Goal: Task Accomplishment & Management: Manage account settings

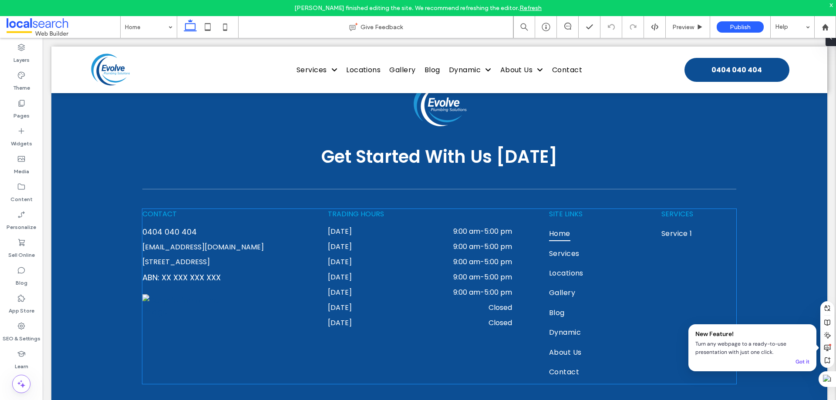
scroll to position [2410, 0]
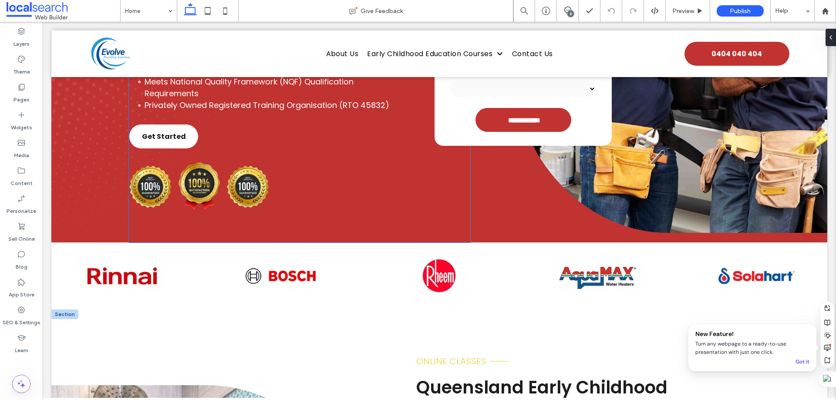
scroll to position [392, 0]
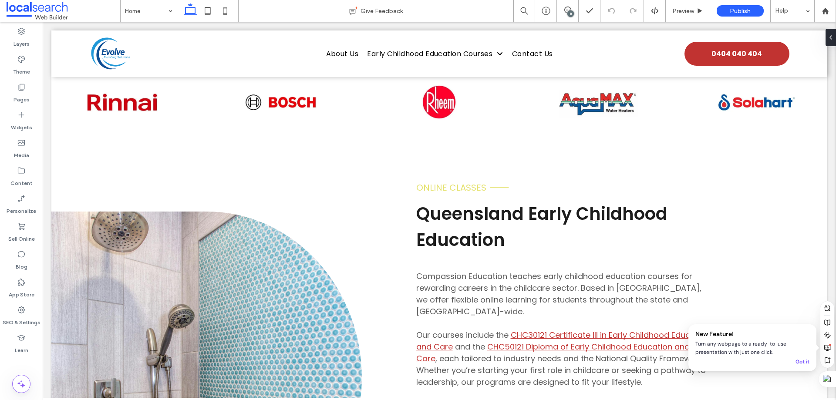
click at [568, 13] on div "8" at bounding box center [571, 13] width 7 height 7
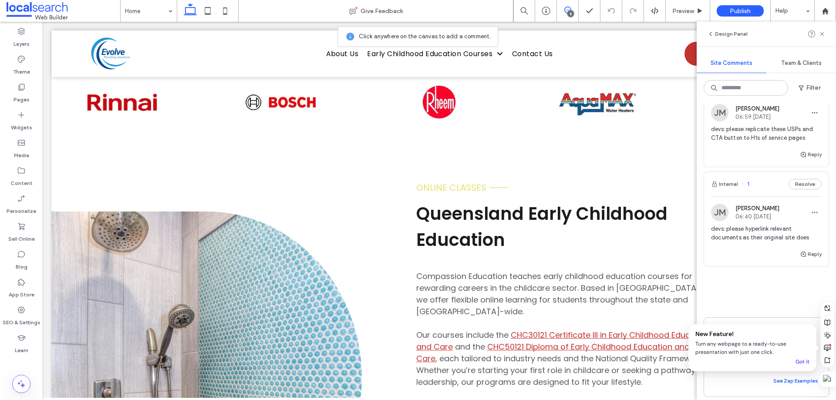
scroll to position [650, 0]
click at [763, 173] on div "Internal 1 Resolve" at bounding box center [766, 180] width 125 height 24
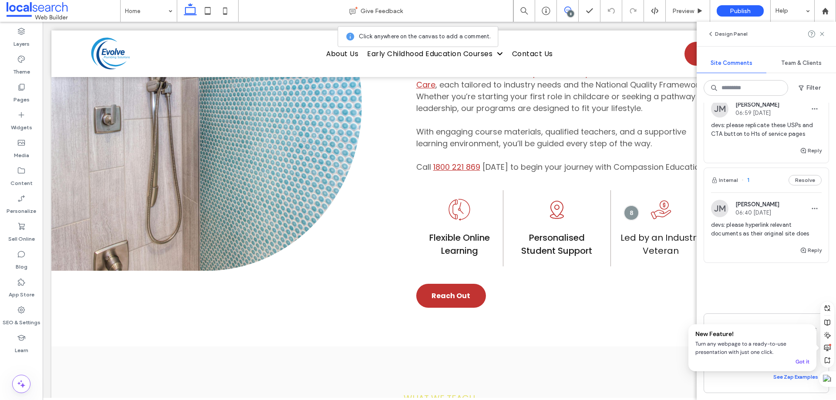
scroll to position [1811, 0]
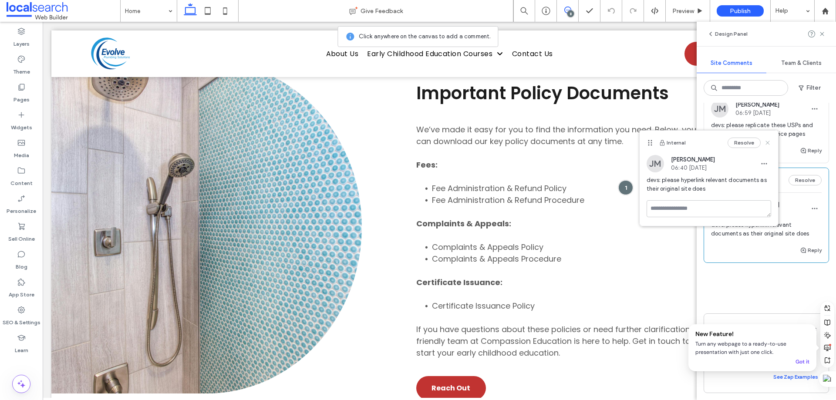
click at [769, 143] on icon at bounding box center [768, 142] width 7 height 7
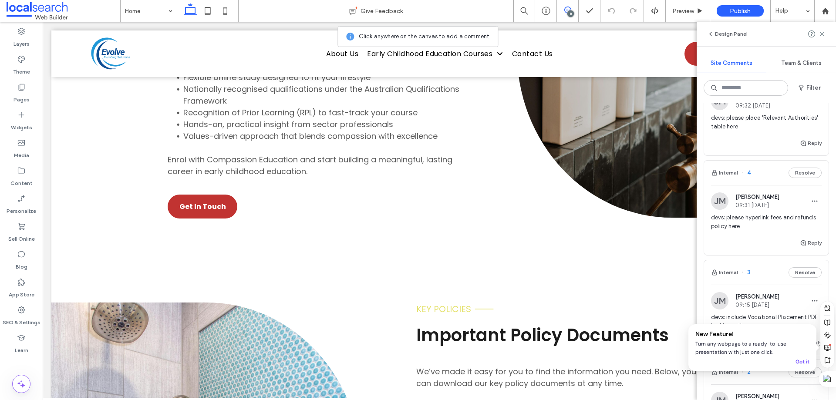
scroll to position [1568, 0]
click at [24, 59] on icon at bounding box center [21, 59] width 9 height 9
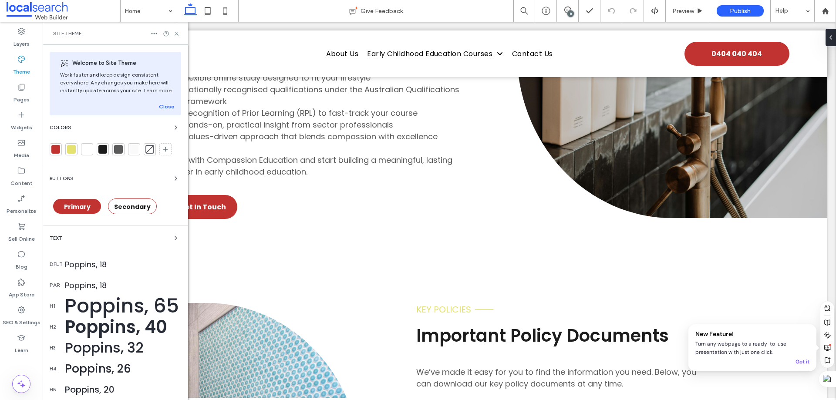
scroll to position [0, 0]
click at [60, 152] on div at bounding box center [55, 149] width 9 height 9
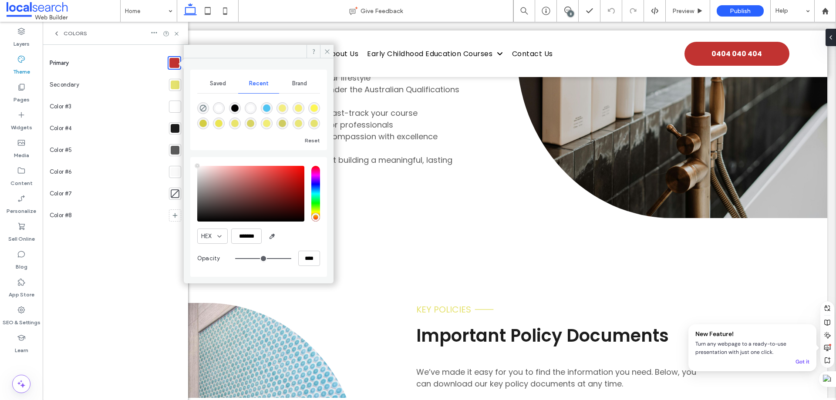
type input "****"
click at [327, 50] on icon at bounding box center [327, 51] width 7 height 7
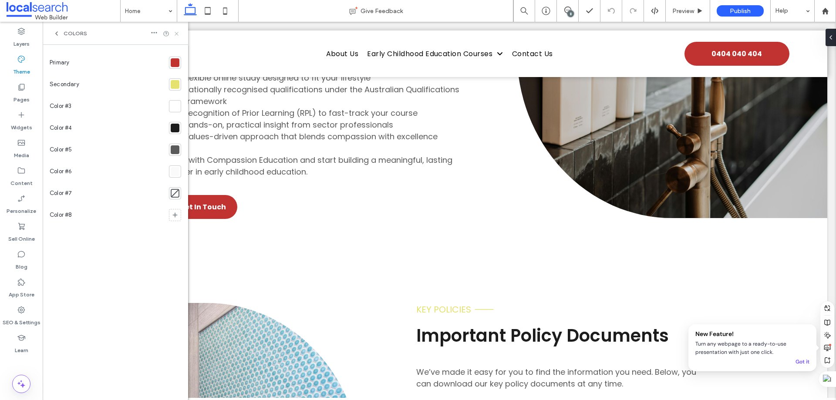
click at [176, 33] on use at bounding box center [176, 33] width 3 height 3
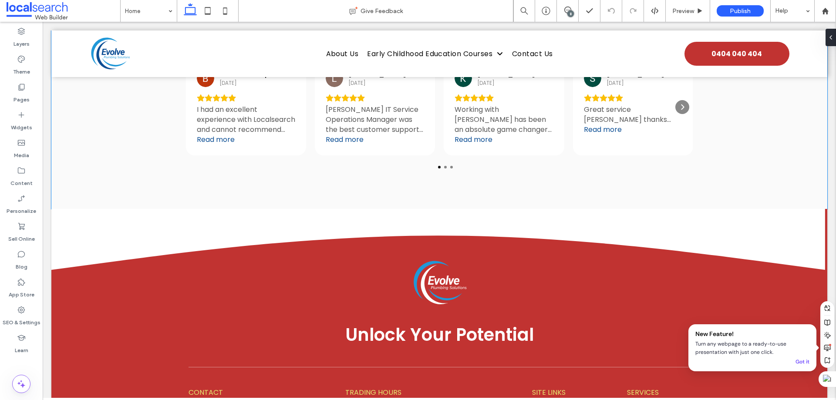
scroll to position [2570, 0]
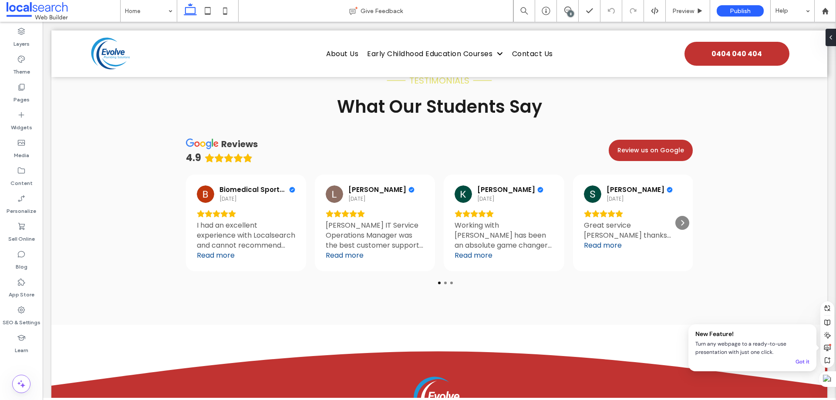
drag, startPoint x: 571, startPoint y: 13, endPoint x: 524, endPoint y: 3, distance: 47.6
click at [571, 13] on div "8" at bounding box center [571, 13] width 7 height 7
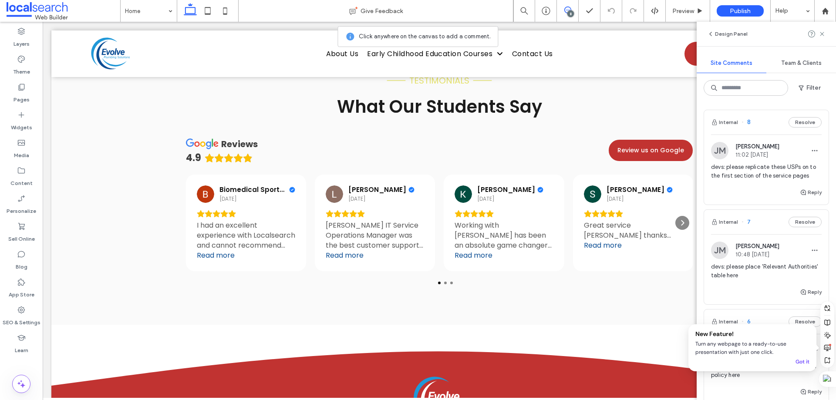
click at [776, 123] on div "Internal 8 Resolve" at bounding box center [766, 122] width 125 height 24
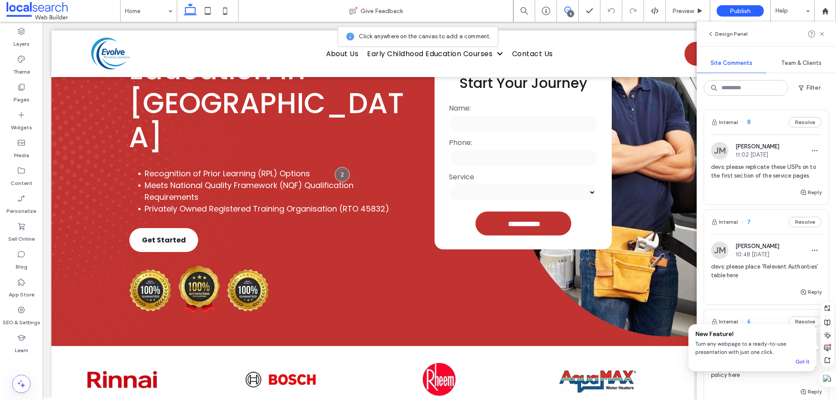
scroll to position [87, 0]
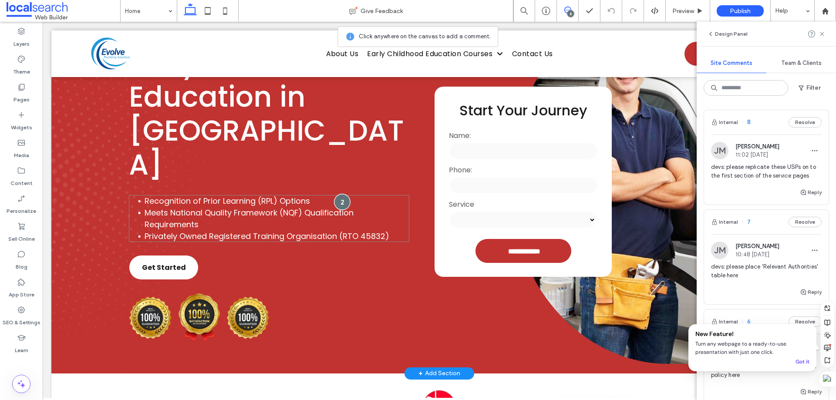
click at [339, 194] on div at bounding box center [342, 202] width 16 height 16
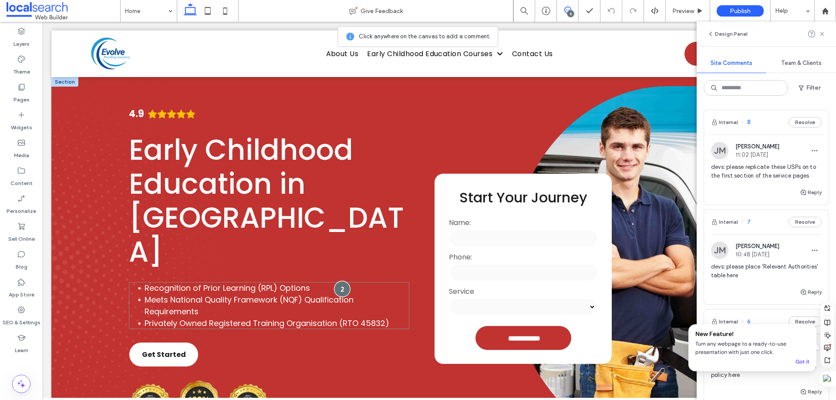
click at [340, 281] on div at bounding box center [342, 289] width 16 height 16
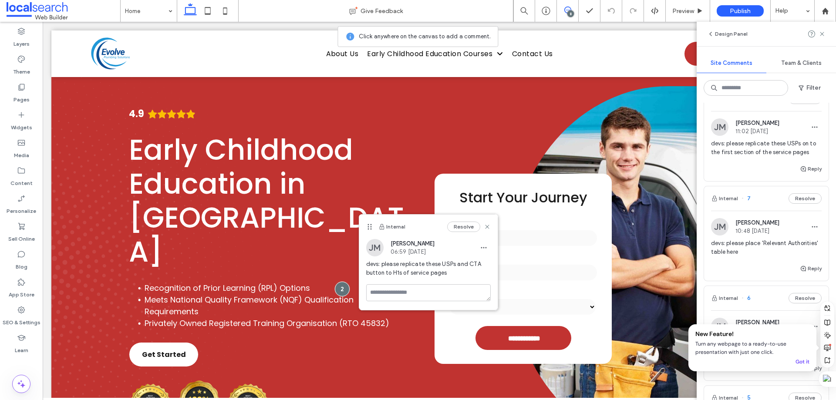
scroll to position [44, 0]
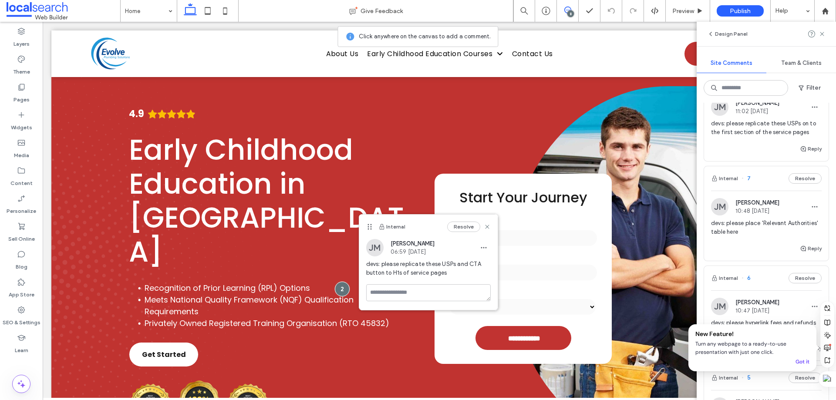
click at [757, 184] on div "Internal 7 Resolve" at bounding box center [766, 178] width 125 height 24
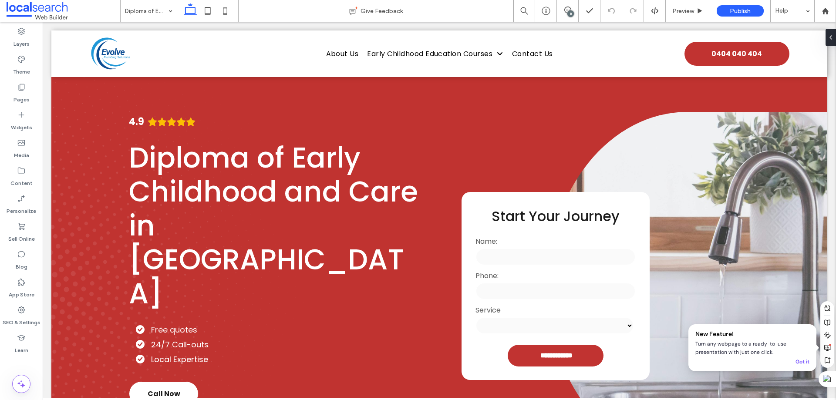
click at [571, 12] on div "8" at bounding box center [571, 13] width 7 height 7
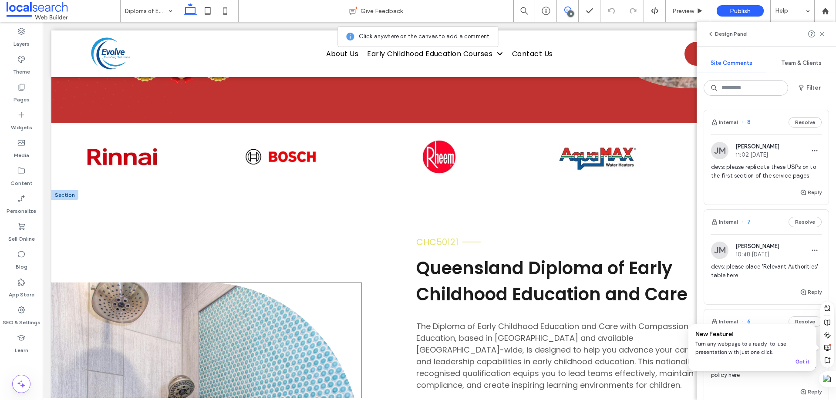
scroll to position [348, 0]
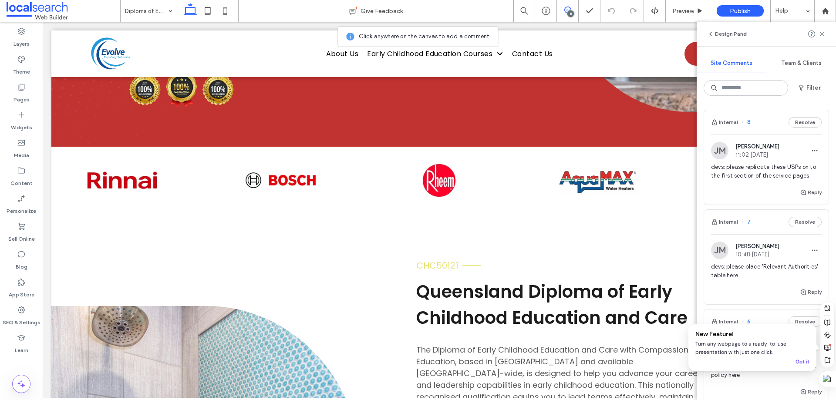
click at [572, 14] on div "8" at bounding box center [571, 13] width 7 height 7
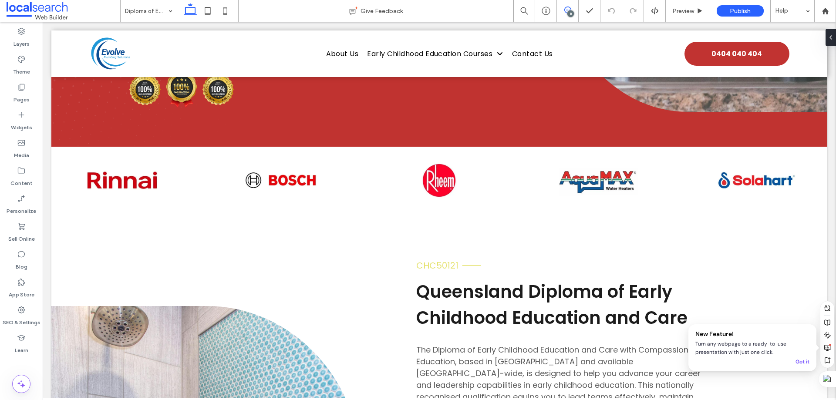
drag, startPoint x: 566, startPoint y: 9, endPoint x: 524, endPoint y: 34, distance: 49.1
click at [566, 9] on icon at bounding box center [568, 10] width 7 height 7
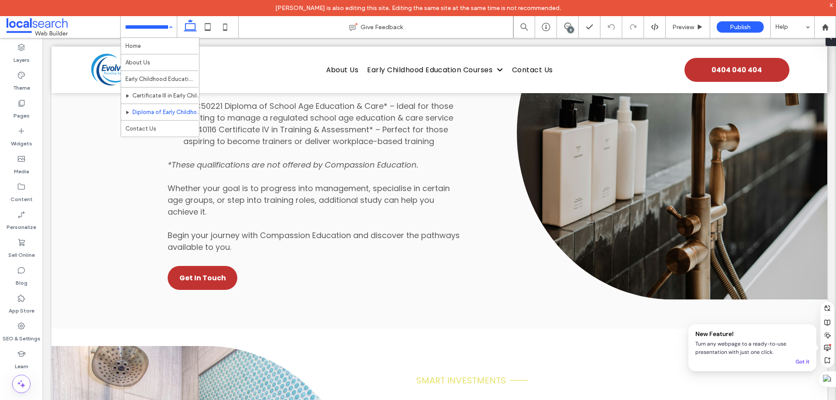
scroll to position [0, 0]
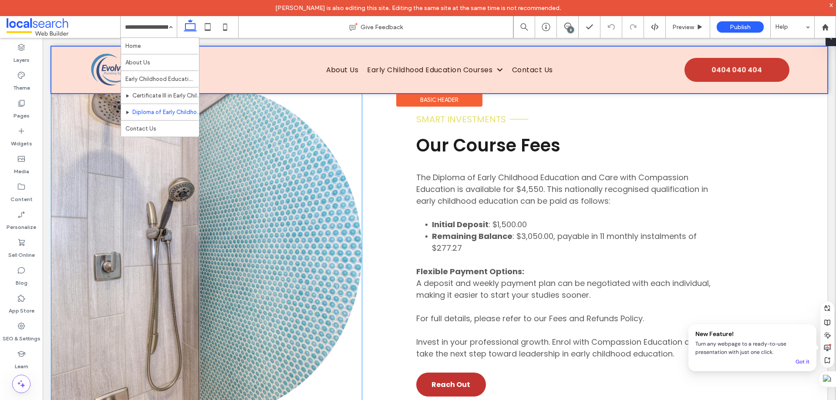
scroll to position [4784, 0]
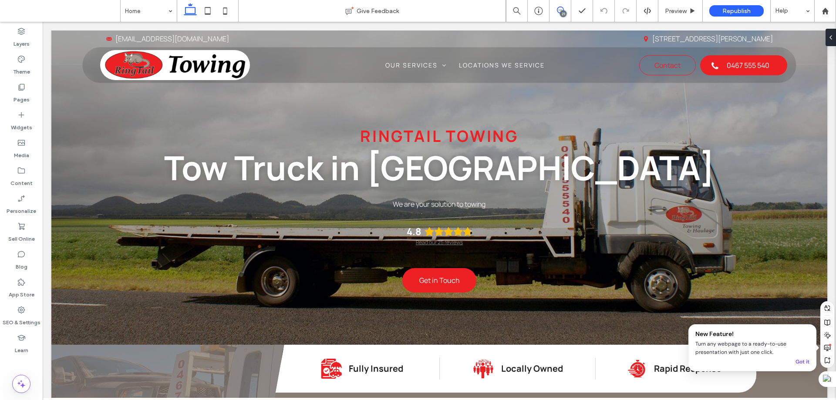
click at [563, 9] on icon at bounding box center [560, 10] width 7 height 7
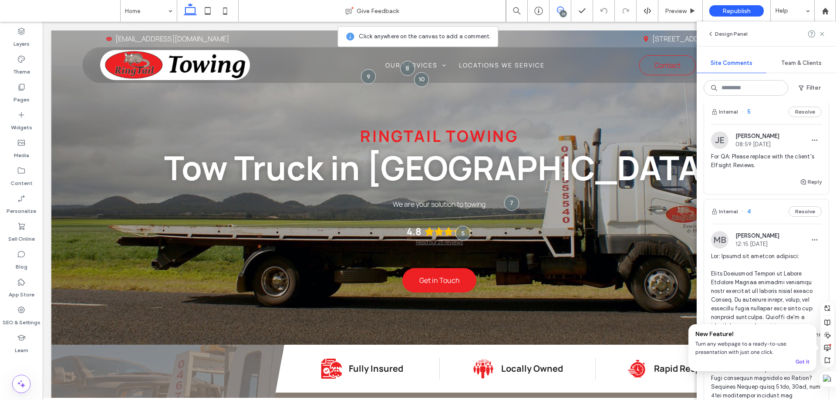
scroll to position [1917, 0]
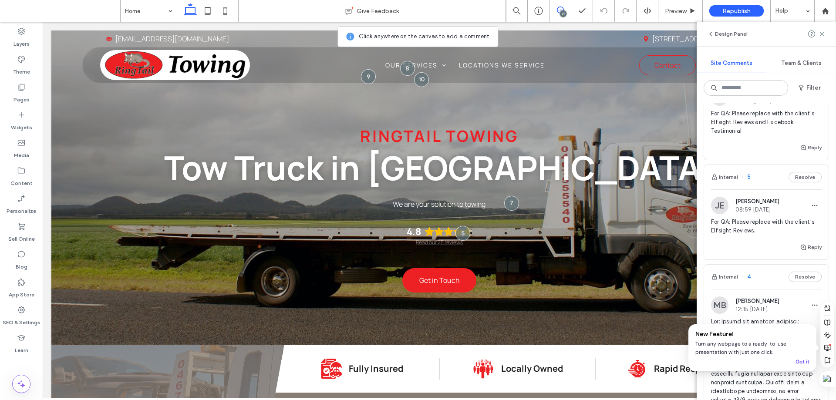
click at [762, 189] on div "Internal 5 Resolve" at bounding box center [766, 177] width 125 height 24
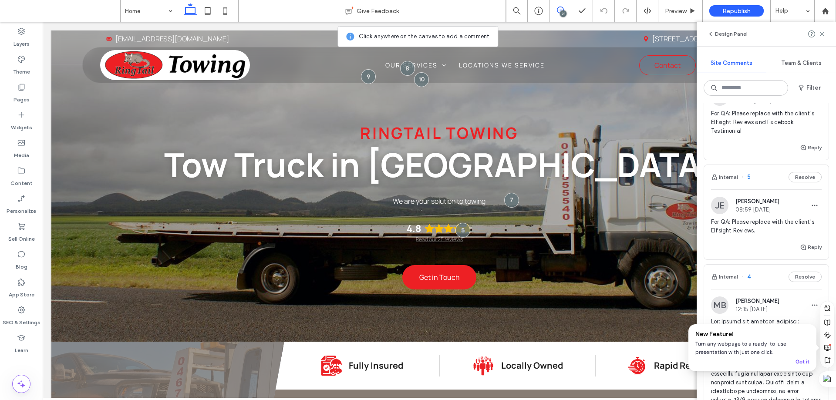
scroll to position [4, 0]
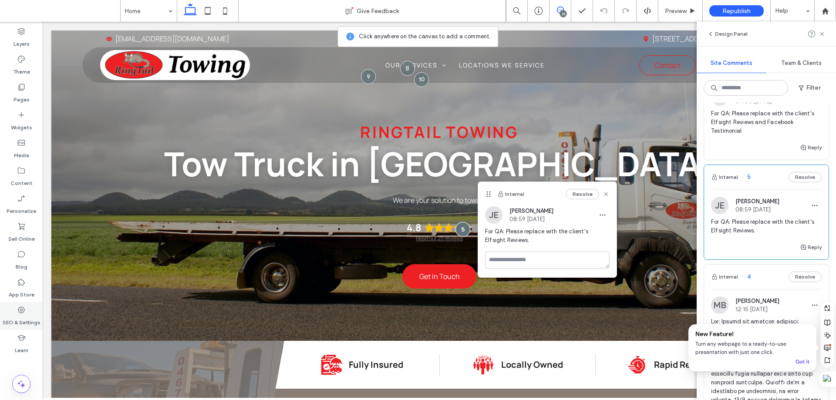
click at [28, 315] on label "SEO & Settings" at bounding box center [22, 321] width 38 height 12
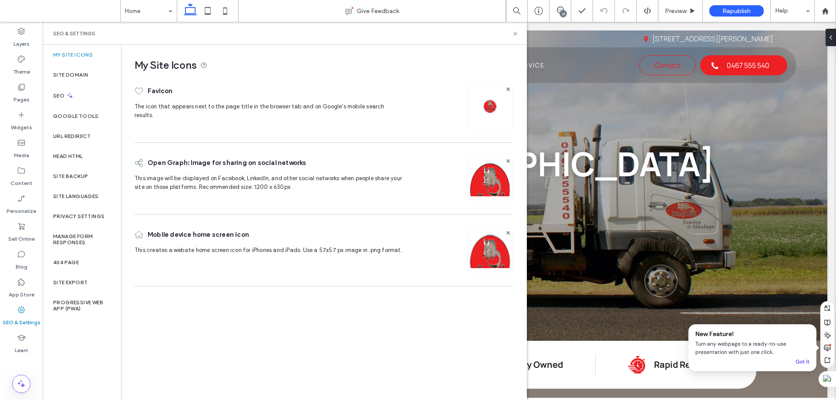
scroll to position [0, 0]
click at [81, 178] on label "Site Backup" at bounding box center [70, 176] width 35 height 6
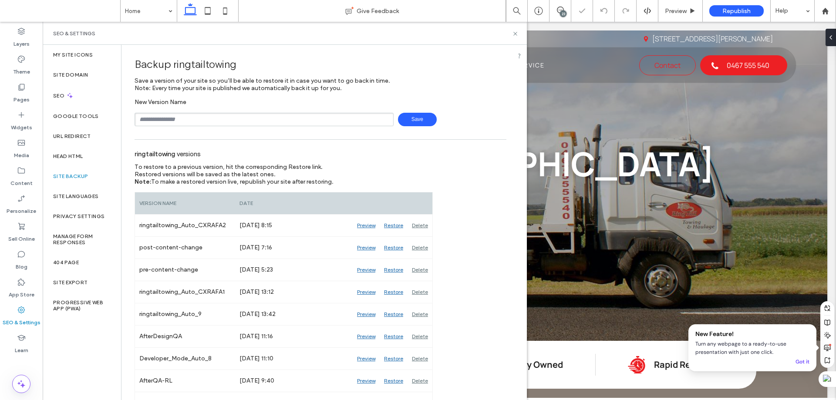
click at [188, 121] on input "text" at bounding box center [264, 120] width 259 height 14
type input "**********"
click at [406, 120] on span "Save" at bounding box center [417, 120] width 39 height 14
click at [515, 35] on icon at bounding box center [515, 33] width 7 height 7
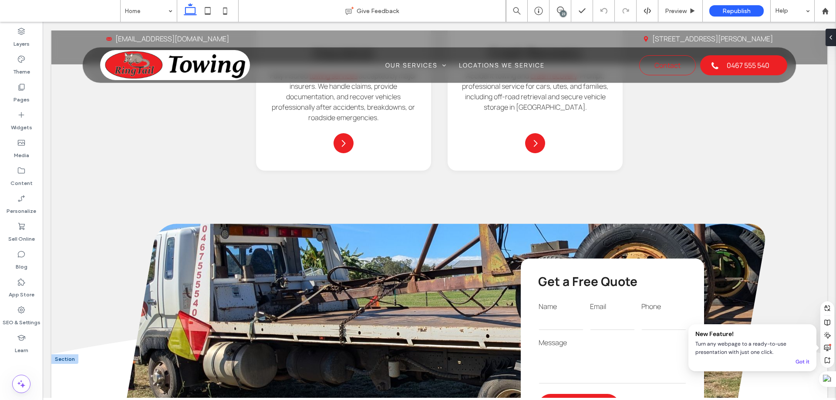
scroll to position [1061, 0]
click at [564, 12] on div "23" at bounding box center [563, 13] width 7 height 7
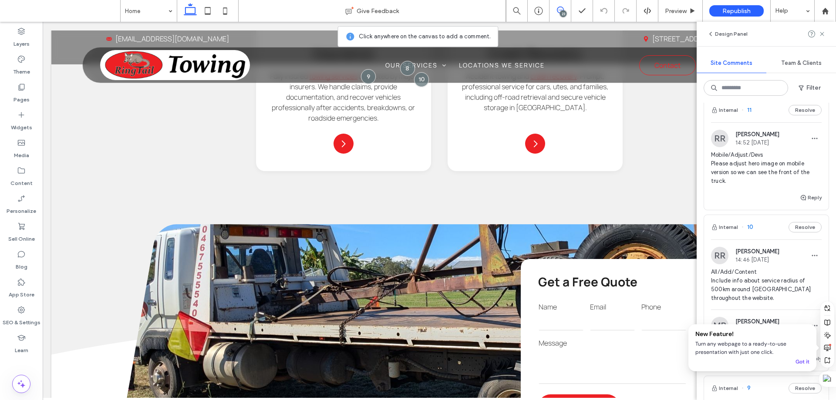
scroll to position [1089, 0]
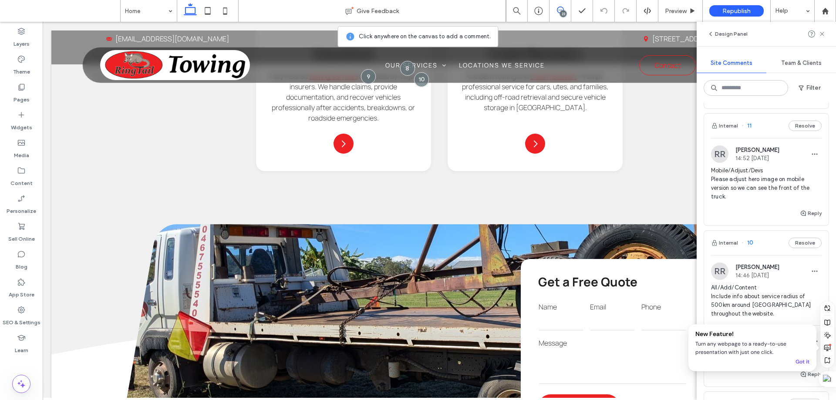
click at [766, 135] on div "Internal 11 Resolve" at bounding box center [766, 126] width 125 height 24
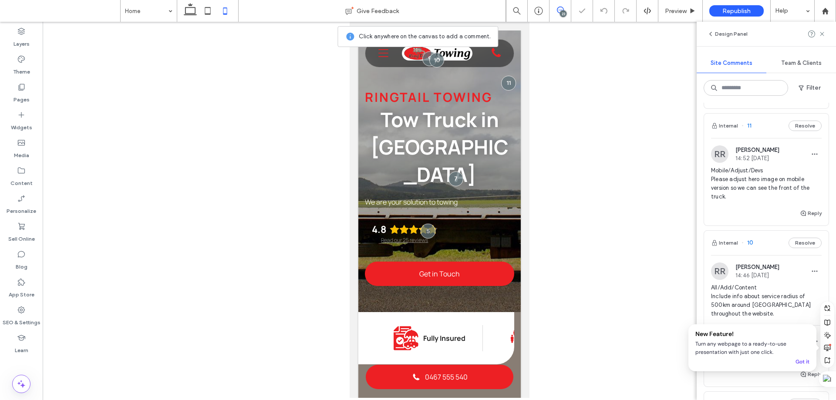
scroll to position [0, 9]
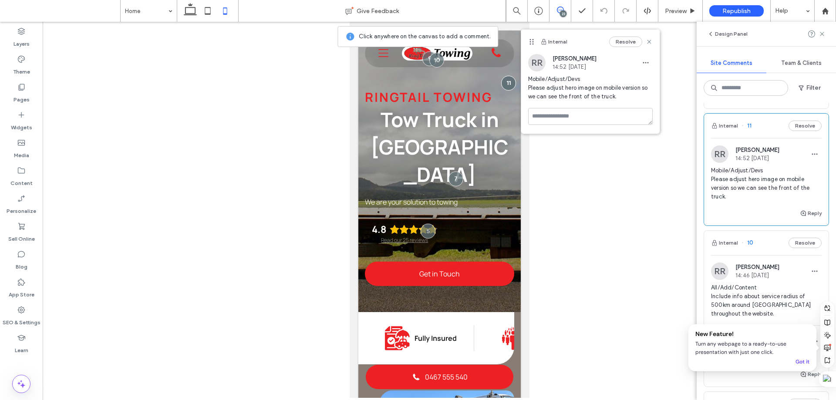
click at [560, 13] on div "23" at bounding box center [563, 13] width 7 height 7
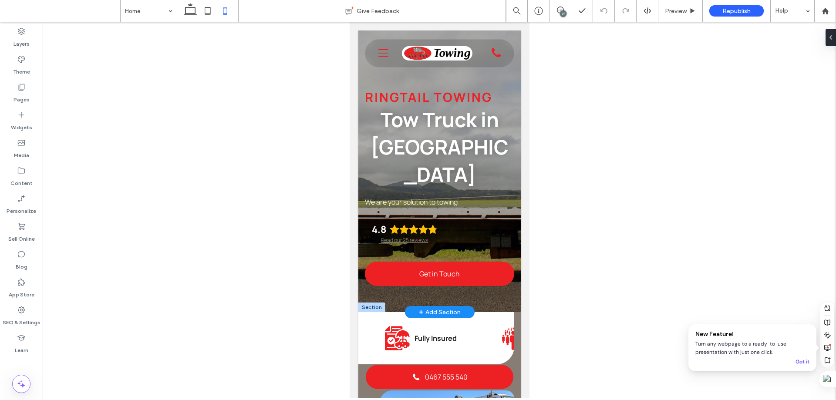
click at [375, 303] on div at bounding box center [371, 308] width 27 height 10
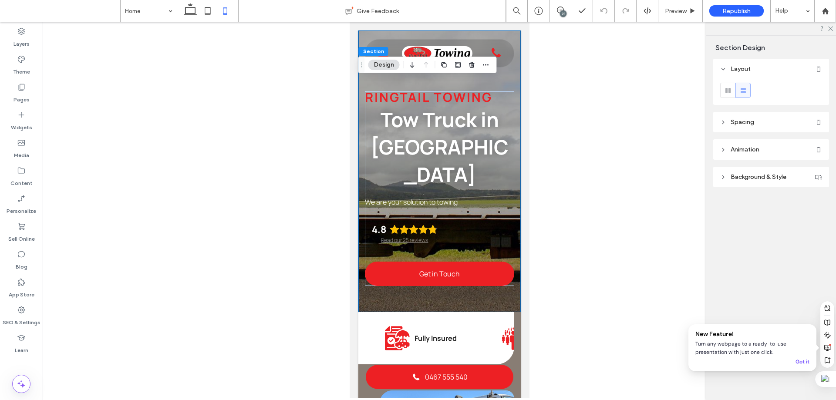
click at [379, 61] on button "Design" at bounding box center [384, 65] width 31 height 10
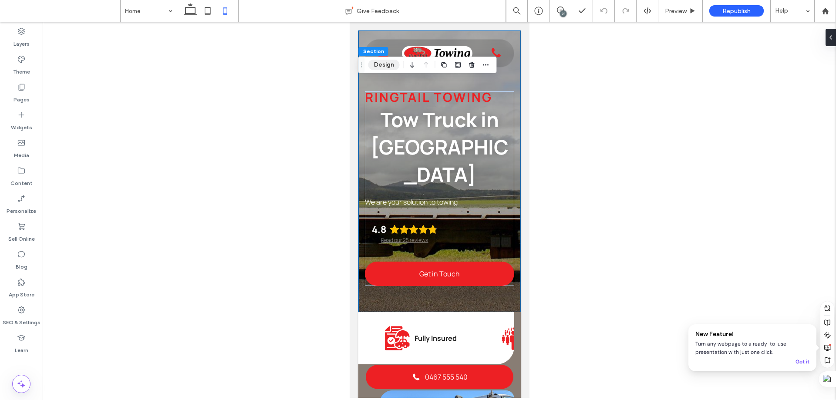
click at [386, 64] on button "Design" at bounding box center [384, 65] width 31 height 10
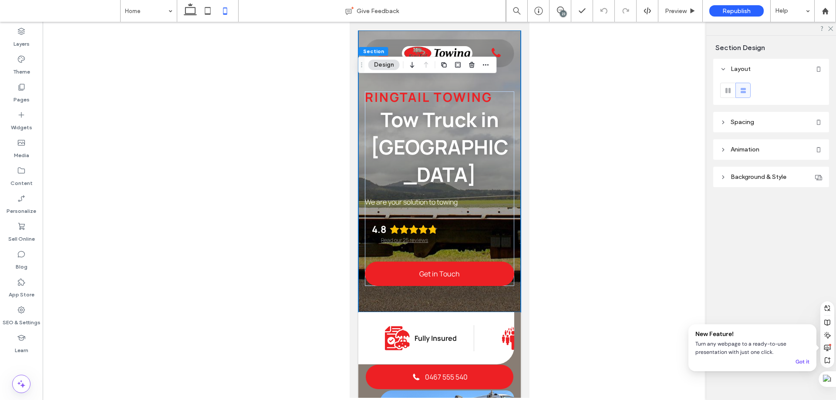
click at [747, 179] on span "Background & Style" at bounding box center [759, 176] width 56 height 7
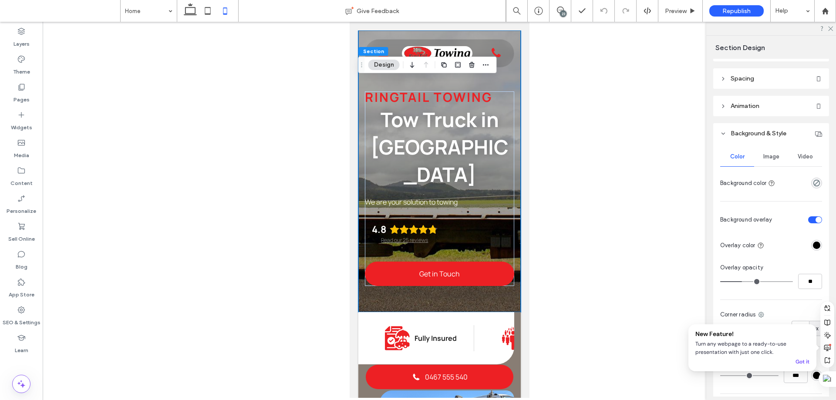
click at [768, 153] on span "Image" at bounding box center [772, 156] width 16 height 7
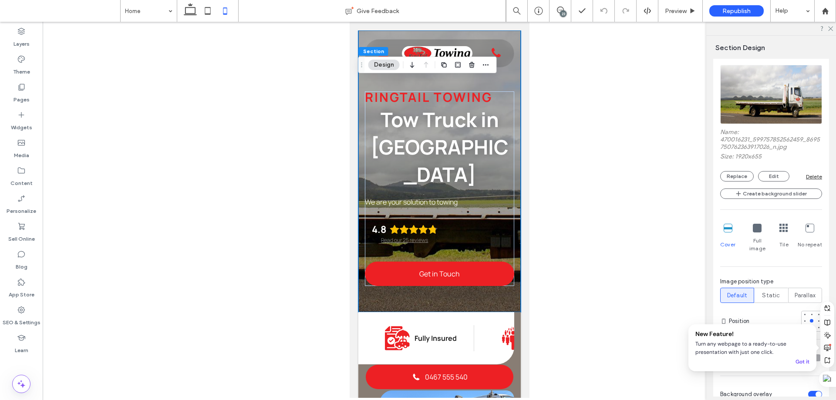
scroll to position [174, 0]
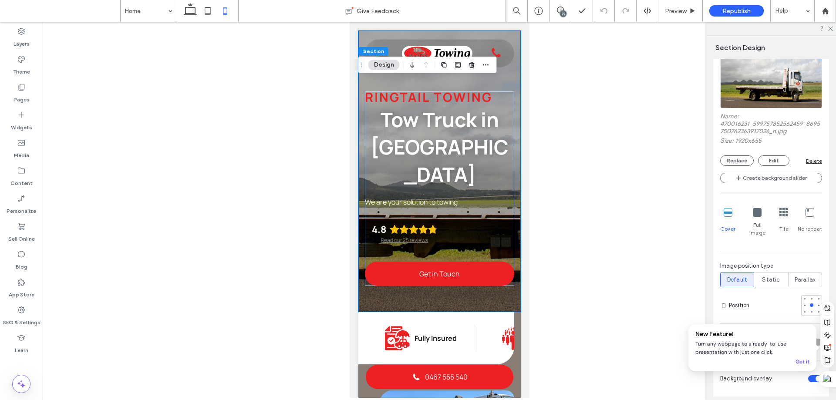
click at [759, 214] on icon at bounding box center [757, 212] width 9 height 9
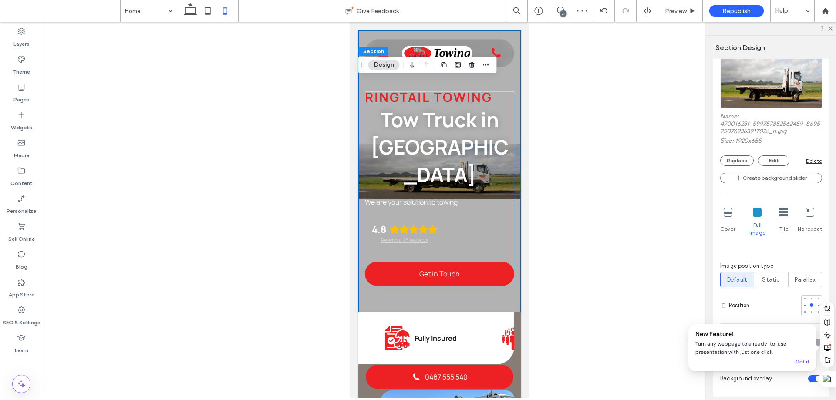
click at [732, 213] on icon at bounding box center [728, 212] width 9 height 9
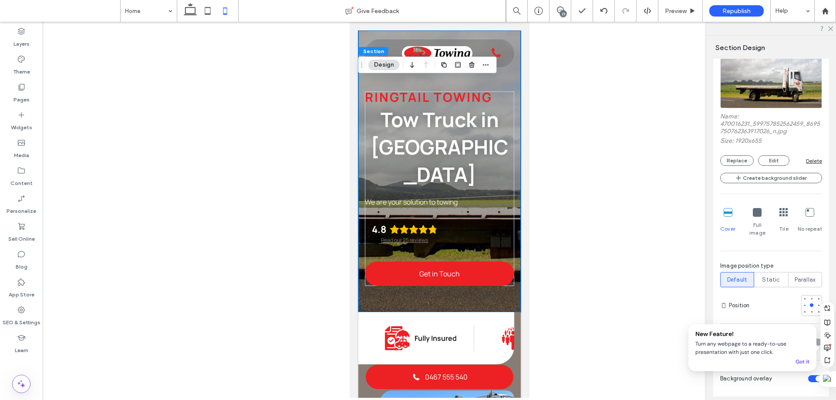
click at [561, 13] on div "23" at bounding box center [563, 13] width 7 height 7
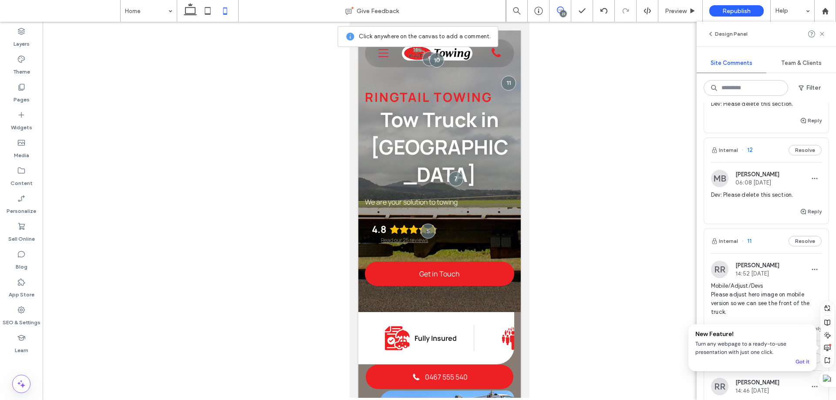
scroll to position [958, 0]
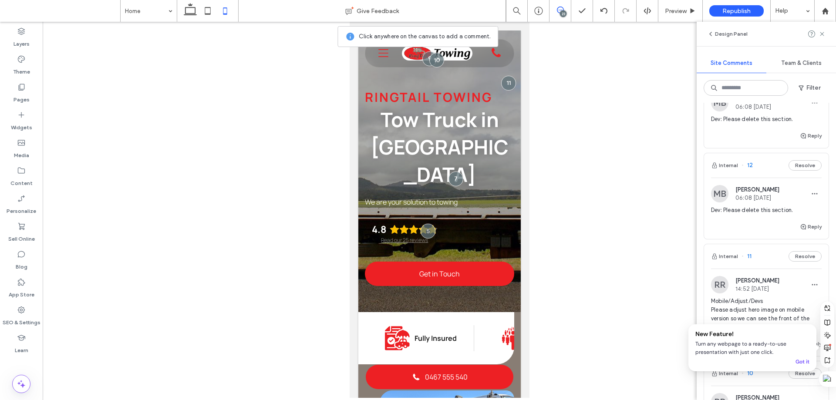
click at [761, 170] on div "Internal 12 Resolve" at bounding box center [766, 165] width 125 height 24
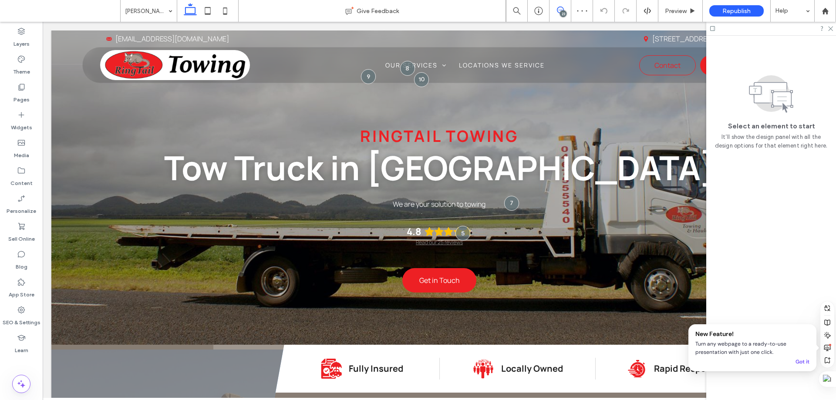
click at [559, 11] on icon at bounding box center [560, 10] width 7 height 7
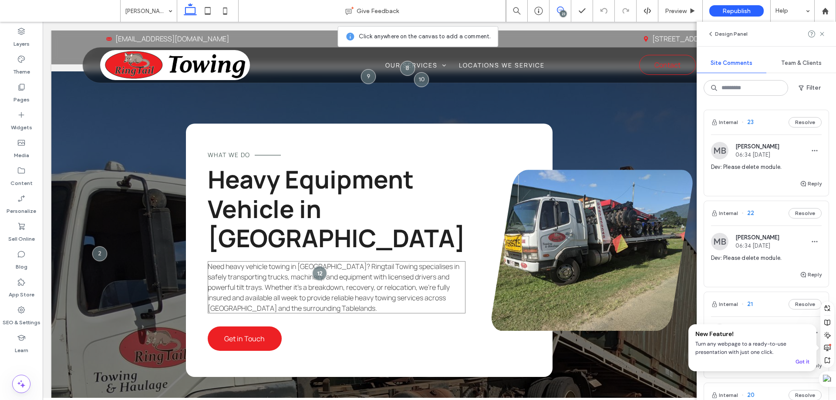
click at [312, 266] on div at bounding box center [319, 273] width 15 height 15
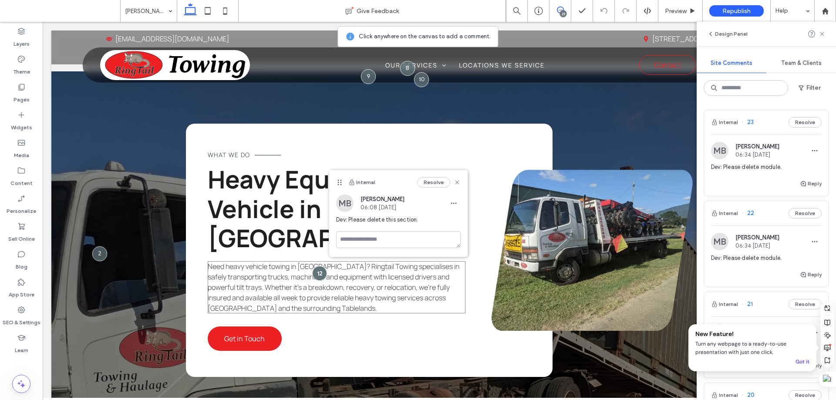
click at [312, 266] on div at bounding box center [319, 273] width 15 height 15
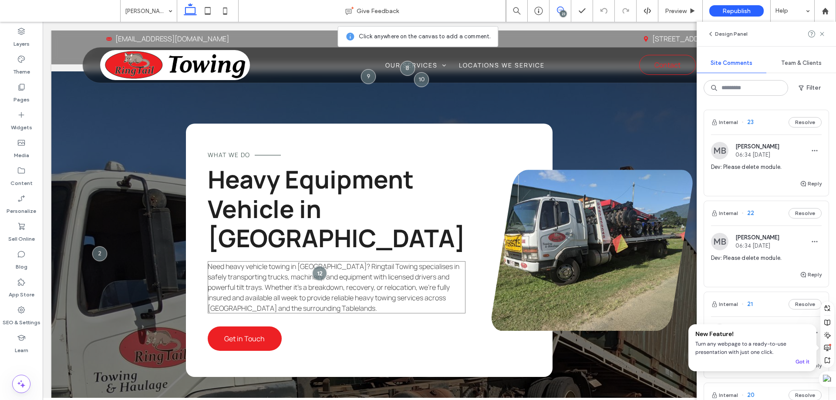
click at [312, 266] on div at bounding box center [319, 273] width 15 height 15
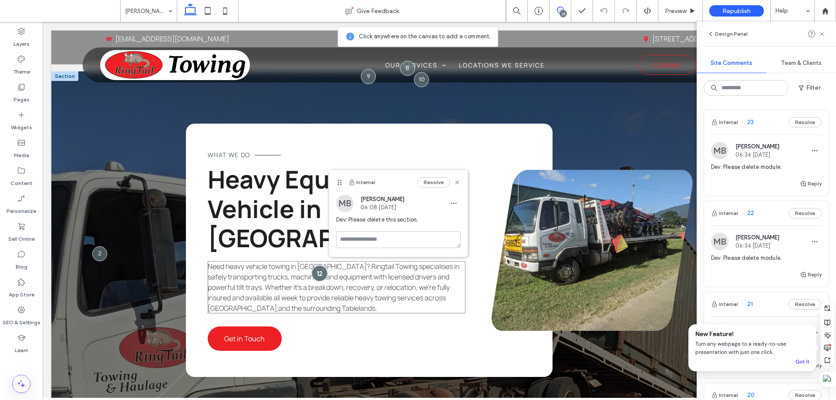
click at [311, 265] on div at bounding box center [319, 273] width 16 height 16
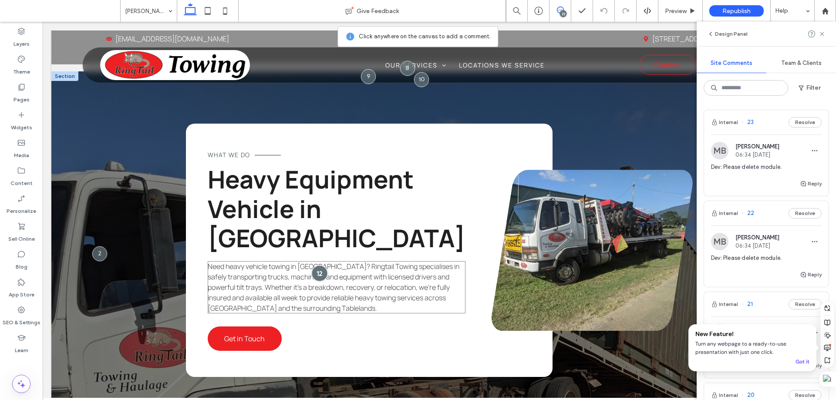
click at [311, 265] on div at bounding box center [319, 273] width 16 height 16
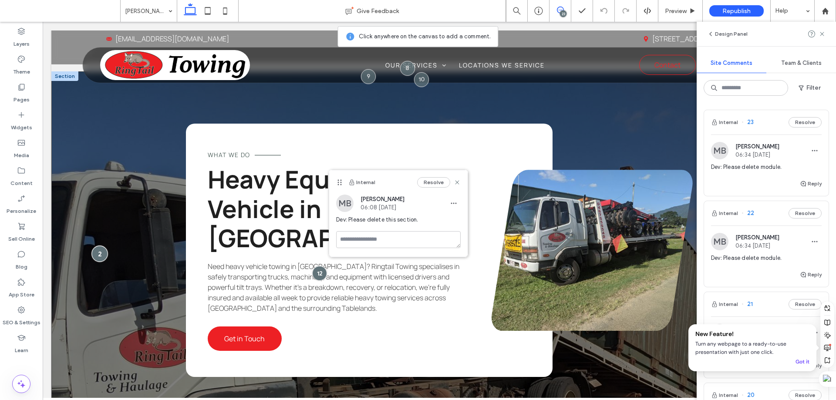
click at [97, 246] on div at bounding box center [100, 254] width 16 height 16
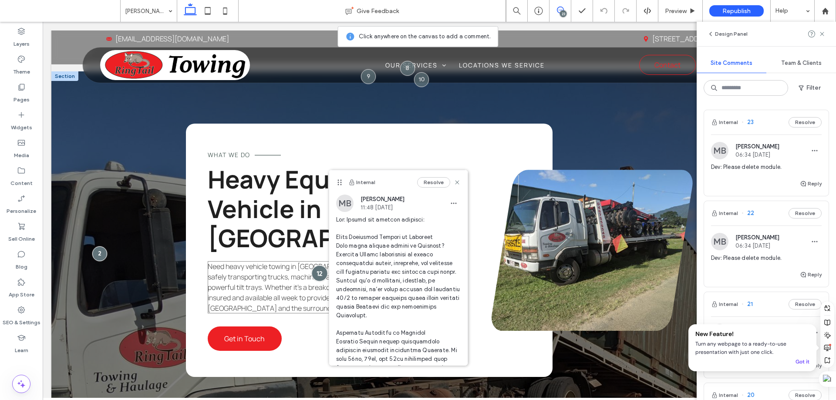
click at [311, 265] on div at bounding box center [319, 273] width 16 height 16
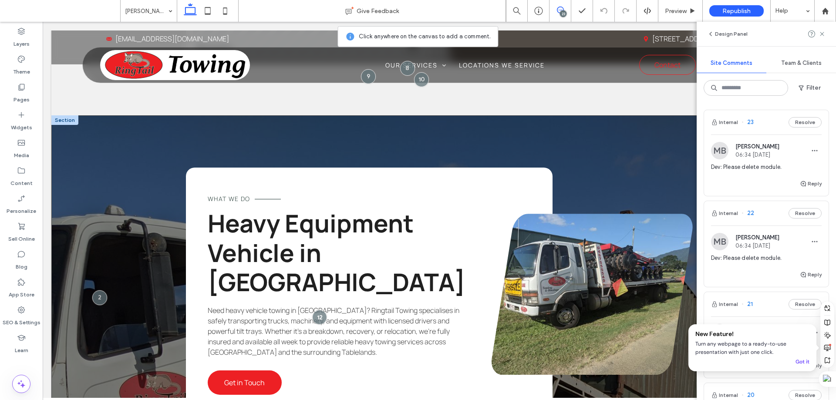
scroll to position [1186, 0]
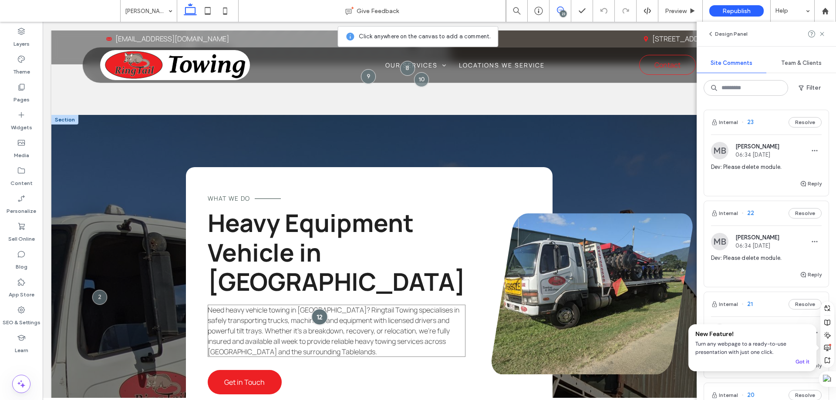
click at [311, 309] on div at bounding box center [319, 317] width 16 height 16
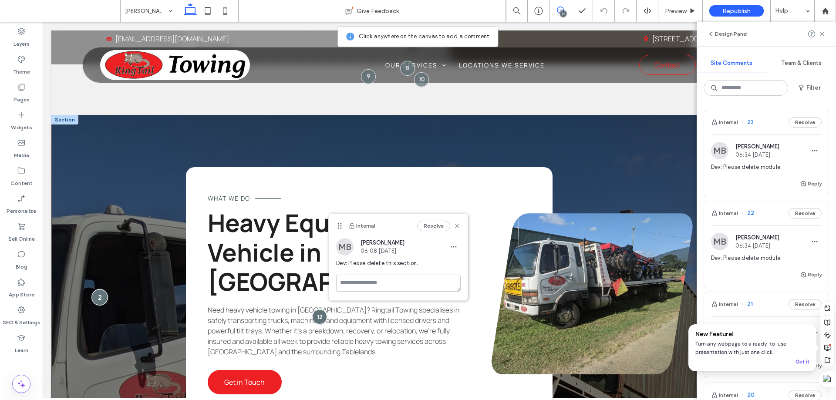
click at [101, 289] on div at bounding box center [100, 297] width 16 height 16
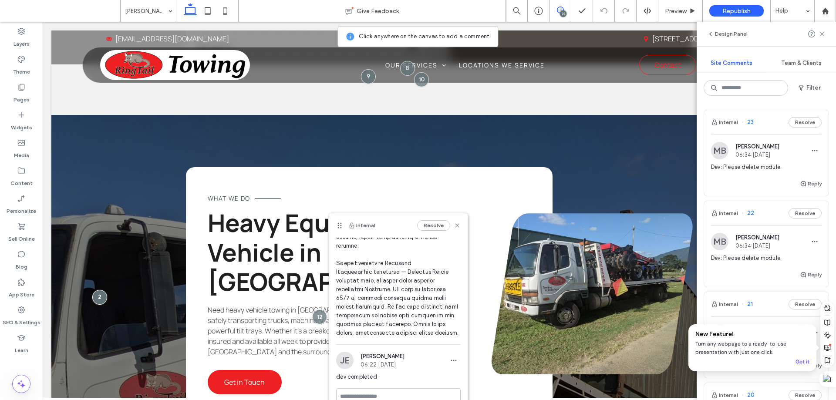
scroll to position [406, 0]
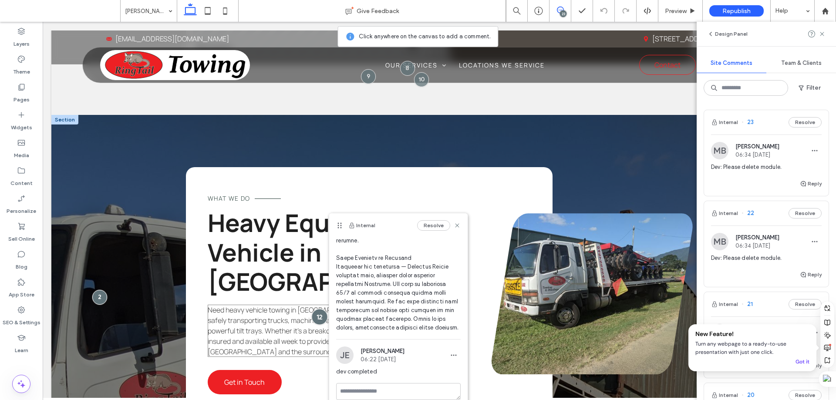
click at [311, 309] on div at bounding box center [319, 317] width 16 height 16
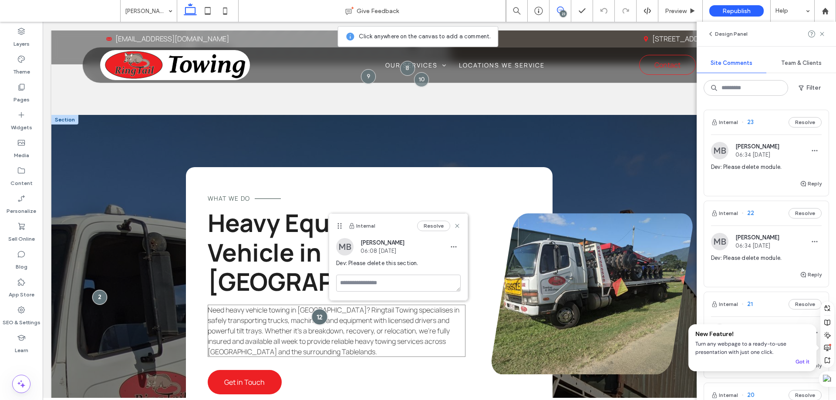
scroll to position [0, 0]
click at [311, 309] on div at bounding box center [319, 317] width 16 height 16
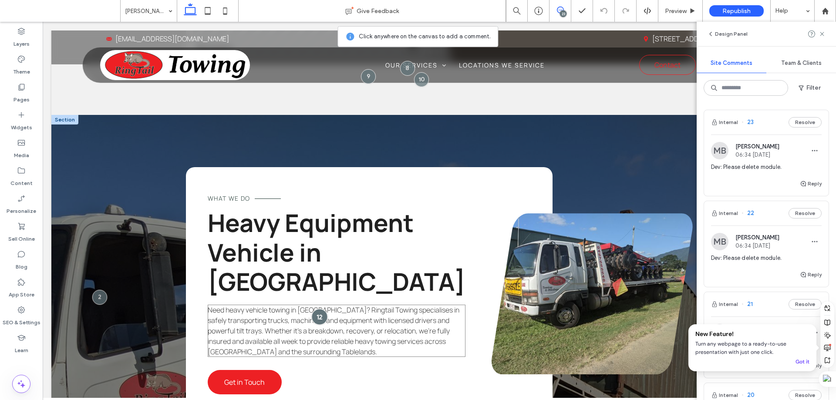
click at [311, 309] on div at bounding box center [319, 317] width 16 height 16
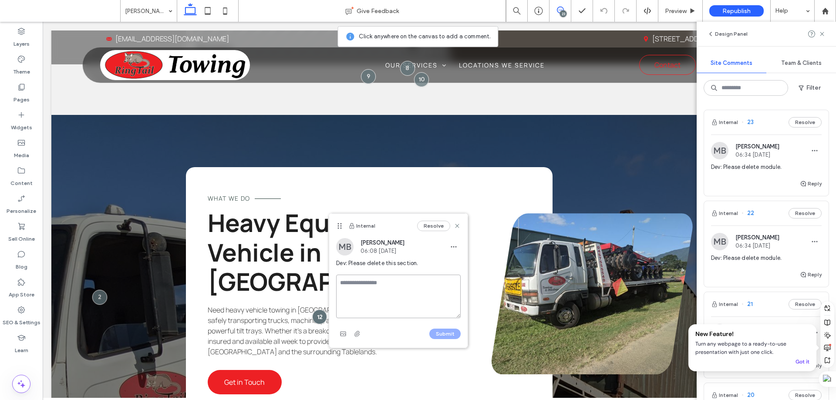
click at [361, 288] on textarea at bounding box center [398, 297] width 125 height 44
click at [370, 288] on textarea at bounding box center [398, 297] width 125 height 44
click at [313, 309] on div at bounding box center [319, 317] width 16 height 16
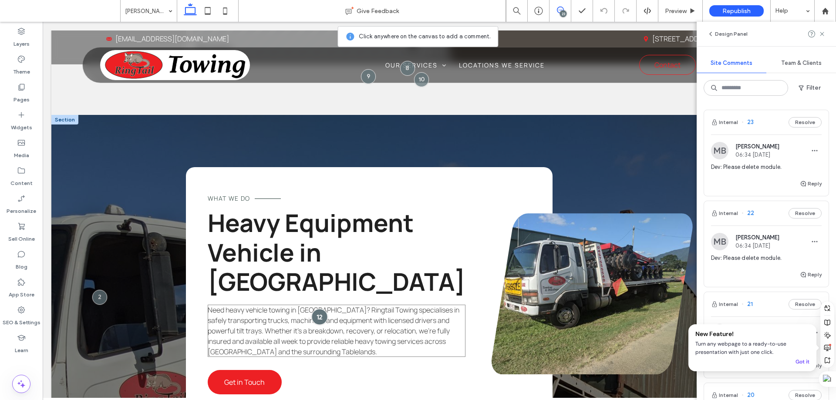
click at [313, 309] on div at bounding box center [319, 317] width 16 height 16
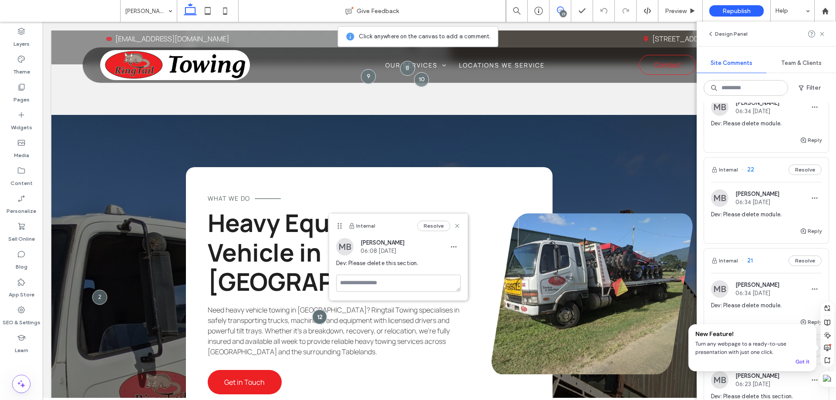
scroll to position [131, 0]
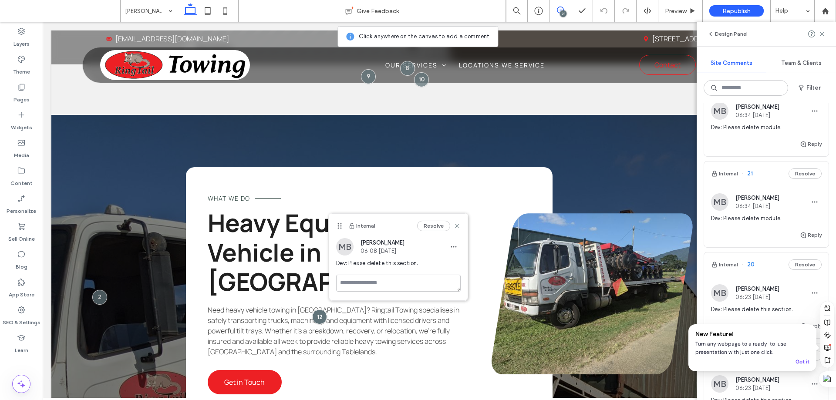
click at [766, 173] on div "Internal 21 Resolve" at bounding box center [766, 174] width 125 height 24
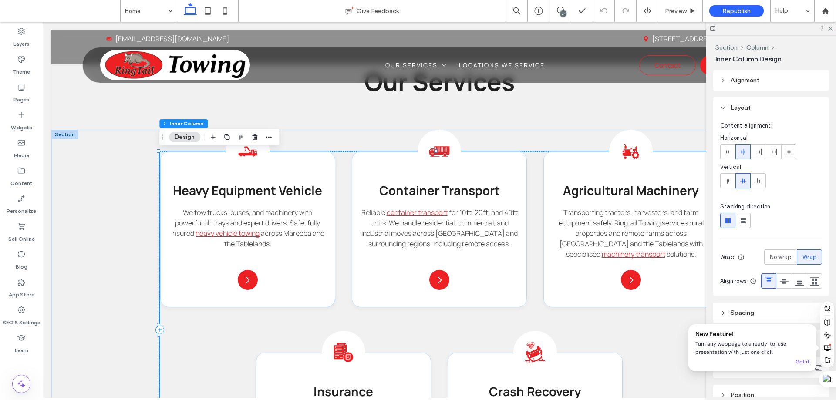
drag, startPoint x: 562, startPoint y: 11, endPoint x: 506, endPoint y: 51, distance: 69.0
click at [562, 11] on div "23" at bounding box center [563, 13] width 7 height 7
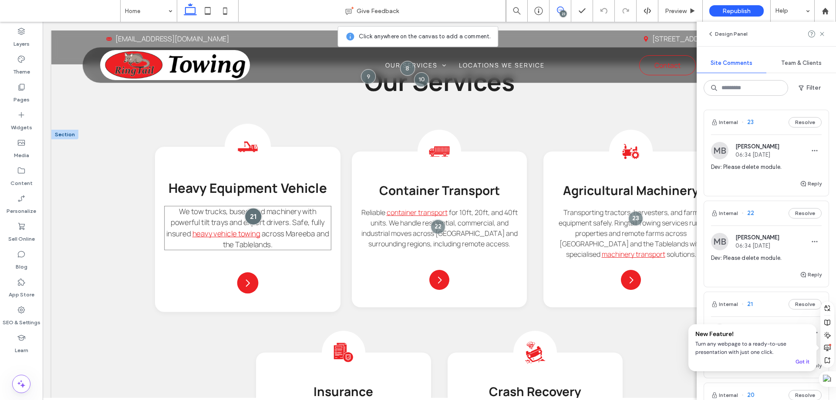
click at [252, 217] on div at bounding box center [253, 216] width 17 height 17
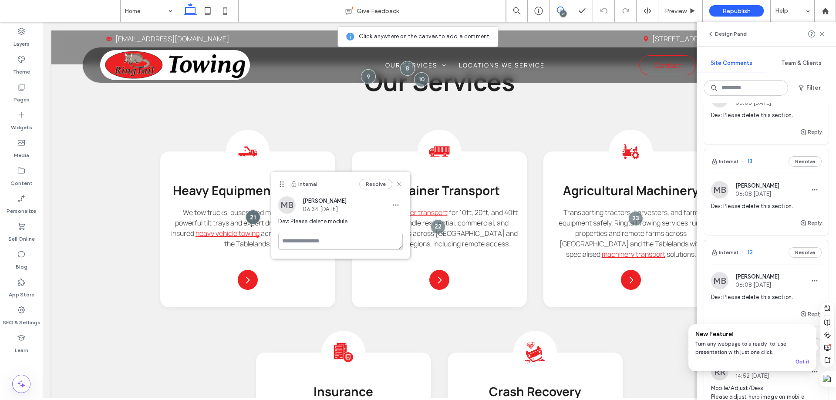
scroll to position [915, 0]
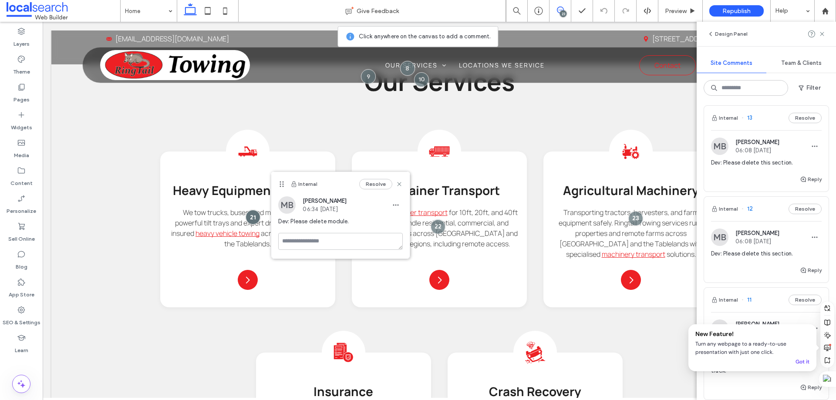
click div "Internal 12 Resolve"
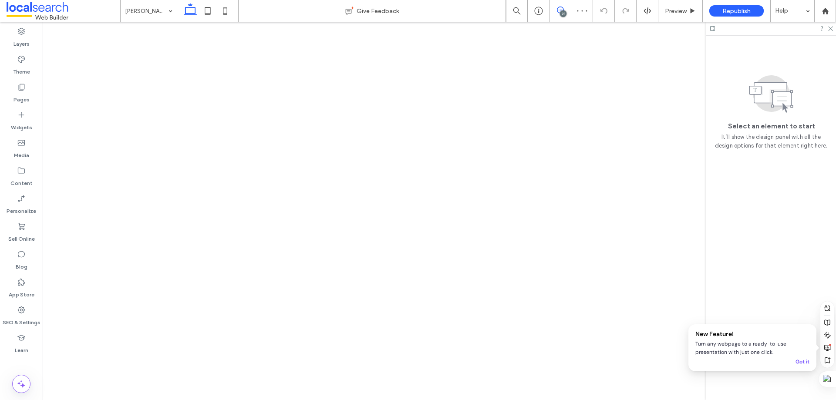
click at [567, 8] on span at bounding box center [560, 10] width 21 height 7
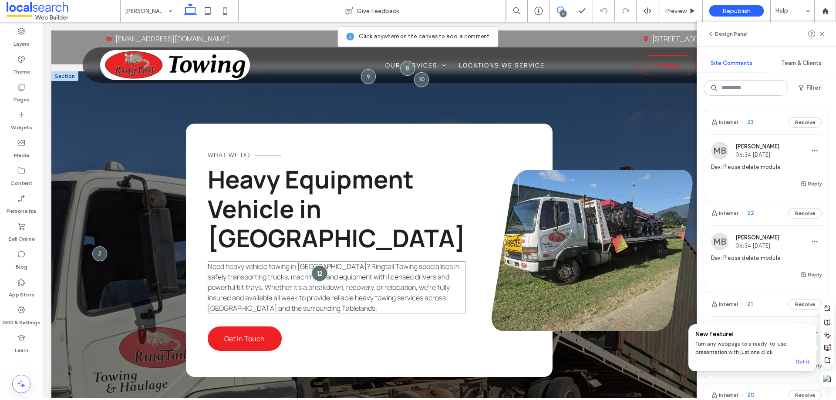
click at [311, 265] on div at bounding box center [319, 273] width 16 height 16
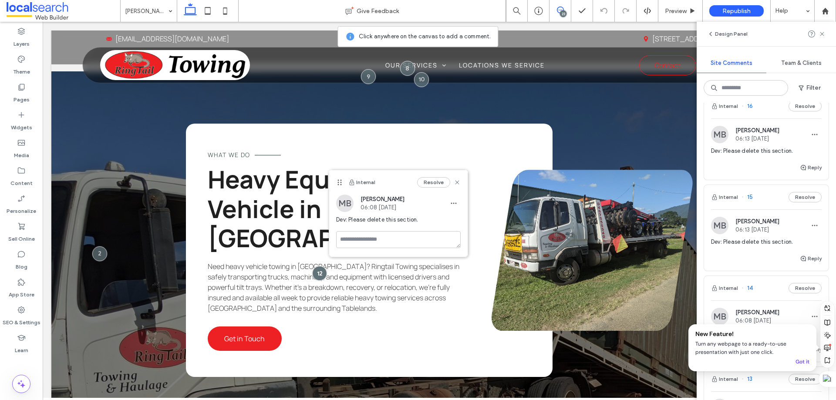
scroll to position [828, 0]
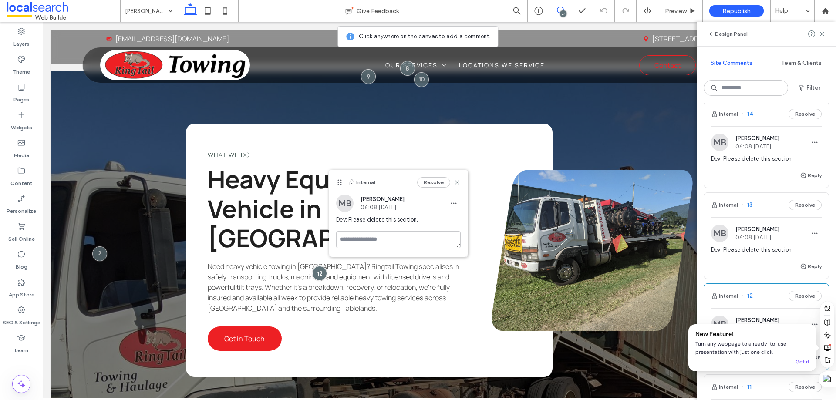
click at [773, 206] on div "Internal 13 Resolve" at bounding box center [766, 205] width 125 height 24
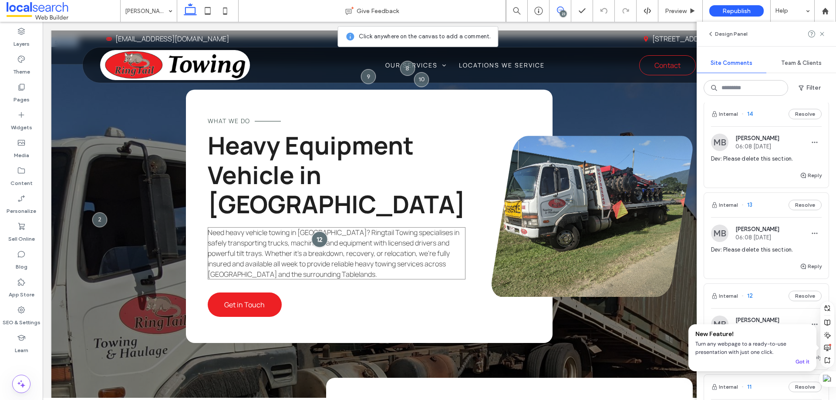
scroll to position [1241, 0]
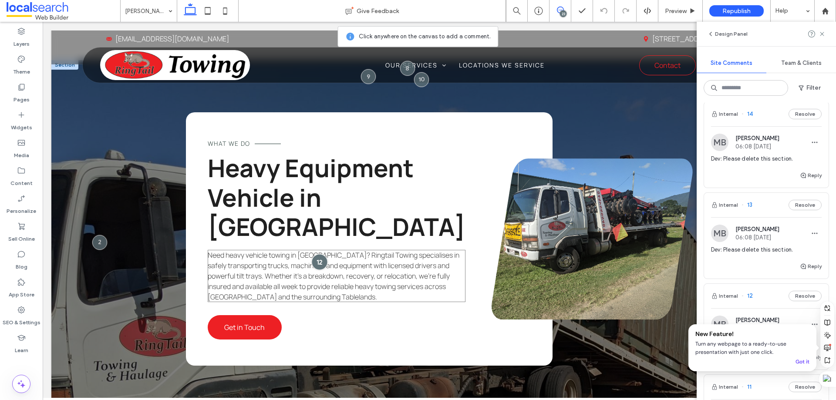
click at [311, 254] on div at bounding box center [319, 262] width 16 height 16
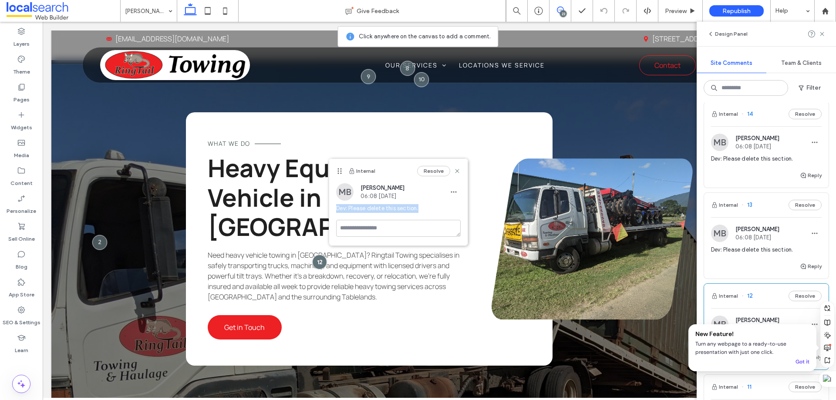
drag, startPoint x: 426, startPoint y: 207, endPoint x: 338, endPoint y: 209, distance: 88.9
click at [338, 209] on span "Dev: Please delete this section." at bounding box center [398, 208] width 125 height 9
copy span "Dev: Please delete this section."
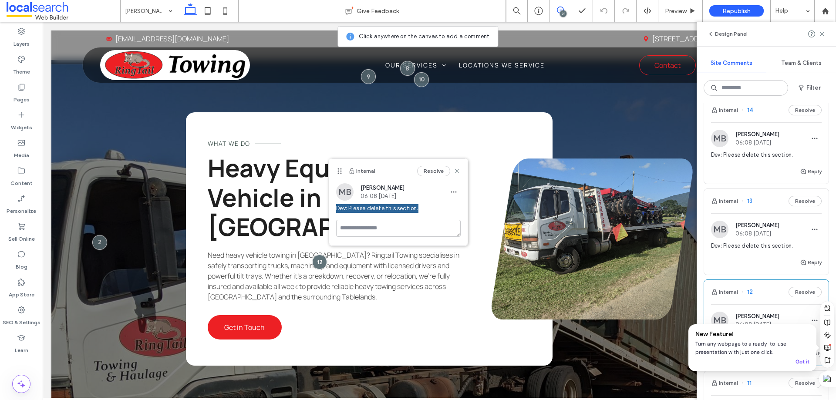
scroll to position [828, 0]
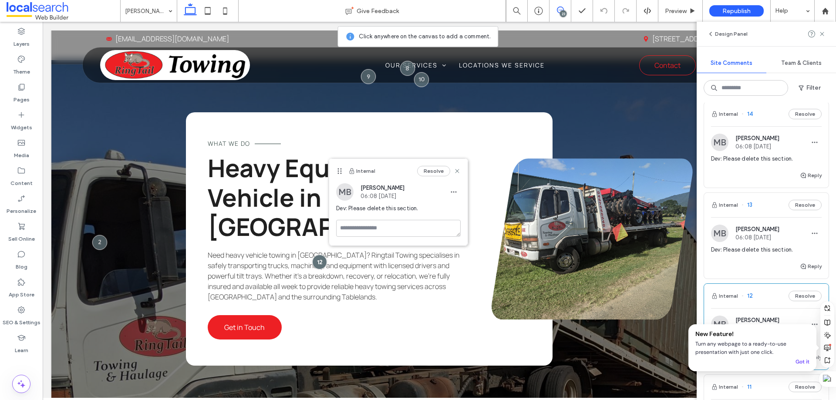
click at [763, 209] on div "Internal 13 Resolve" at bounding box center [766, 205] width 125 height 24
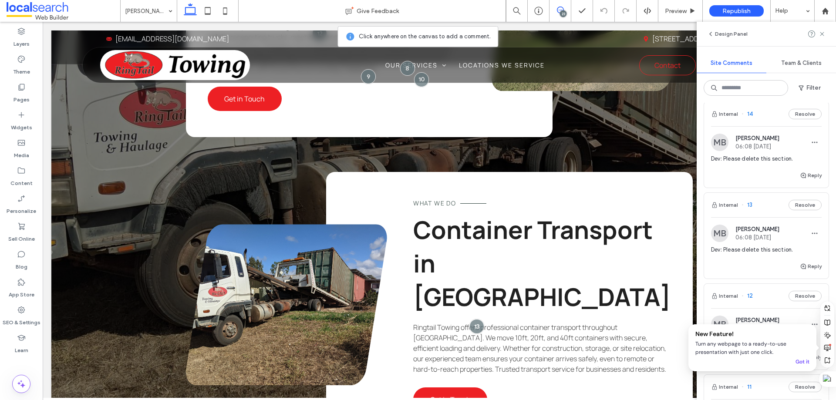
scroll to position [1502, 0]
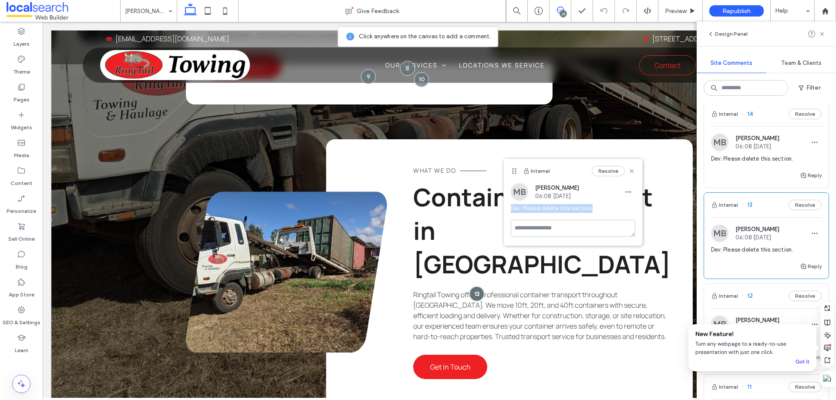
drag, startPoint x: 596, startPoint y: 210, endPoint x: 511, endPoint y: 217, distance: 85.2
click at [511, 217] on div "Dev: Please delete this section." at bounding box center [573, 212] width 125 height 16
copy span "Dev: Please delete this section."
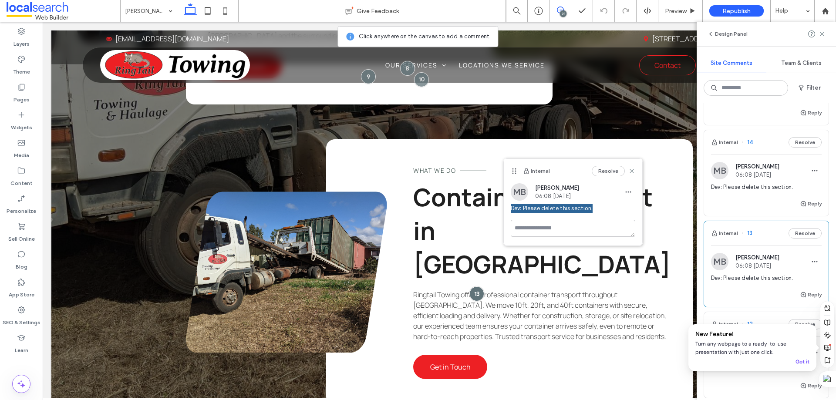
scroll to position [784, 0]
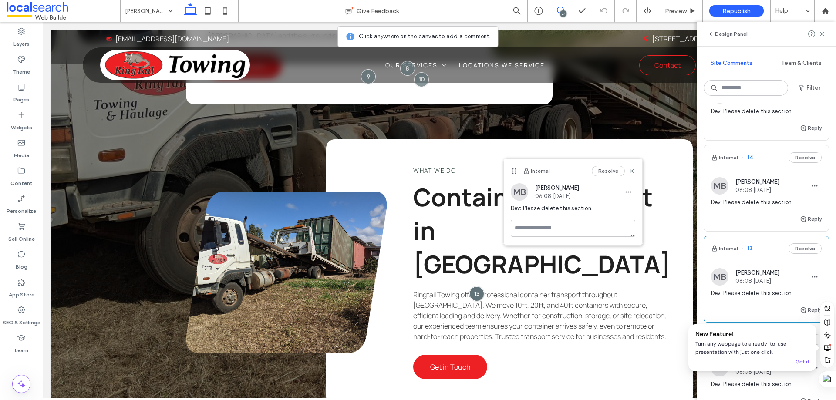
click at [767, 155] on div "Internal 14 Resolve" at bounding box center [766, 157] width 125 height 24
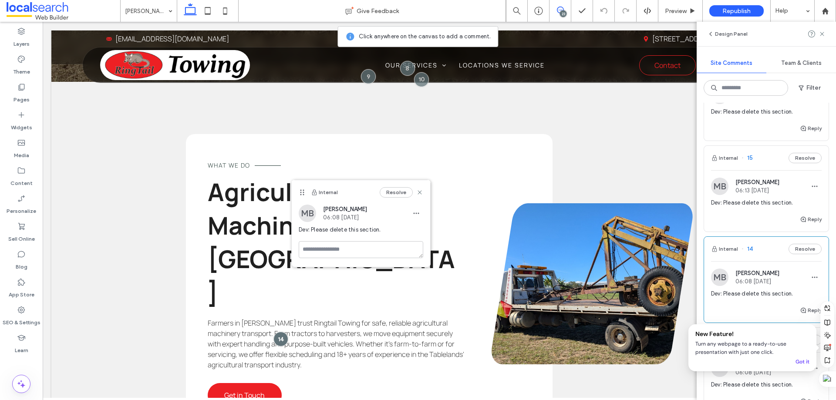
scroll to position [653, 0]
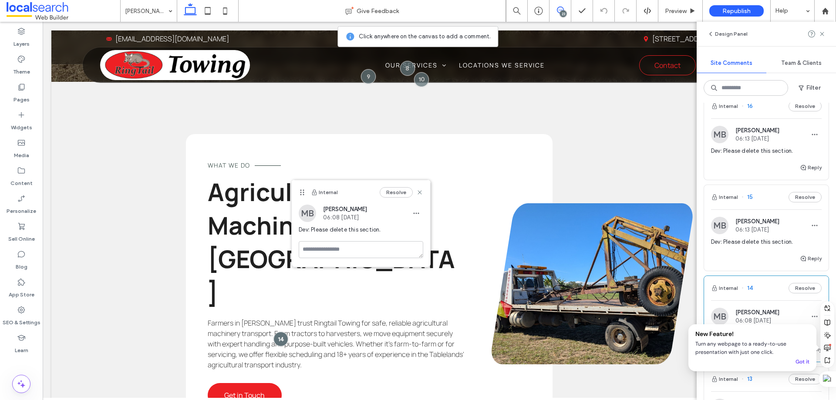
click at [767, 191] on div "Internal 15 Resolve" at bounding box center [766, 197] width 125 height 24
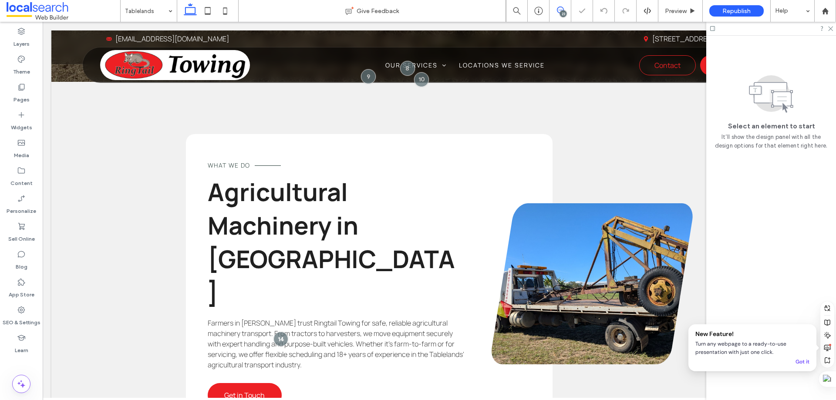
click at [768, 199] on div "Select an element to start It’ll show the design panel with all the design opti…" at bounding box center [772, 218] width 130 height 365
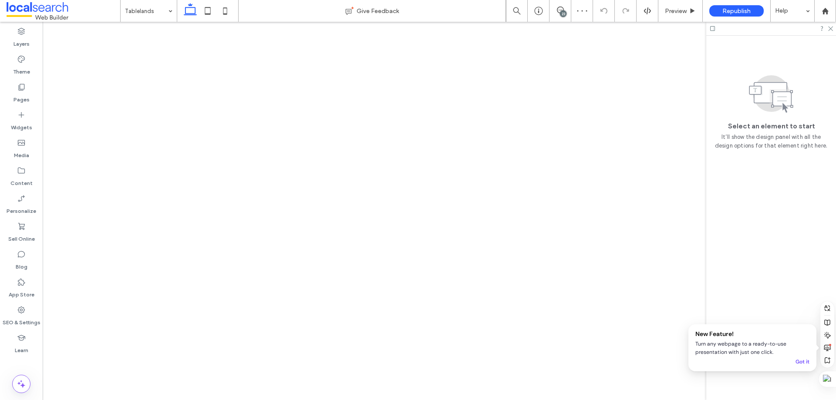
click at [563, 10] on div "23" at bounding box center [563, 13] width 7 height 7
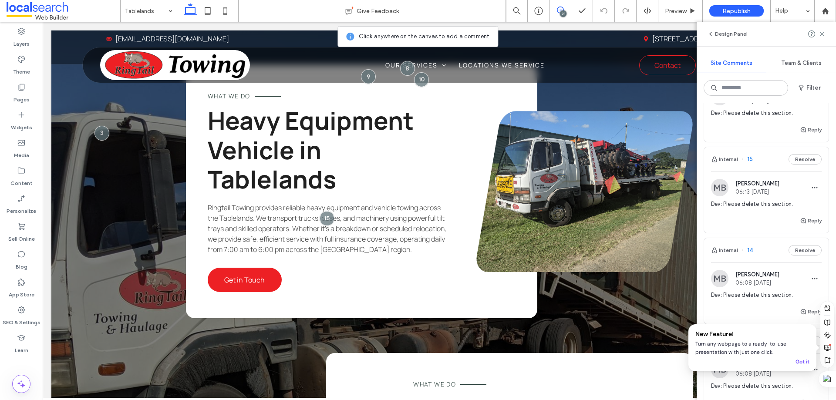
scroll to position [697, 0]
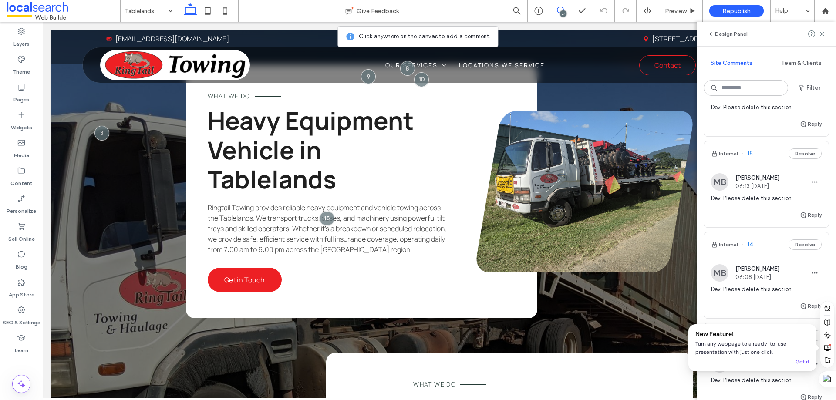
click at [763, 160] on div "Internal 15 Resolve" at bounding box center [766, 154] width 125 height 24
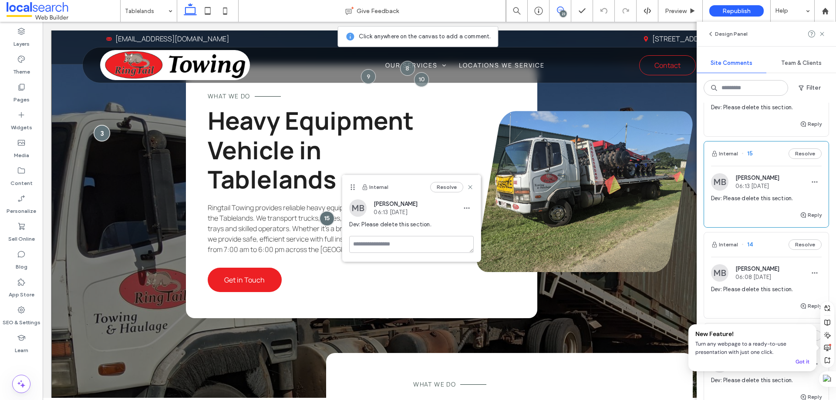
click at [102, 125] on div at bounding box center [102, 133] width 16 height 16
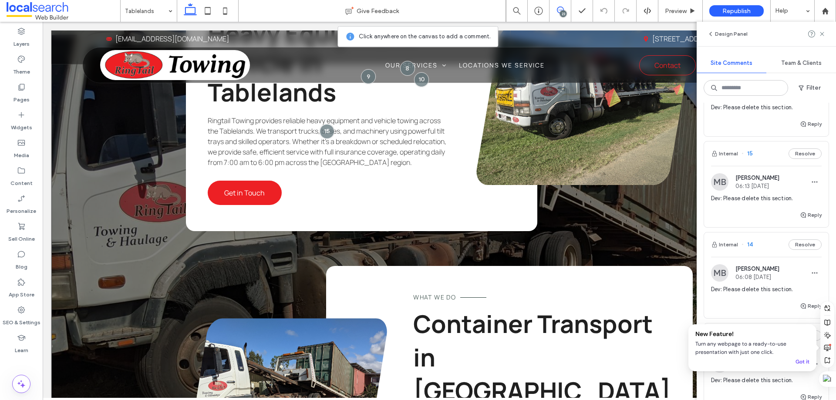
scroll to position [1485, 0]
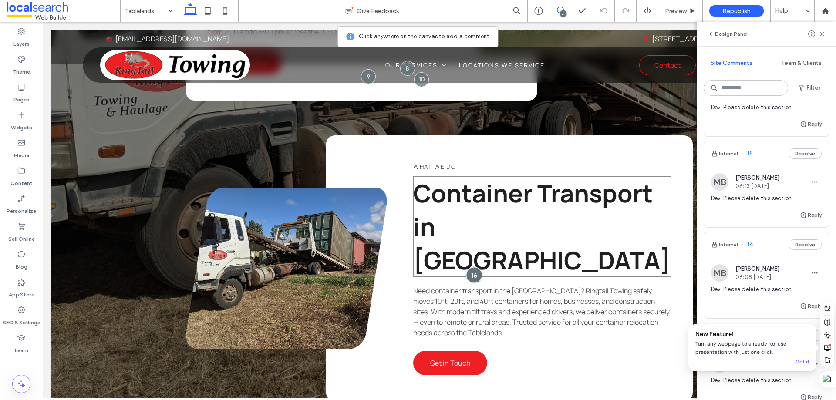
click at [482, 267] on div at bounding box center [474, 275] width 16 height 16
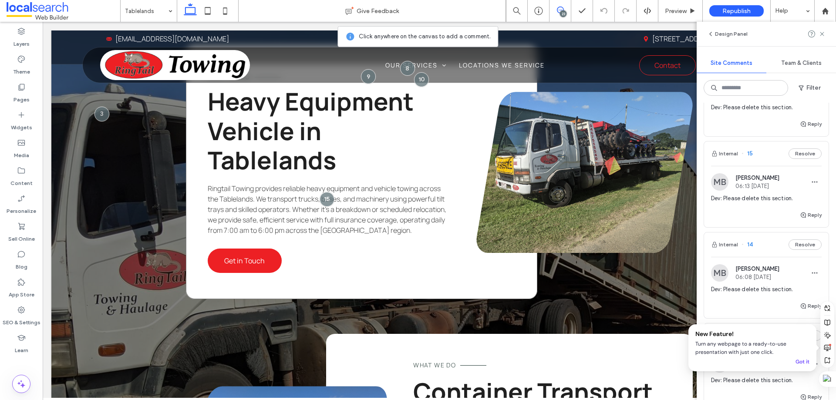
scroll to position [1224, 0]
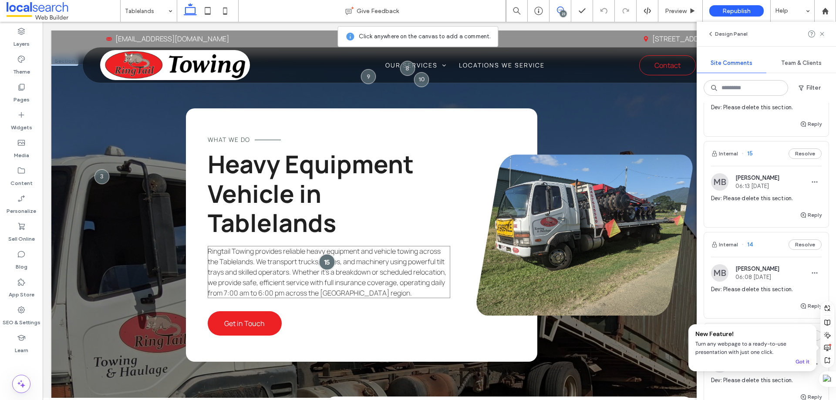
click at [320, 261] on div at bounding box center [327, 262] width 16 height 16
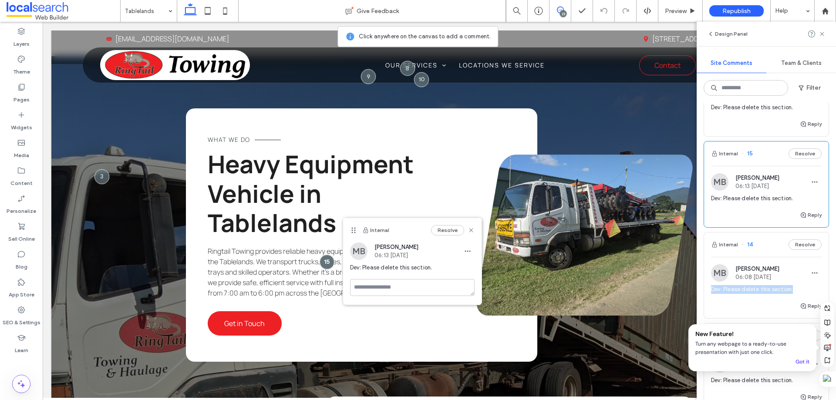
drag, startPoint x: 796, startPoint y: 288, endPoint x: 711, endPoint y: 294, distance: 85.1
click at [711, 294] on div "MB Michael Batchelor 06:08 Aug 14 2025 Dev: Please delete this section." at bounding box center [766, 282] width 125 height 37
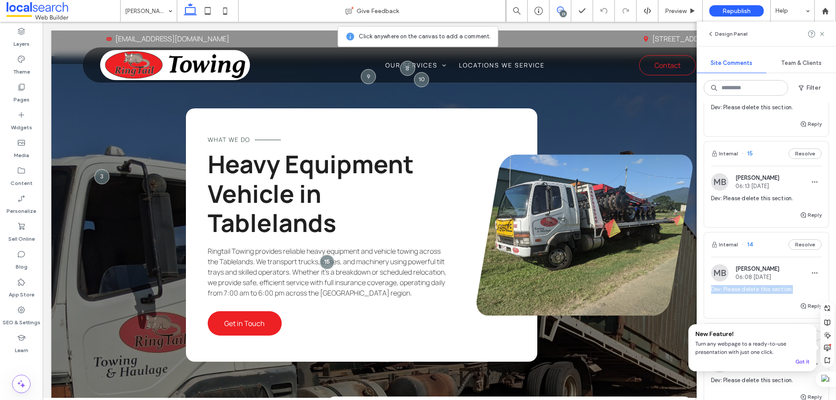
copy span "Dev: Please delete this section."
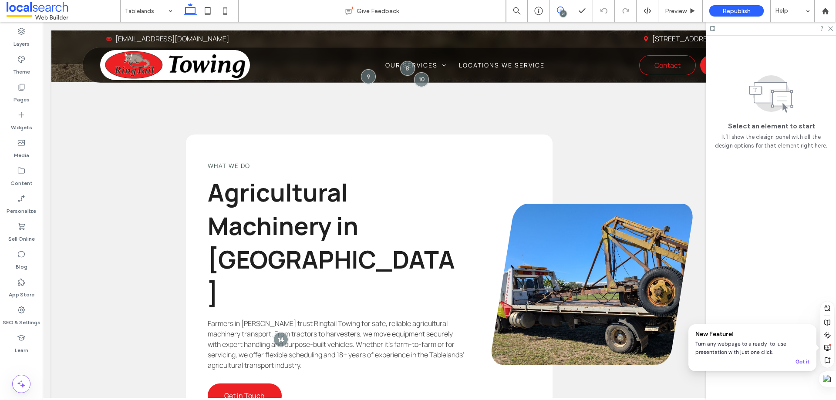
click at [566, 10] on span at bounding box center [560, 10] width 21 height 7
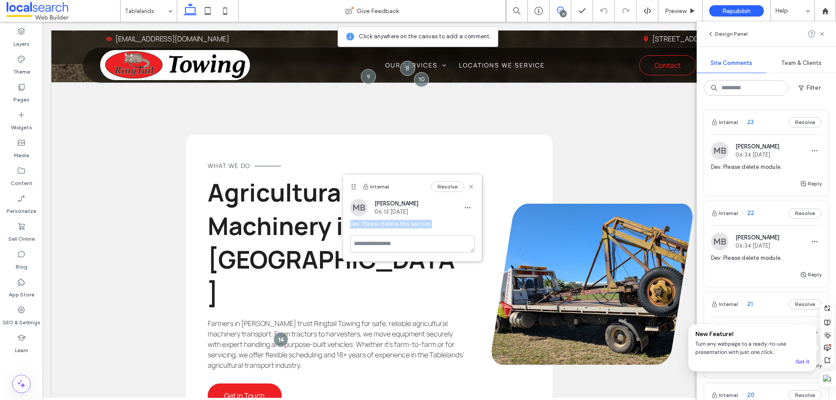
drag, startPoint x: 434, startPoint y: 223, endPoint x: 350, endPoint y: 224, distance: 84.1
click at [350, 224] on span "Dev: Please delete this section." at bounding box center [412, 224] width 125 height 9
copy span "Dev: Please delete this section."
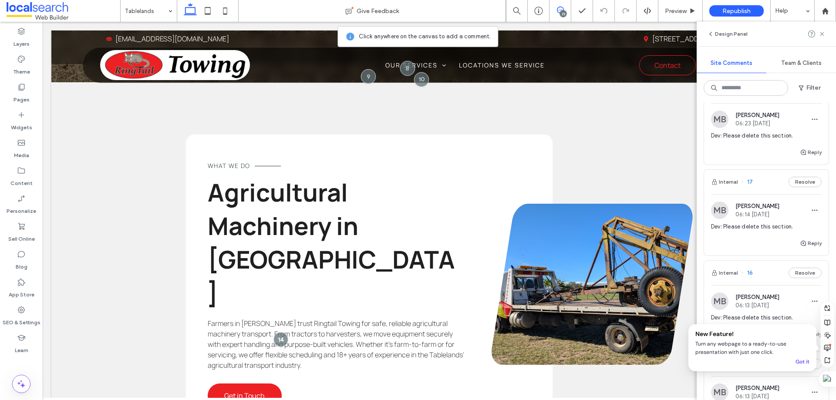
scroll to position [566, 0]
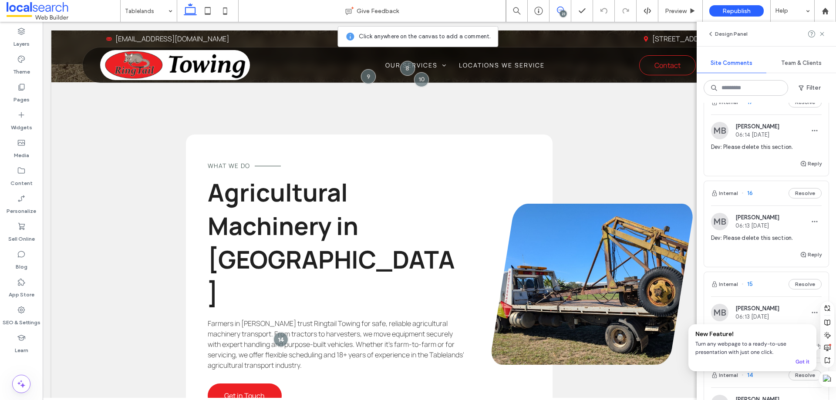
click at [761, 195] on div "Internal 16 Resolve" at bounding box center [766, 193] width 125 height 24
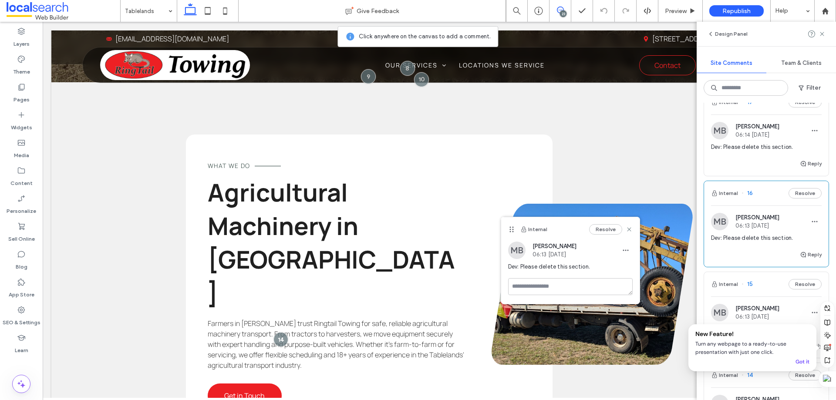
scroll to position [523, 0]
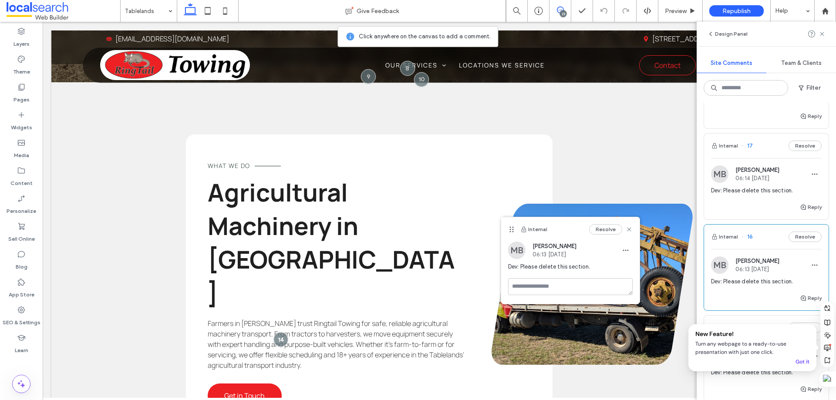
click at [760, 140] on div "Internal 17 Resolve" at bounding box center [766, 146] width 125 height 24
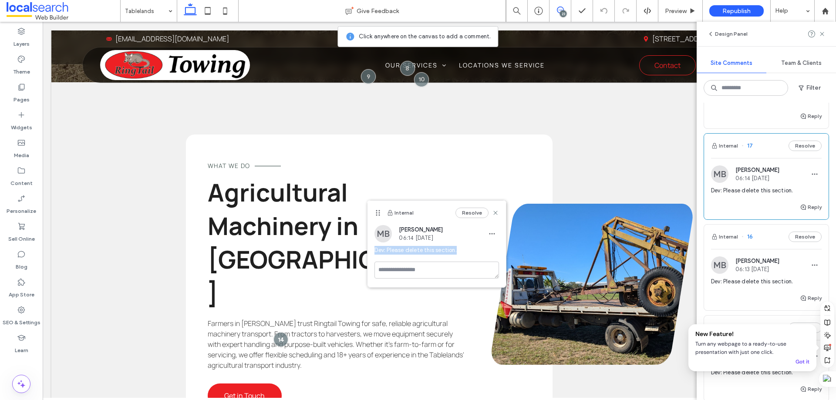
copy span "Dev: Please delete this section."
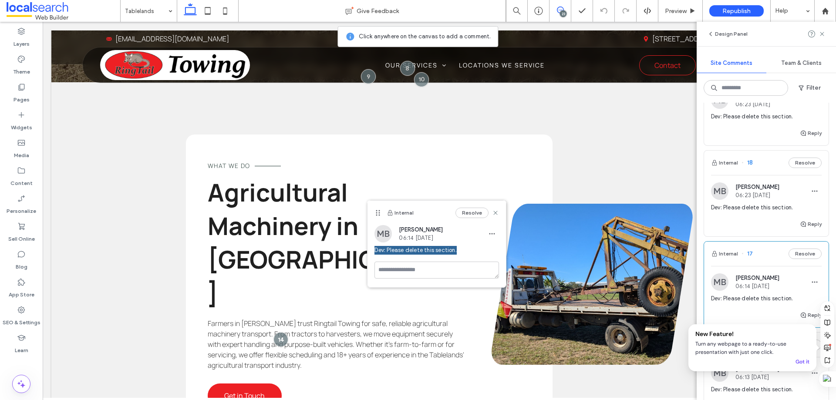
scroll to position [392, 0]
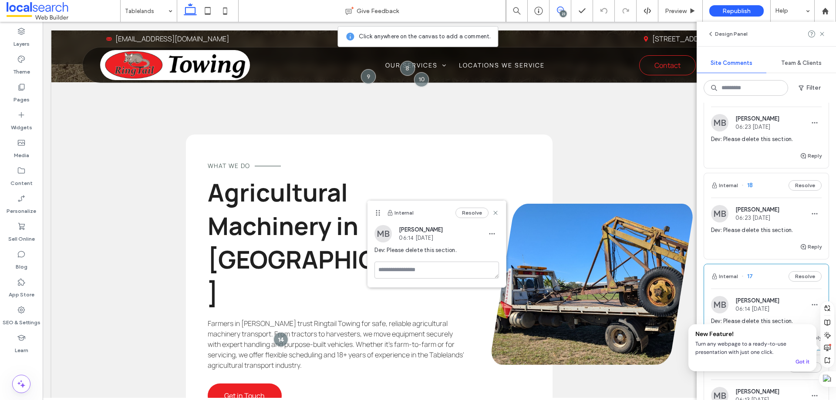
click at [772, 189] on div "Internal 18 Resolve" at bounding box center [766, 185] width 125 height 24
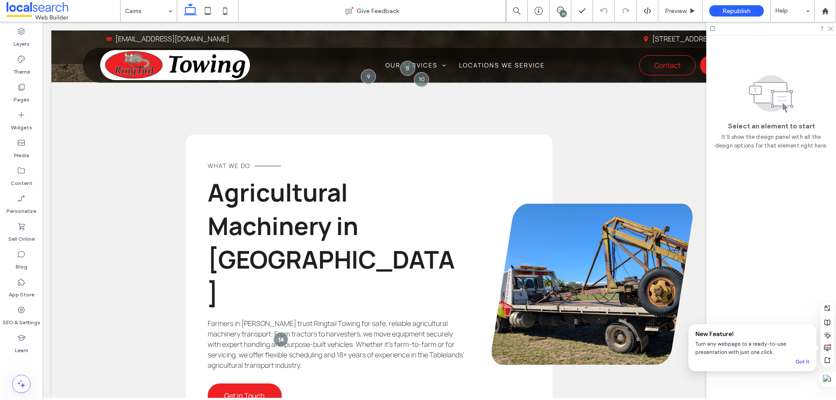
click at [561, 14] on div "23" at bounding box center [563, 13] width 7 height 7
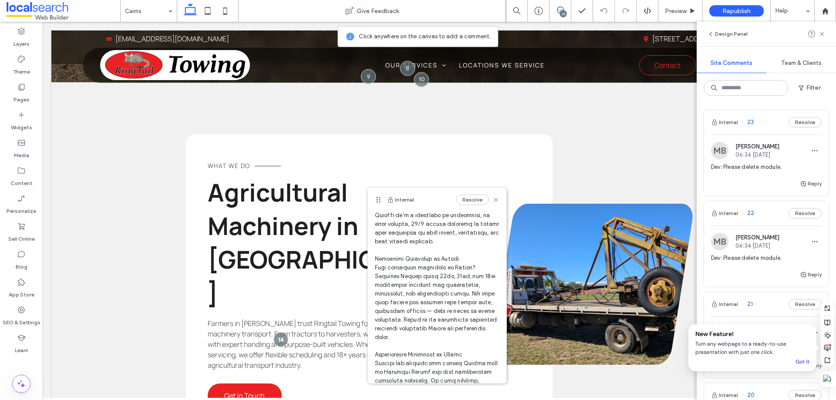
scroll to position [87, 0]
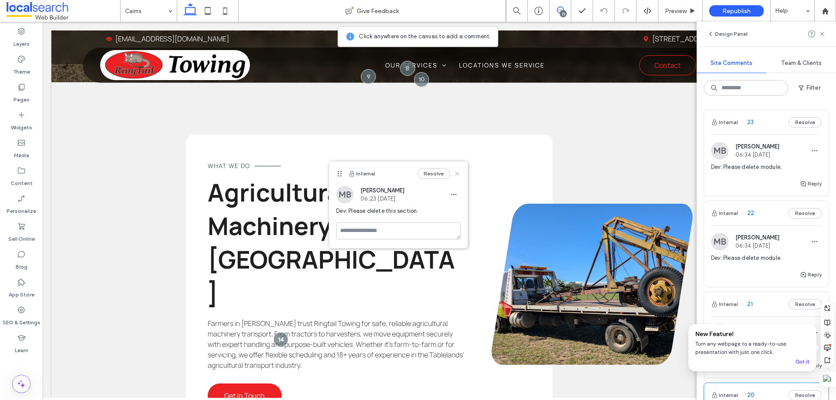
click at [457, 173] on use at bounding box center [458, 174] width 4 height 4
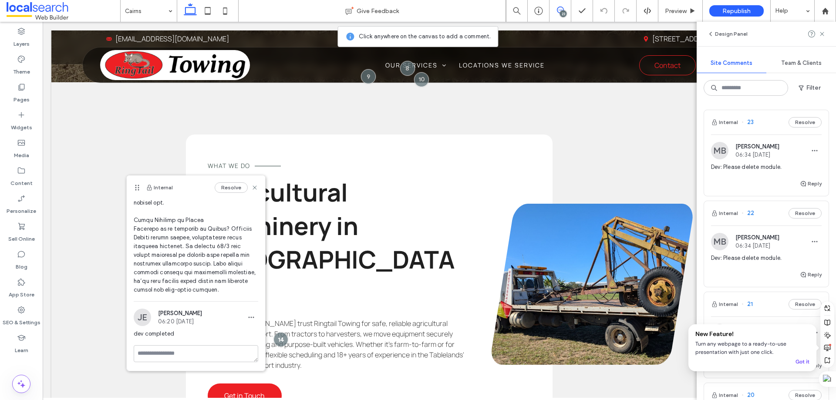
scroll to position [0, 0]
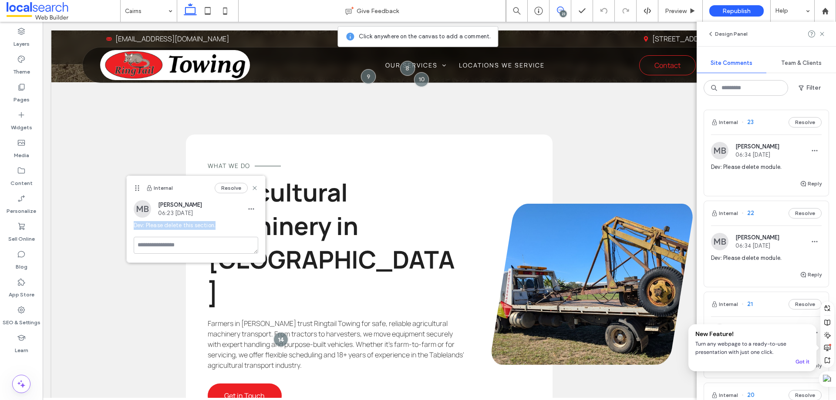
drag, startPoint x: 221, startPoint y: 230, endPoint x: 133, endPoint y: 232, distance: 87.6
click at [134, 232] on div "Dev: Please delete this section." at bounding box center [196, 229] width 125 height 16
copy span "Dev: Please delete this section."
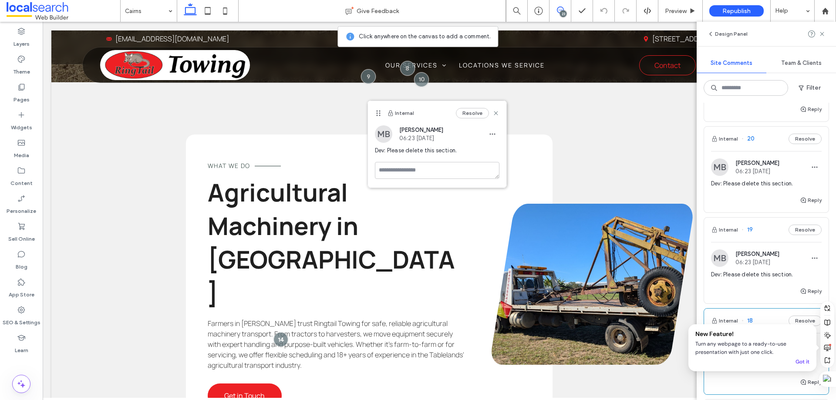
scroll to position [305, 0]
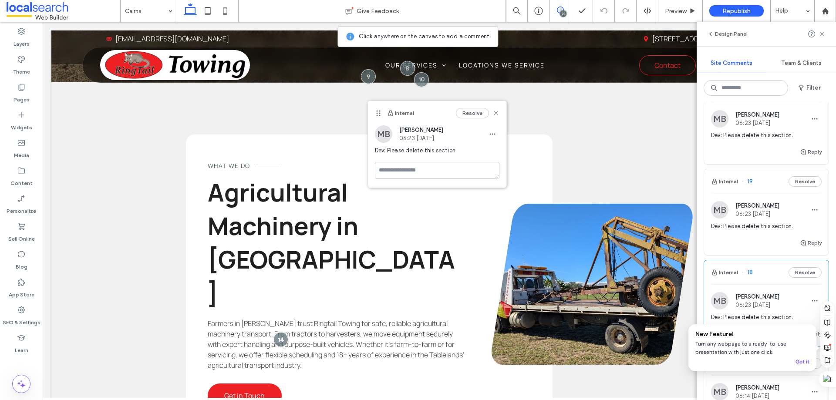
click at [767, 186] on div "Internal 19 Resolve" at bounding box center [766, 181] width 125 height 24
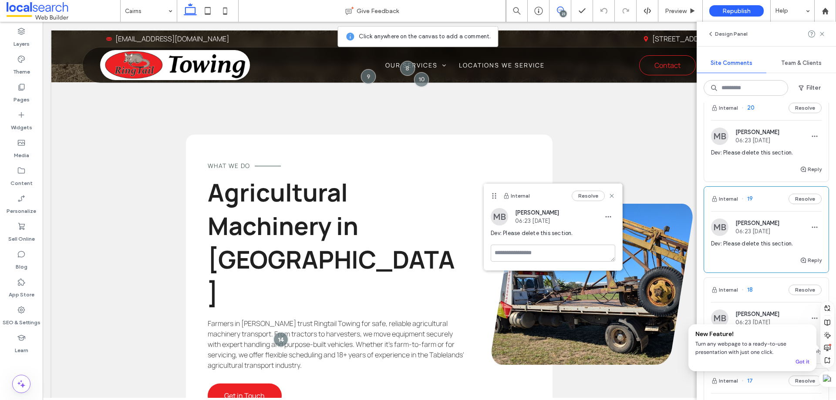
scroll to position [218, 0]
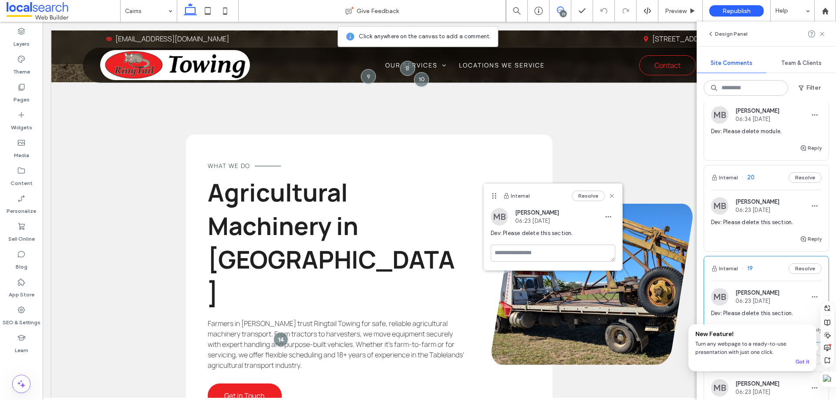
click at [771, 179] on div "Internal 20 Resolve" at bounding box center [766, 178] width 125 height 24
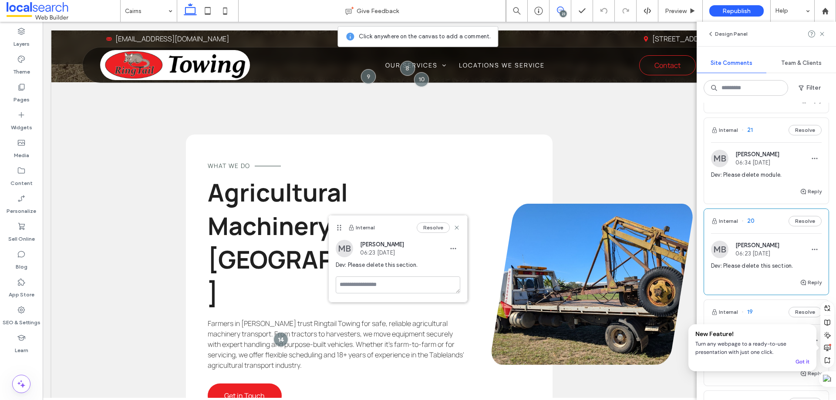
scroll to position [131, 0]
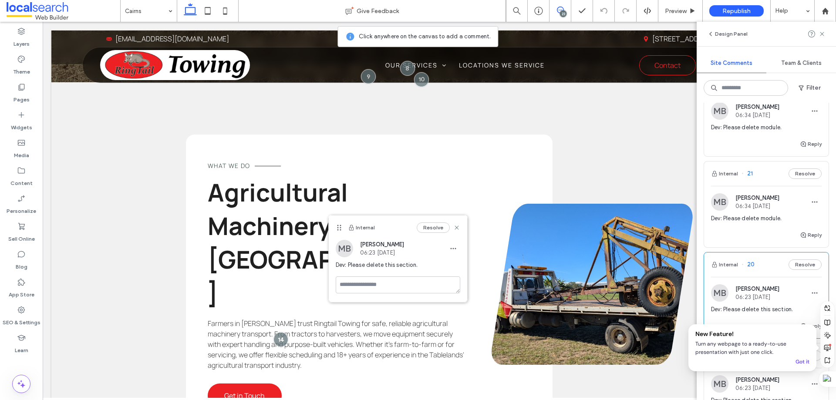
click at [776, 180] on div "Internal 21 Resolve" at bounding box center [766, 174] width 125 height 24
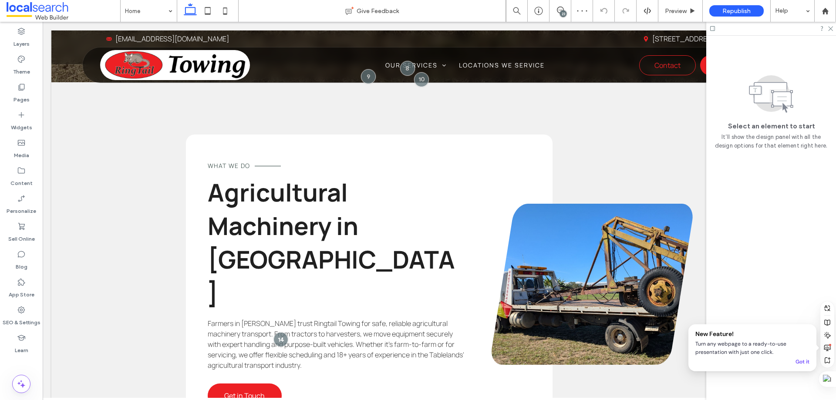
click at [562, 12] on div "23" at bounding box center [563, 13] width 7 height 7
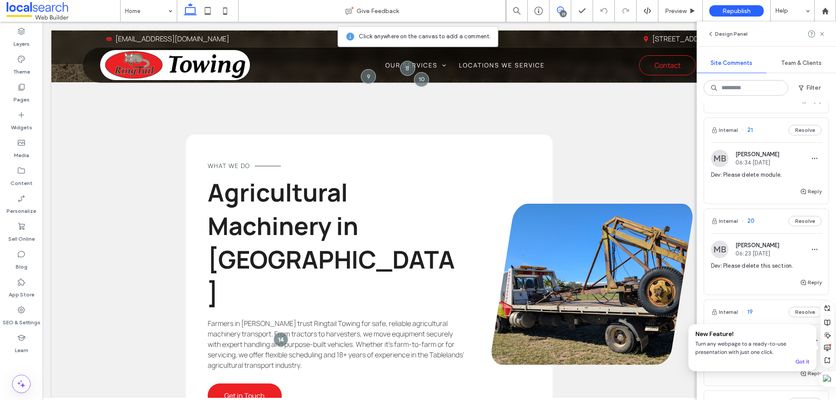
scroll to position [131, 0]
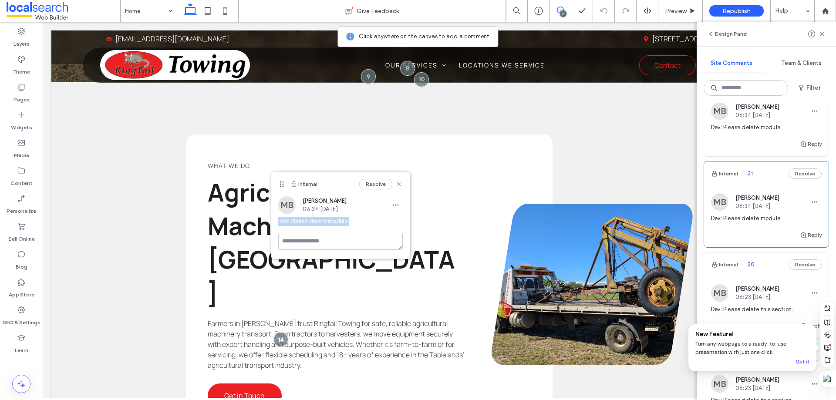
copy span "Dev: Please delete module."
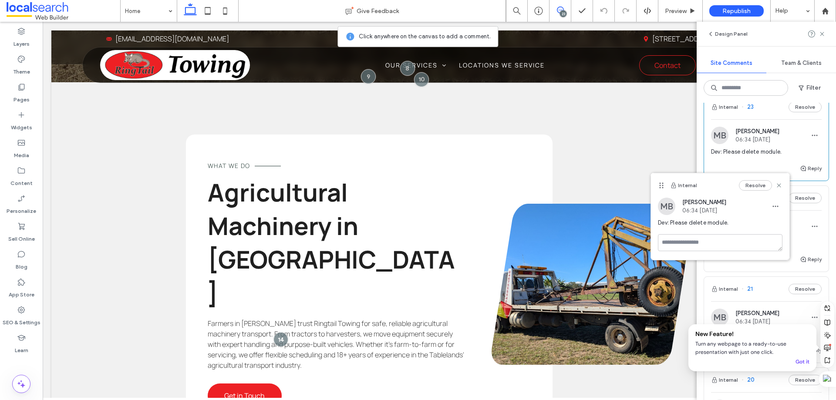
scroll to position [0, 0]
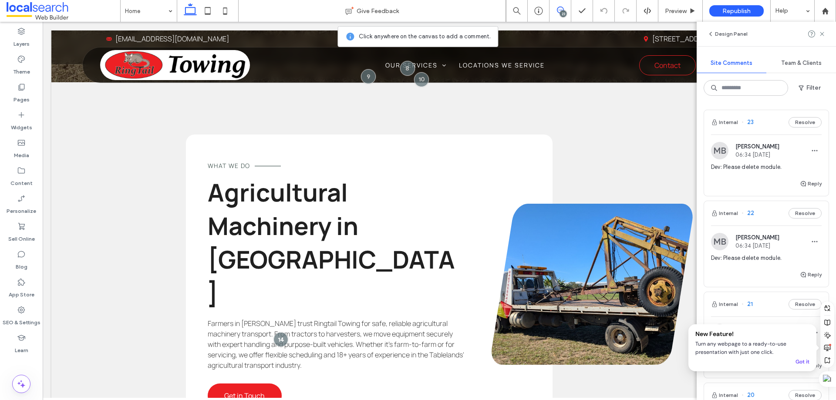
click at [564, 8] on span at bounding box center [560, 10] width 21 height 7
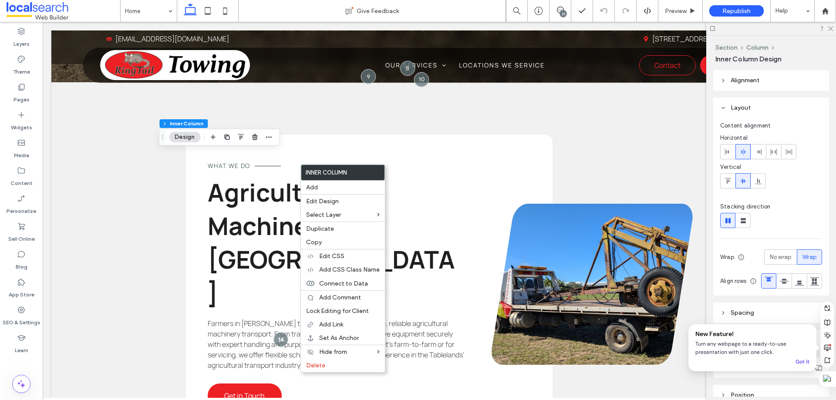
click at [312, 165] on div "Inner Column" at bounding box center [343, 173] width 84 height 16
click at [558, 10] on icon at bounding box center [560, 10] width 7 height 7
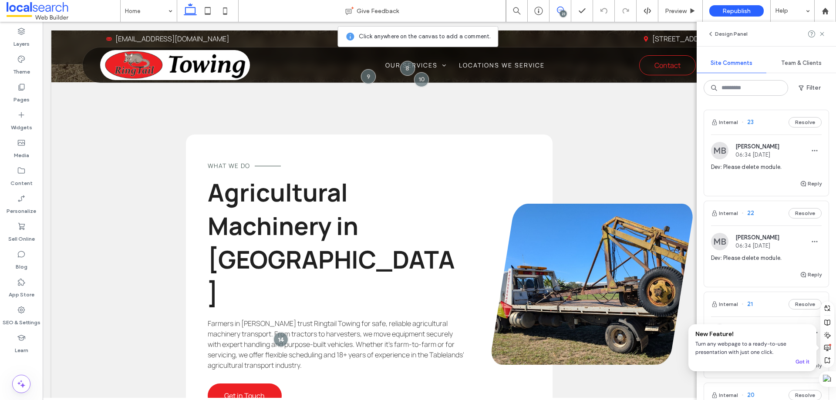
click at [764, 118] on div "Internal 23 Resolve" at bounding box center [766, 122] width 125 height 24
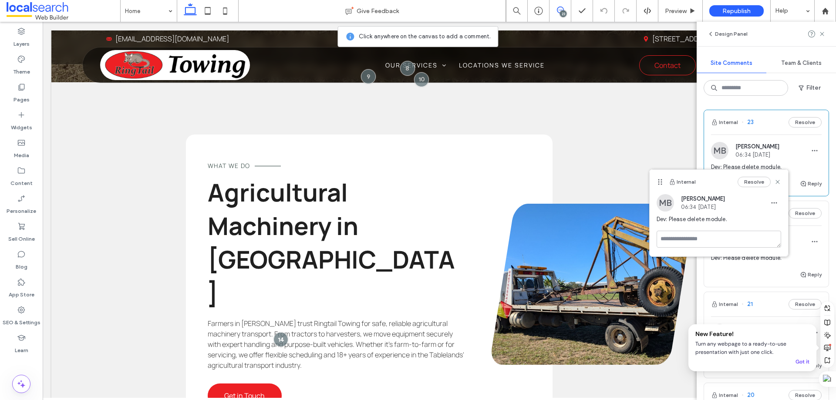
click at [564, 9] on icon at bounding box center [560, 10] width 7 height 7
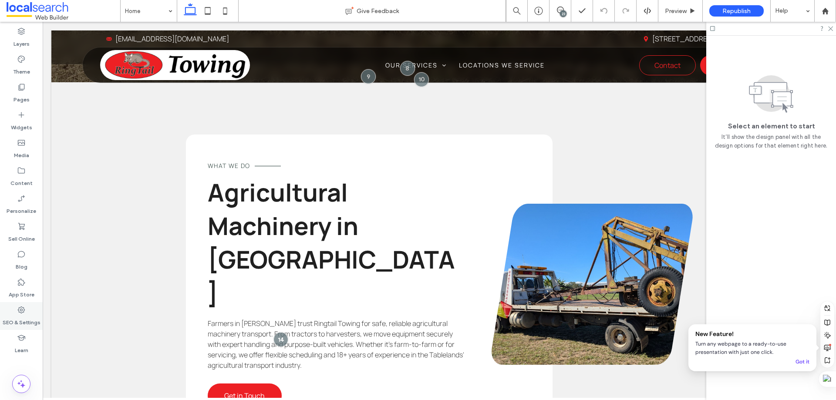
click at [35, 311] on div "SEO & Settings" at bounding box center [21, 316] width 43 height 28
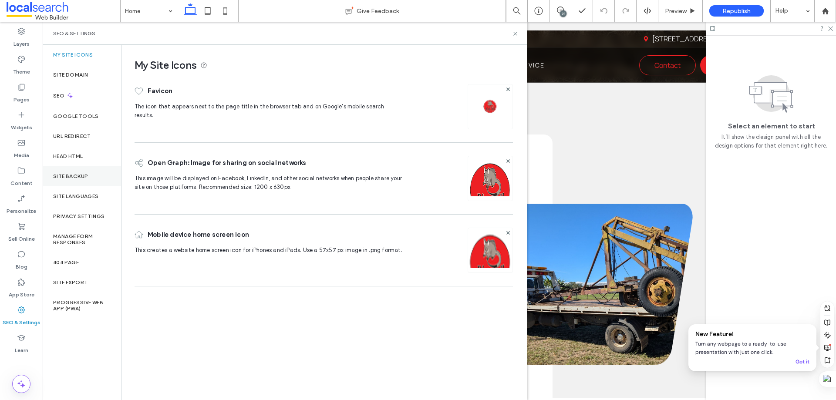
click at [78, 177] on label "Site Backup" at bounding box center [70, 176] width 35 height 6
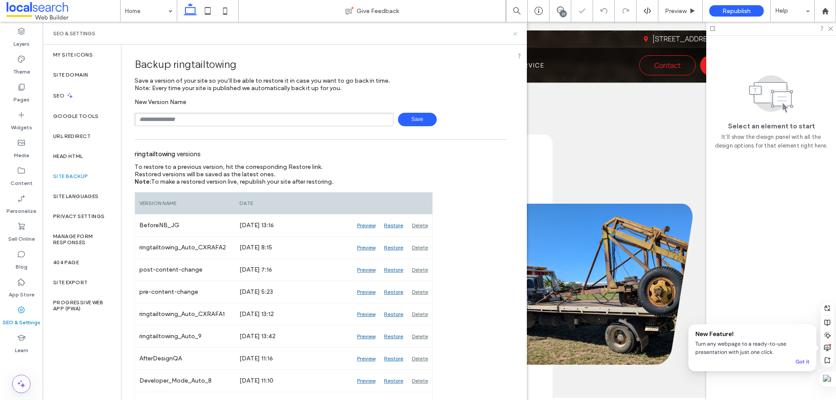
click at [515, 35] on icon at bounding box center [515, 33] width 7 height 7
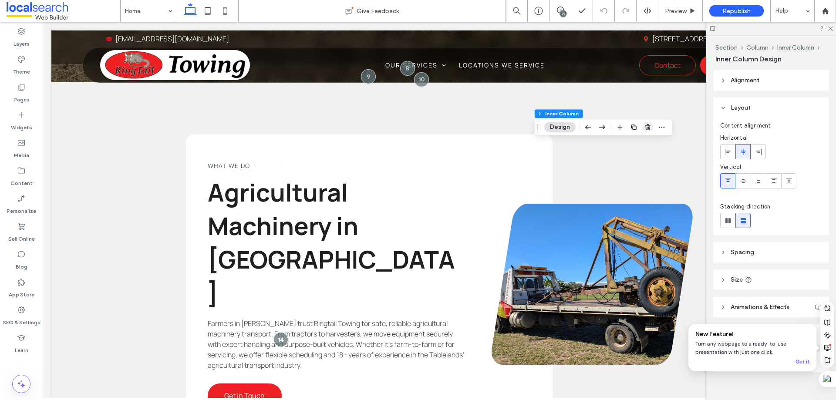
click at [647, 128] on use "button" at bounding box center [648, 128] width 5 height 6
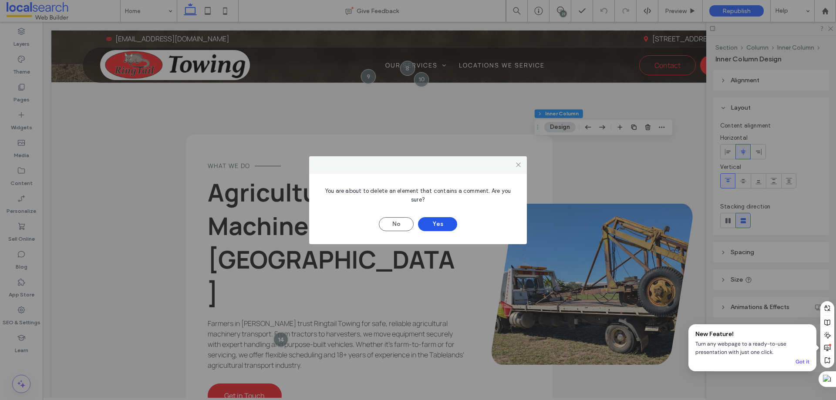
click at [438, 222] on button "Yes" at bounding box center [437, 224] width 39 height 14
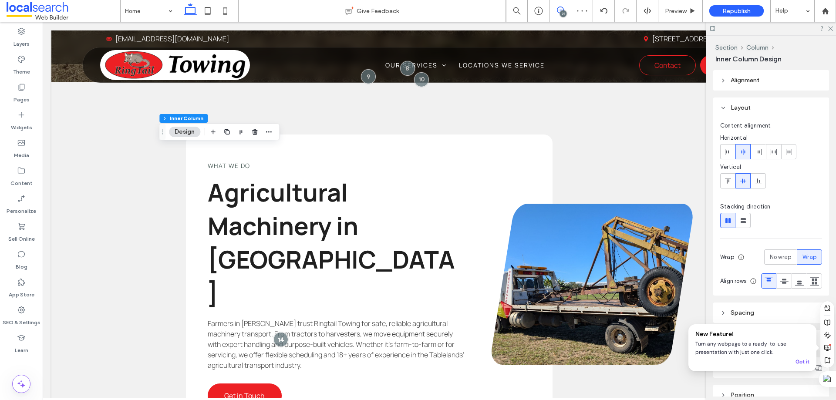
click at [566, 10] on span at bounding box center [560, 10] width 21 height 7
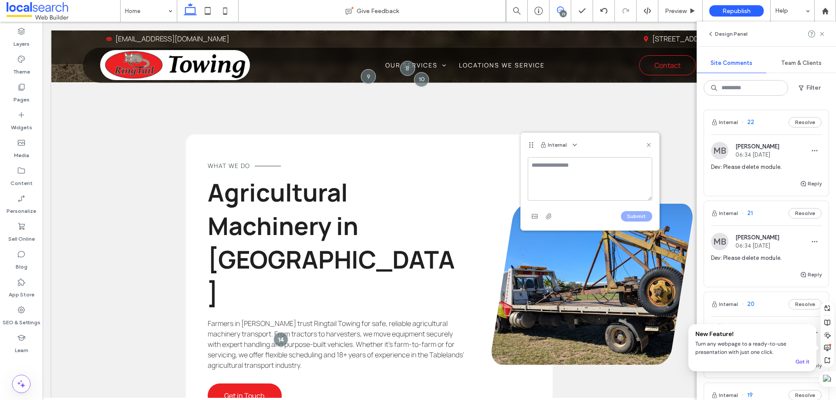
click at [562, 15] on div "23" at bounding box center [563, 13] width 7 height 7
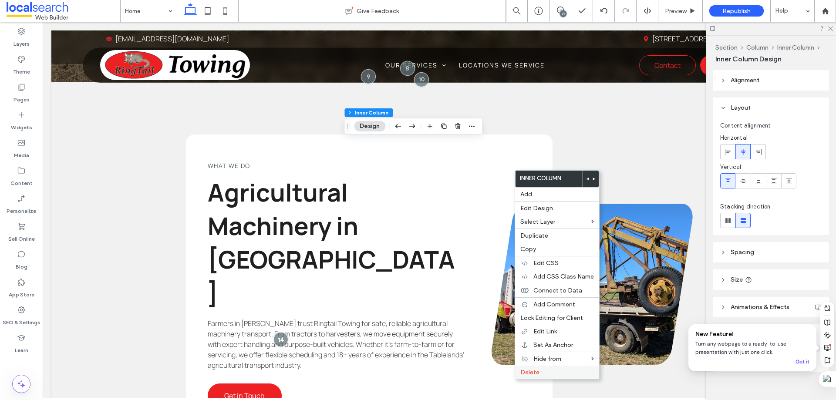
click at [539, 367] on div "Delete" at bounding box center [557, 373] width 84 height 14
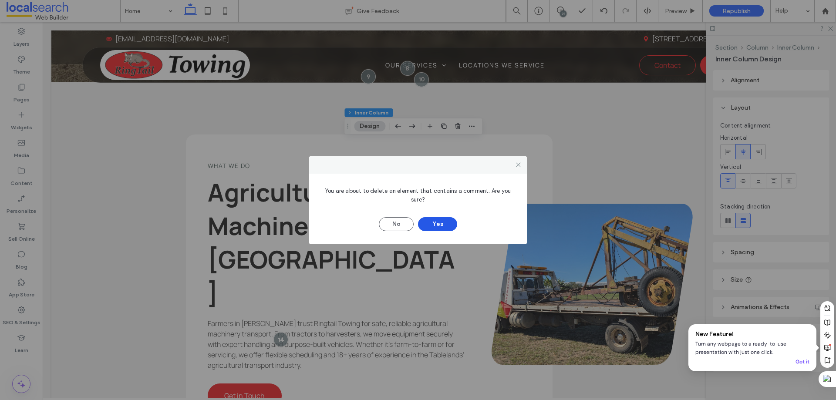
click at [440, 223] on button "Yes" at bounding box center [437, 224] width 39 height 14
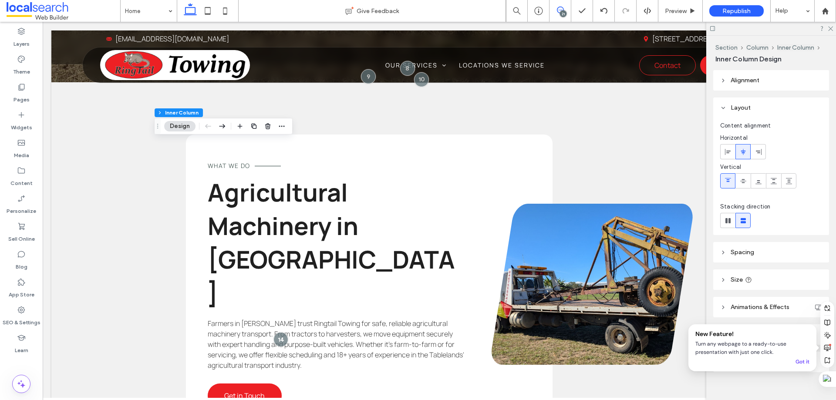
click at [561, 9] on icon at bounding box center [560, 10] width 7 height 7
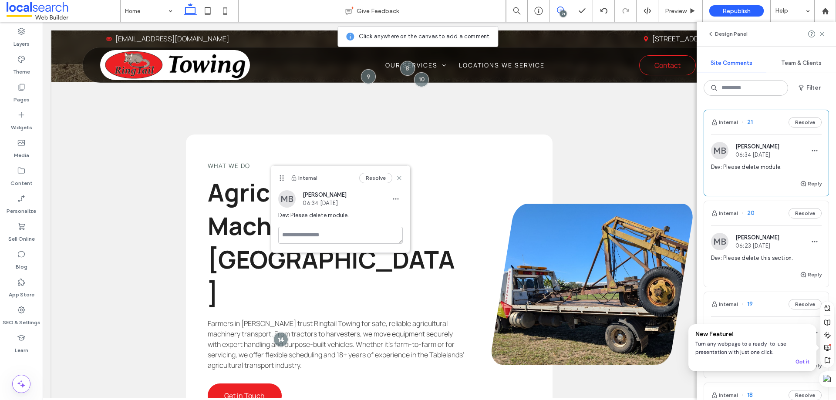
click at [560, 8] on icon at bounding box center [560, 10] width 7 height 7
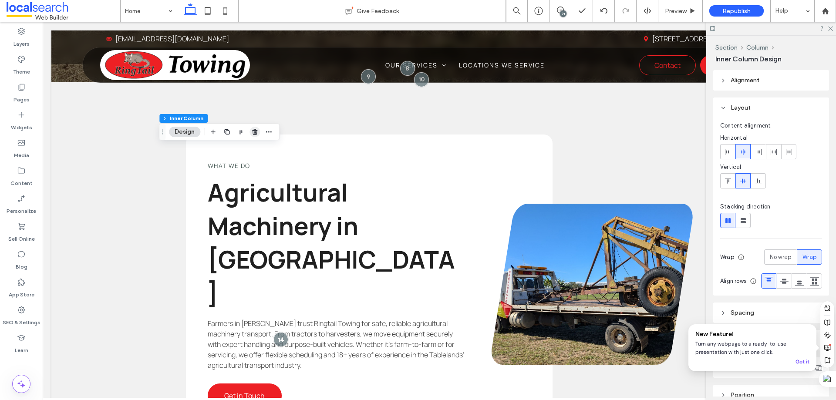
click at [257, 134] on icon "button" at bounding box center [254, 132] width 7 height 7
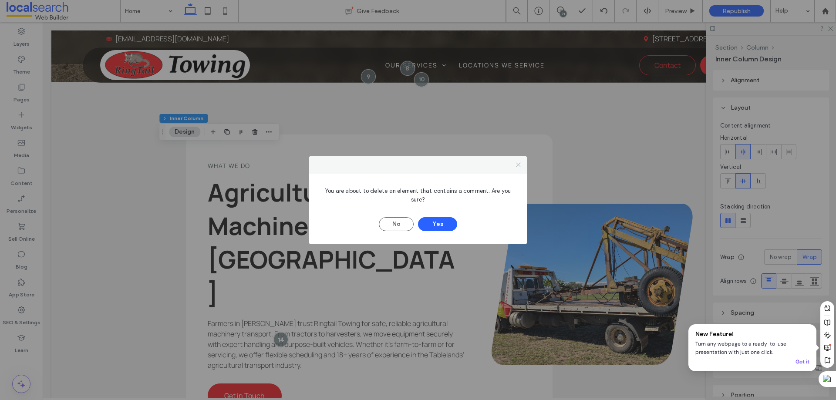
click at [517, 163] on icon at bounding box center [518, 165] width 7 height 7
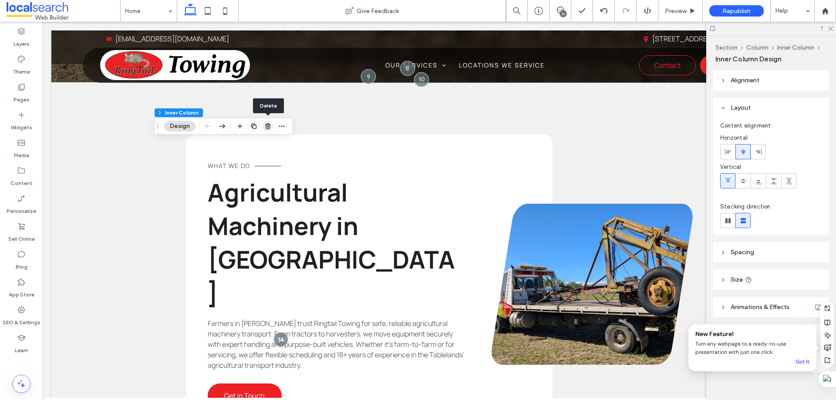
click at [269, 129] on use "button" at bounding box center [267, 126] width 5 height 6
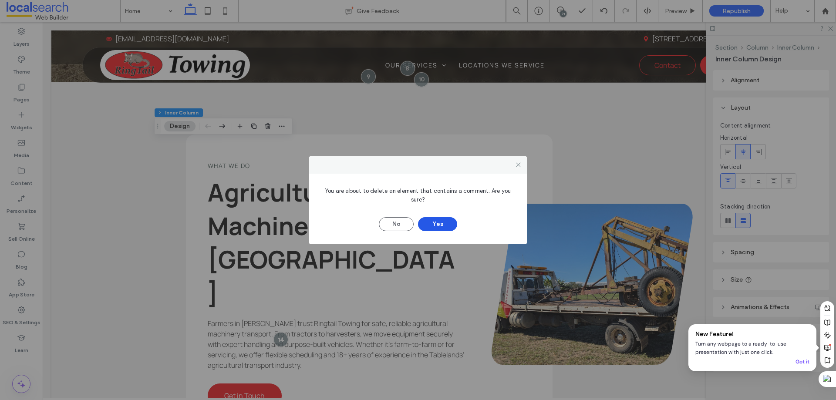
click at [446, 226] on button "Yes" at bounding box center [437, 224] width 39 height 14
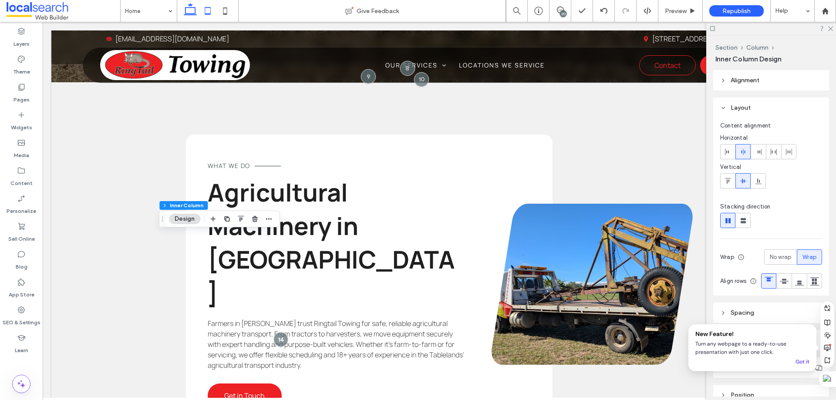
click at [210, 9] on icon at bounding box center [207, 10] width 17 height 17
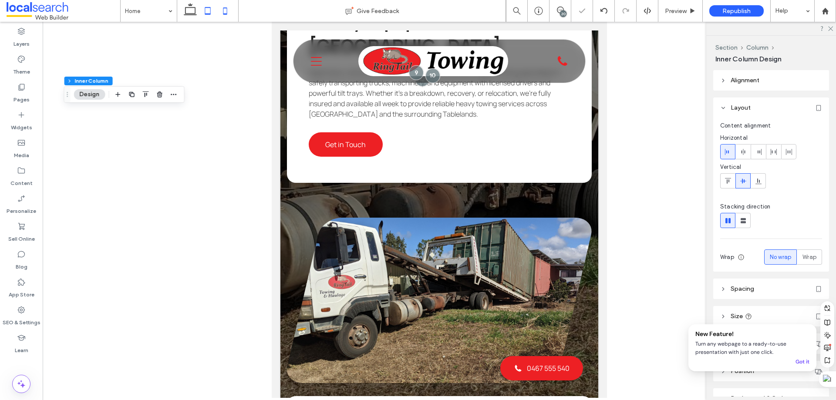
type input "**"
type input "*"
click at [226, 13] on icon at bounding box center [225, 10] width 17 height 17
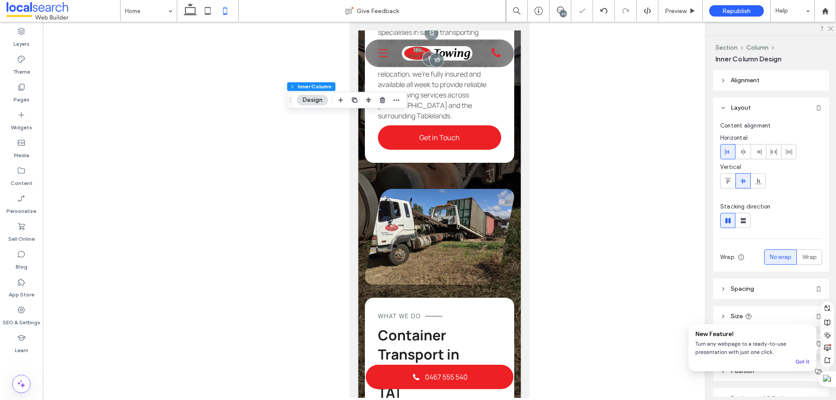
type input "***"
click at [189, 14] on use at bounding box center [190, 9] width 13 height 12
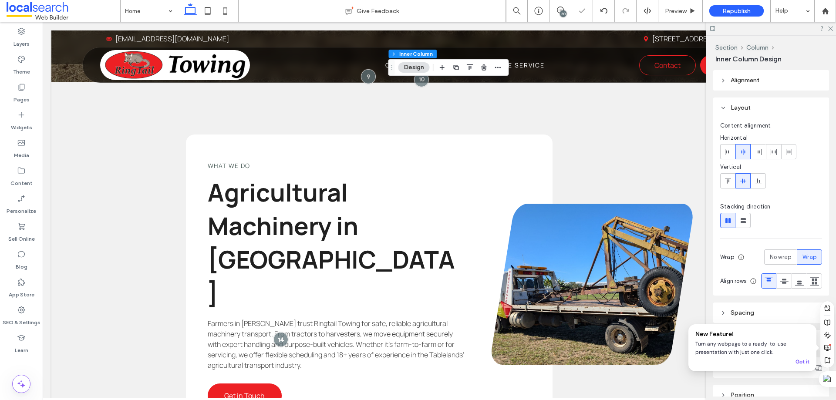
type input "*"
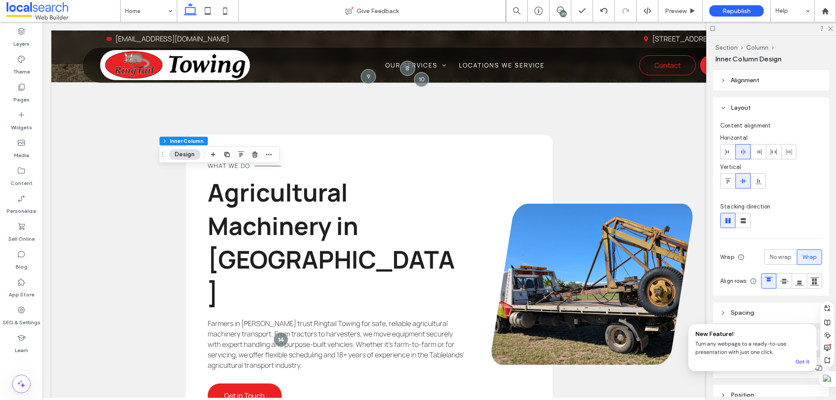
click at [564, 12] on div "20" at bounding box center [563, 13] width 7 height 7
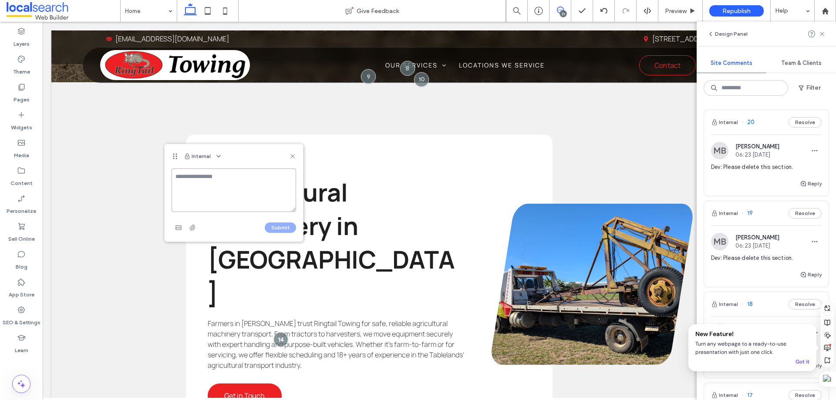
click at [197, 183] on textarea at bounding box center [234, 191] width 125 height 44
paste textarea "**********"
click at [175, 172] on textarea "**********" at bounding box center [234, 191] width 125 height 44
type textarea "**********"
click at [175, 228] on icon "button" at bounding box center [178, 227] width 7 height 7
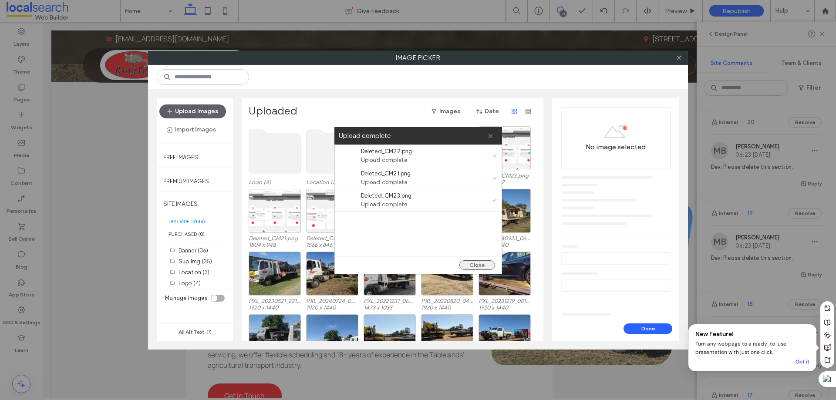
click at [479, 262] on button "Close" at bounding box center [478, 266] width 36 height 10
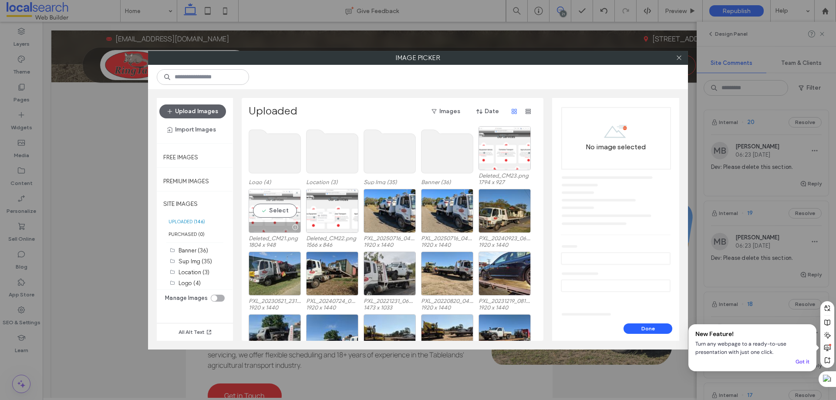
click at [267, 214] on div "Select" at bounding box center [275, 211] width 52 height 44
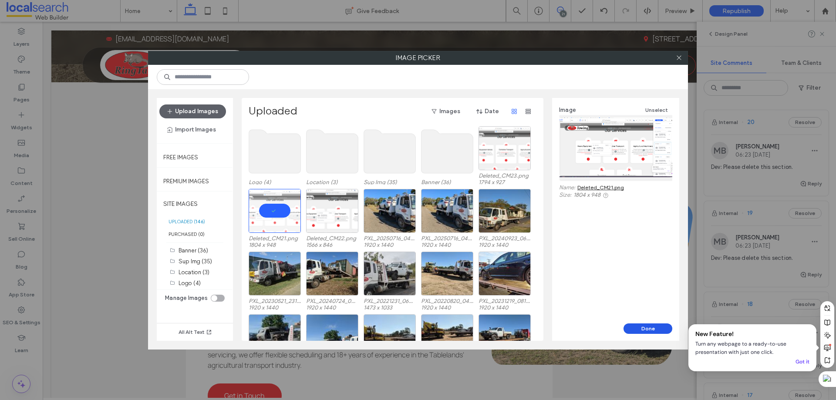
click at [645, 328] on button "Done" at bounding box center [648, 329] width 49 height 10
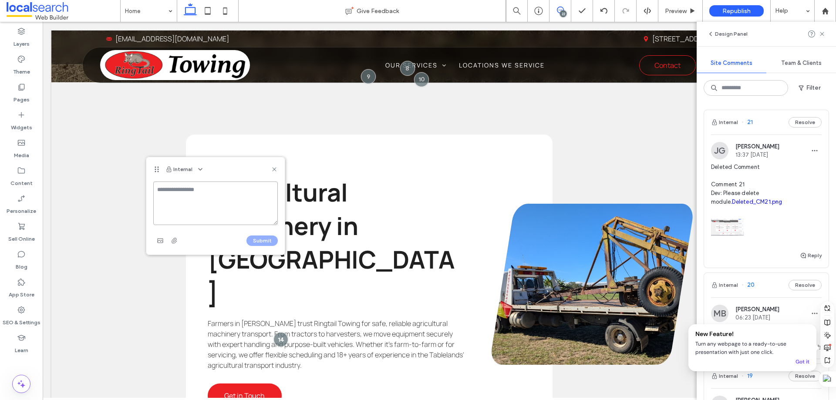
click at [196, 198] on textarea at bounding box center [215, 204] width 125 height 44
paste textarea "**********"
click at [156, 188] on textarea "**********" at bounding box center [215, 204] width 125 height 44
click at [177, 194] on textarea "**********" at bounding box center [215, 204] width 125 height 44
click at [175, 189] on textarea "**********" at bounding box center [215, 204] width 125 height 44
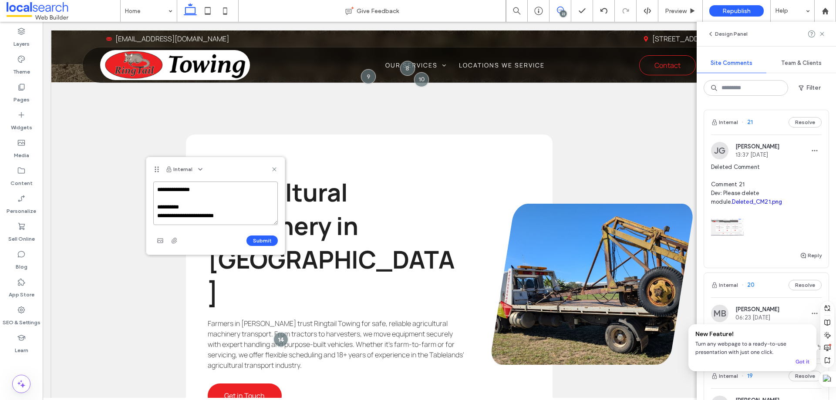
click at [196, 206] on textarea "**********" at bounding box center [215, 204] width 125 height 44
click at [246, 218] on textarea "**********" at bounding box center [215, 204] width 125 height 44
type textarea "**********"
click at [161, 242] on use "button" at bounding box center [160, 241] width 6 height 4
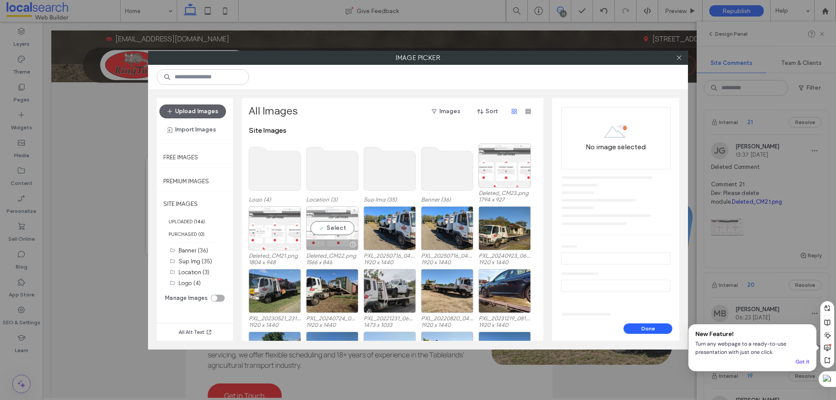
click at [321, 230] on div "Select" at bounding box center [332, 228] width 52 height 44
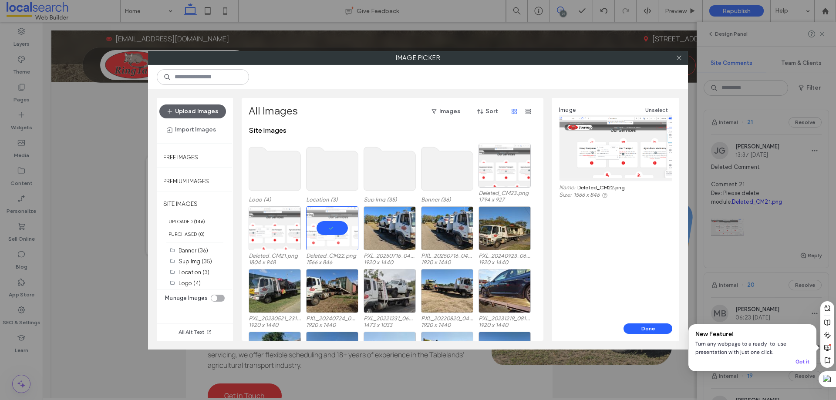
click at [633, 329] on button "Done" at bounding box center [648, 329] width 49 height 10
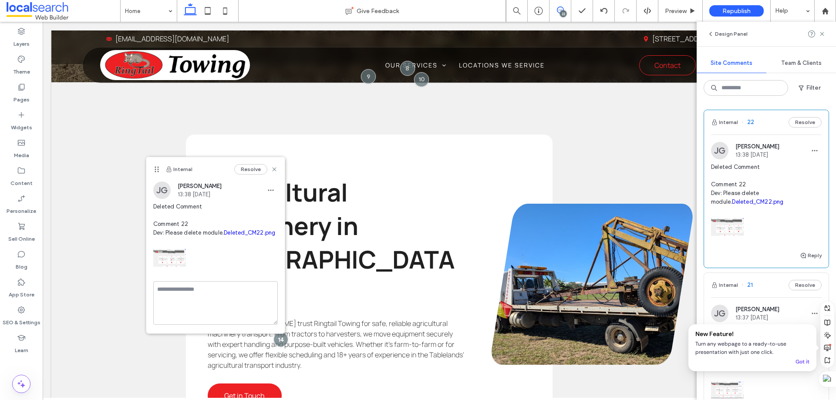
scroll to position [0, 0]
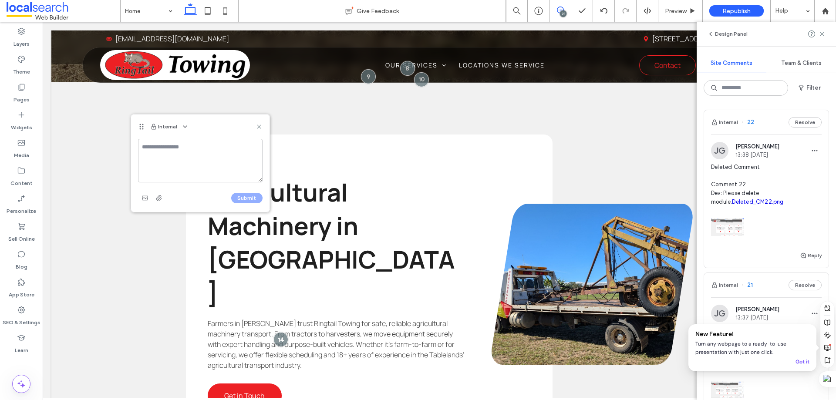
click at [152, 148] on textarea at bounding box center [200, 161] width 125 height 44
drag, startPoint x: 204, startPoint y: 149, endPoint x: 135, endPoint y: 147, distance: 69.7
click at [135, 147] on div "**********" at bounding box center [200, 175] width 139 height 73
click at [160, 164] on textarea "**********" at bounding box center [200, 161] width 125 height 44
click at [203, 145] on textarea "**********" at bounding box center [200, 161] width 125 height 44
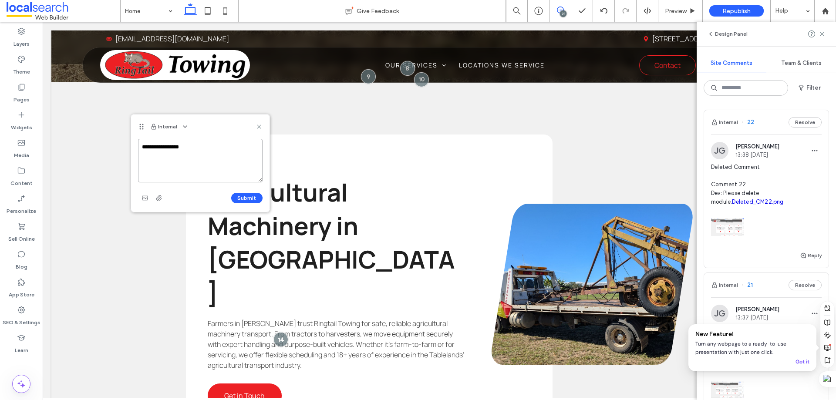
paste textarea "**********"
click at [219, 171] on textarea "**********" at bounding box center [200, 161] width 125 height 44
type textarea "**********"
click at [146, 203] on span "button" at bounding box center [145, 198] width 14 height 14
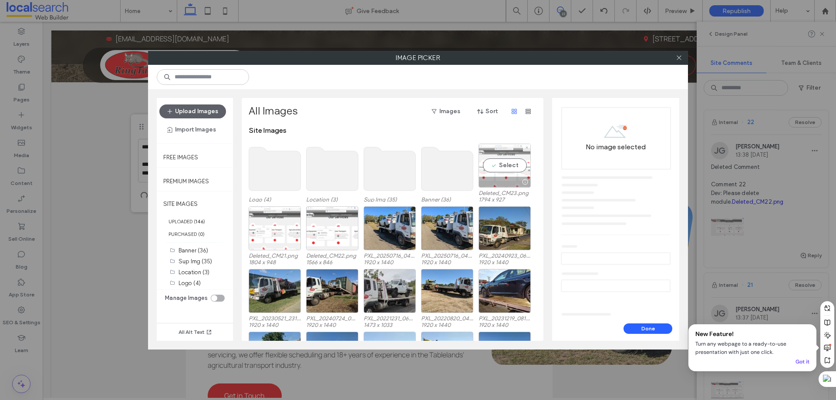
click at [515, 166] on div "Select" at bounding box center [505, 166] width 52 height 44
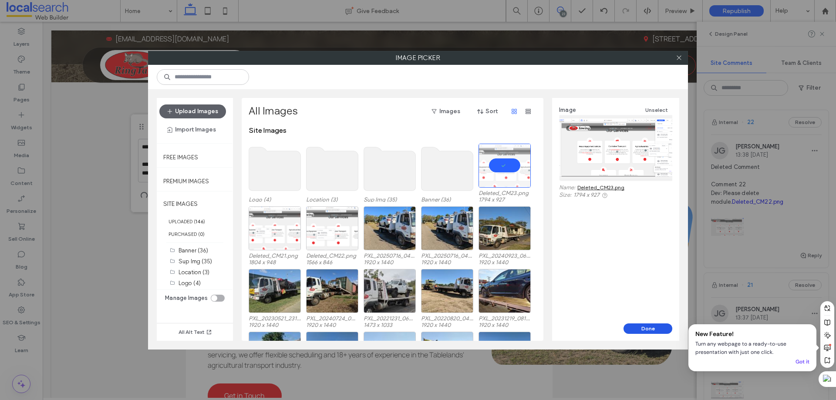
click at [643, 327] on button "Done" at bounding box center [648, 329] width 49 height 10
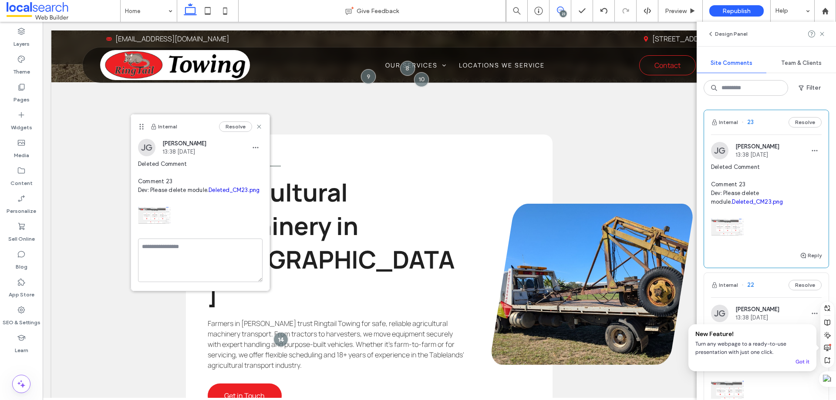
scroll to position [0, 0]
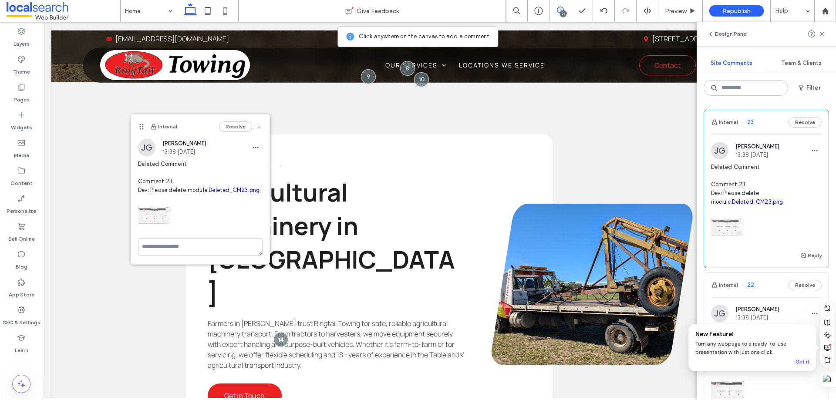
click at [259, 126] on icon at bounding box center [259, 126] width 7 height 7
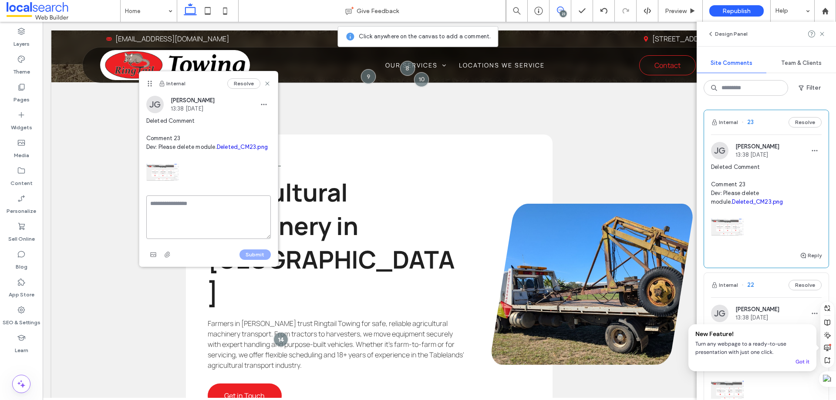
click at [201, 225] on textarea at bounding box center [208, 218] width 125 height 44
type textarea "**********"
click at [243, 250] on button "Submit" at bounding box center [255, 252] width 31 height 10
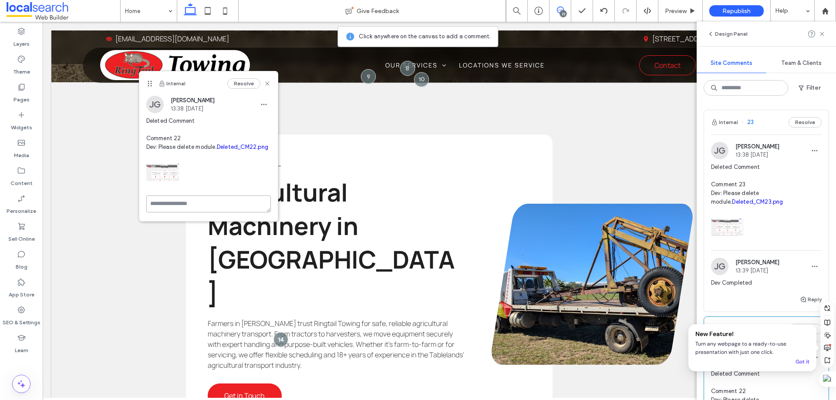
click at [194, 213] on textarea at bounding box center [208, 204] width 125 height 17
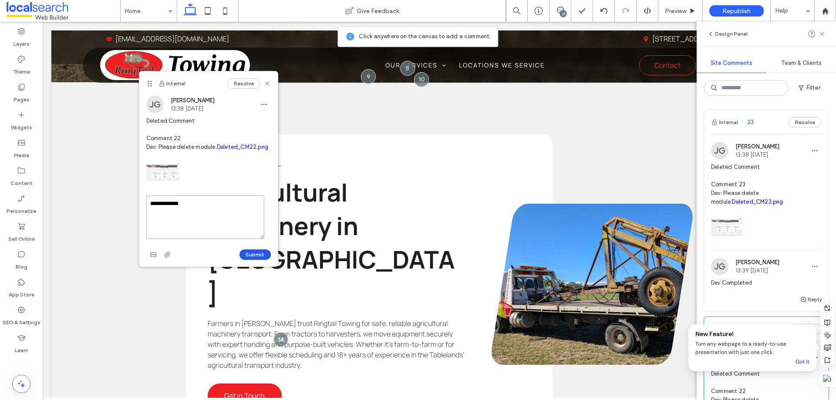
type textarea "**********"
click at [256, 260] on button "Submit" at bounding box center [255, 255] width 31 height 10
click at [265, 84] on use at bounding box center [267, 84] width 4 height 4
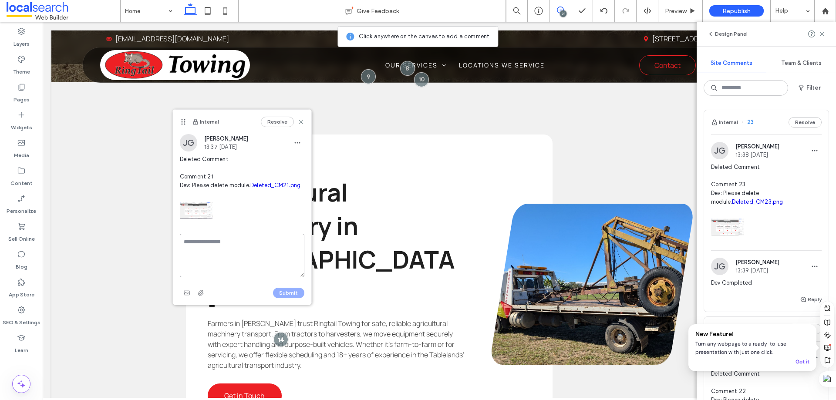
click at [239, 244] on textarea at bounding box center [242, 256] width 125 height 44
type textarea "**********"
click at [282, 298] on button "Submit" at bounding box center [288, 293] width 31 height 10
click at [298, 123] on icon at bounding box center [301, 121] width 7 height 7
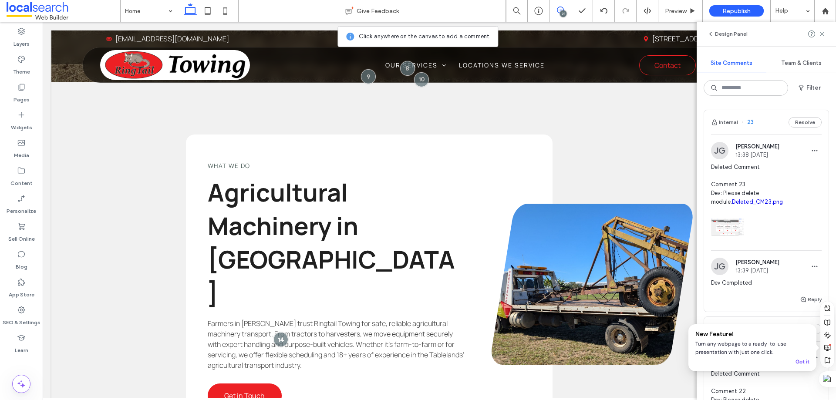
click at [562, 9] on icon at bounding box center [560, 10] width 7 height 7
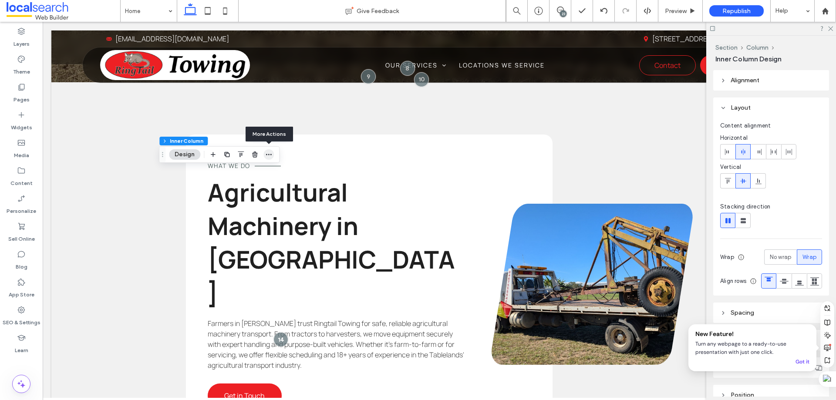
click at [267, 153] on icon "button" at bounding box center [268, 154] width 7 height 7
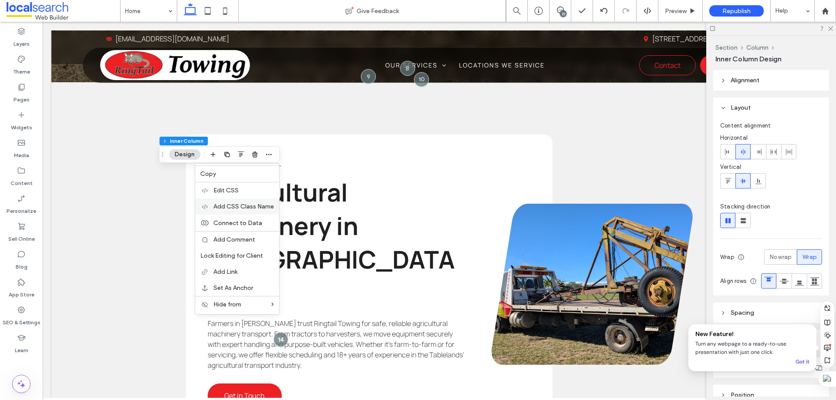
click at [230, 202] on div "Add CSS Class Name" at bounding box center [237, 207] width 84 height 16
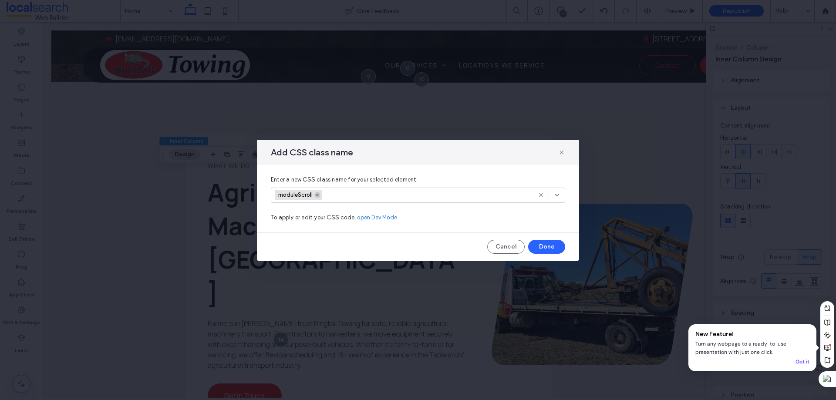
click at [317, 194] on use at bounding box center [317, 195] width 3 height 3
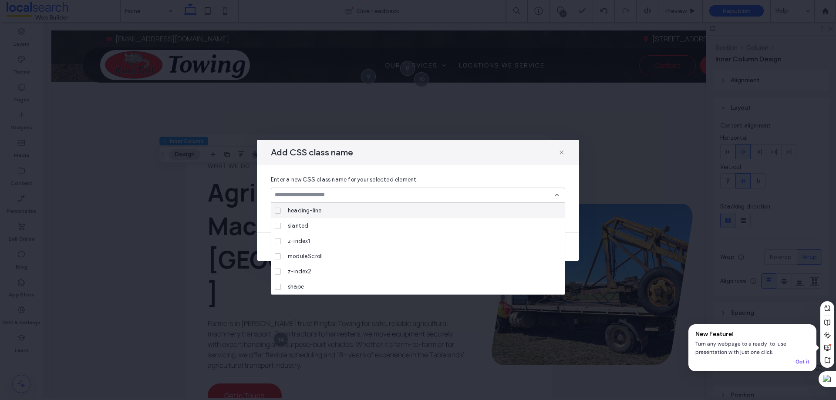
click at [557, 170] on div "Enter a new CSS class name for your selected element. To apply or edit your CSS…" at bounding box center [418, 199] width 322 height 68
click at [559, 196] on icon at bounding box center [557, 195] width 7 height 7
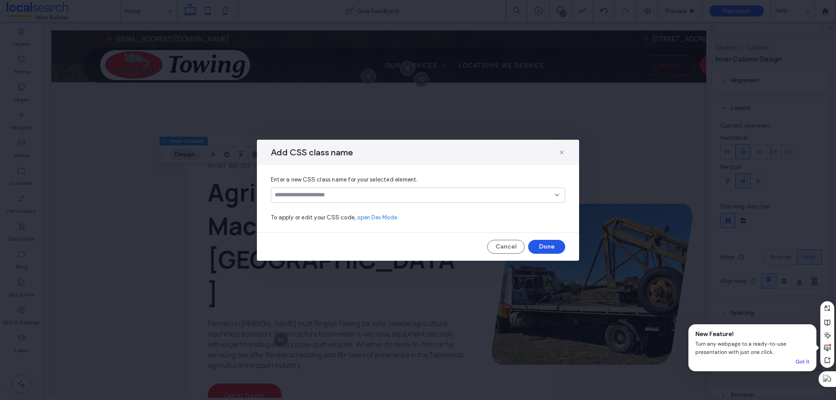
click at [545, 245] on button "Done" at bounding box center [546, 247] width 37 height 14
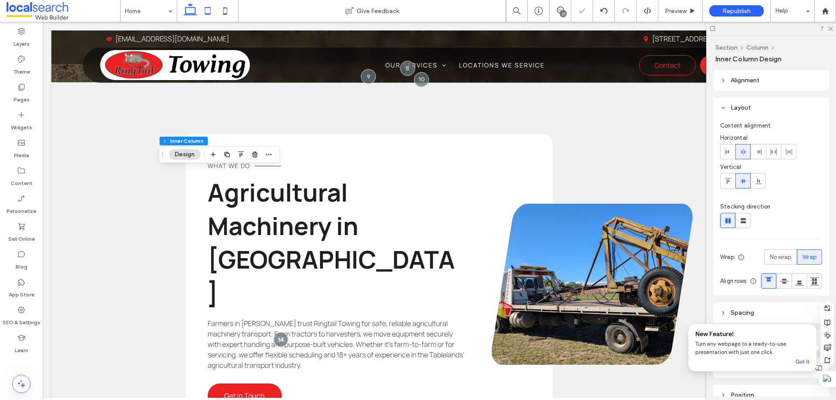
click at [208, 9] on icon at bounding box center [207, 10] width 17 height 17
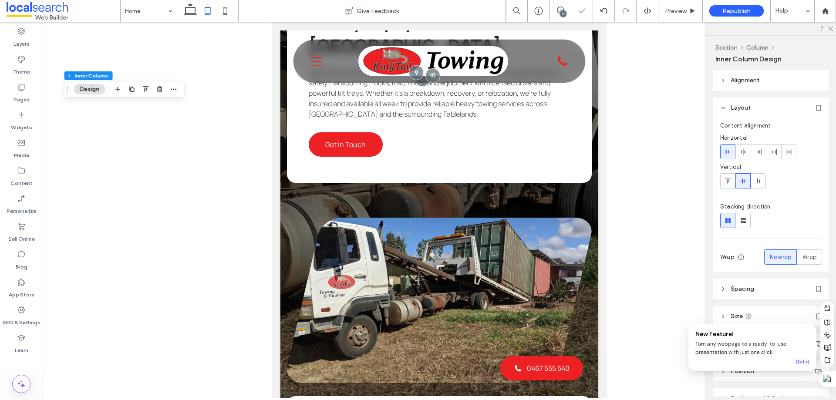
type input "**"
type input "*"
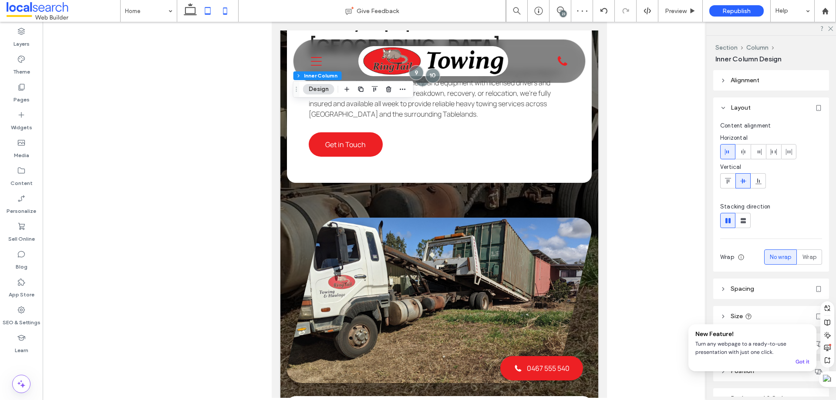
click at [225, 11] on icon at bounding box center [225, 10] width 17 height 17
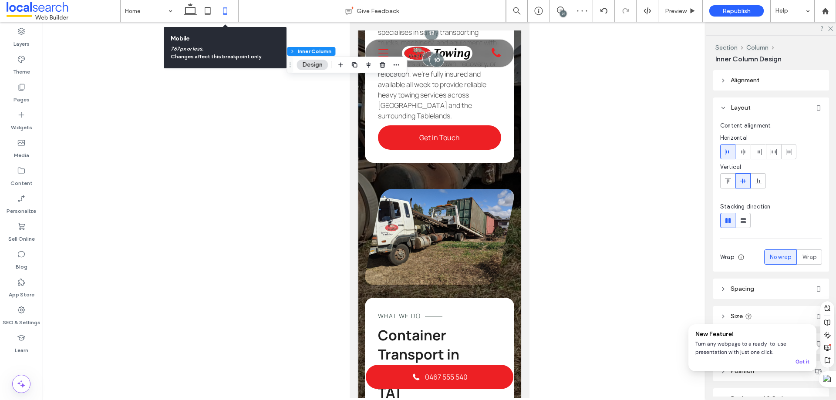
type input "***"
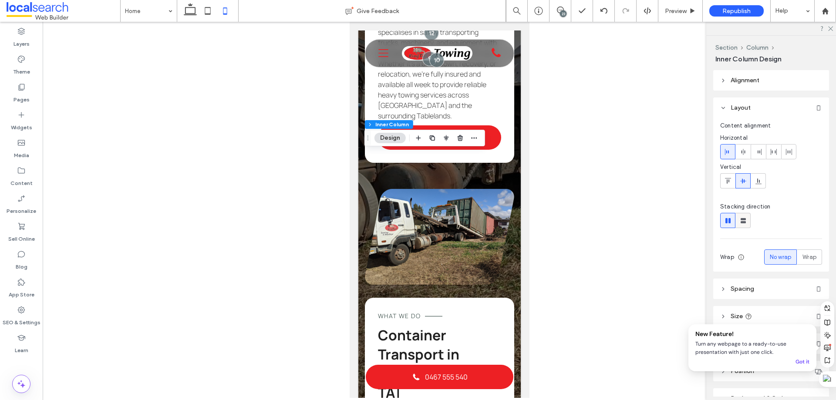
click at [746, 220] on use at bounding box center [743, 220] width 5 height 5
type input "**"
type input "****"
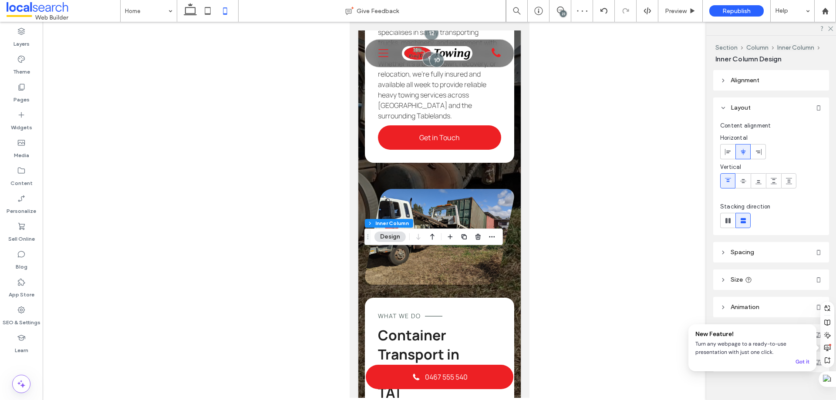
scroll to position [10, 0]
click at [743, 245] on span "Spacing" at bounding box center [743, 241] width 24 height 7
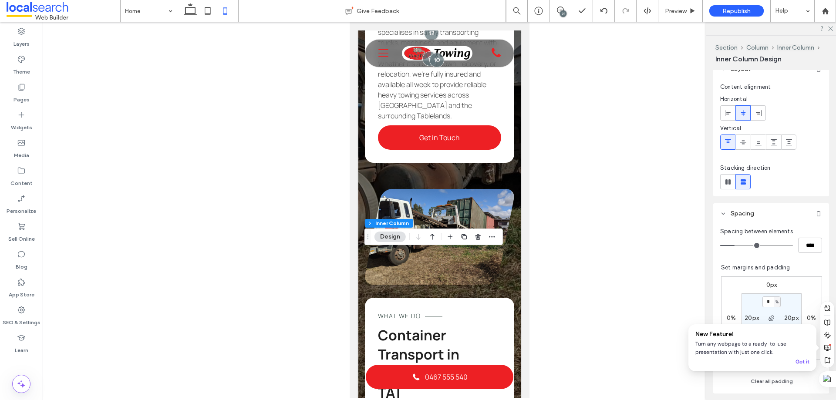
scroll to position [54, 0]
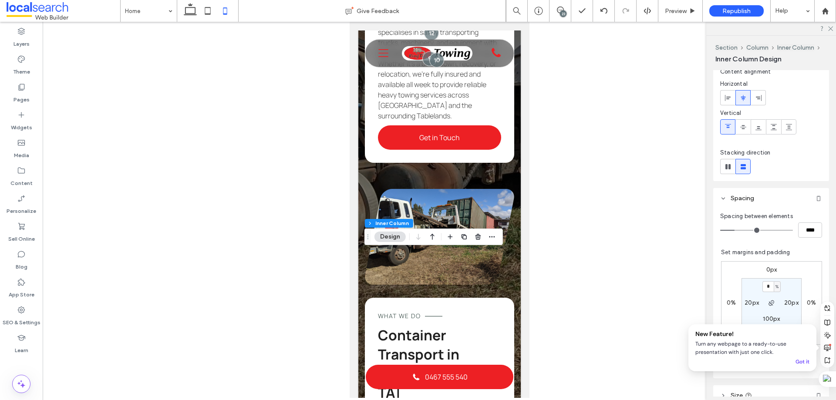
click at [768, 271] on label "0px" at bounding box center [772, 269] width 11 height 7
click at [765, 267] on input "*" at bounding box center [768, 270] width 11 height 11
type input "**"
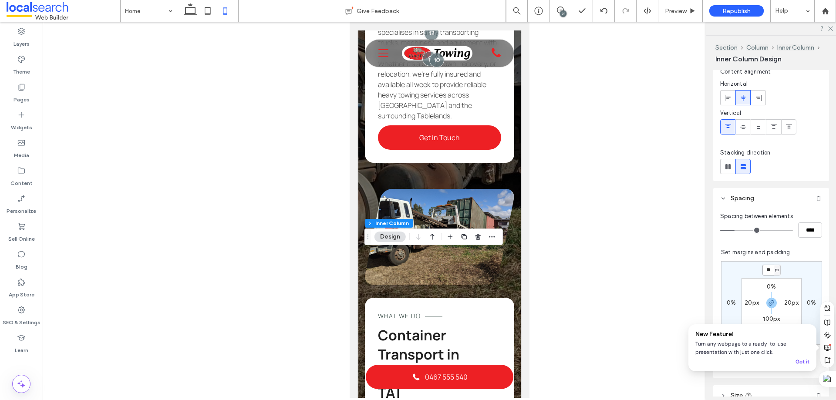
type input "*"
type input "**"
click at [680, 13] on span "Preview" at bounding box center [676, 10] width 22 height 7
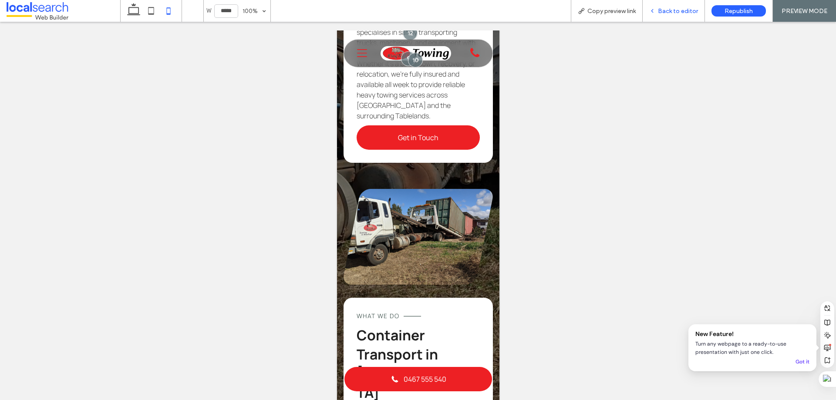
click at [668, 16] on div "Back to editor" at bounding box center [674, 11] width 62 height 22
click at [656, 9] on icon at bounding box center [653, 11] width 6 height 6
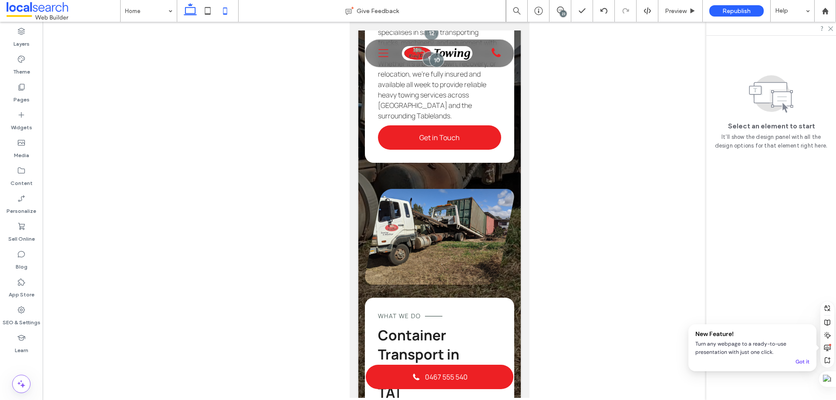
click at [187, 9] on icon at bounding box center [190, 10] width 17 height 17
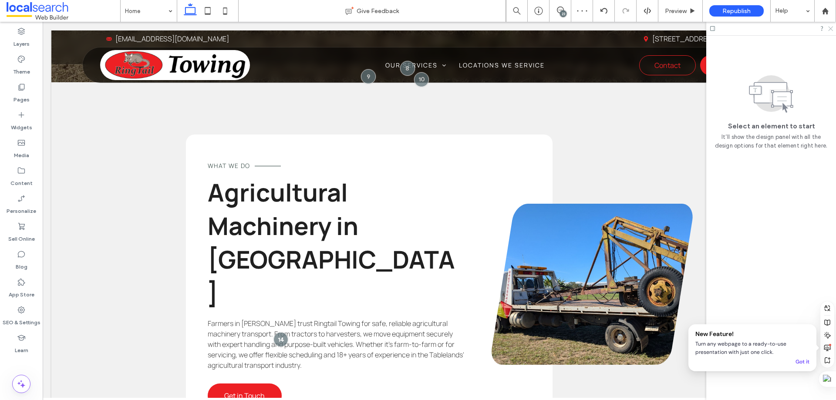
click at [829, 28] on icon at bounding box center [831, 28] width 6 height 6
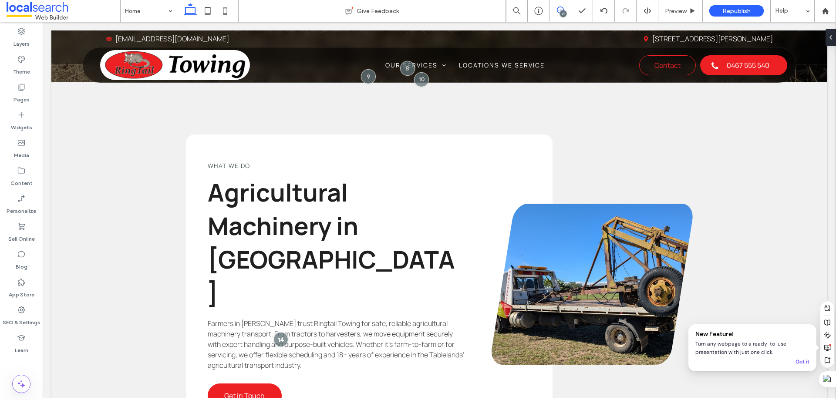
click at [556, 9] on span at bounding box center [560, 10] width 21 height 7
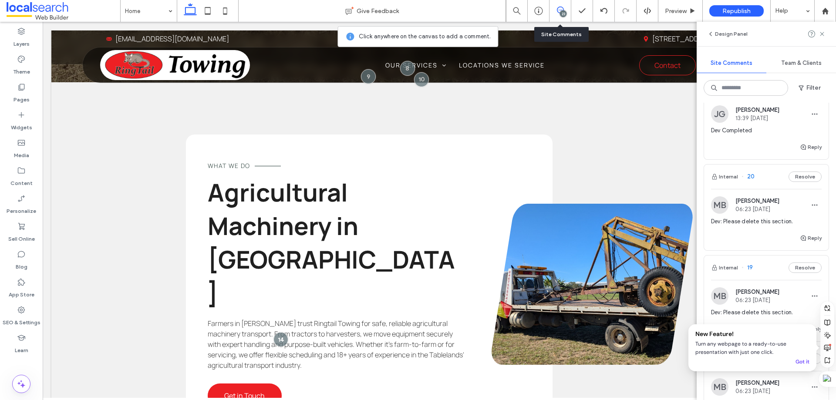
scroll to position [610, 0]
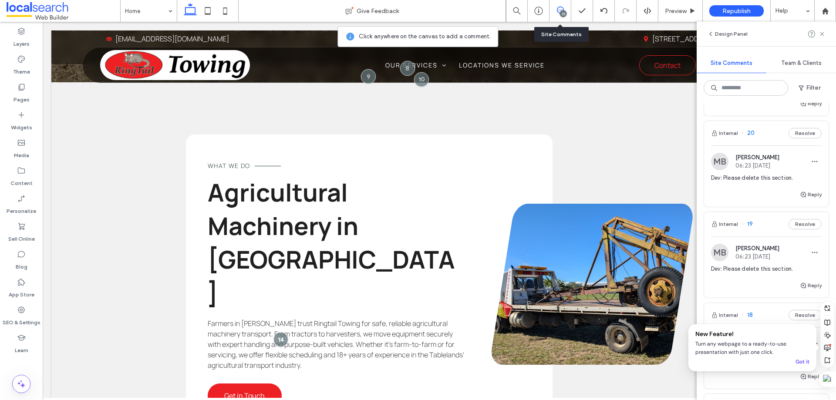
click at [763, 145] on div "Internal 20 Resolve" at bounding box center [766, 133] width 125 height 24
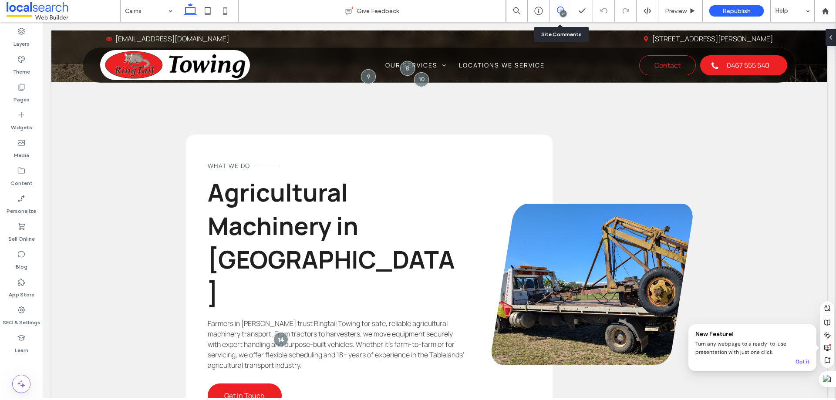
click at [560, 13] on icon at bounding box center [560, 10] width 7 height 7
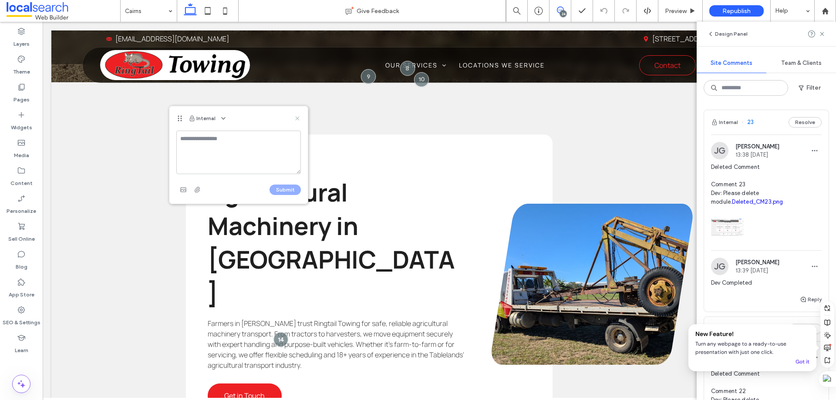
click at [296, 117] on use at bounding box center [297, 118] width 4 height 4
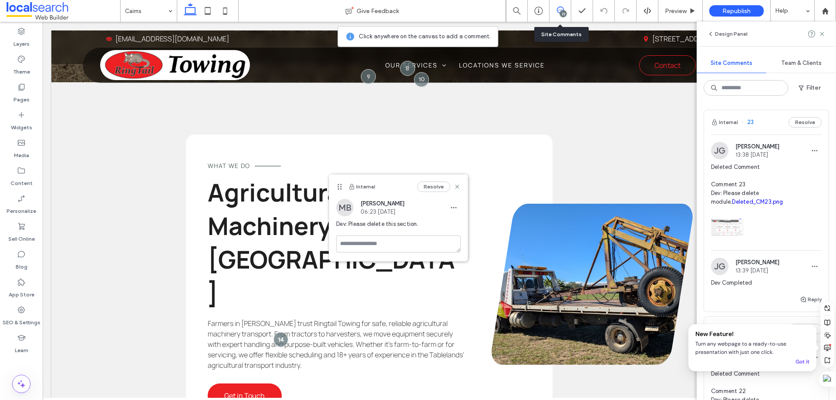
click at [565, 5] on div "23" at bounding box center [561, 11] width 22 height 22
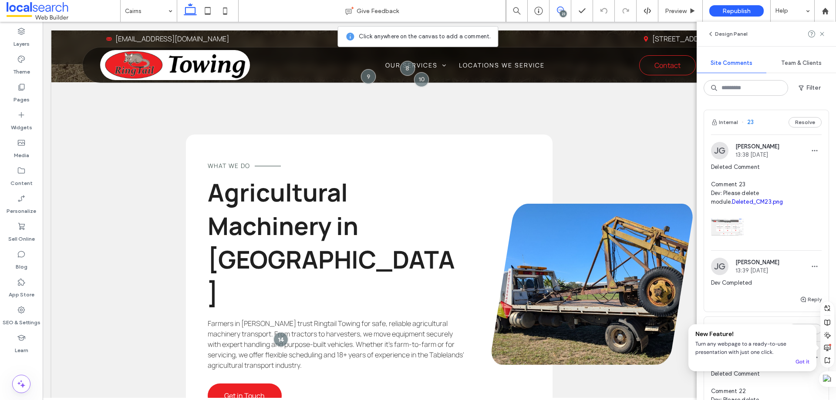
click at [563, 11] on div "23" at bounding box center [563, 13] width 7 height 7
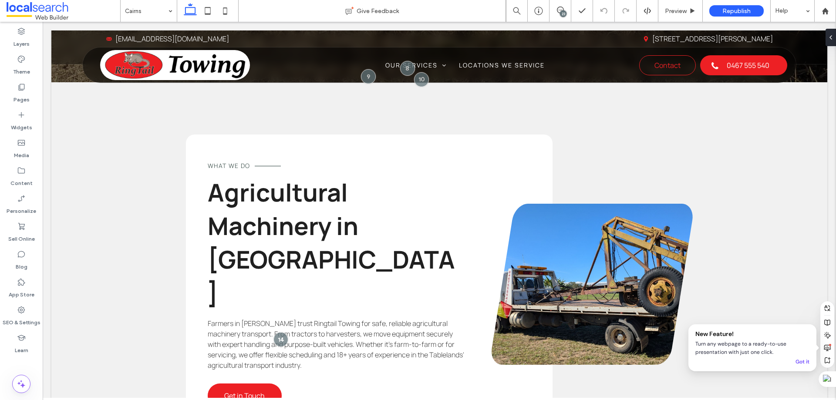
click at [565, 12] on div "23" at bounding box center [563, 13] width 7 height 7
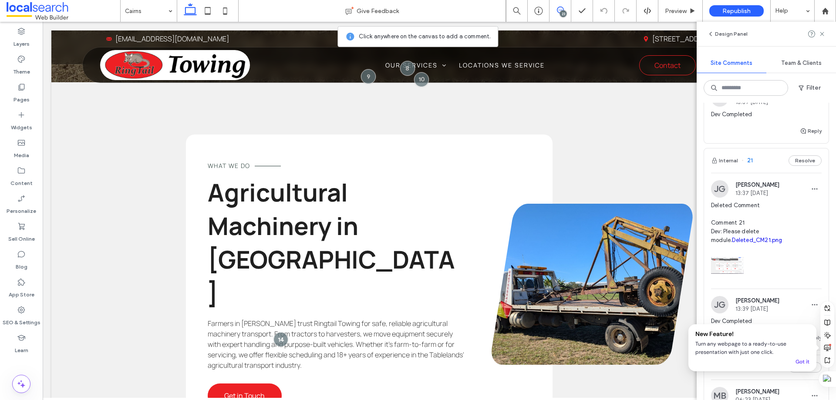
scroll to position [392, 0]
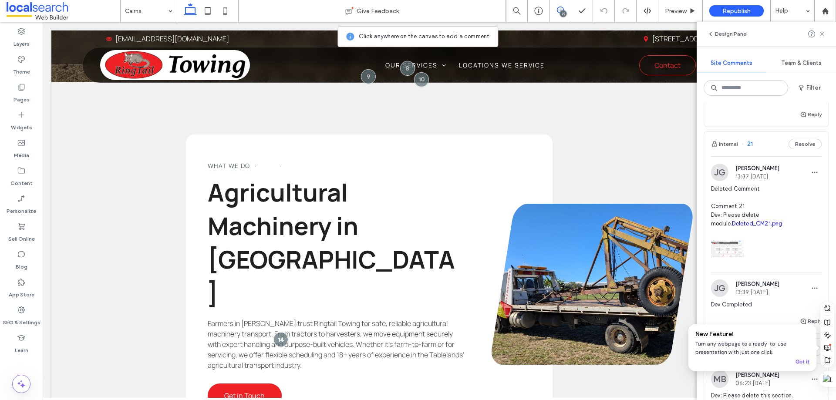
click at [766, 153] on div "Internal 21 Resolve" at bounding box center [766, 144] width 125 height 24
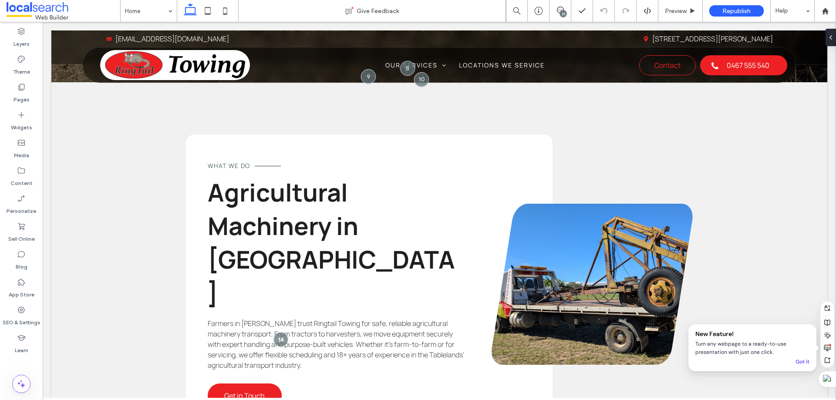
click at [565, 12] on div "23" at bounding box center [563, 13] width 7 height 7
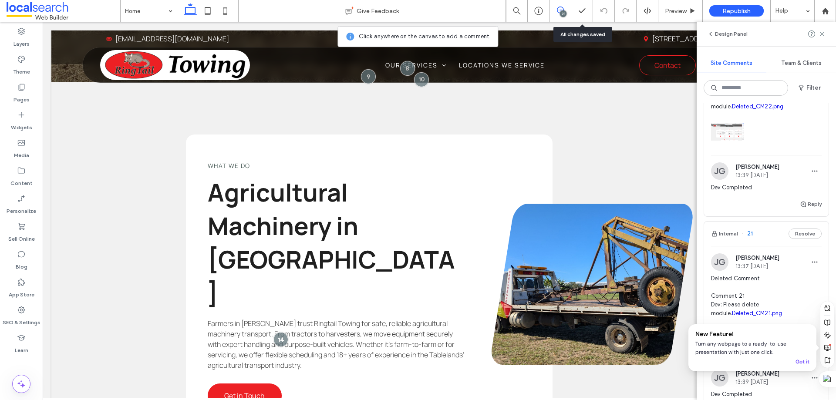
scroll to position [305, 0]
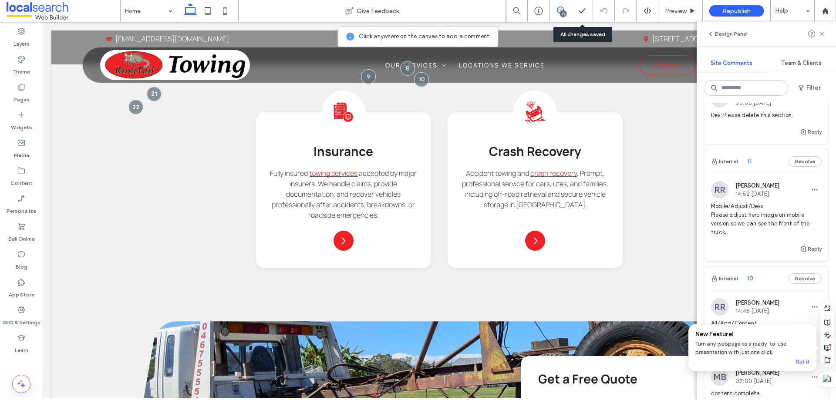
scroll to position [1350, 0]
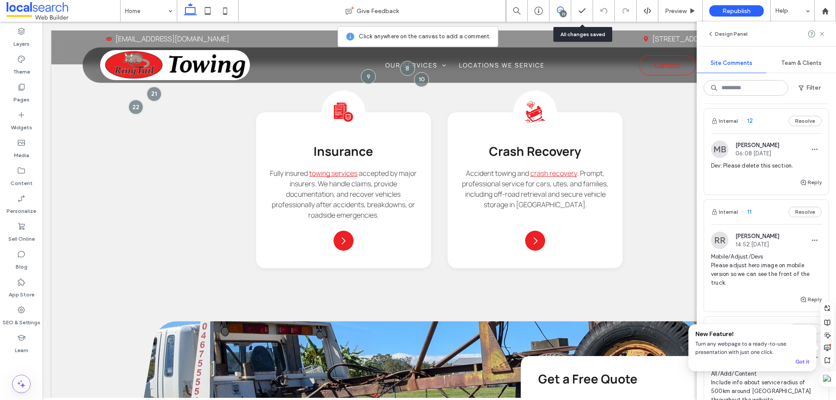
click at [768, 133] on div "Internal 12 Resolve" at bounding box center [766, 121] width 125 height 24
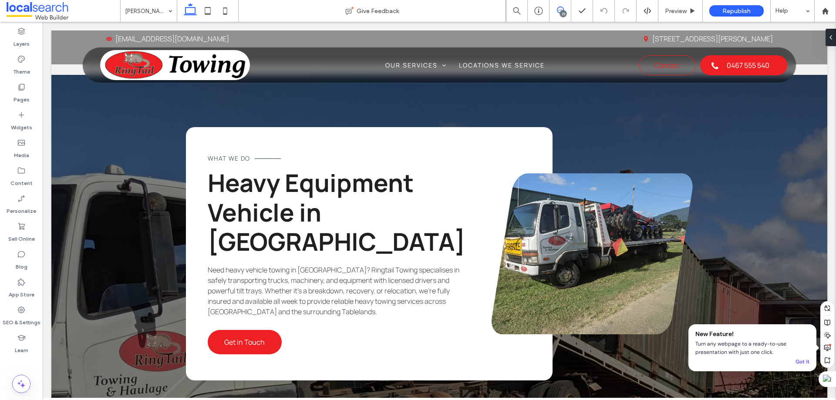
click at [555, 8] on span at bounding box center [560, 10] width 21 height 7
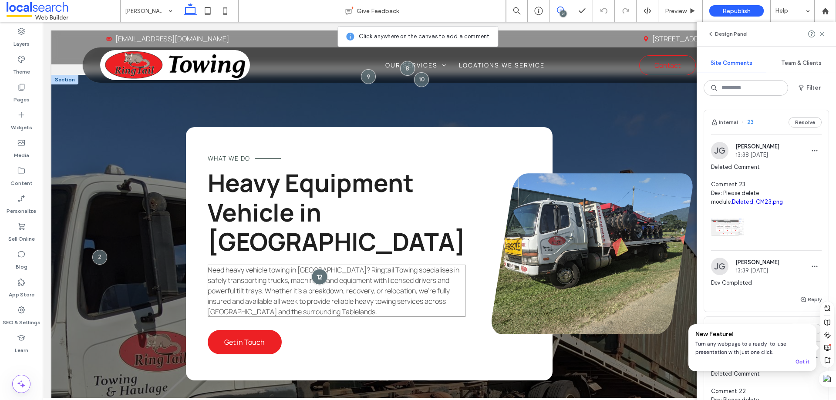
click at [311, 269] on div at bounding box center [319, 277] width 16 height 16
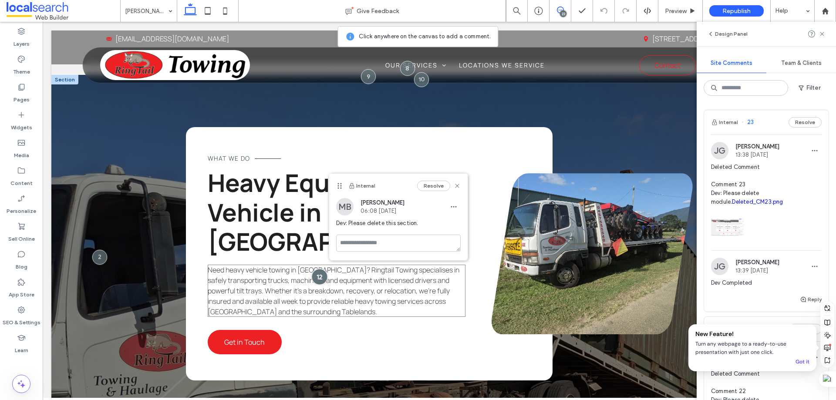
click at [311, 269] on div at bounding box center [319, 277] width 16 height 16
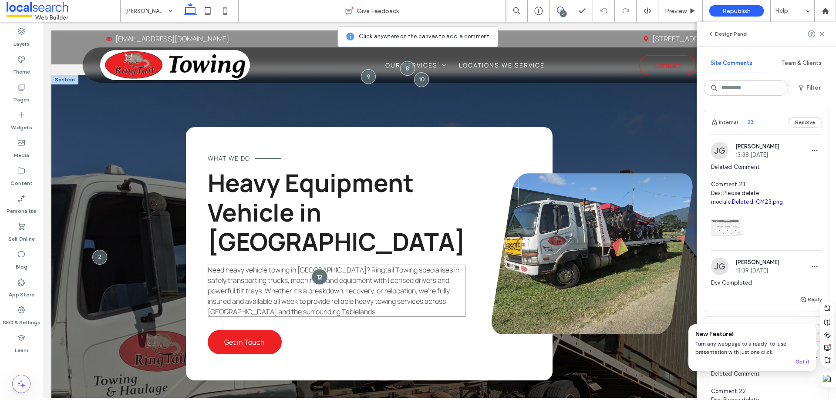
click at [311, 269] on div at bounding box center [319, 277] width 16 height 16
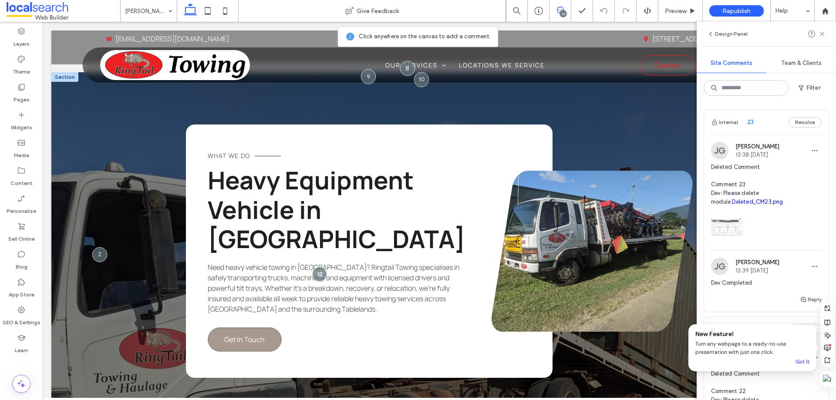
scroll to position [1357, 0]
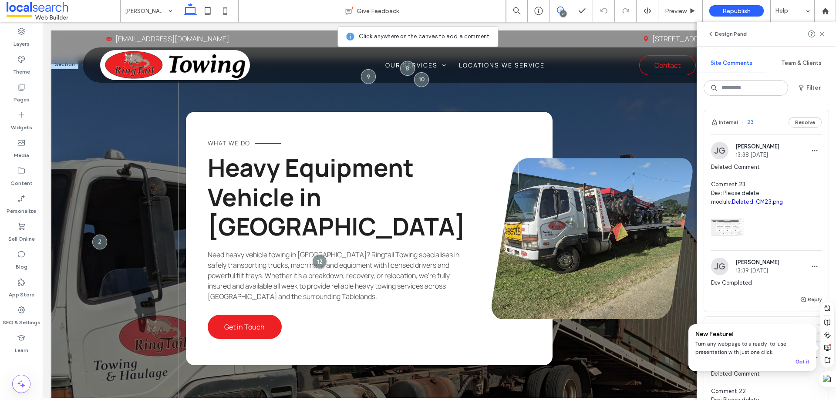
scroll to position [1226, 0]
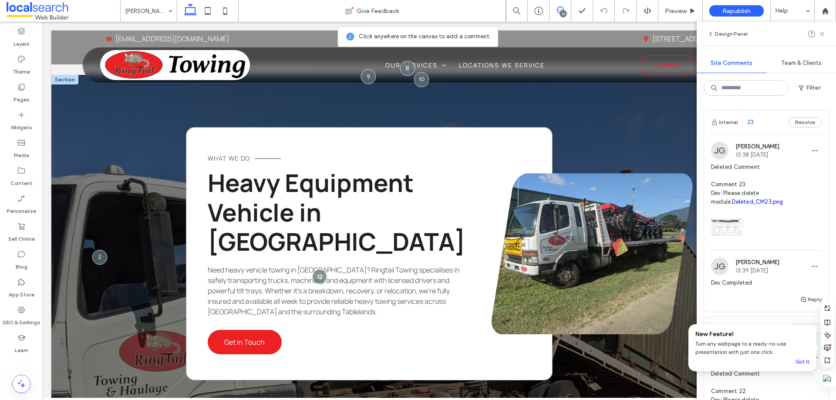
click at [210, 127] on div "What we do Heavy Equipment Vehicle in Atherton Need heavy vehicle towing in Ath…" at bounding box center [369, 254] width 367 height 254
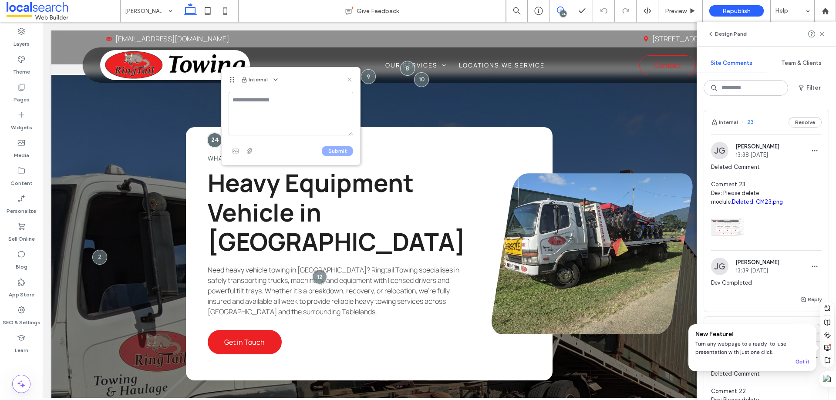
drag, startPoint x: 351, startPoint y: 79, endPoint x: 306, endPoint y: 60, distance: 48.6
click at [351, 79] on use at bounding box center [350, 80] width 4 height 4
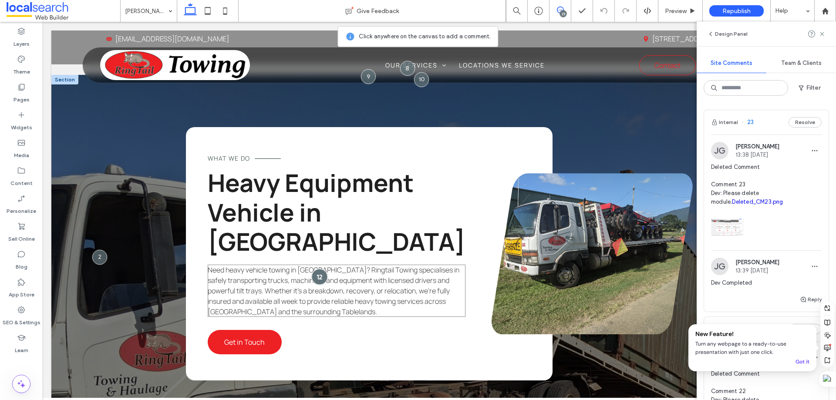
click at [315, 269] on div at bounding box center [319, 277] width 16 height 16
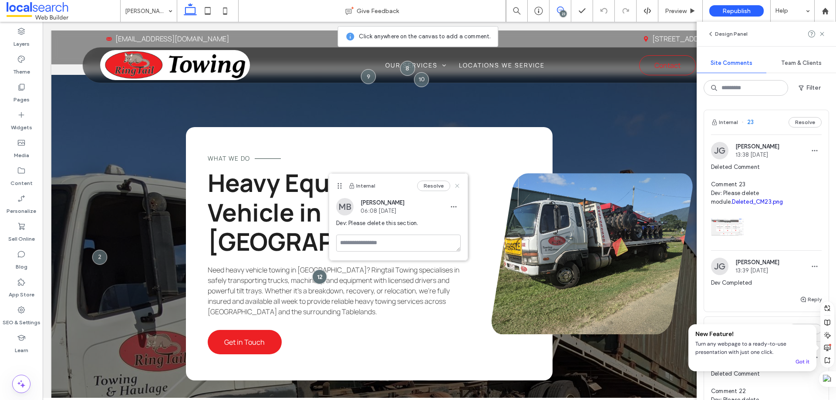
click at [458, 186] on use at bounding box center [458, 186] width 4 height 4
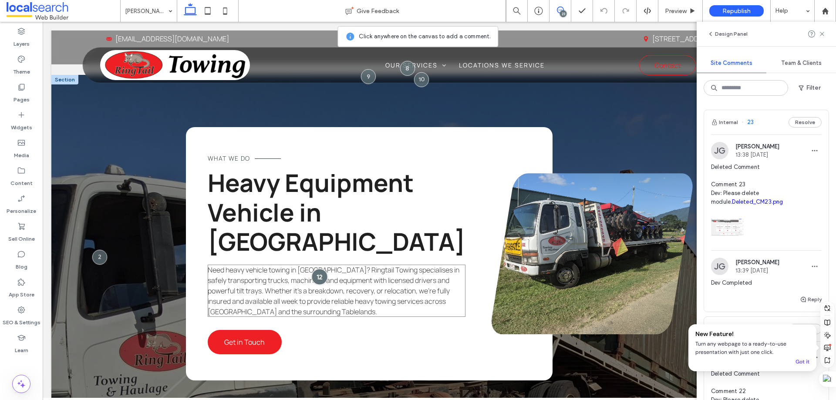
click at [315, 269] on div at bounding box center [319, 277] width 16 height 16
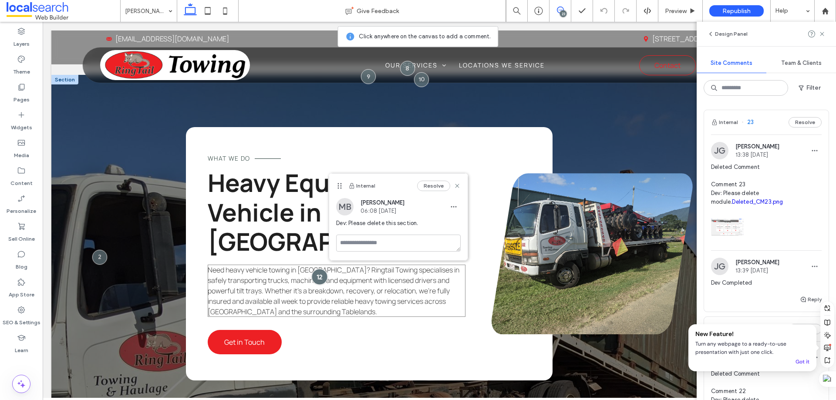
click at [311, 269] on div at bounding box center [319, 277] width 16 height 16
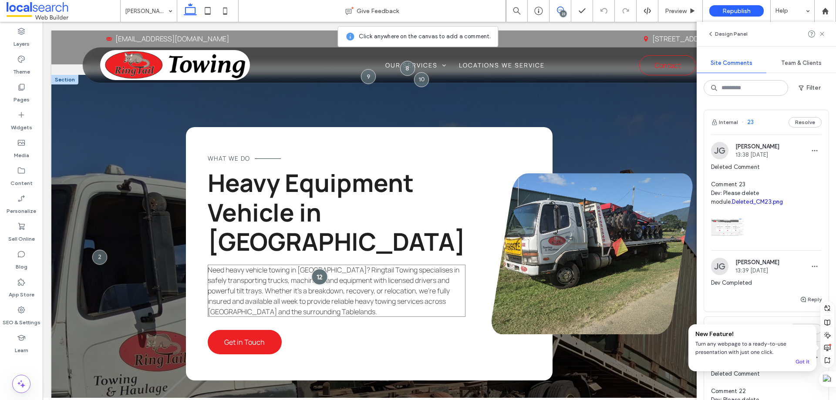
click at [311, 269] on div at bounding box center [319, 277] width 16 height 16
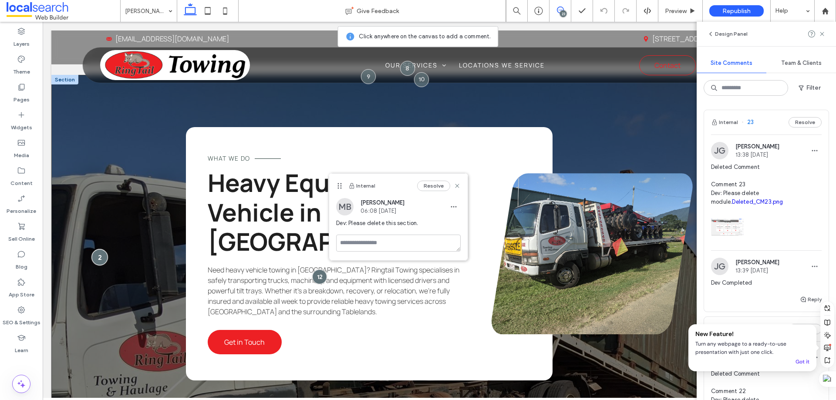
click at [104, 249] on div at bounding box center [100, 257] width 16 height 16
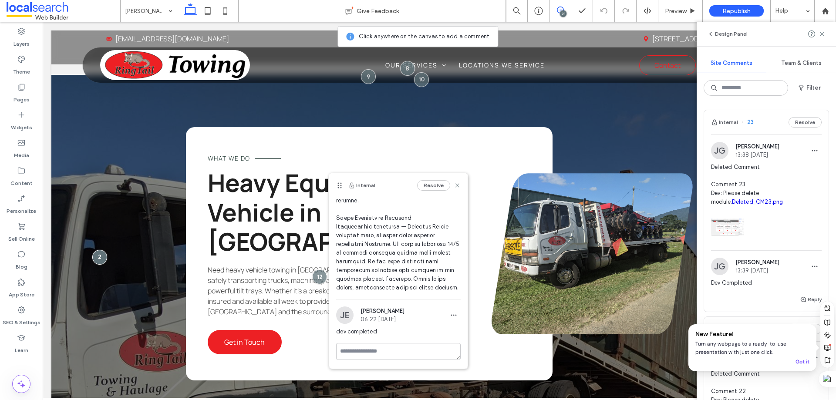
scroll to position [406, 0]
drag, startPoint x: 451, startPoint y: 186, endPoint x: 406, endPoint y: 167, distance: 48.2
click at [456, 186] on use at bounding box center [458, 186] width 4 height 4
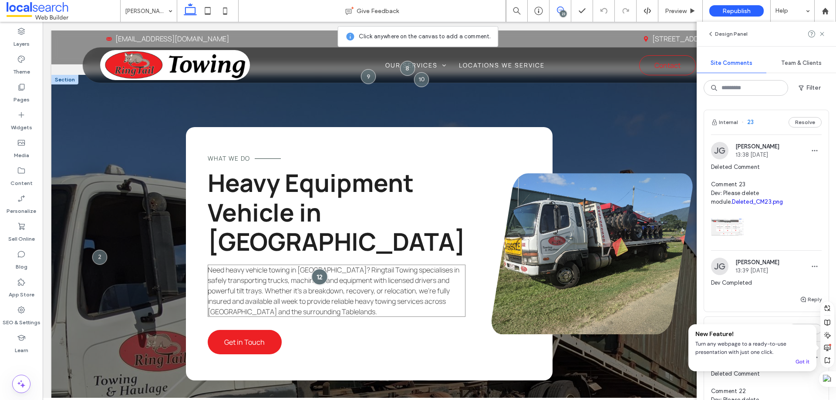
click at [311, 269] on div at bounding box center [319, 277] width 16 height 16
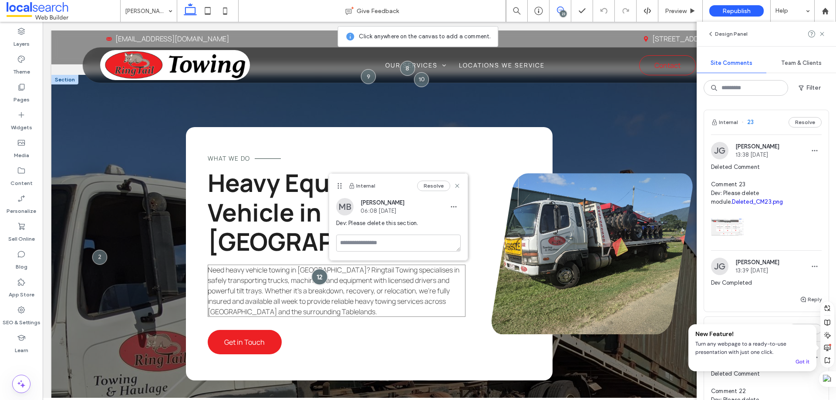
click at [311, 269] on div at bounding box center [319, 277] width 16 height 16
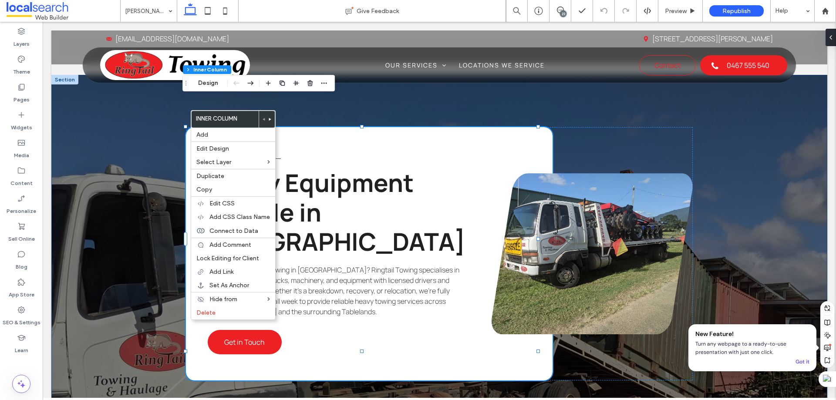
click at [166, 108] on div "What we do Heavy Equipment Vehicle in Atherton Need heavy vehicle towing in Ath…" at bounding box center [439, 404] width 776 height 659
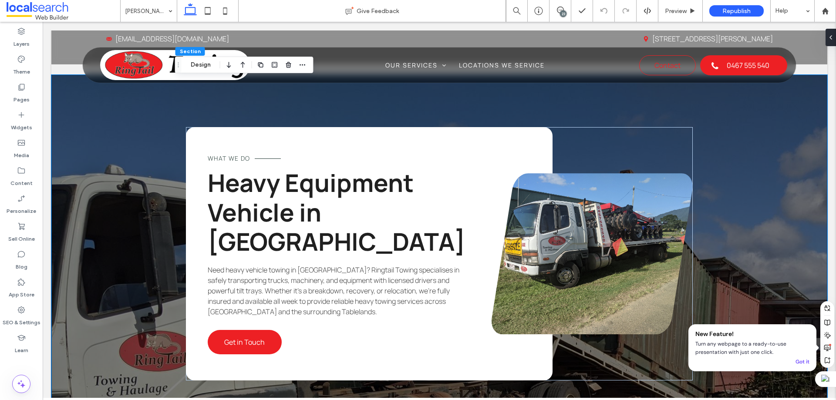
drag, startPoint x: 561, startPoint y: 13, endPoint x: 500, endPoint y: 15, distance: 61.5
click at [561, 13] on div "23" at bounding box center [563, 13] width 7 height 7
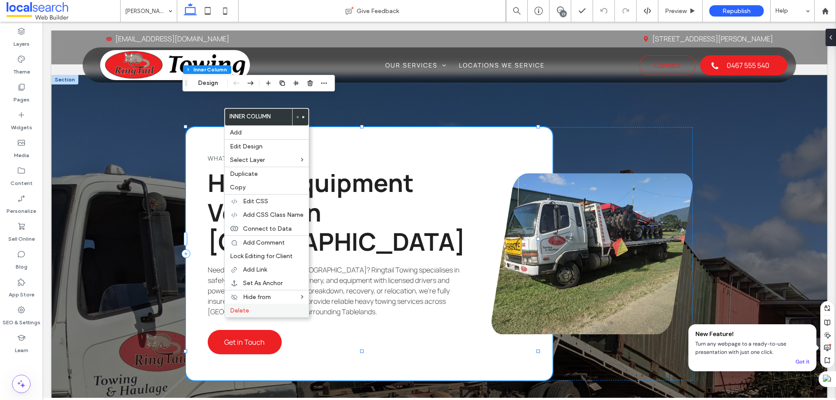
click at [258, 306] on div "Delete" at bounding box center [267, 311] width 84 height 14
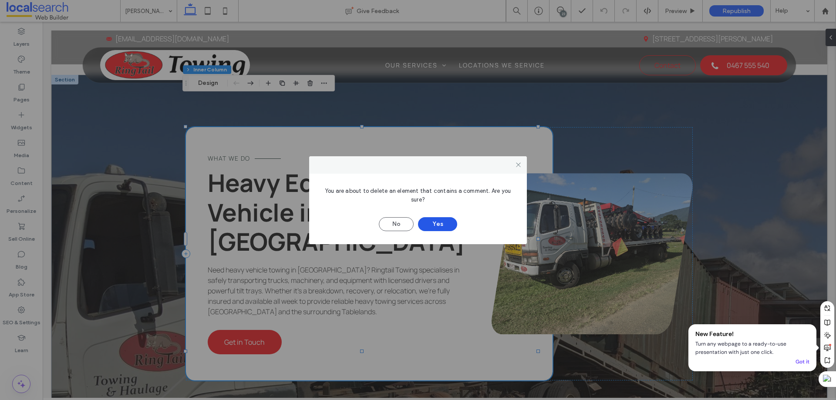
click at [440, 227] on button "Yes" at bounding box center [437, 224] width 39 height 14
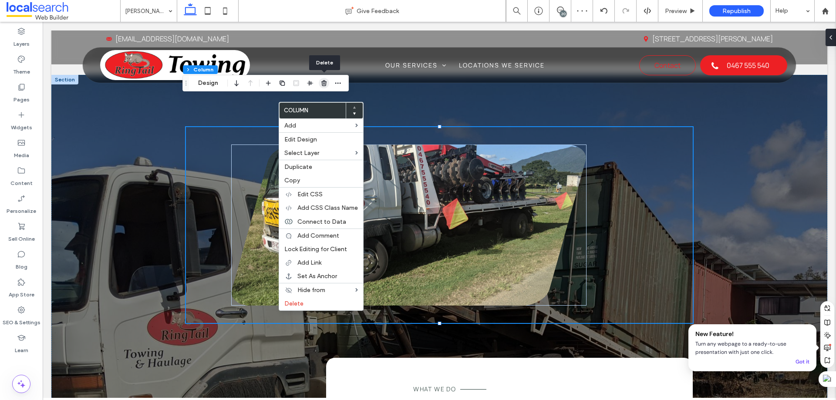
drag, startPoint x: 327, startPoint y: 81, endPoint x: 287, endPoint y: 68, distance: 41.9
click at [327, 81] on icon "button" at bounding box center [324, 83] width 7 height 7
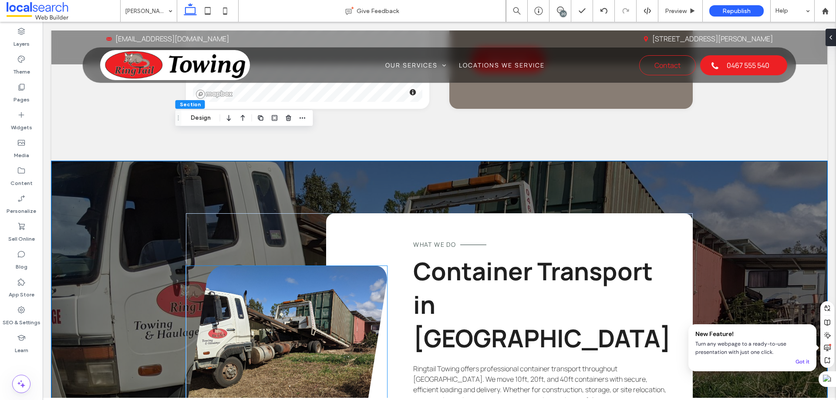
scroll to position [1139, 0]
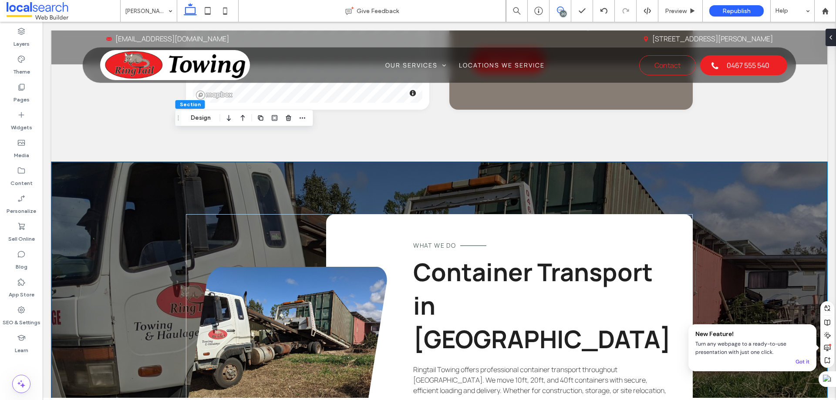
drag, startPoint x: 559, startPoint y: 9, endPoint x: 494, endPoint y: 20, distance: 65.3
click at [559, 9] on icon at bounding box center [560, 10] width 7 height 7
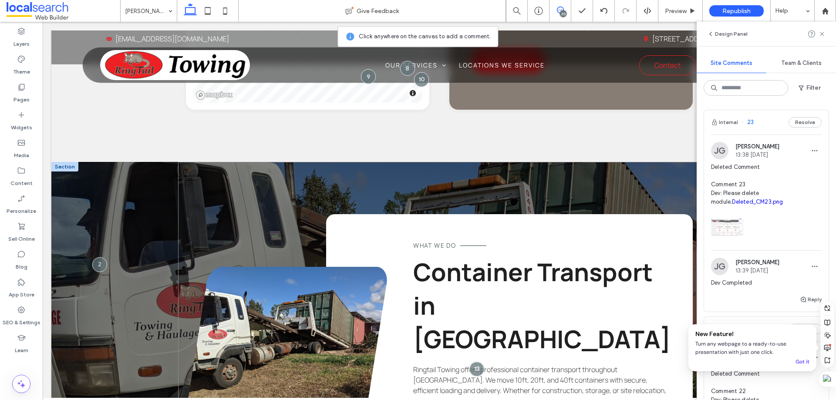
click at [224, 162] on div "Button What we do Container Transport in Atherton Ringtail Towing offers profes…" at bounding box center [439, 347] width 523 height 371
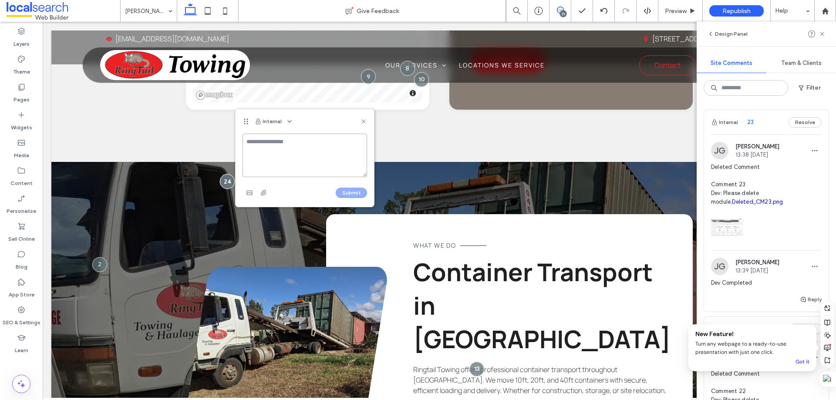
click at [272, 146] on textarea at bounding box center [305, 156] width 125 height 44
click at [260, 143] on textarea at bounding box center [305, 156] width 125 height 44
type textarea "*"
click at [261, 153] on textarea "**********" at bounding box center [305, 156] width 125 height 44
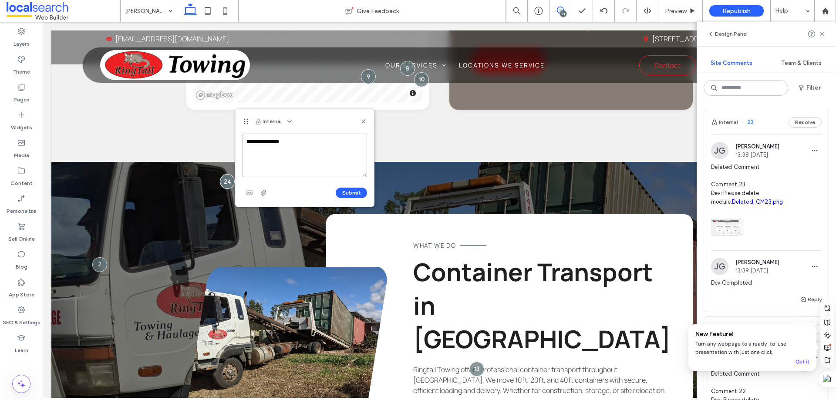
click at [312, 138] on textarea "**********" at bounding box center [305, 156] width 125 height 44
paste textarea "**********"
click at [342, 170] on textarea "**********" at bounding box center [305, 156] width 125 height 44
type textarea "**********"
click at [245, 192] on span "button" at bounding box center [250, 193] width 14 height 14
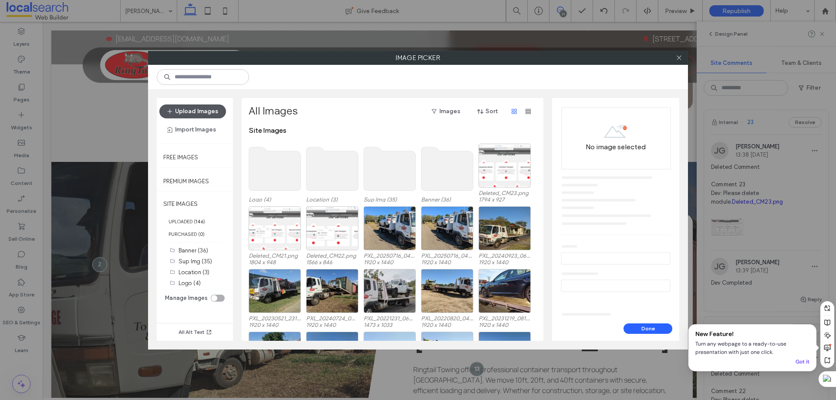
click at [186, 106] on button "Upload Images" at bounding box center [192, 112] width 67 height 14
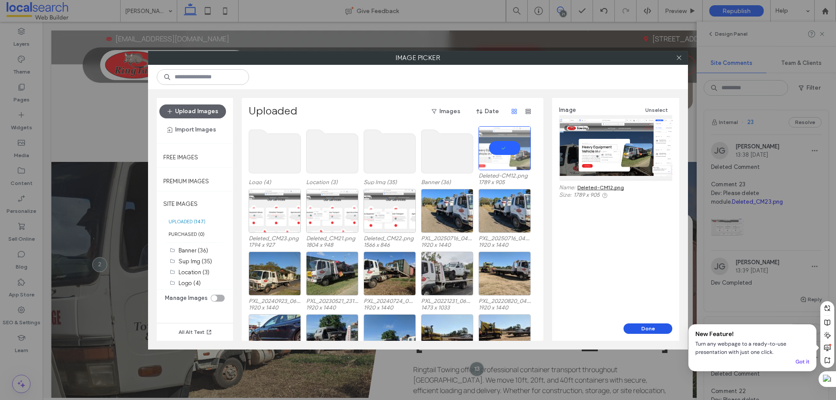
drag, startPoint x: 646, startPoint y: 328, endPoint x: 382, endPoint y: 205, distance: 292.0
click at [646, 328] on button "Done" at bounding box center [648, 329] width 49 height 10
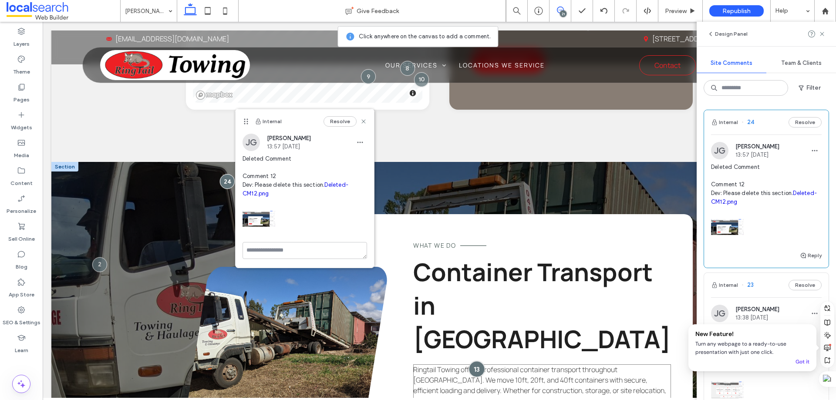
click at [484, 361] on div at bounding box center [477, 369] width 16 height 16
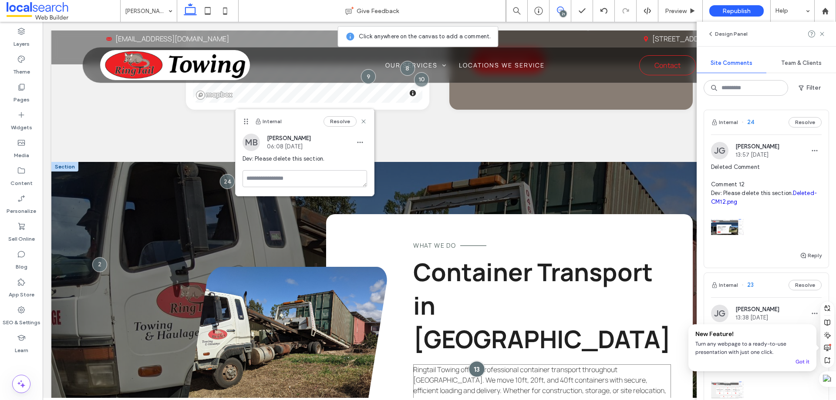
click at [484, 361] on div at bounding box center [477, 369] width 16 height 16
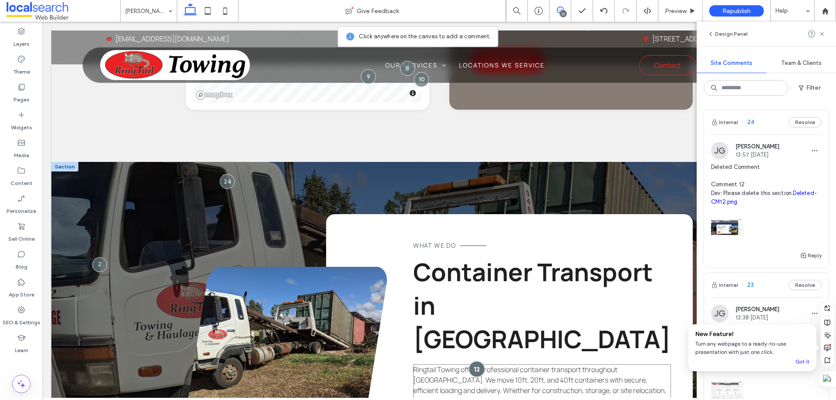
click at [484, 361] on div at bounding box center [477, 369] width 16 height 16
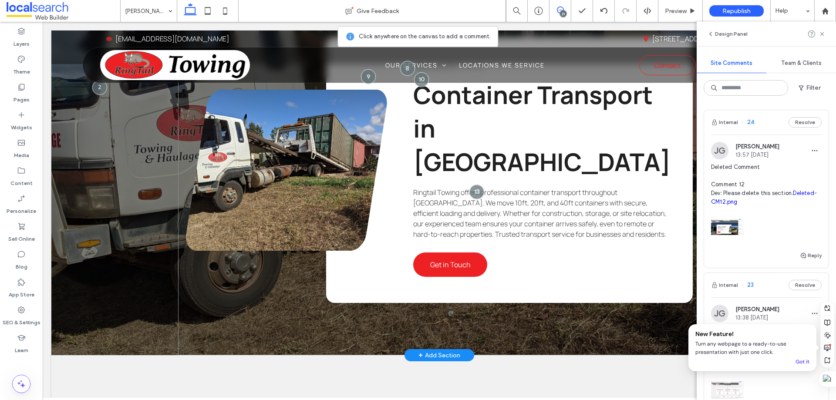
scroll to position [1270, 0]
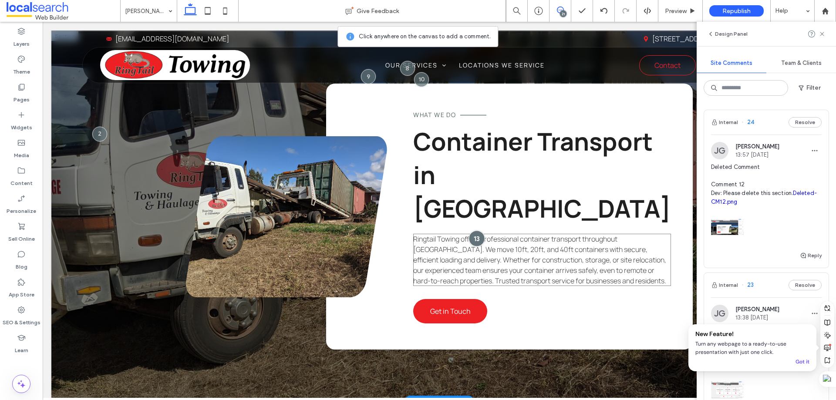
click at [485, 230] on div at bounding box center [477, 238] width 16 height 16
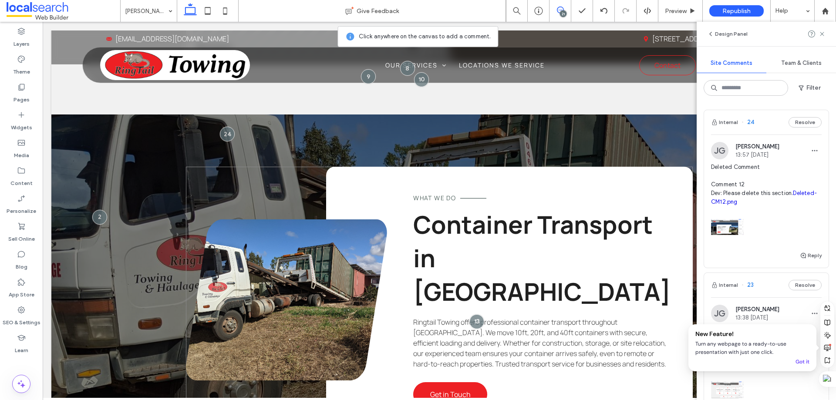
scroll to position [1183, 0]
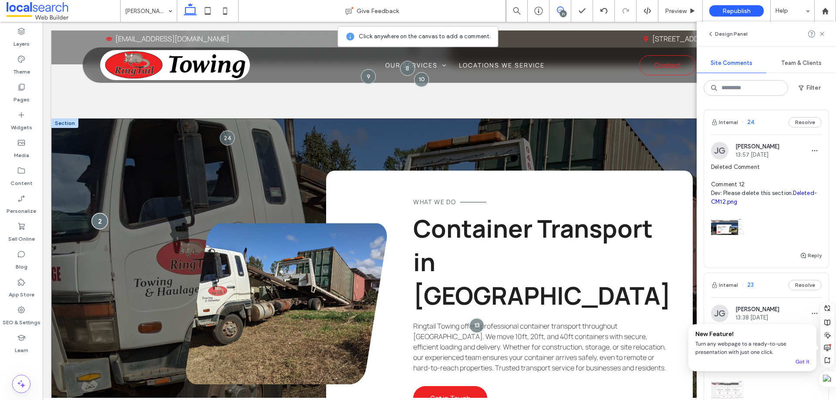
click at [99, 213] on div at bounding box center [100, 221] width 16 height 16
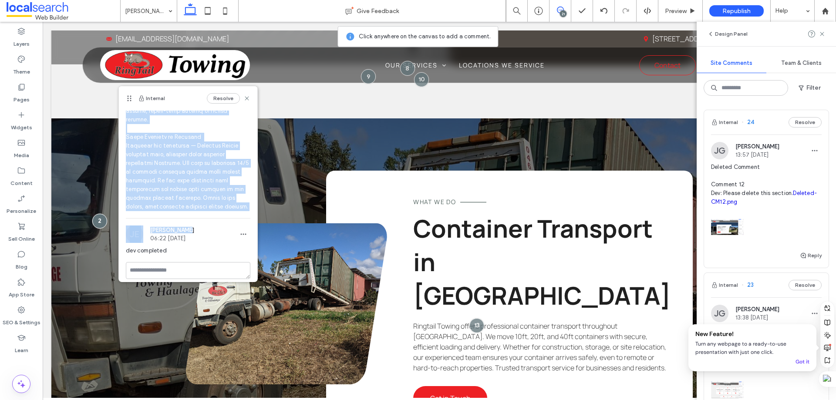
scroll to position [392, 0]
drag, startPoint x: 127, startPoint y: 134, endPoint x: 228, endPoint y: 214, distance: 129.3
copy span "Dev: Please add service sections: Heavy Equipment Vehicle in Atherton Need heav…"
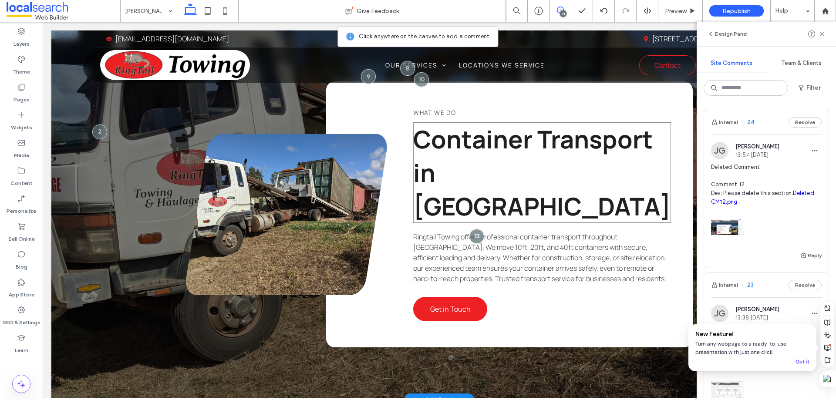
scroll to position [1270, 0]
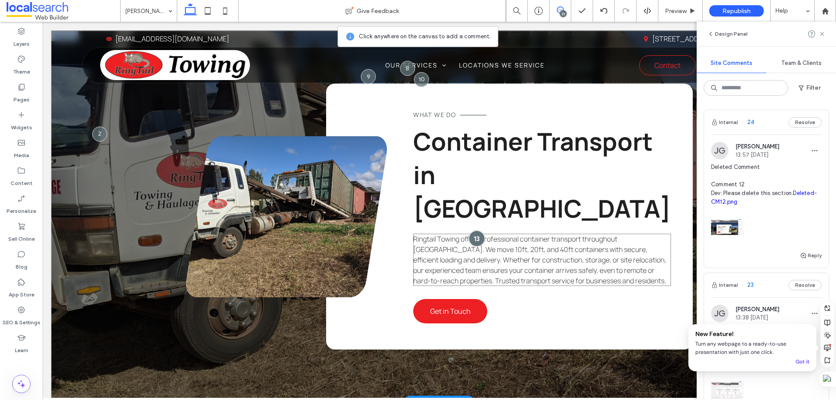
drag, startPoint x: 482, startPoint y: 173, endPoint x: 477, endPoint y: 174, distance: 4.4
click at [482, 230] on div at bounding box center [477, 238] width 16 height 16
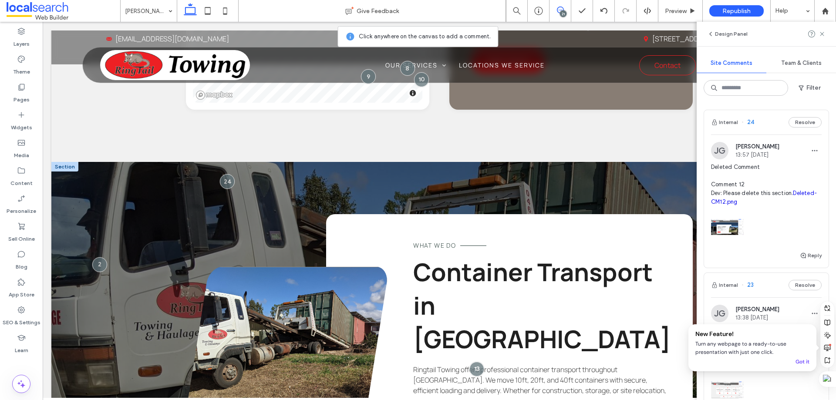
scroll to position [1096, 0]
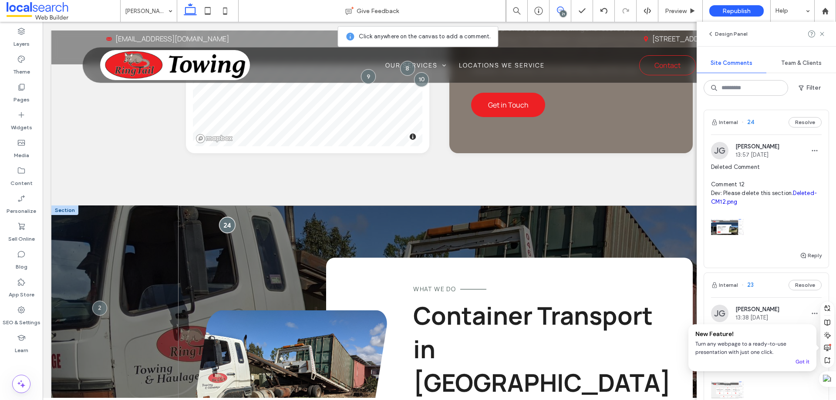
click at [222, 217] on div at bounding box center [228, 225] width 16 height 16
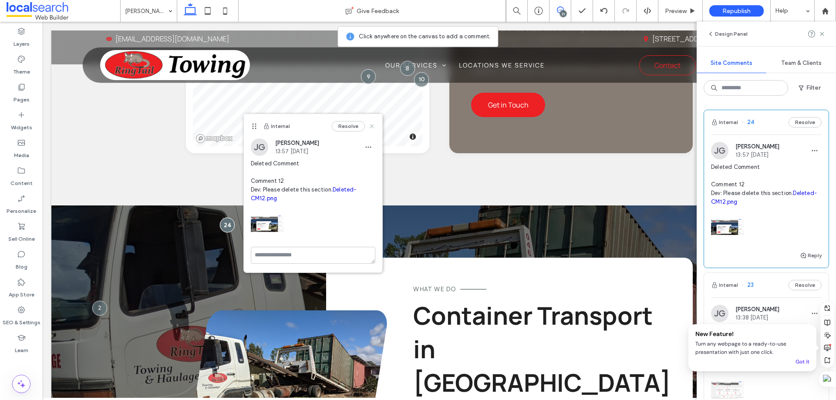
click at [373, 125] on use at bounding box center [372, 127] width 4 height 4
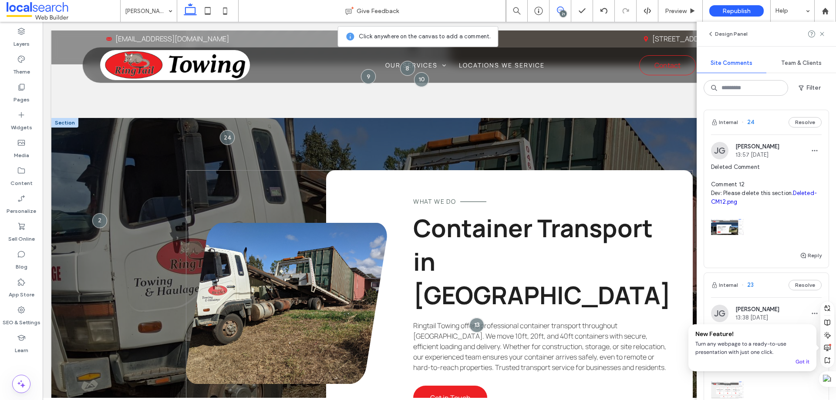
scroll to position [1183, 0]
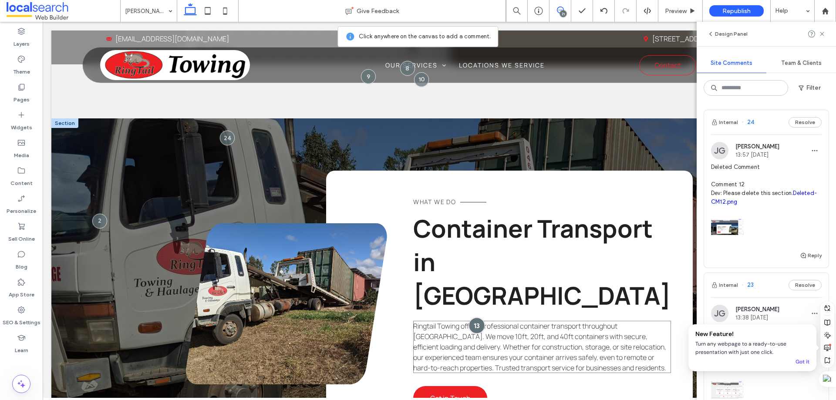
click at [481, 318] on div at bounding box center [477, 326] width 16 height 16
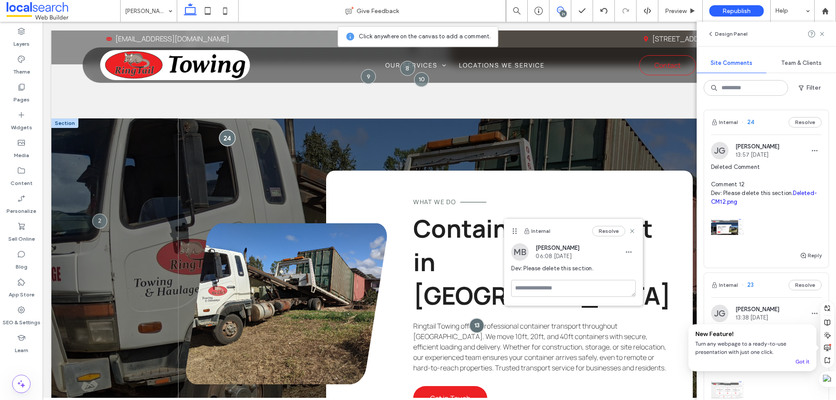
click at [223, 130] on div at bounding box center [228, 138] width 16 height 16
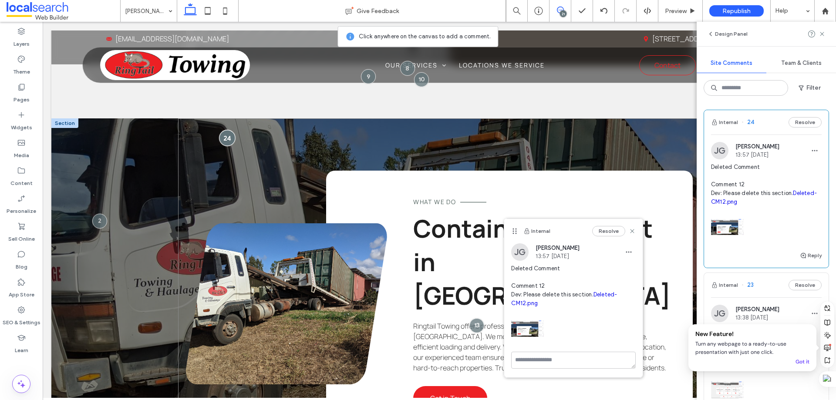
click at [228, 130] on div at bounding box center [228, 138] width 16 height 16
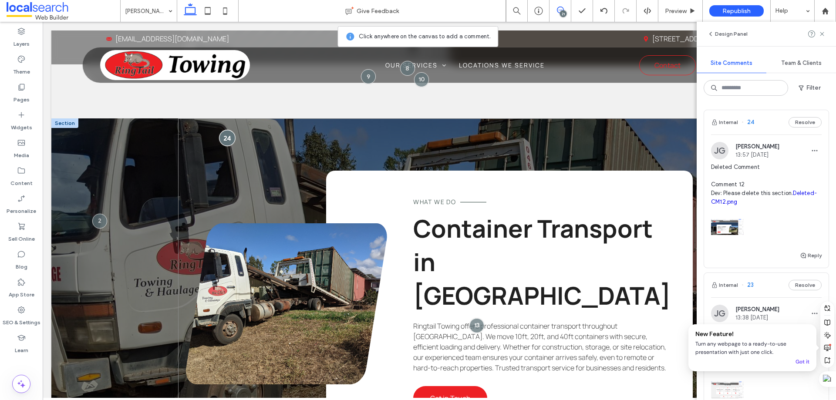
click at [227, 130] on div at bounding box center [228, 138] width 16 height 16
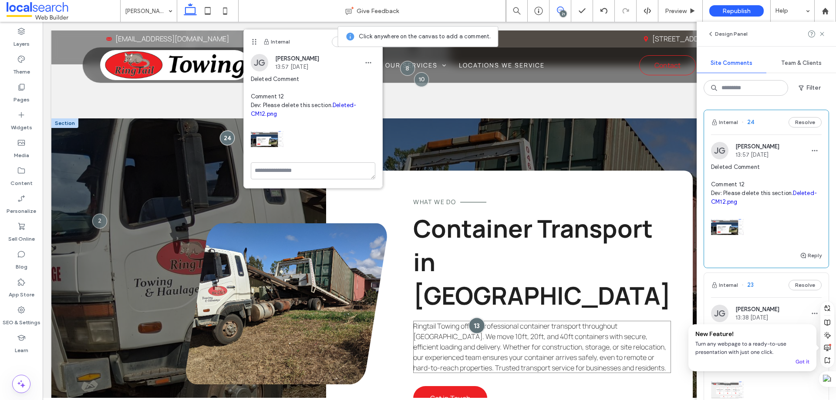
click at [485, 318] on div at bounding box center [477, 326] width 16 height 16
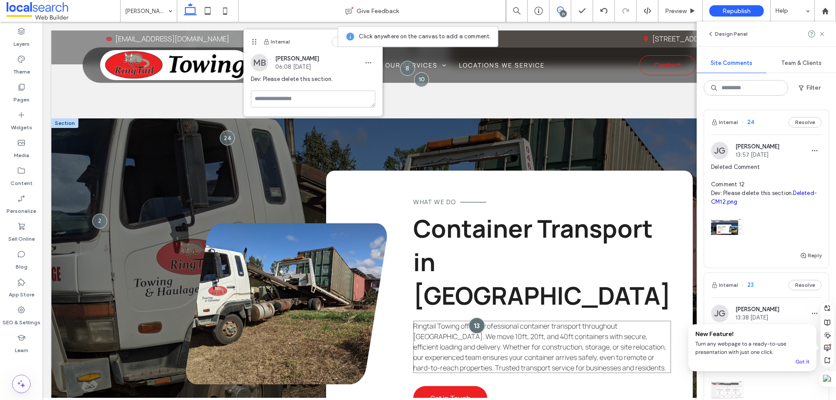
click at [485, 318] on div at bounding box center [477, 326] width 16 height 16
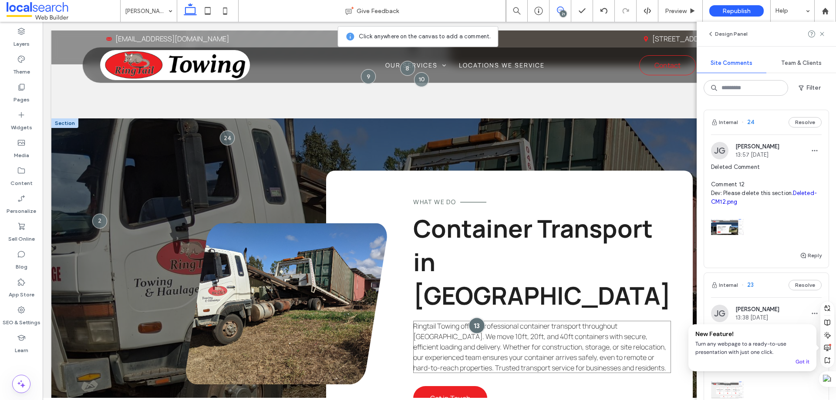
click at [485, 318] on div at bounding box center [477, 326] width 16 height 16
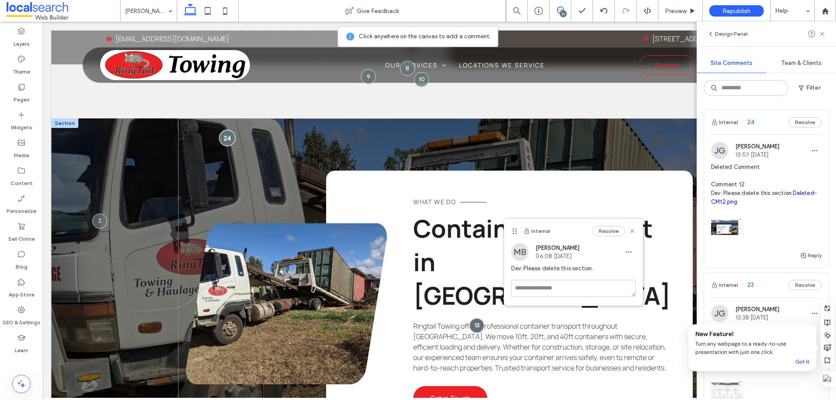
click at [226, 130] on div at bounding box center [228, 138] width 16 height 16
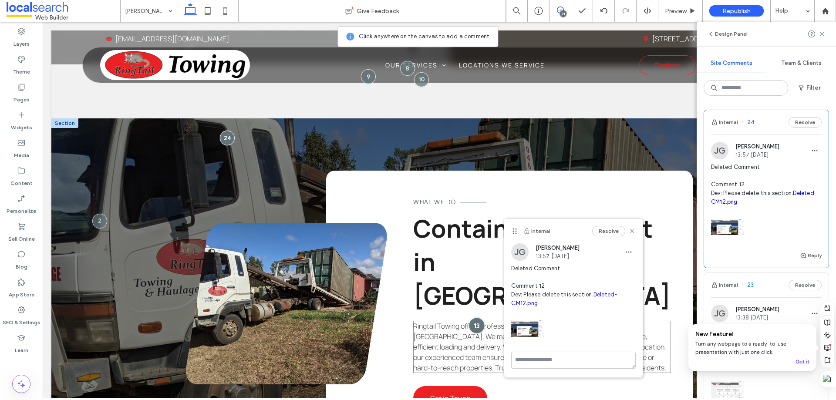
click at [485, 318] on div at bounding box center [477, 326] width 16 height 16
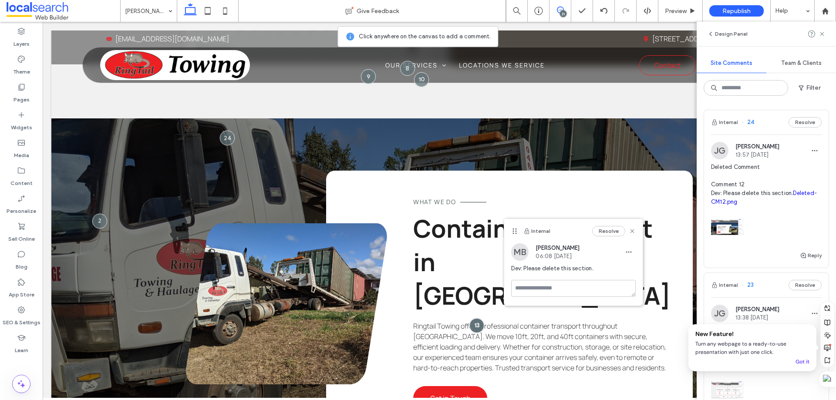
click at [558, 11] on icon at bounding box center [560, 10] width 7 height 7
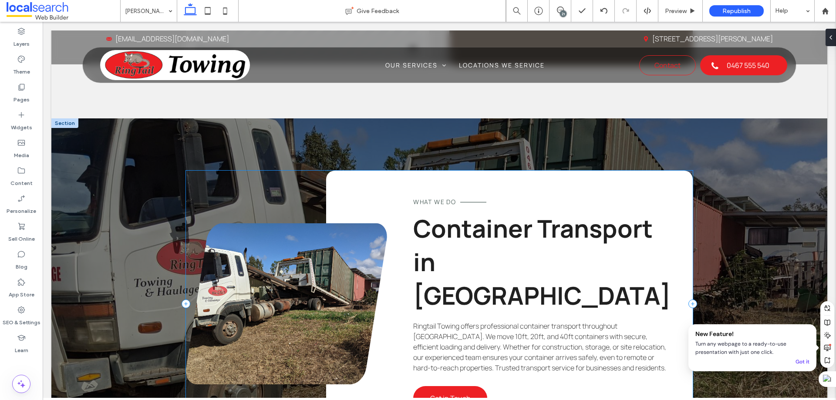
click at [297, 171] on div "Button What we do Container Transport in Atherton Ringtail Towing offers profes…" at bounding box center [439, 304] width 507 height 266
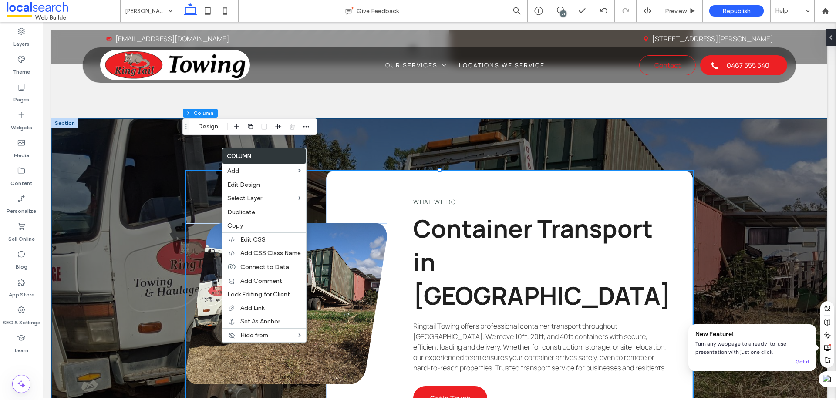
click at [104, 161] on div "Button What we do Container Transport in Atherton Ringtail Towing offers profes…" at bounding box center [439, 303] width 776 height 371
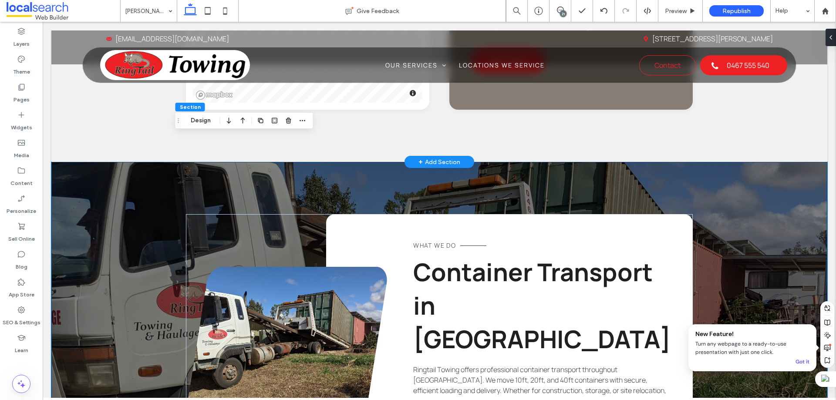
scroll to position [1096, 0]
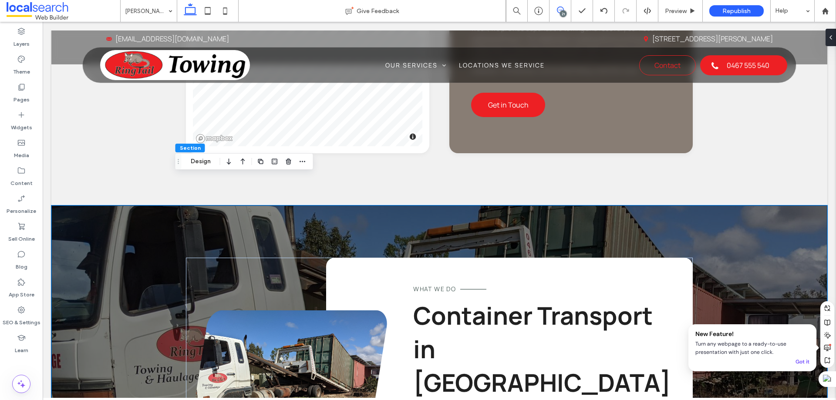
drag, startPoint x: 557, startPoint y: 12, endPoint x: 519, endPoint y: 11, distance: 37.9
click at [557, 12] on icon at bounding box center [560, 10] width 7 height 7
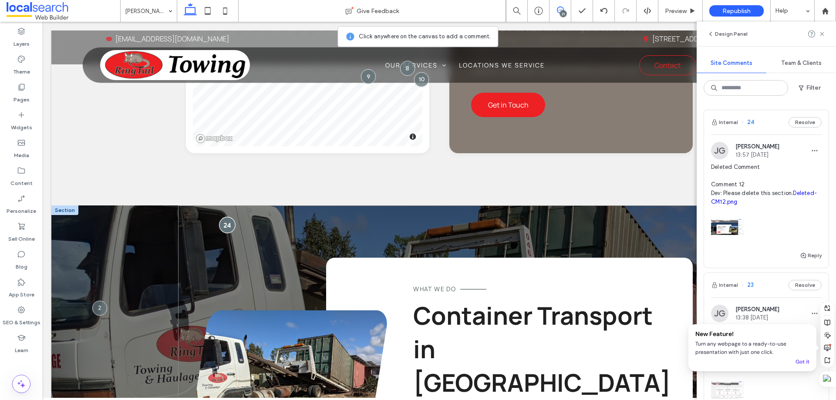
click at [227, 217] on div at bounding box center [228, 225] width 16 height 16
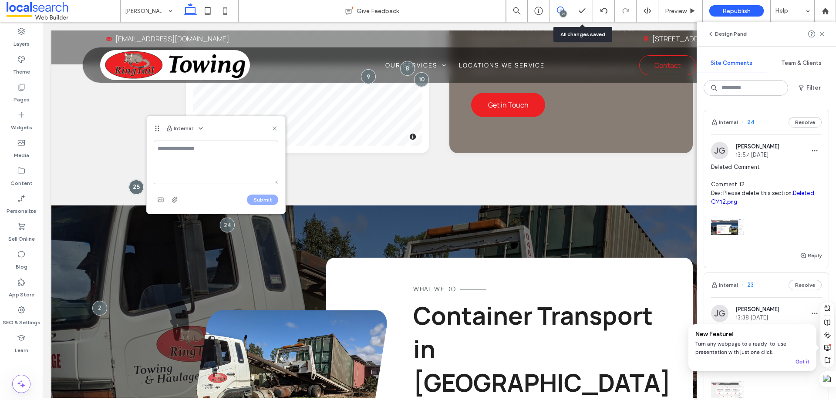
click at [182, 152] on textarea at bounding box center [216, 163] width 125 height 44
drag, startPoint x: 156, startPoint y: 138, endPoint x: 160, endPoint y: 151, distance: 13.6
click at [156, 139] on div "Internal" at bounding box center [216, 128] width 139 height 24
click at [179, 164] on textarea "**********" at bounding box center [216, 163] width 125 height 44
paste textarea "**********"
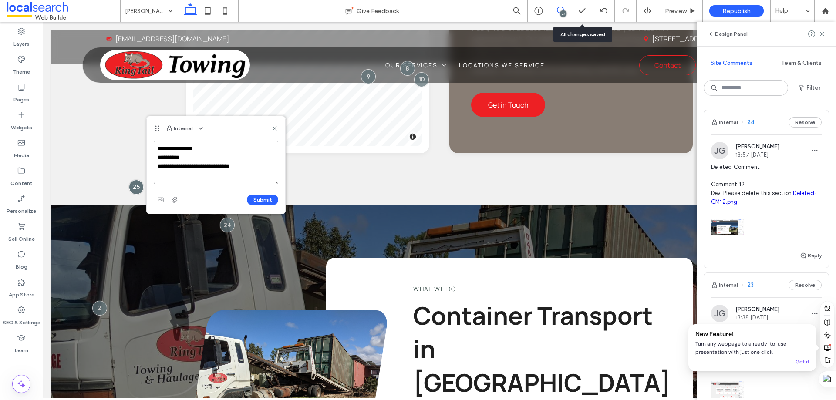
click at [220, 149] on textarea "**********" at bounding box center [216, 163] width 125 height 44
click at [166, 203] on span "button" at bounding box center [161, 200] width 14 height 14
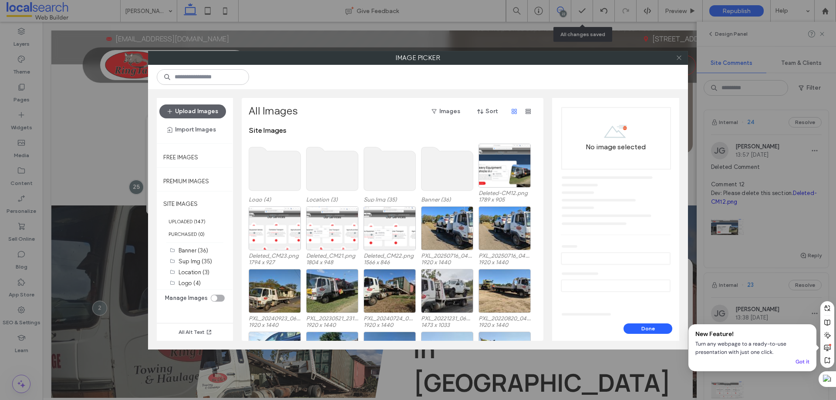
click at [679, 58] on use at bounding box center [679, 58] width 4 height 4
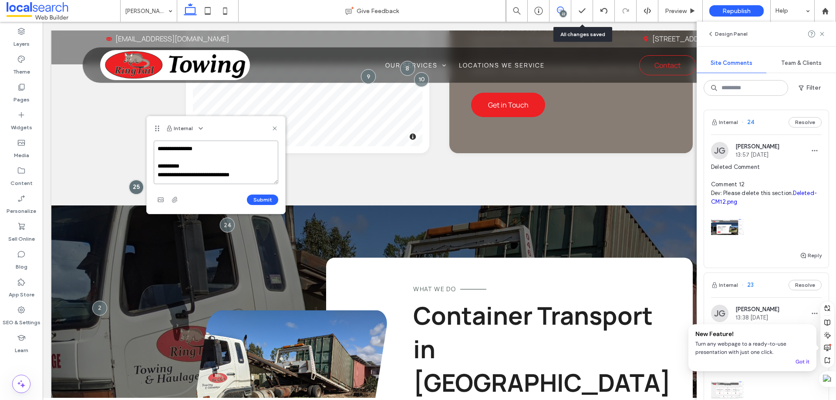
click at [244, 178] on textarea "**********" at bounding box center [216, 163] width 125 height 44
type textarea "**********"
click at [158, 203] on icon "button" at bounding box center [160, 199] width 7 height 7
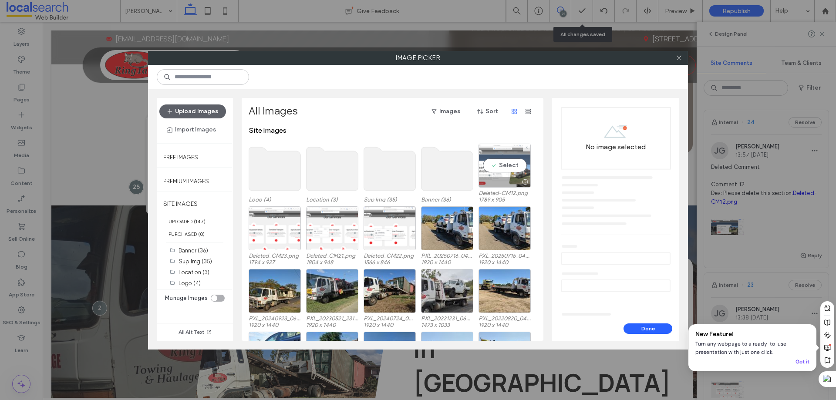
click at [502, 162] on div "Select" at bounding box center [505, 166] width 52 height 44
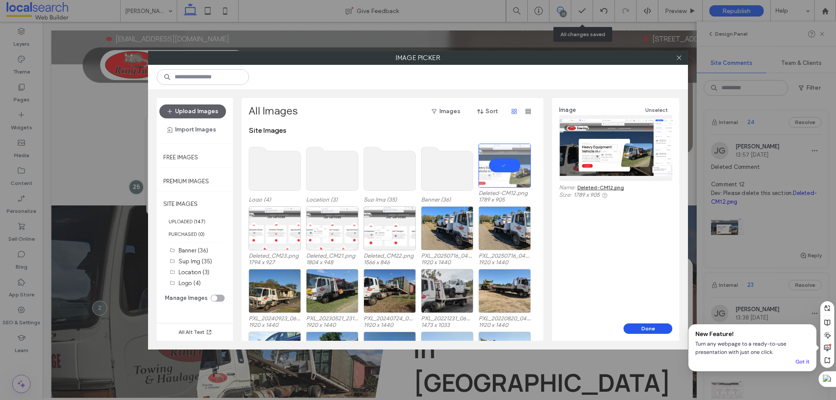
drag, startPoint x: 650, startPoint y: 328, endPoint x: 519, endPoint y: 309, distance: 132.6
click at [650, 328] on button "Done" at bounding box center [648, 329] width 49 height 10
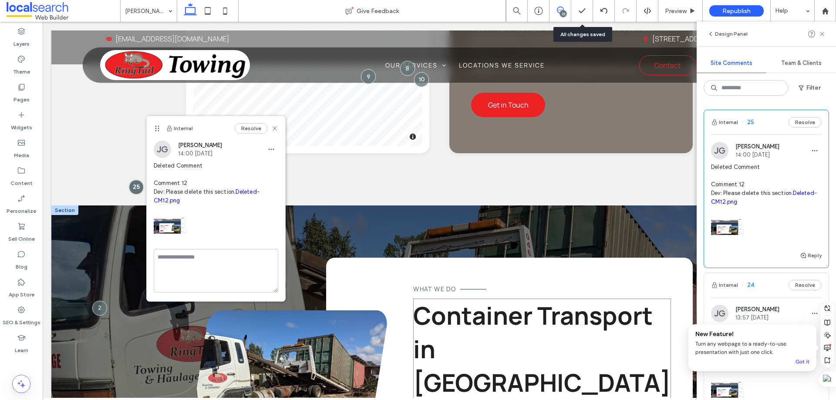
scroll to position [0, 0]
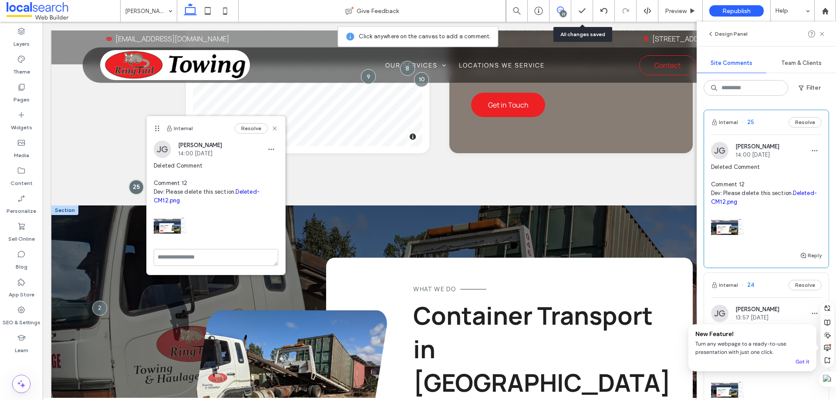
click at [63, 206] on div at bounding box center [64, 211] width 27 height 10
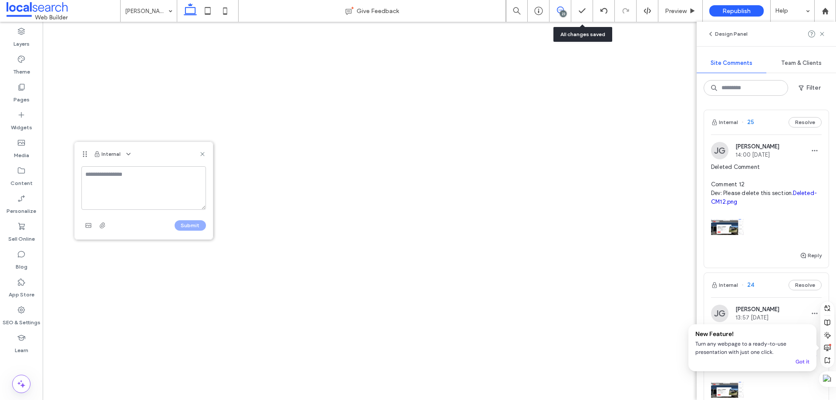
click at [562, 10] on use at bounding box center [560, 10] width 7 height 7
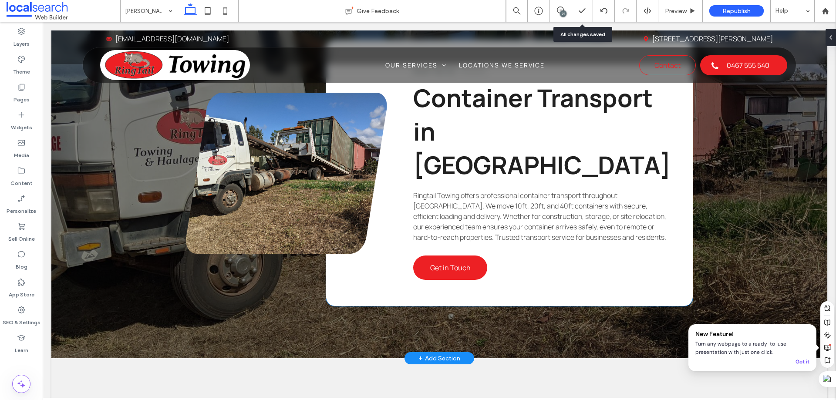
scroll to position [1183, 0]
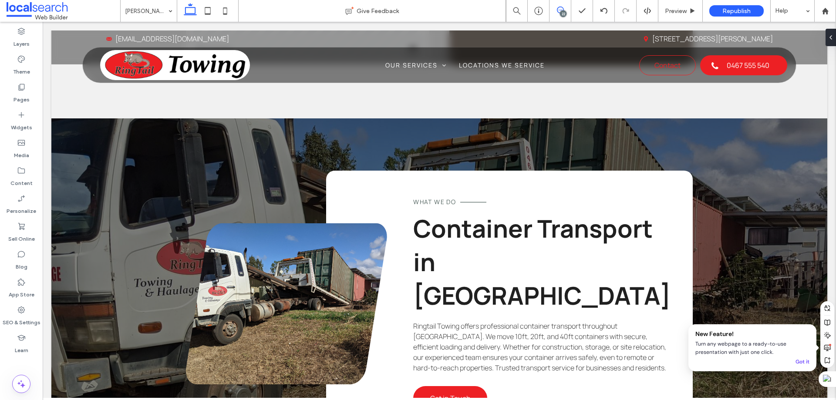
click at [566, 9] on span at bounding box center [560, 10] width 21 height 7
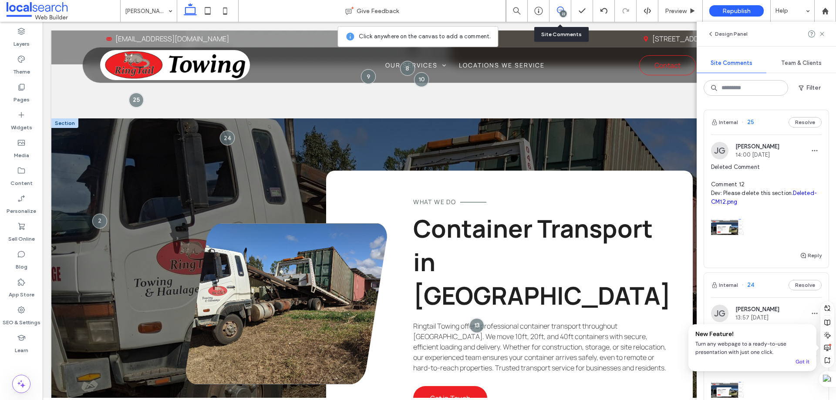
scroll to position [1096, 0]
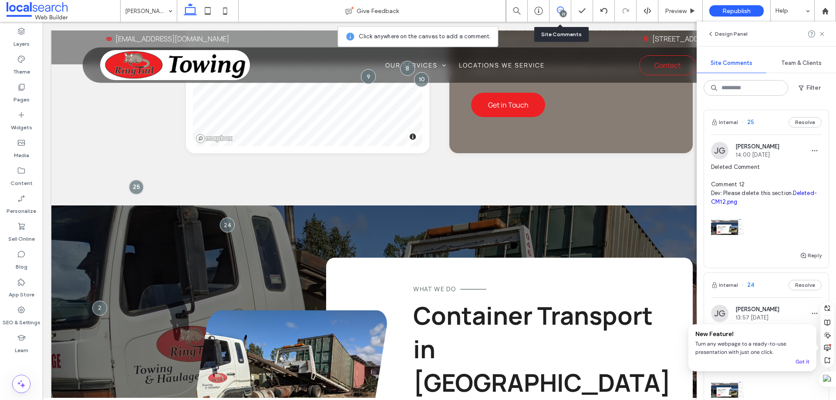
click at [560, 6] on div "22" at bounding box center [561, 11] width 22 height 22
click at [565, 12] on div "22" at bounding box center [563, 13] width 7 height 7
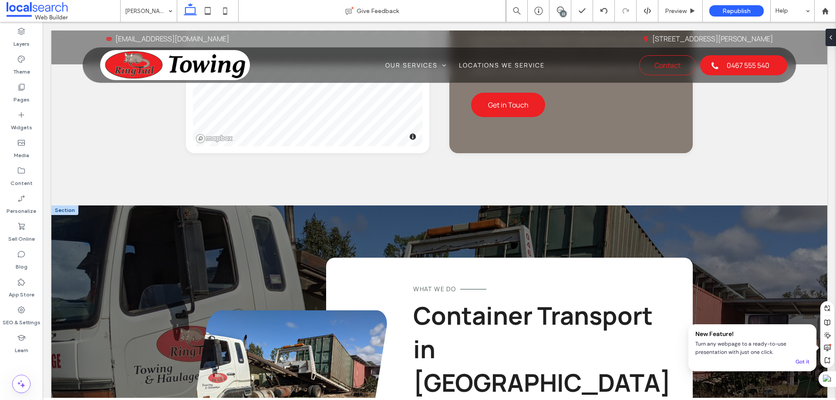
click at [62, 206] on div at bounding box center [64, 211] width 27 height 10
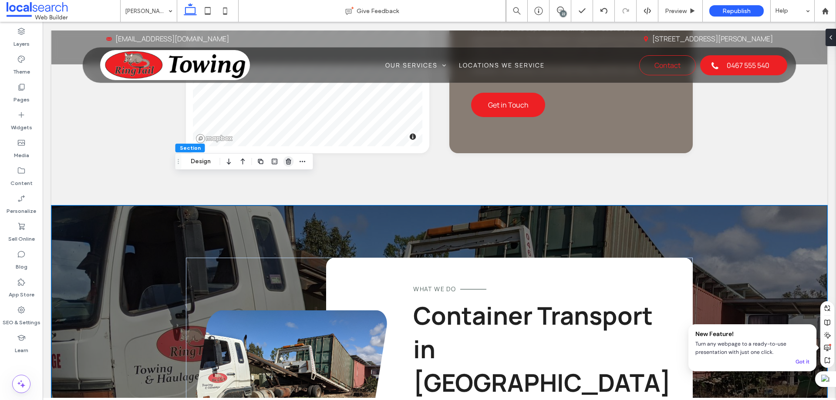
click at [290, 162] on icon "button" at bounding box center [288, 161] width 7 height 7
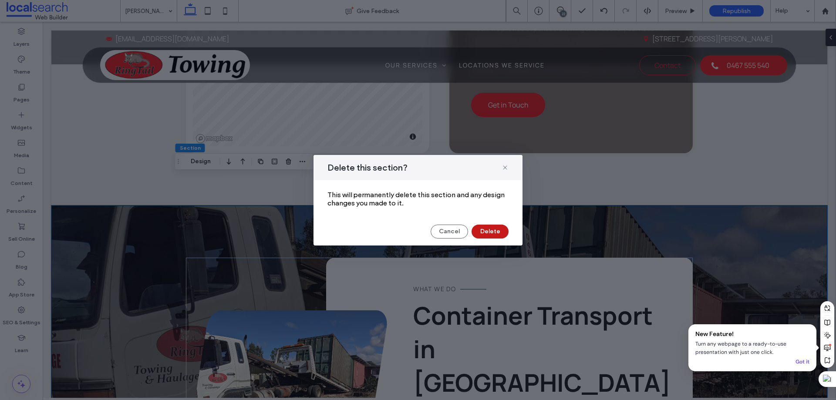
click at [484, 230] on button "Delete" at bounding box center [490, 232] width 37 height 14
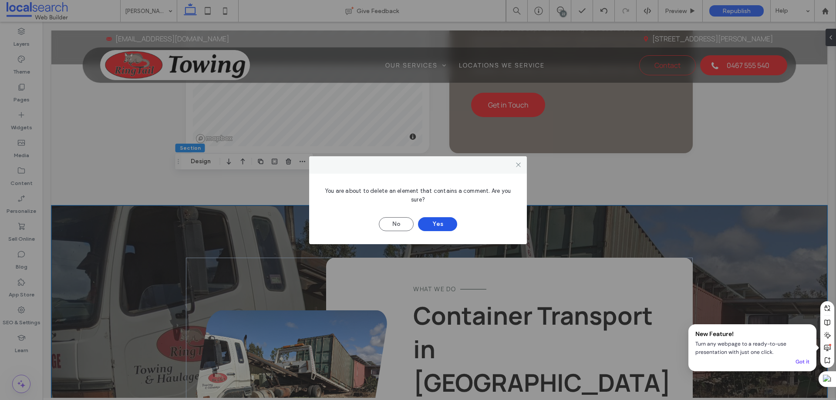
click at [439, 228] on button "Yes" at bounding box center [437, 224] width 39 height 14
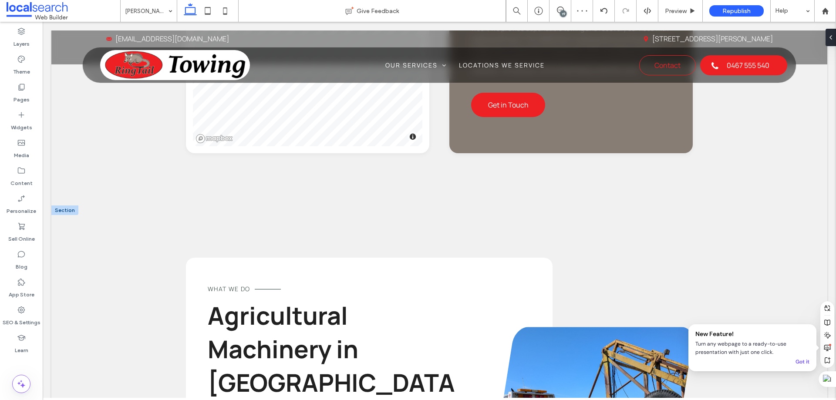
click at [63, 206] on div at bounding box center [64, 211] width 27 height 10
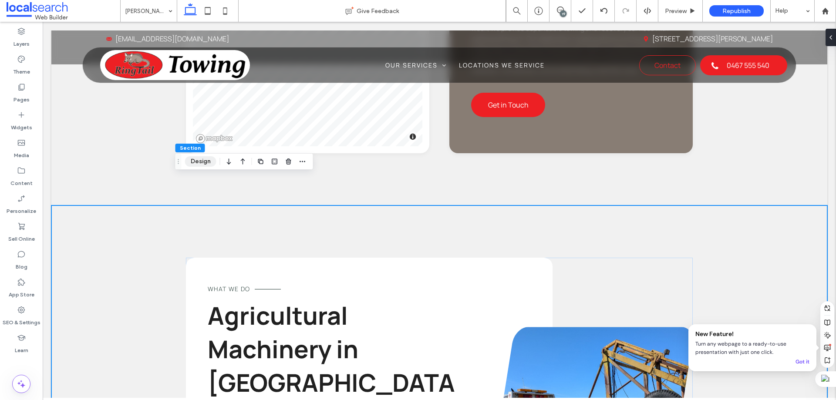
click at [208, 162] on button "Design" at bounding box center [200, 161] width 31 height 10
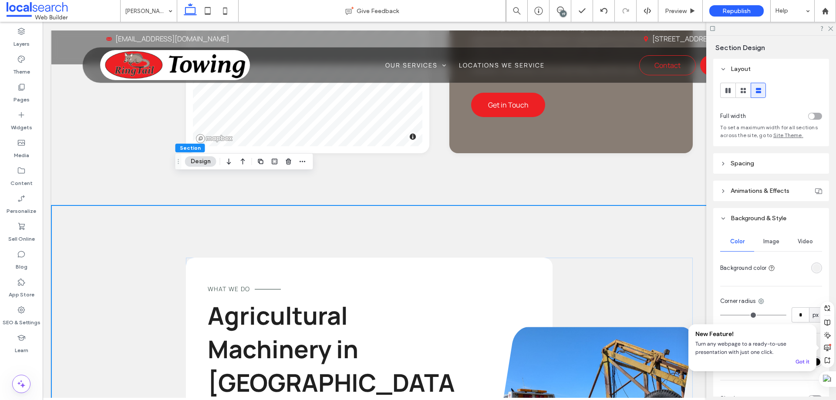
click at [761, 160] on header "Spacing" at bounding box center [772, 163] width 116 height 20
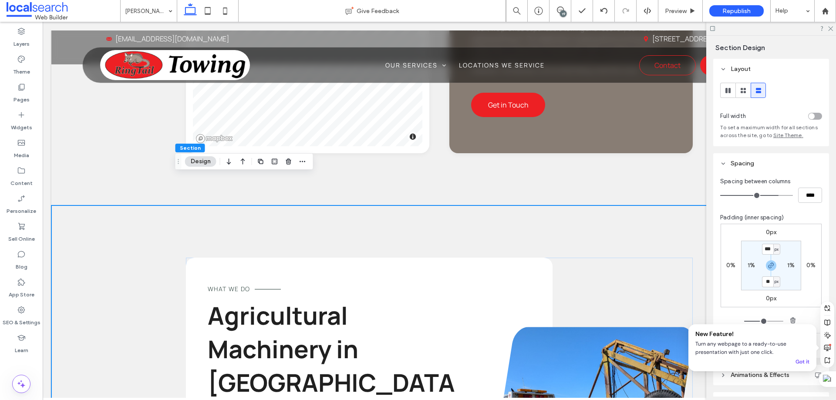
scroll to position [131, 0]
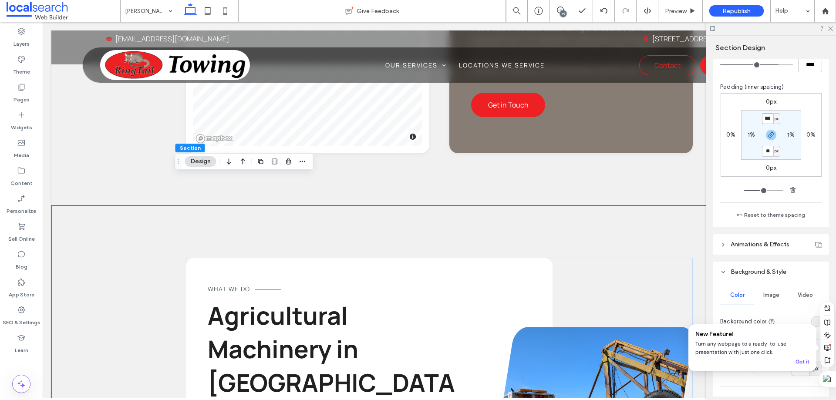
click at [767, 121] on input "***" at bounding box center [767, 118] width 11 height 11
type input "*"
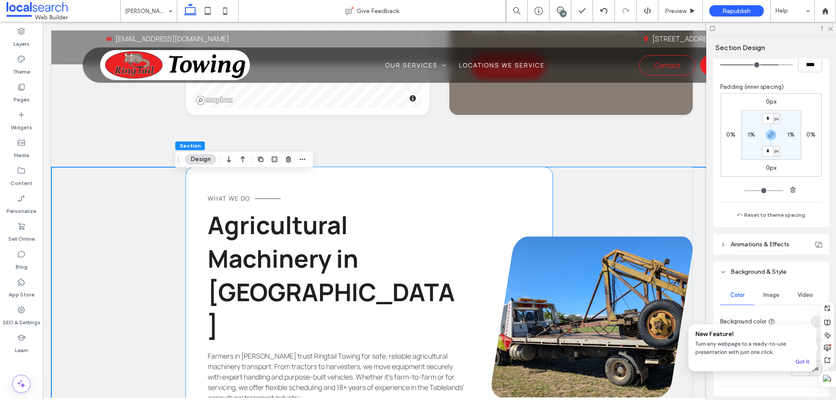
scroll to position [1096, 0]
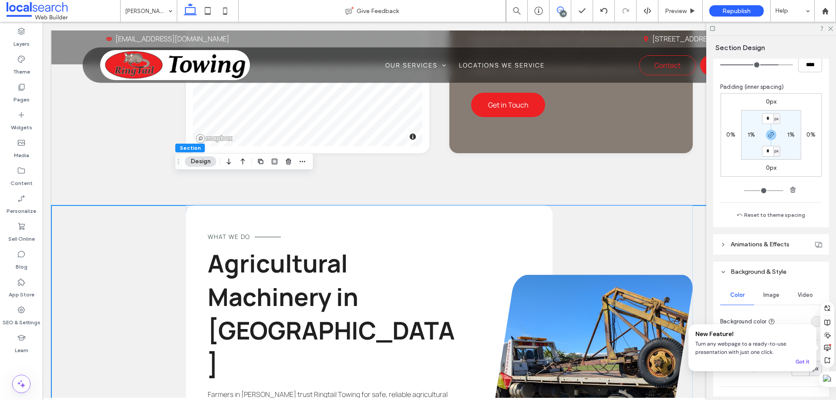
click at [562, 10] on use at bounding box center [560, 10] width 7 height 7
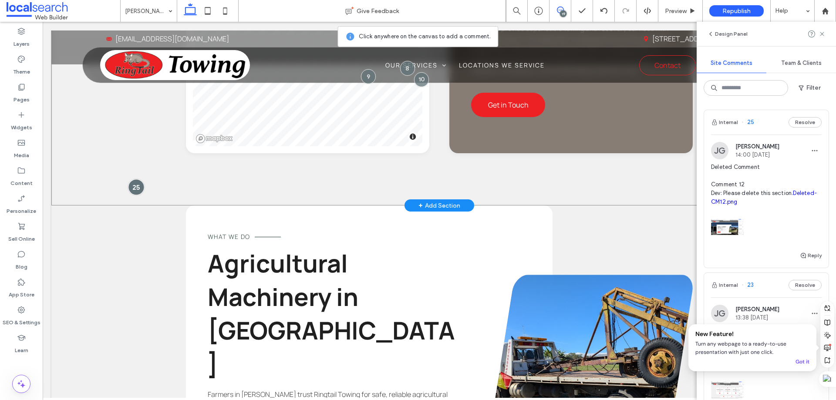
click at [139, 179] on div at bounding box center [136, 187] width 16 height 16
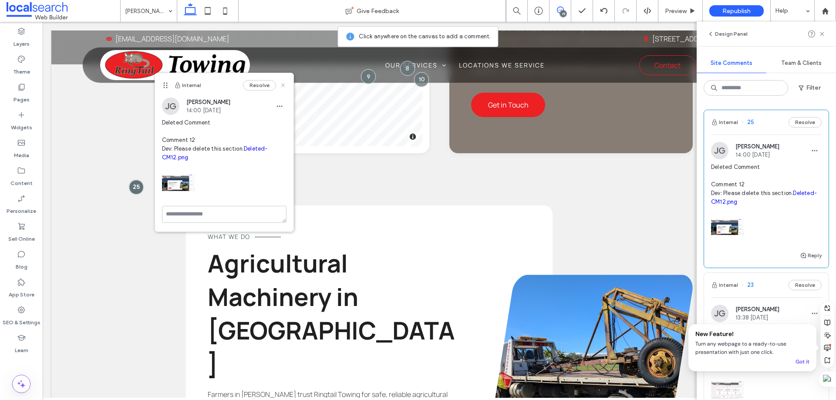
drag, startPoint x: 280, startPoint y: 86, endPoint x: 233, endPoint y: 71, distance: 49.0
click at [280, 86] on icon at bounding box center [283, 85] width 7 height 7
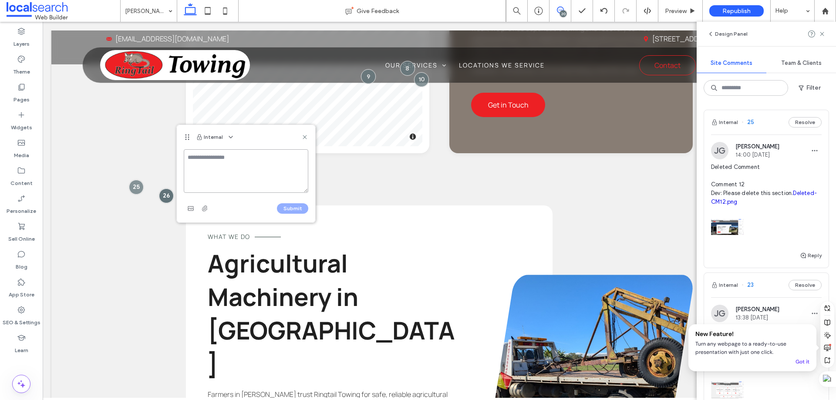
click at [205, 162] on textarea at bounding box center [246, 171] width 125 height 44
paste textarea "**********"
type textarea "**********"
click at [189, 210] on use "button" at bounding box center [191, 208] width 6 height 4
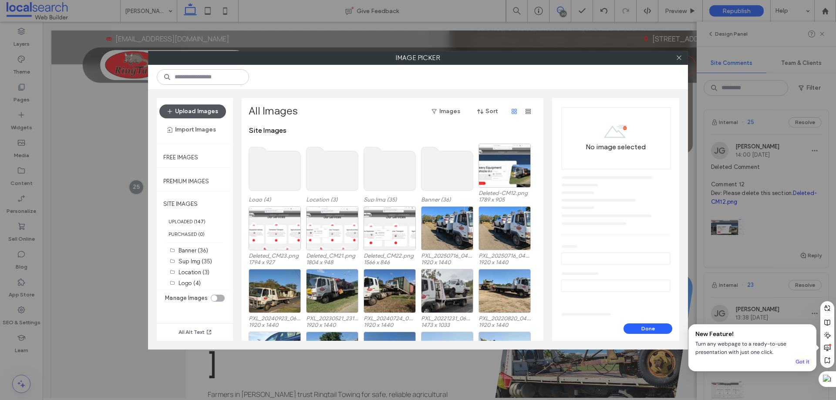
click at [201, 115] on button "Upload Images" at bounding box center [192, 112] width 67 height 14
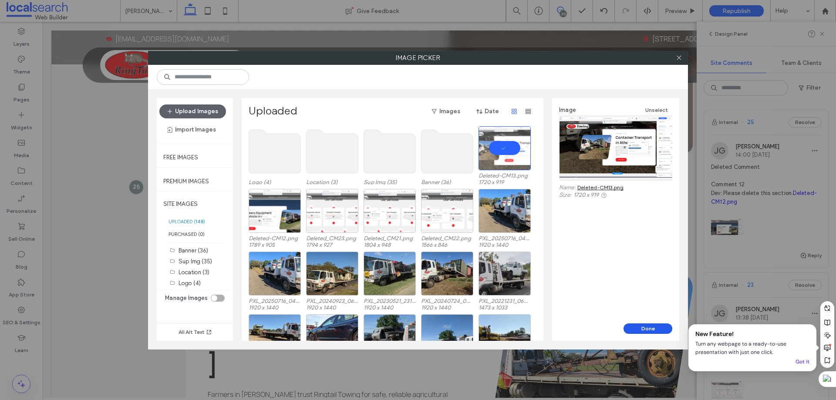
click at [640, 325] on button "Done" at bounding box center [648, 329] width 49 height 10
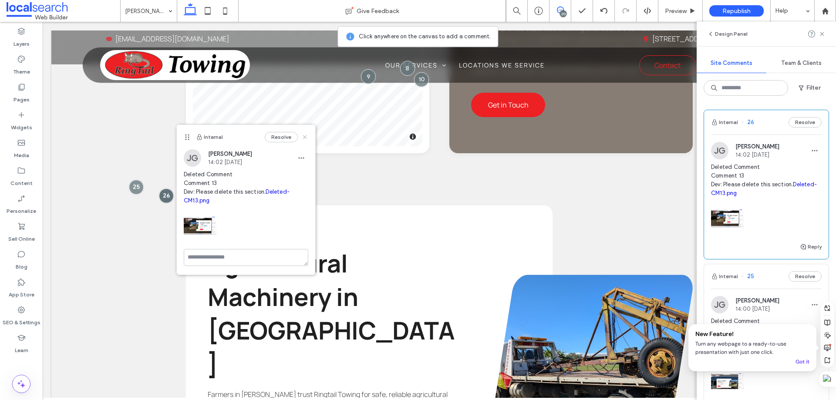
drag, startPoint x: 304, startPoint y: 139, endPoint x: 262, endPoint y: 118, distance: 47.7
click at [304, 139] on icon at bounding box center [304, 137] width 7 height 7
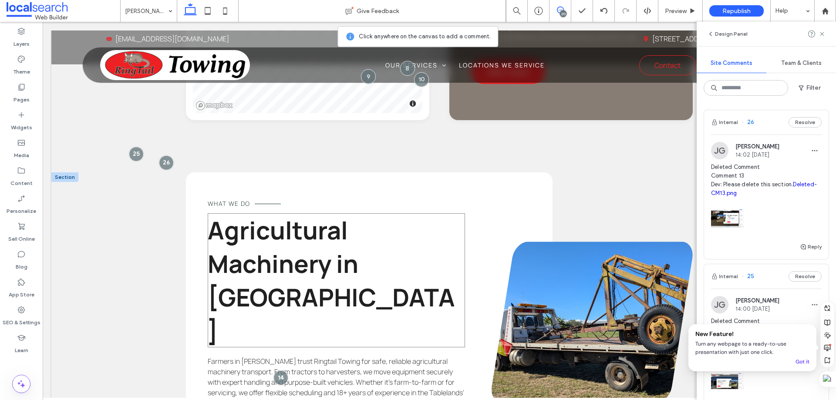
scroll to position [1183, 0]
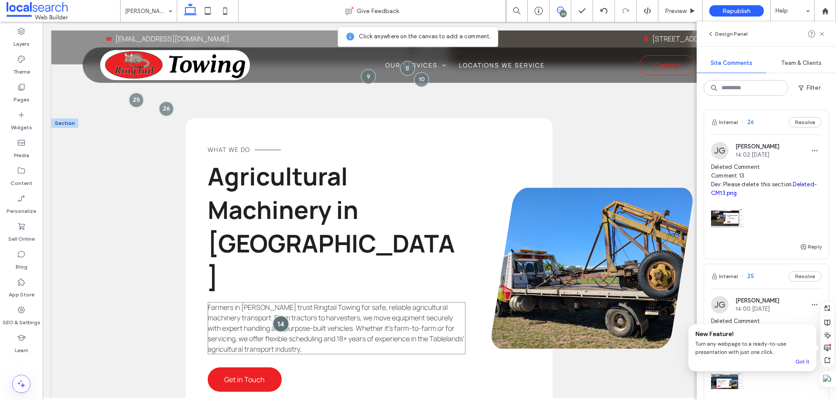
click at [273, 316] on div at bounding box center [281, 324] width 16 height 16
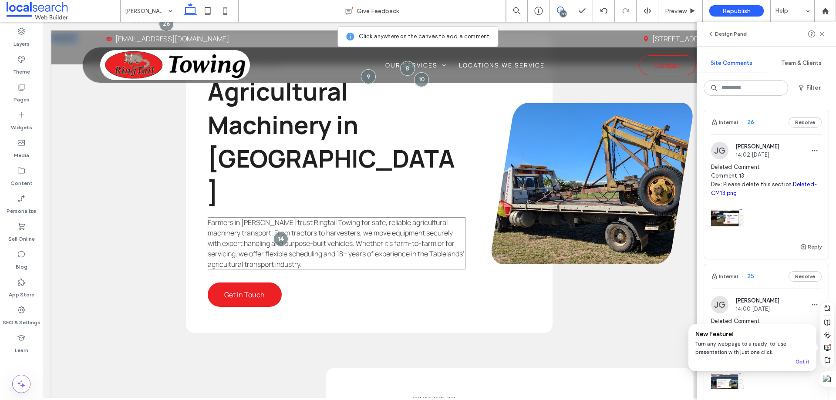
scroll to position [1313, 0]
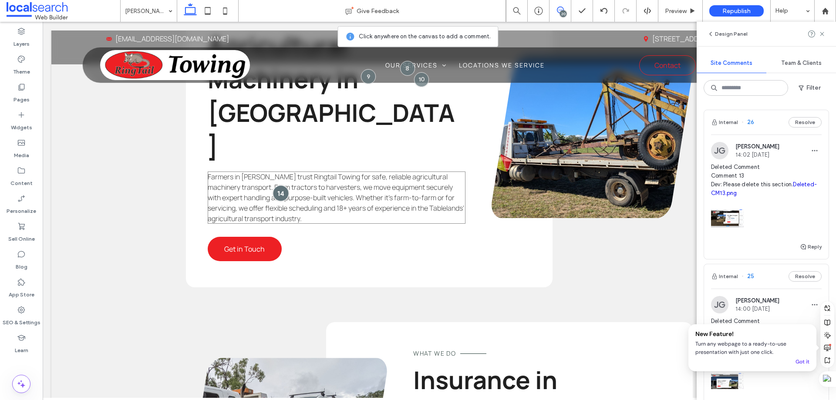
click at [273, 185] on div at bounding box center [281, 193] width 16 height 16
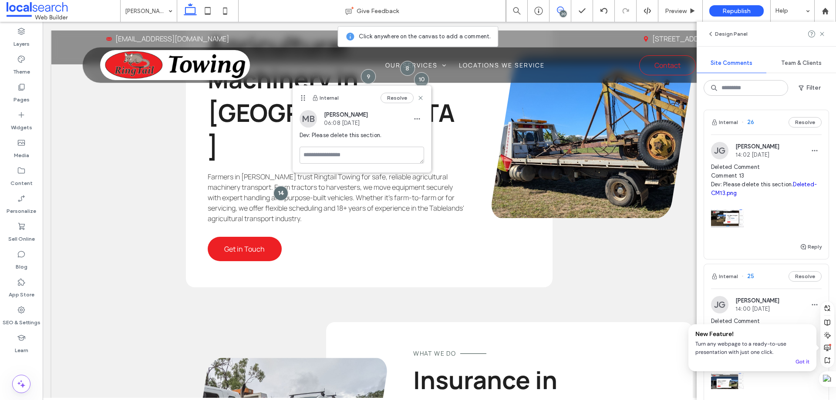
click at [560, 10] on icon at bounding box center [560, 10] width 7 height 7
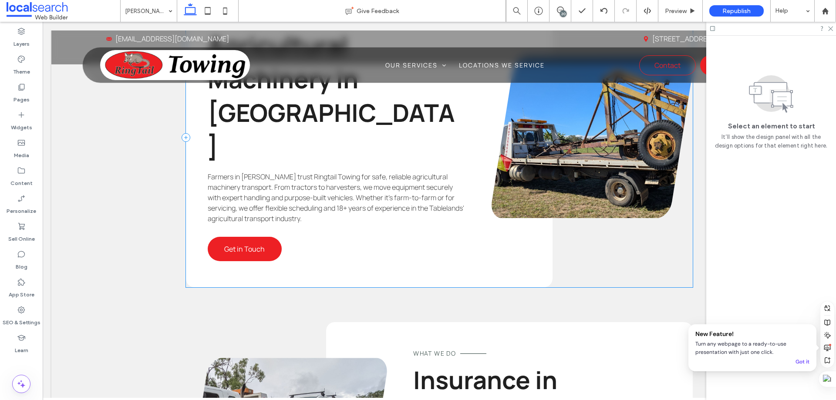
click at [580, 198] on div "What we do Agricultural Machinery in Atherton Farmers in Atherton trust Ringtai…" at bounding box center [439, 138] width 507 height 300
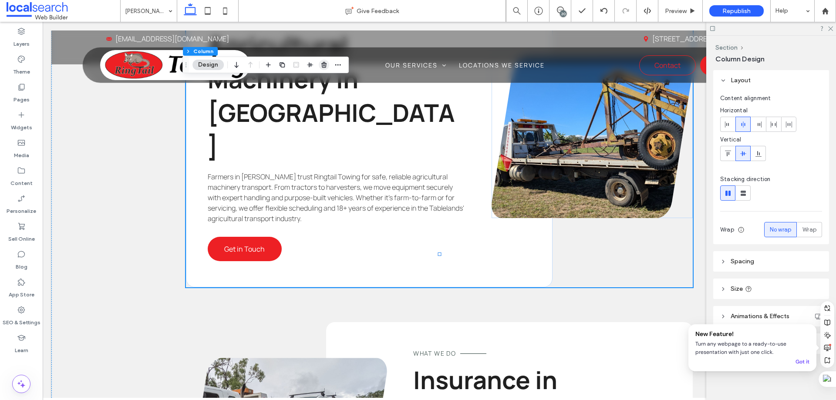
click at [325, 65] on use "button" at bounding box center [323, 65] width 5 height 6
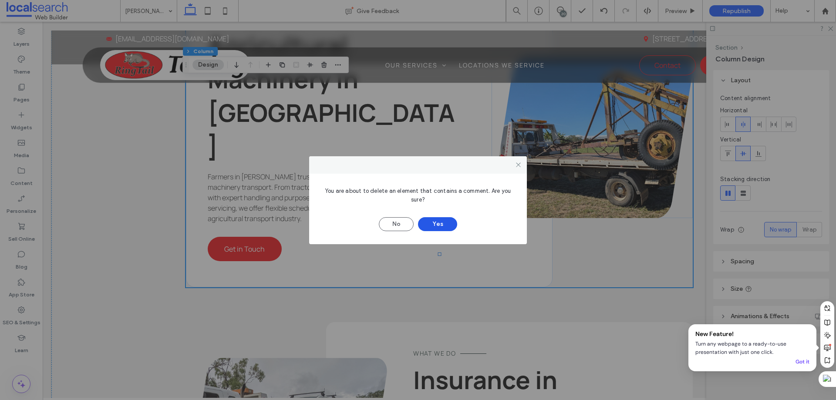
click at [451, 220] on button "Yes" at bounding box center [437, 224] width 39 height 14
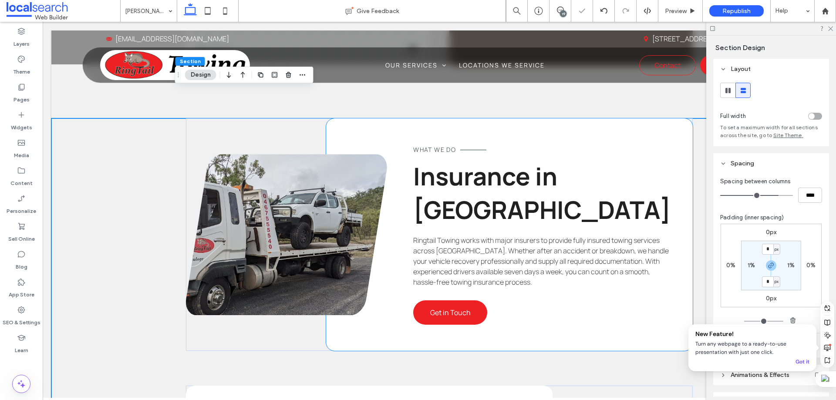
scroll to position [1139, 0]
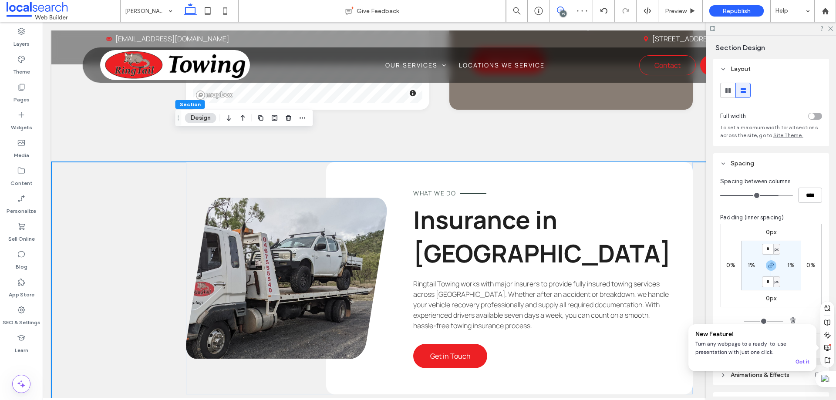
click at [564, 10] on span at bounding box center [560, 10] width 21 height 7
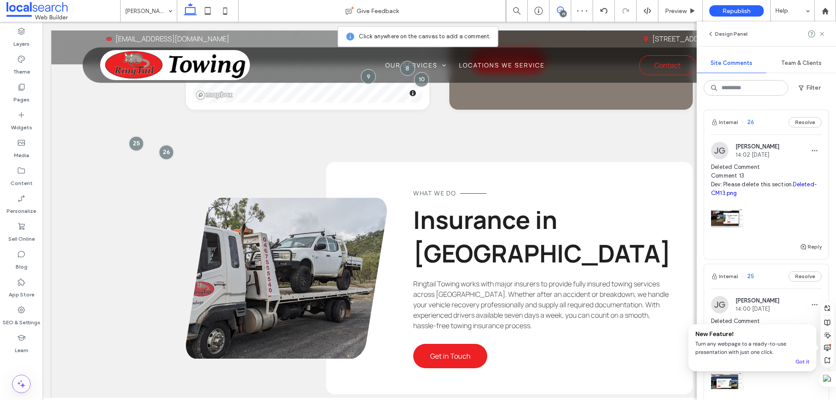
click at [561, 13] on div "19" at bounding box center [563, 13] width 7 height 7
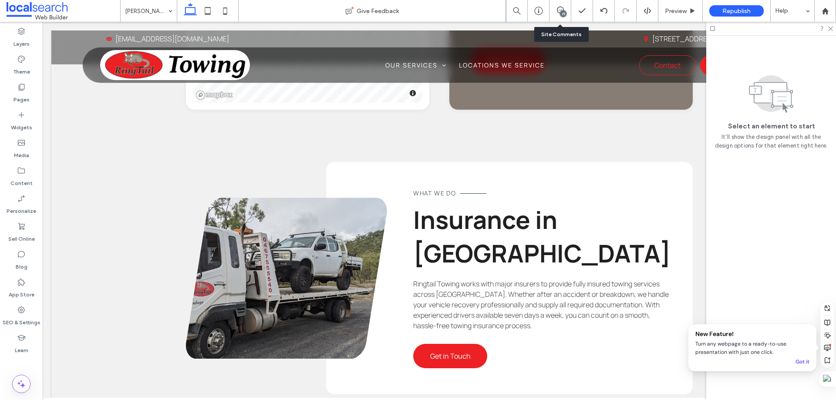
click at [558, 3] on div "19" at bounding box center [561, 11] width 22 height 22
click at [561, 16] on div "19" at bounding box center [563, 13] width 7 height 7
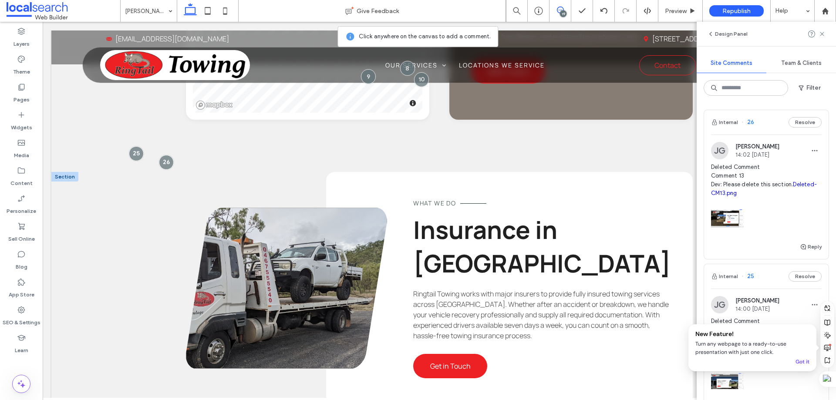
scroll to position [1096, 0]
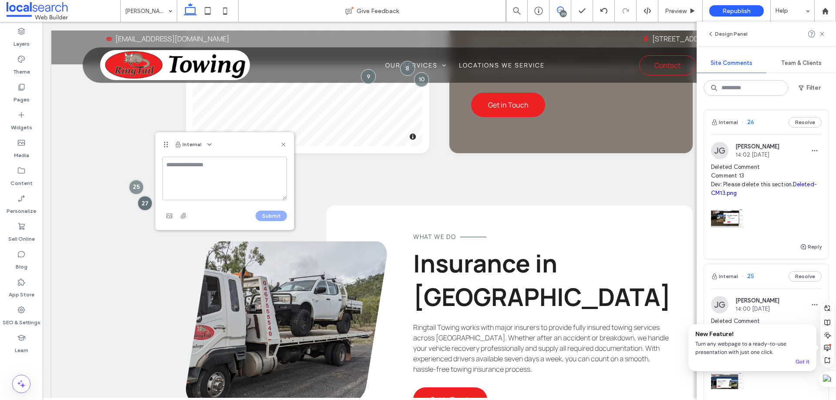
click at [204, 173] on textarea at bounding box center [224, 179] width 125 height 44
type textarea "*"
click at [175, 183] on textarea "**********" at bounding box center [224, 179] width 125 height 44
paste textarea "**********"
type textarea "**********"
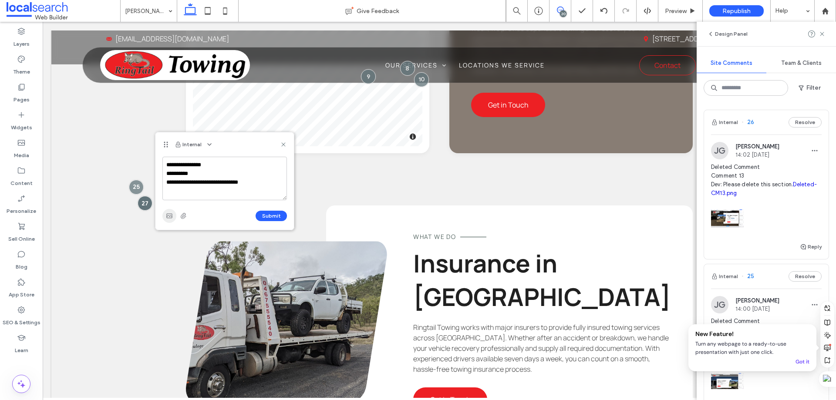
click at [169, 220] on span "button" at bounding box center [169, 216] width 14 height 14
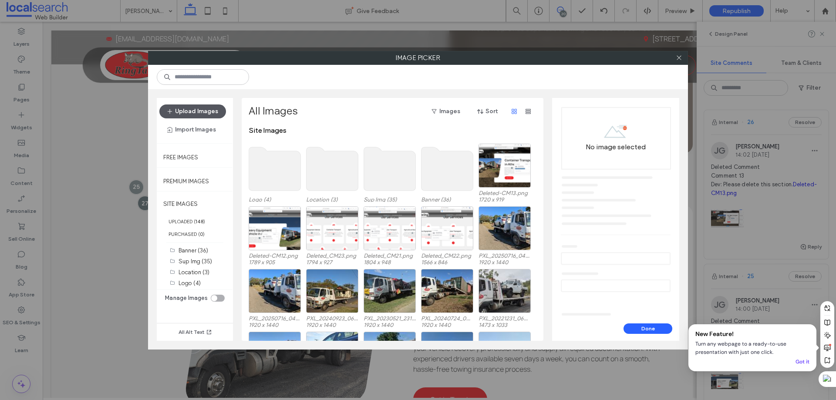
click at [205, 113] on button "Upload Images" at bounding box center [192, 112] width 67 height 14
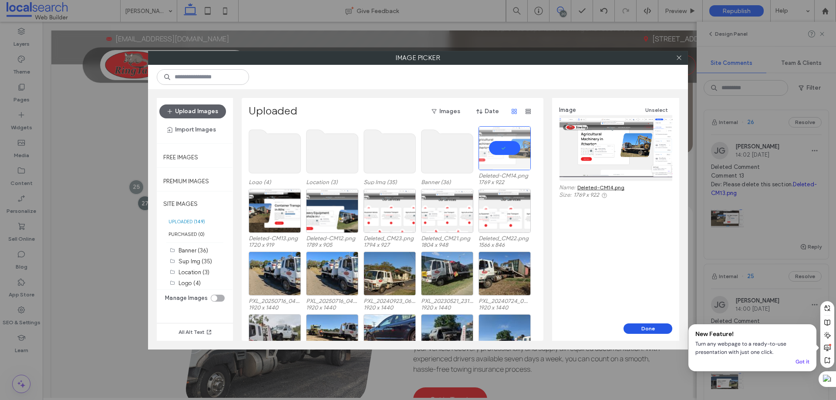
drag, startPoint x: 606, startPoint y: 304, endPoint x: 649, endPoint y: 326, distance: 48.5
click at [649, 326] on button "Done" at bounding box center [648, 329] width 49 height 10
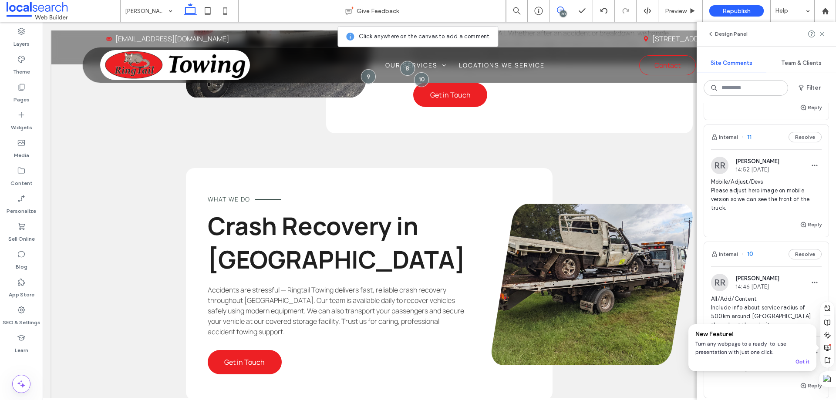
scroll to position [1220, 0]
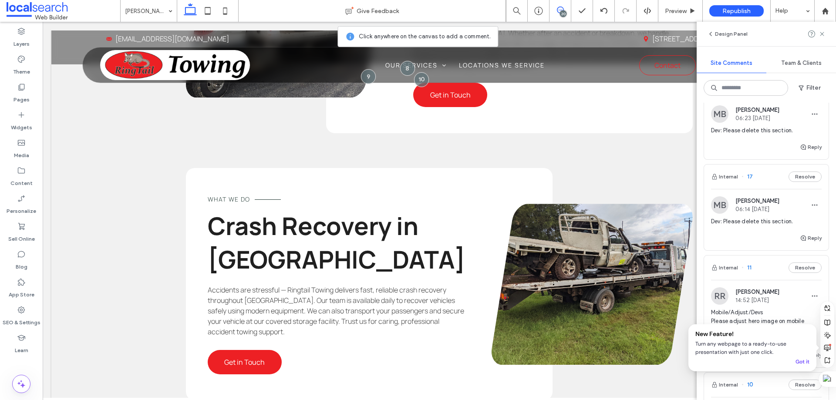
click at [771, 189] on div "Internal 17 Resolve" at bounding box center [766, 177] width 125 height 24
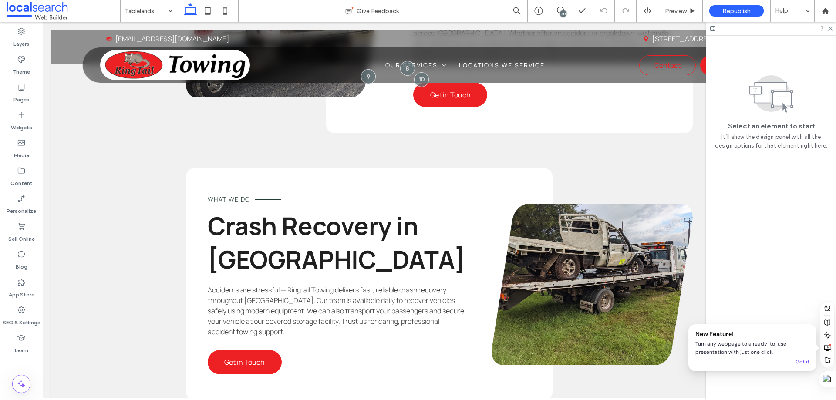
click at [561, 14] on div "20" at bounding box center [563, 13] width 7 height 7
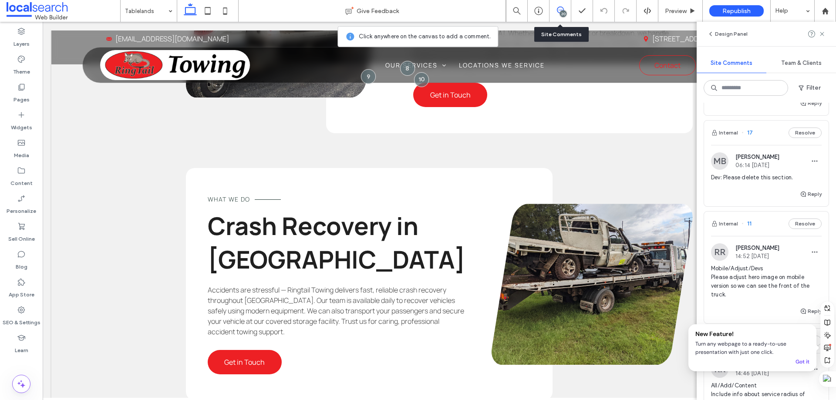
scroll to position [1263, 0]
click at [772, 145] on div "Internal 17 Resolve" at bounding box center [766, 133] width 125 height 24
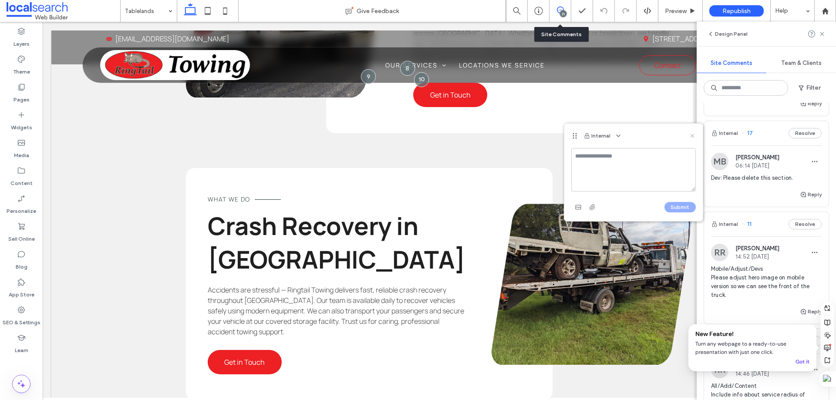
click at [693, 133] on icon at bounding box center [692, 135] width 7 height 7
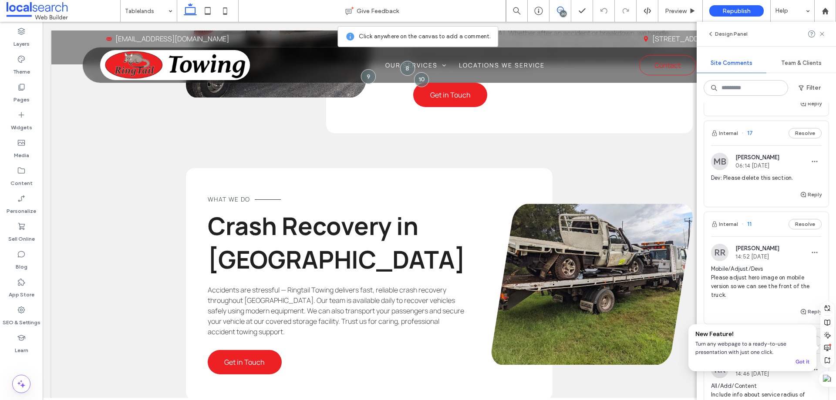
click at [562, 10] on div "20" at bounding box center [563, 13] width 7 height 7
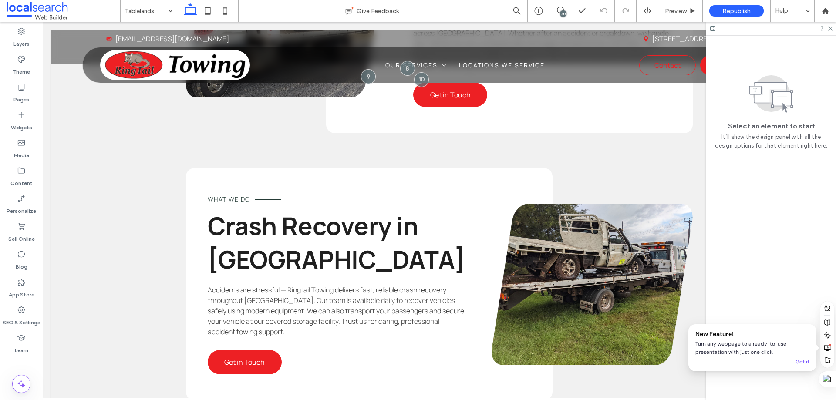
scroll to position [0, 0]
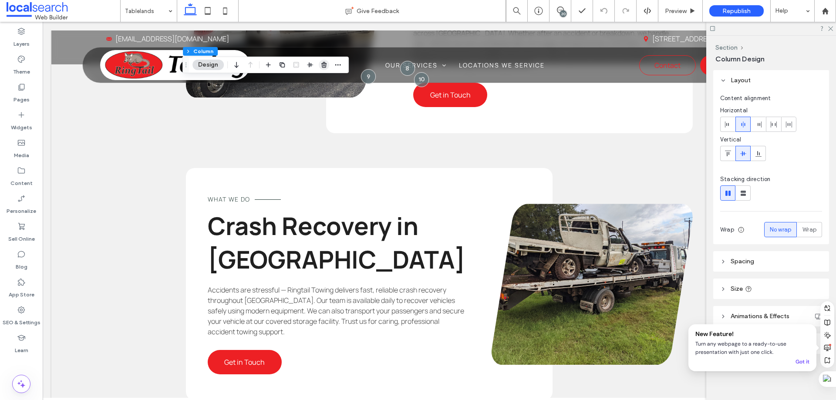
click at [322, 64] on use "button" at bounding box center [323, 65] width 5 height 6
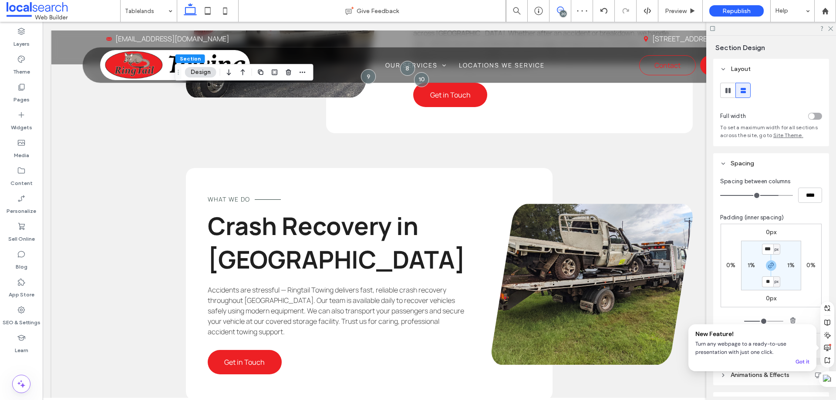
click at [562, 9] on icon at bounding box center [560, 10] width 7 height 7
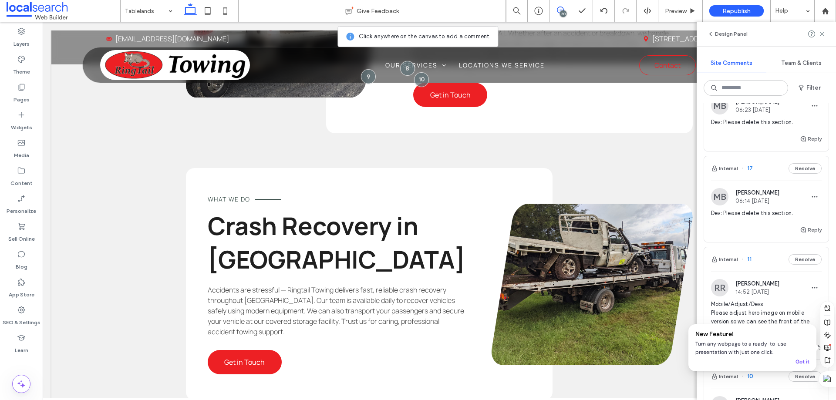
scroll to position [1263, 0]
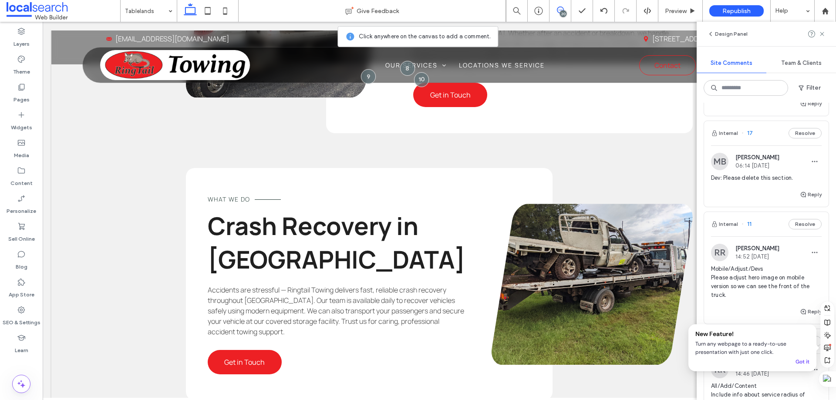
click at [771, 145] on div "Internal 17 Resolve" at bounding box center [766, 133] width 125 height 24
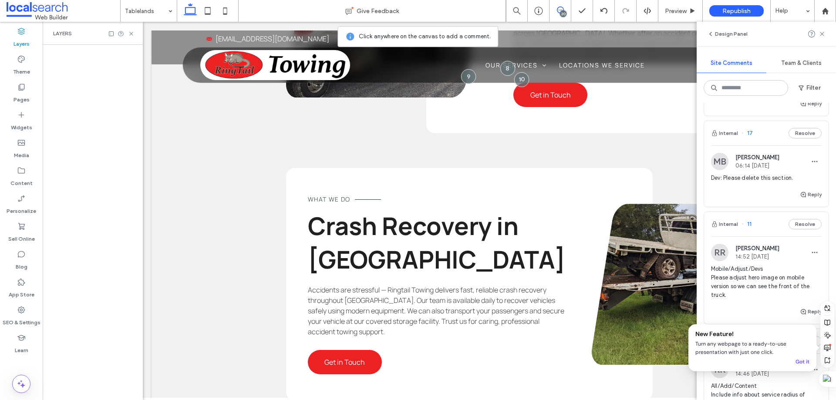
scroll to position [0, 230]
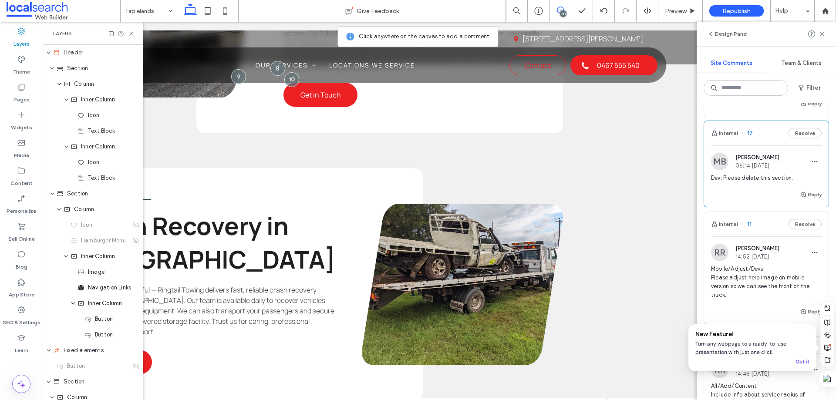
click at [771, 145] on div "Internal 17 Resolve" at bounding box center [766, 133] width 125 height 24
click at [800, 198] on icon "button" at bounding box center [803, 194] width 7 height 7
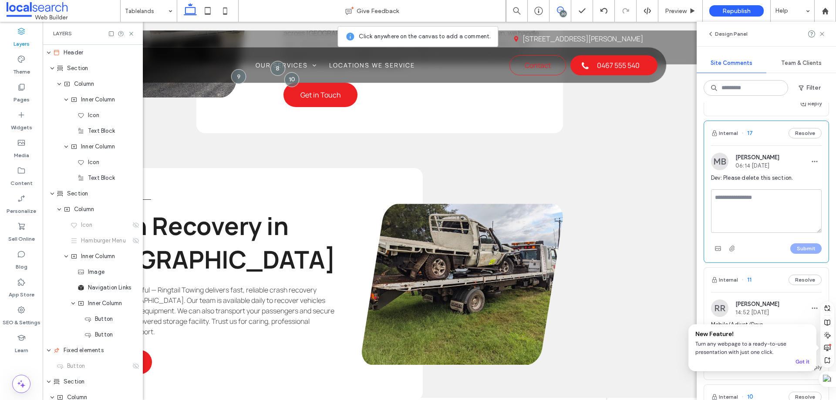
click at [751, 224] on textarea at bounding box center [766, 211] width 111 height 44
type textarea "**********"
click at [792, 254] on button "Submit" at bounding box center [806, 249] width 31 height 10
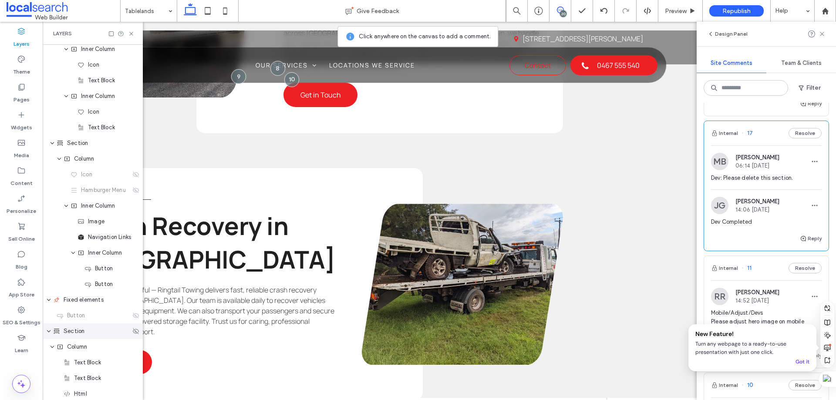
scroll to position [131, 0]
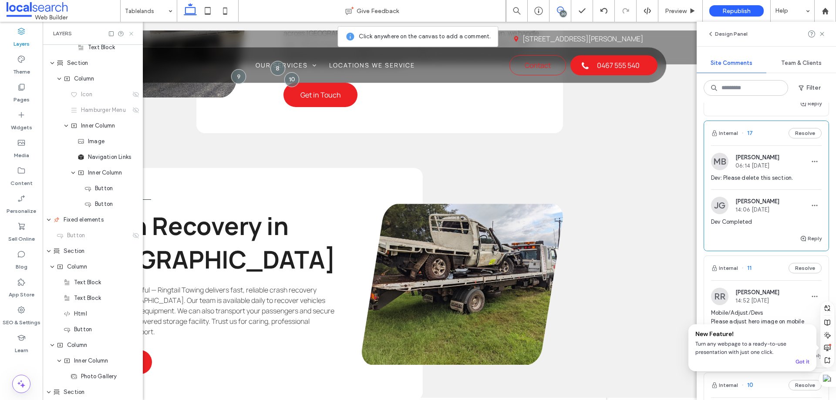
click at [129, 33] on icon at bounding box center [131, 33] width 7 height 7
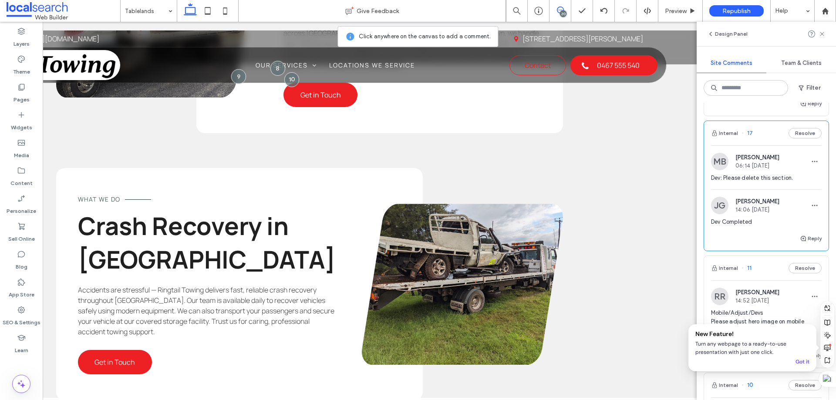
scroll to position [0, 130]
click at [820, 36] on icon at bounding box center [822, 33] width 7 height 7
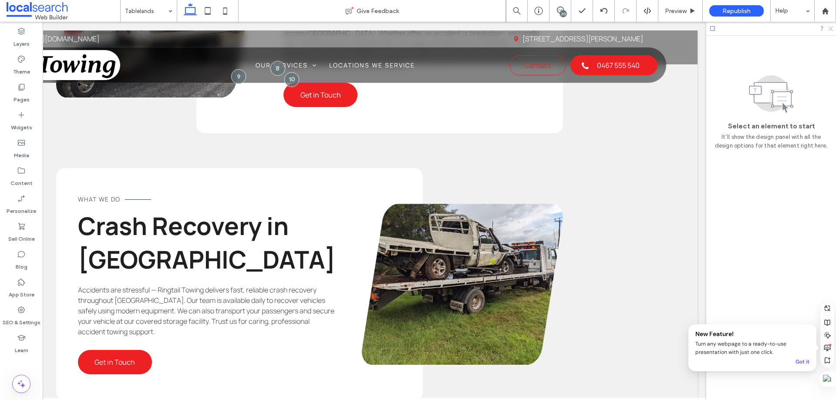
click at [831, 27] on icon at bounding box center [831, 28] width 6 height 6
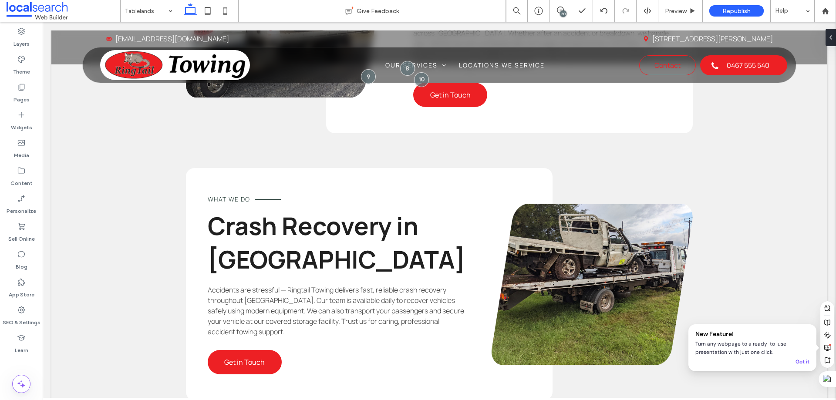
click at [563, 13] on div "20" at bounding box center [563, 13] width 7 height 7
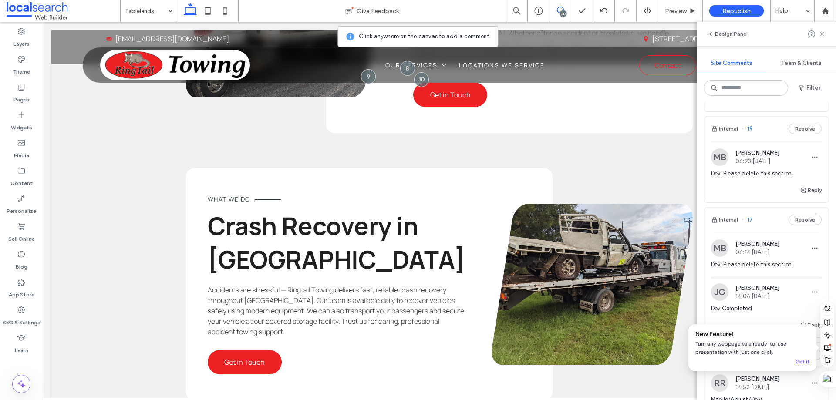
scroll to position [1176, 0]
click at [765, 142] on div "Internal 19 Resolve" at bounding box center [766, 129] width 125 height 24
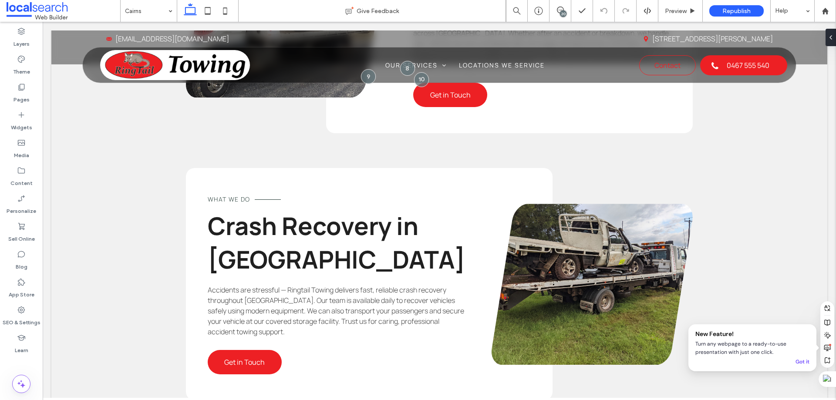
click at [562, 14] on div "20" at bounding box center [563, 13] width 7 height 7
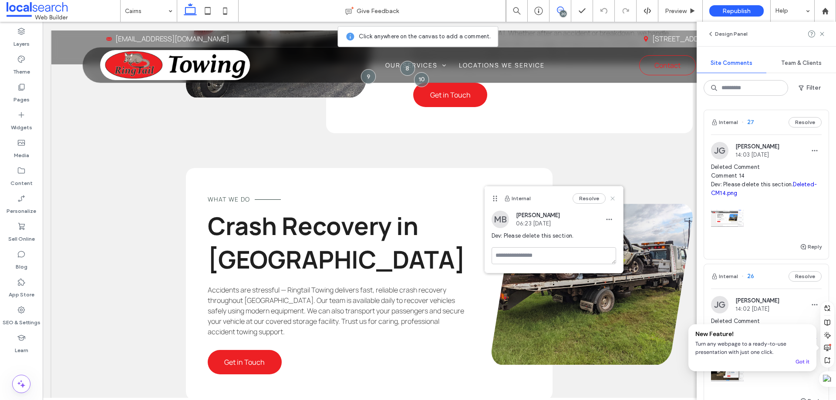
click at [613, 197] on icon at bounding box center [612, 198] width 7 height 7
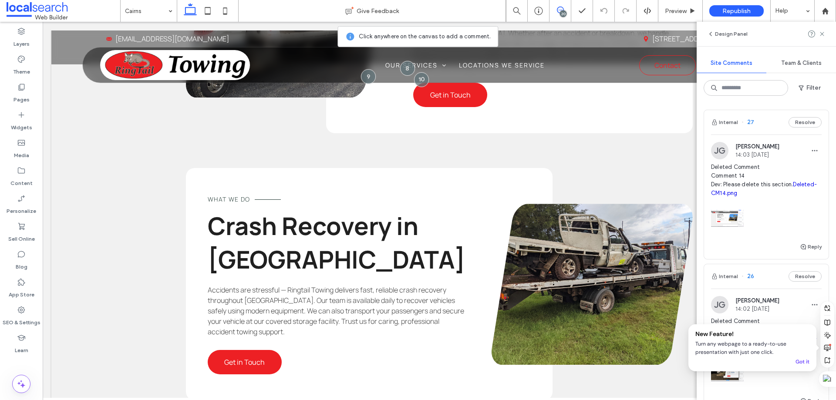
click at [563, 10] on use at bounding box center [560, 10] width 7 height 7
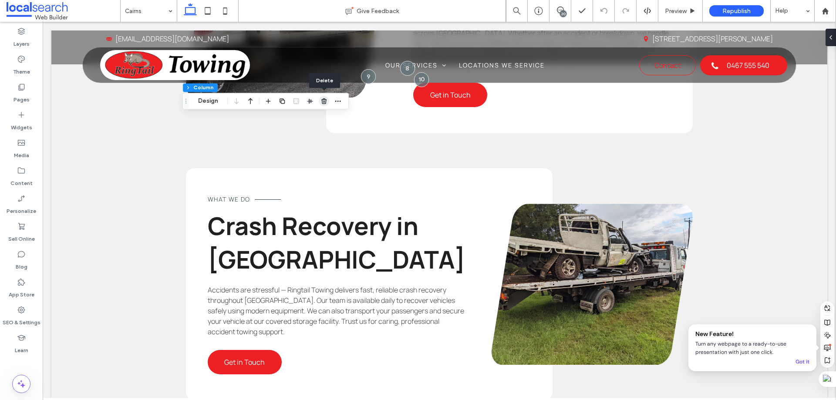
click at [326, 105] on icon "button" at bounding box center [324, 101] width 7 height 7
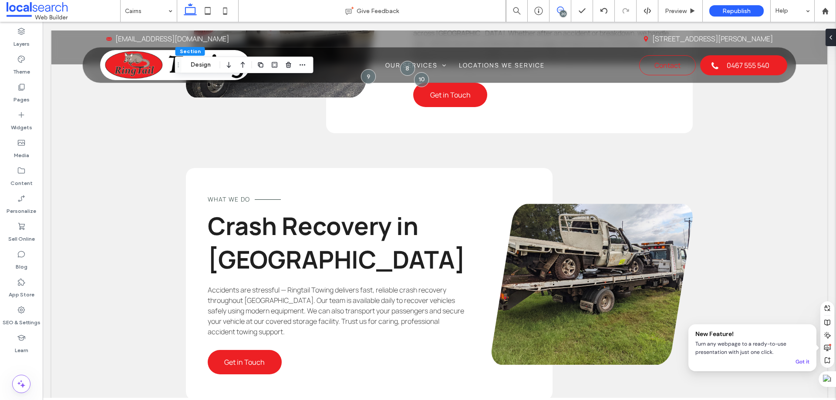
click at [557, 8] on icon at bounding box center [560, 10] width 7 height 7
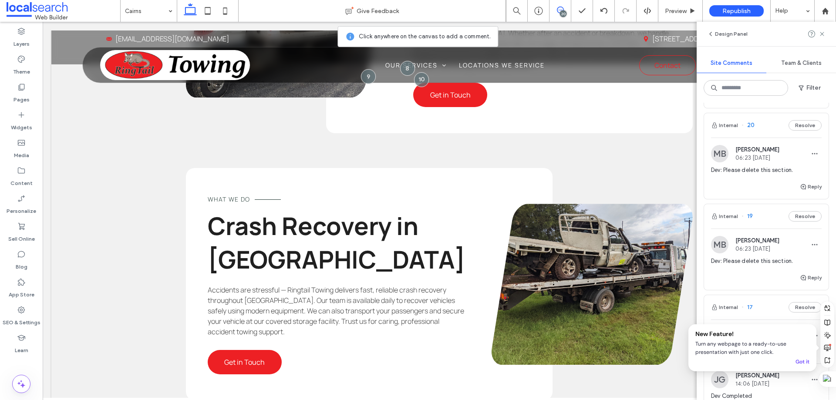
scroll to position [1133, 0]
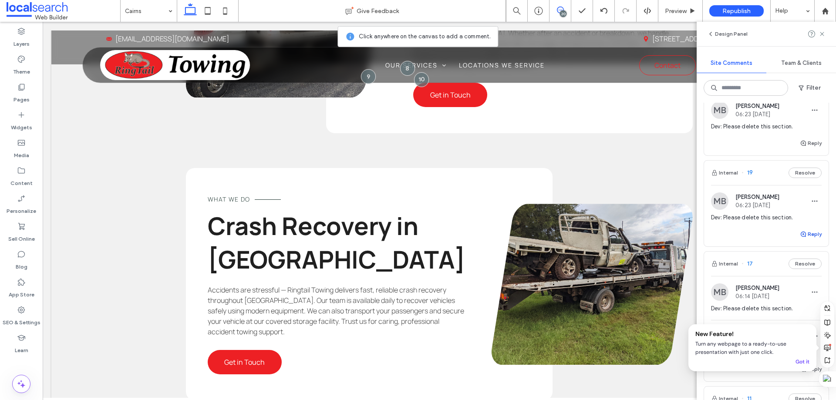
click at [808, 240] on button "Reply" at bounding box center [811, 234] width 22 height 10
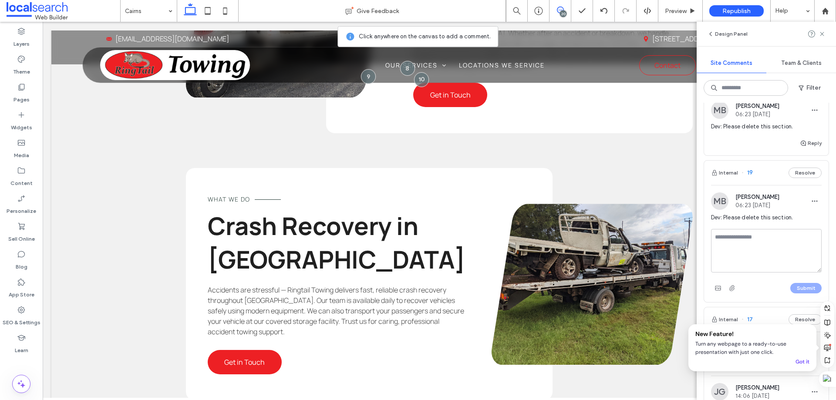
click at [770, 185] on div "Internal 19 Resolve" at bounding box center [766, 173] width 125 height 24
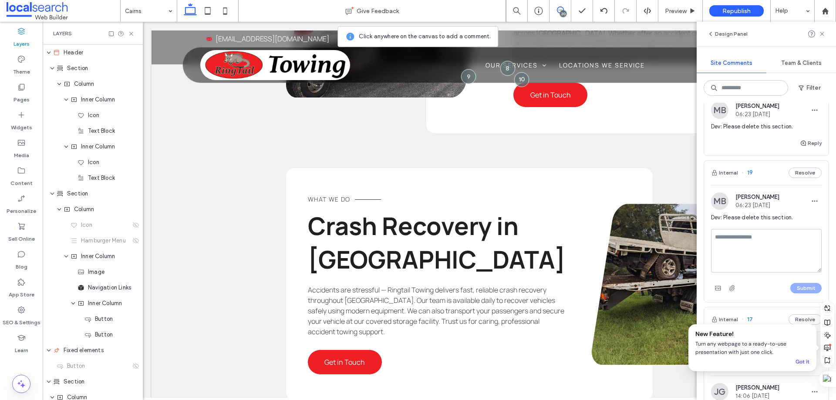
scroll to position [0, 100]
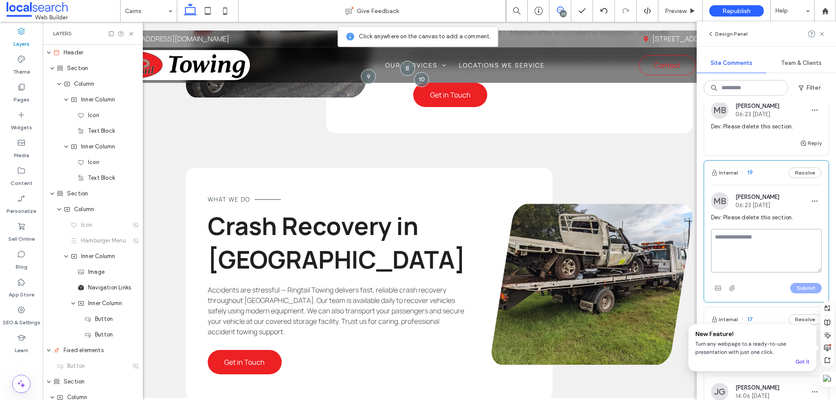
click at [747, 257] on textarea at bounding box center [766, 251] width 111 height 44
type textarea "**********"
click at [794, 294] on button "Submit" at bounding box center [806, 288] width 31 height 10
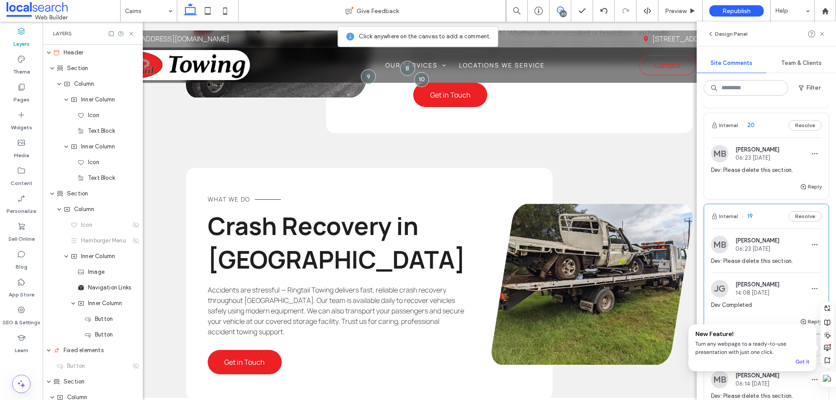
scroll to position [1045, 0]
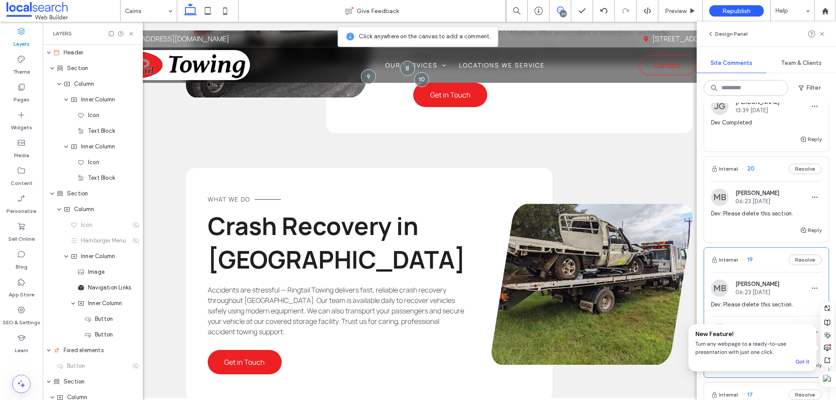
click at [765, 181] on div "Internal 20 Resolve" at bounding box center [766, 169] width 125 height 24
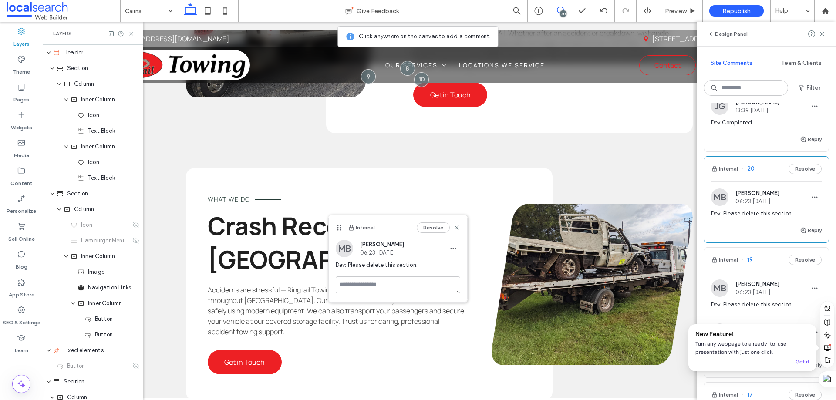
click at [129, 33] on icon at bounding box center [131, 33] width 7 height 7
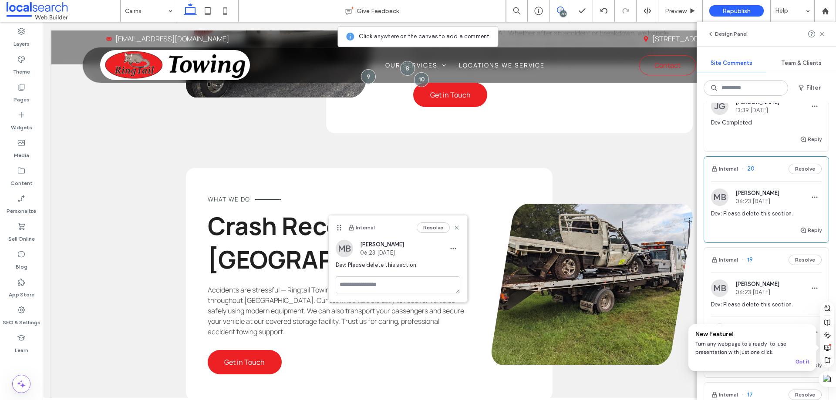
scroll to position [0, 0]
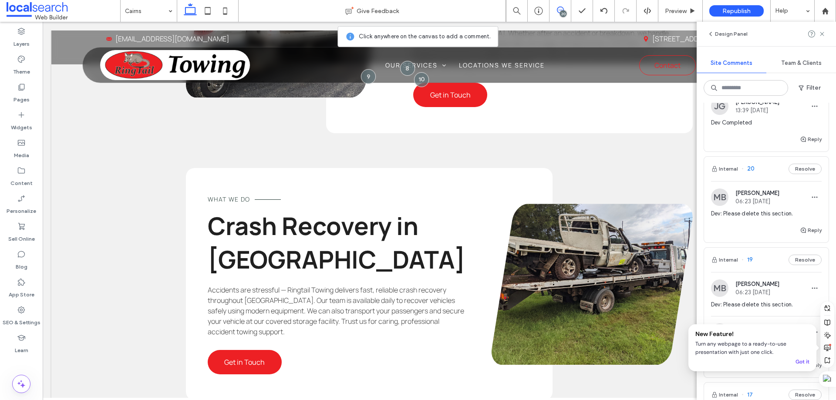
click at [560, 11] on icon at bounding box center [560, 10] width 7 height 7
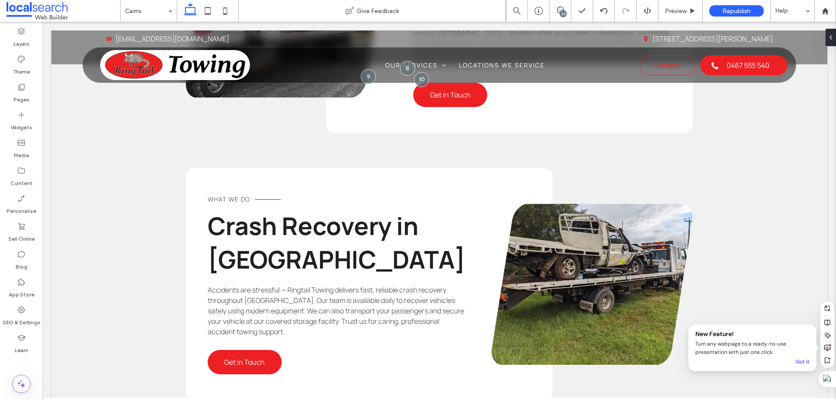
click at [562, 12] on div "20" at bounding box center [563, 13] width 7 height 7
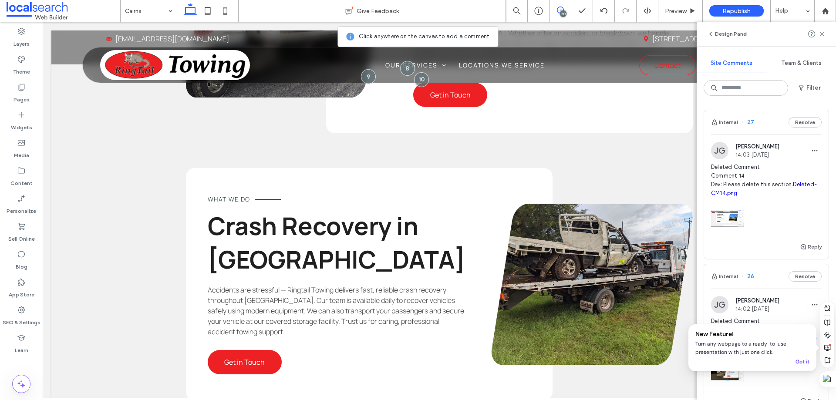
click at [564, 11] on div "20" at bounding box center [563, 13] width 7 height 7
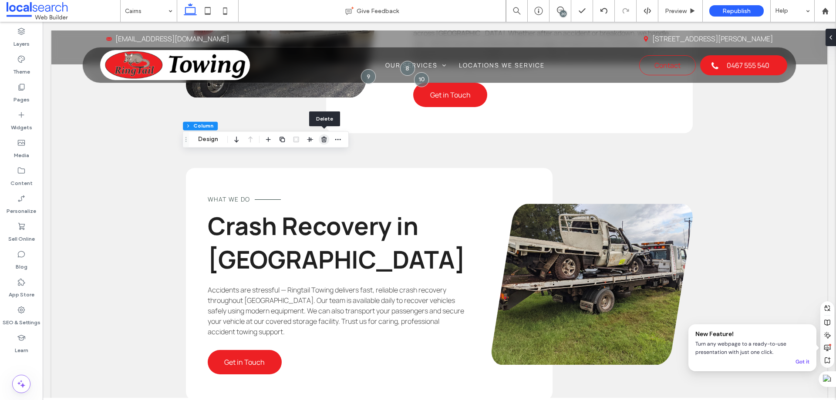
click at [321, 140] on icon "button" at bounding box center [324, 139] width 7 height 7
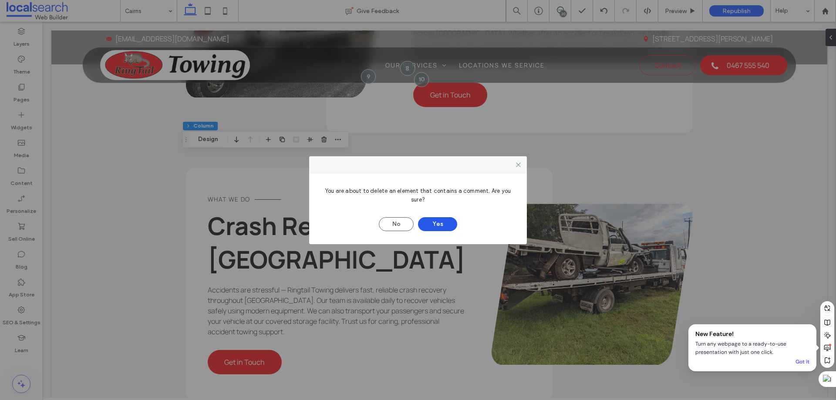
click at [440, 229] on button "Yes" at bounding box center [437, 224] width 39 height 14
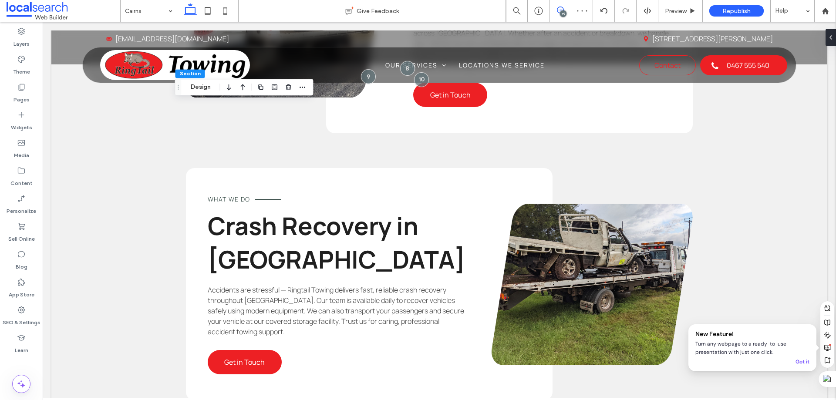
click at [560, 8] on icon at bounding box center [560, 10] width 7 height 7
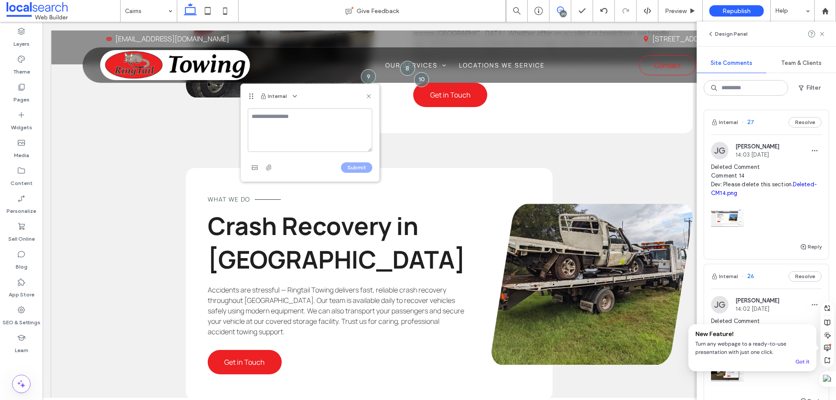
click at [277, 121] on textarea at bounding box center [310, 130] width 125 height 44
click at [256, 125] on textarea "**********" at bounding box center [310, 130] width 125 height 44
paste textarea "**********"
type textarea "**********"
click at [257, 168] on use "button" at bounding box center [255, 168] width 6 height 4
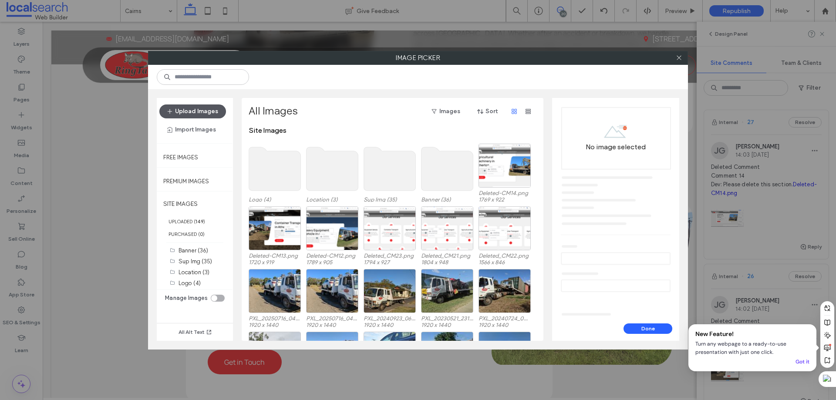
click at [206, 108] on button "Upload Images" at bounding box center [192, 112] width 67 height 14
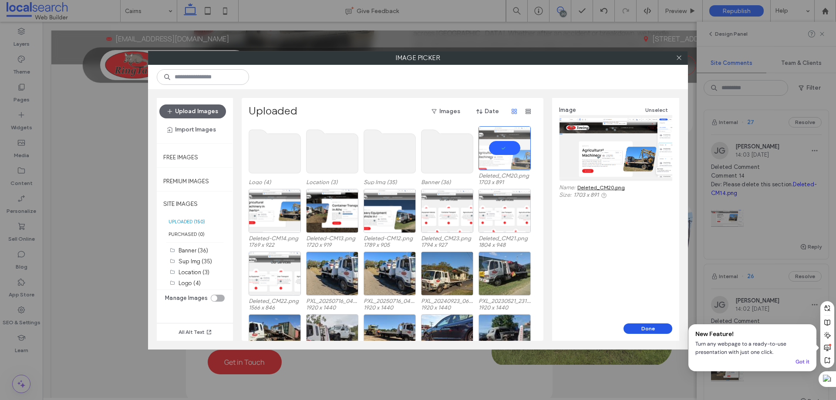
click at [658, 328] on button "Done" at bounding box center [648, 329] width 49 height 10
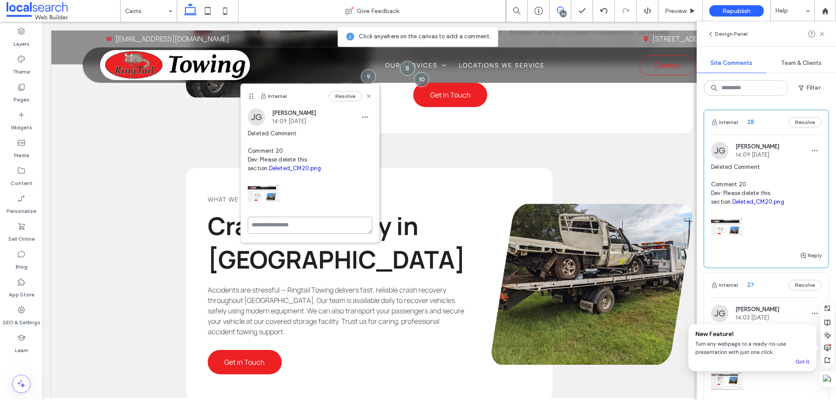
click at [311, 225] on textarea at bounding box center [310, 225] width 125 height 17
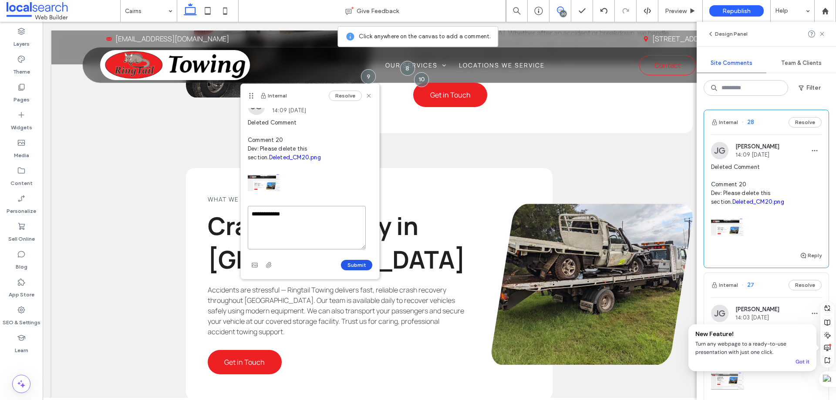
type textarea "**********"
click at [347, 265] on button "Submit" at bounding box center [356, 265] width 31 height 10
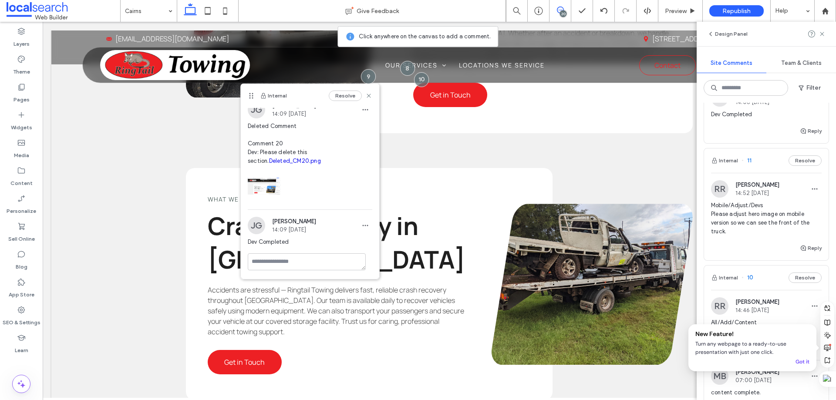
scroll to position [1525, 0]
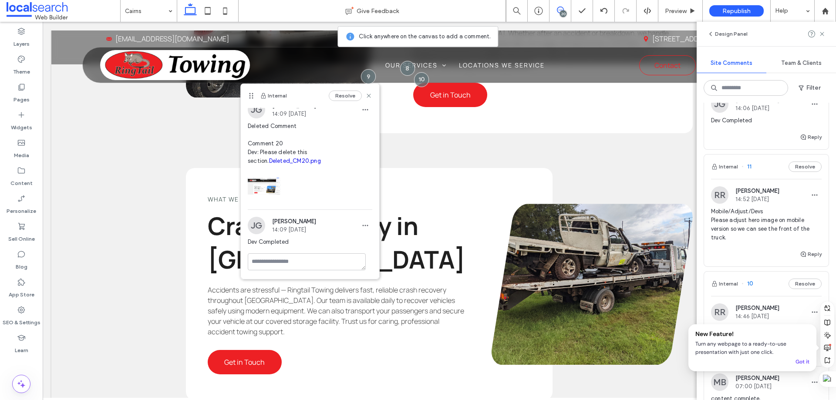
click at [763, 179] on div "Internal 11 Resolve" at bounding box center [766, 167] width 125 height 24
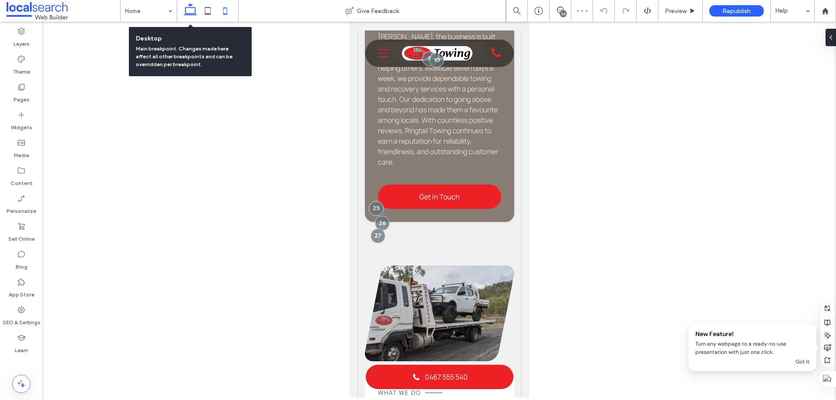
click at [189, 10] on icon at bounding box center [190, 10] width 17 height 17
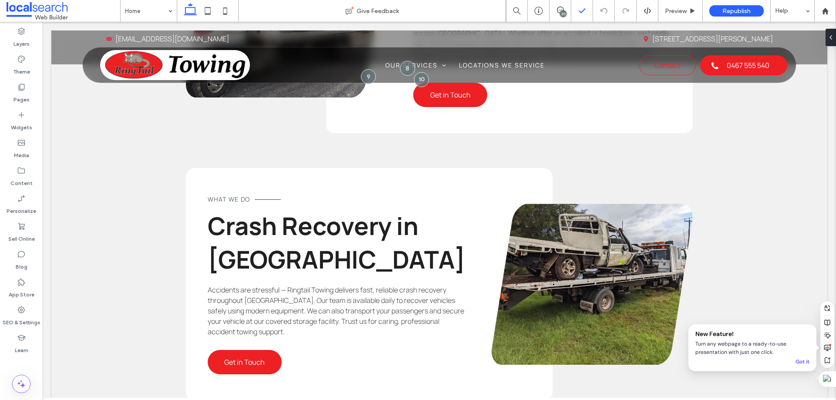
drag, startPoint x: 566, startPoint y: 9, endPoint x: 572, endPoint y: 13, distance: 6.6
click at [566, 9] on span at bounding box center [560, 10] width 21 height 7
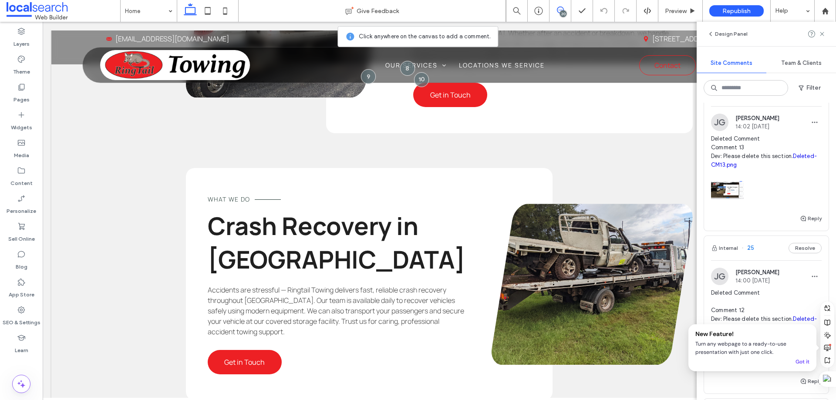
scroll to position [392, 0]
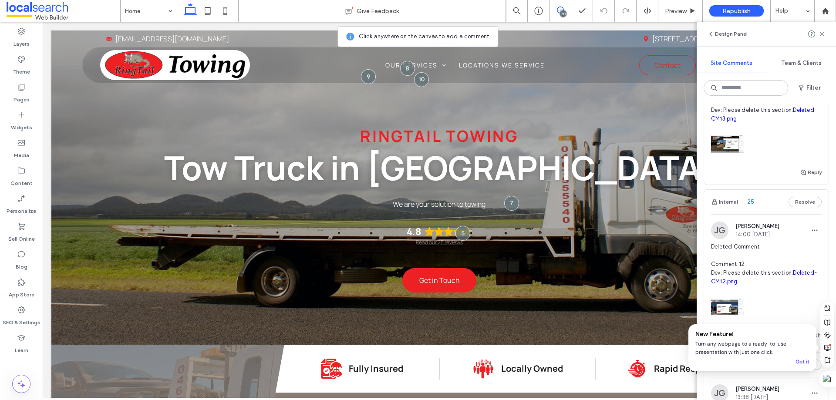
scroll to position [479, 0]
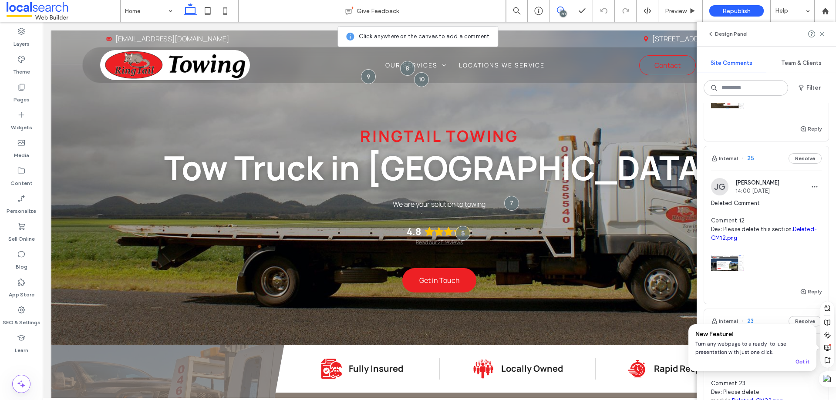
click at [766, 165] on div "Internal 25 Resolve" at bounding box center [766, 158] width 125 height 24
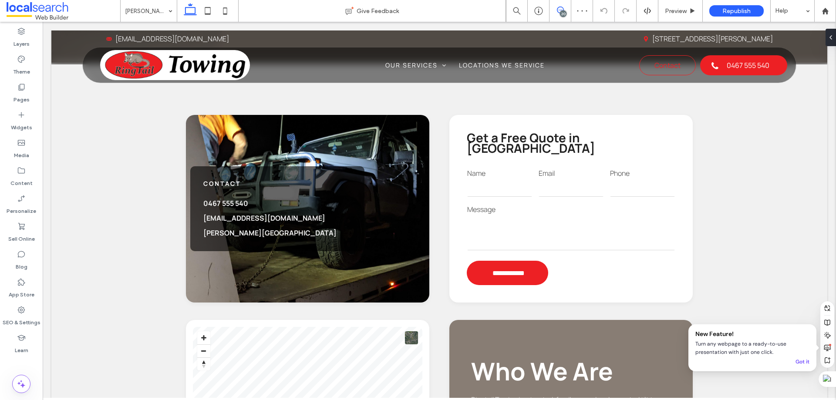
click at [561, 8] on icon at bounding box center [560, 10] width 7 height 7
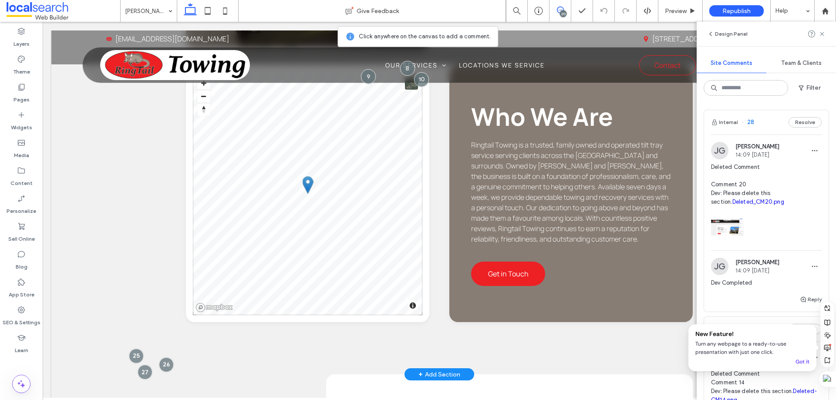
scroll to position [977, 0]
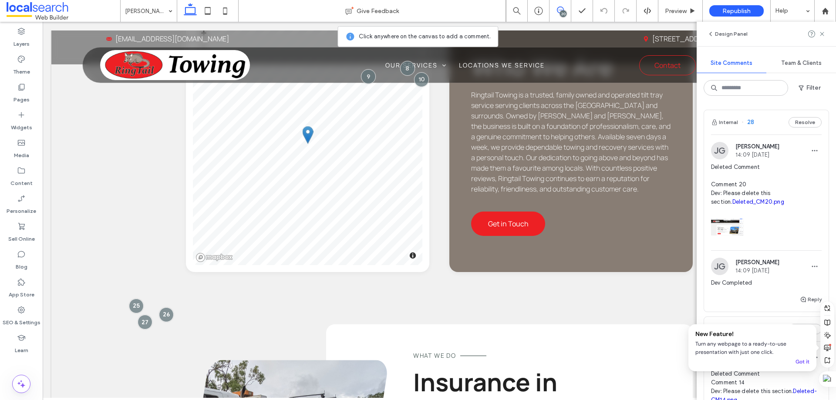
click at [761, 128] on div "Internal 28 Resolve" at bounding box center [766, 122] width 125 height 24
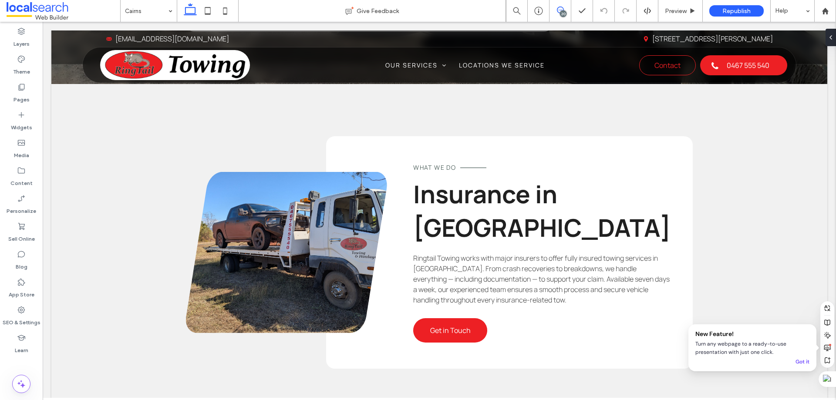
click at [559, 10] on use at bounding box center [560, 10] width 7 height 7
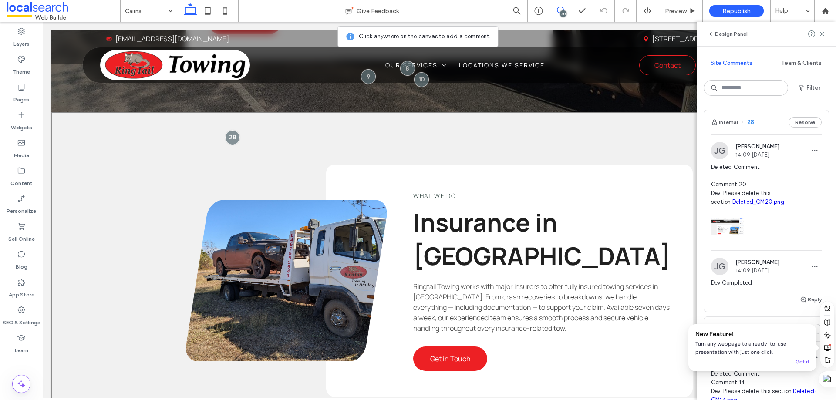
scroll to position [1513, 0]
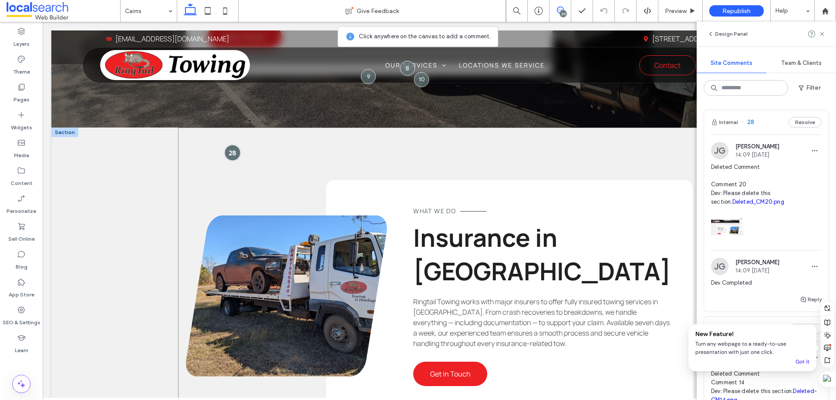
click at [229, 145] on div at bounding box center [233, 153] width 16 height 16
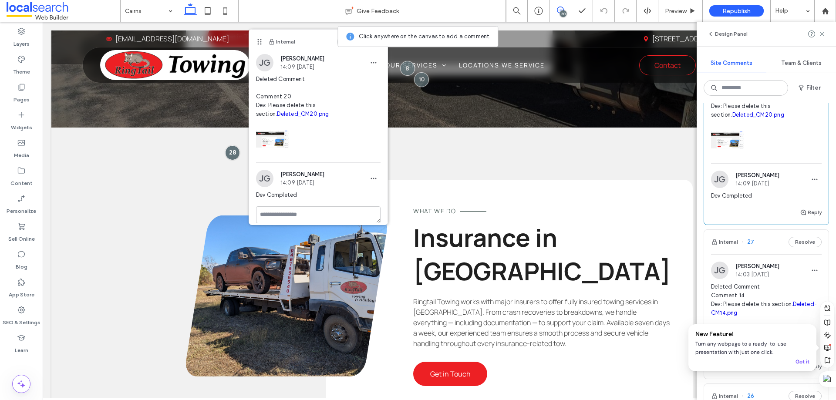
scroll to position [174, 0]
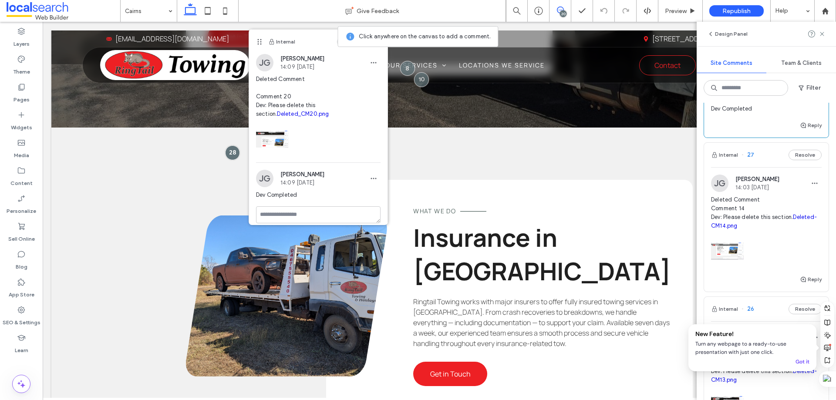
click at [767, 165] on div "Internal 27 Resolve" at bounding box center [766, 155] width 125 height 24
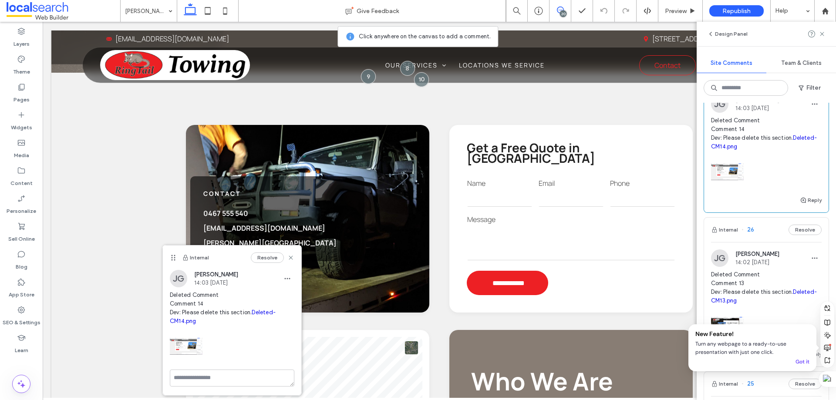
scroll to position [261, 0]
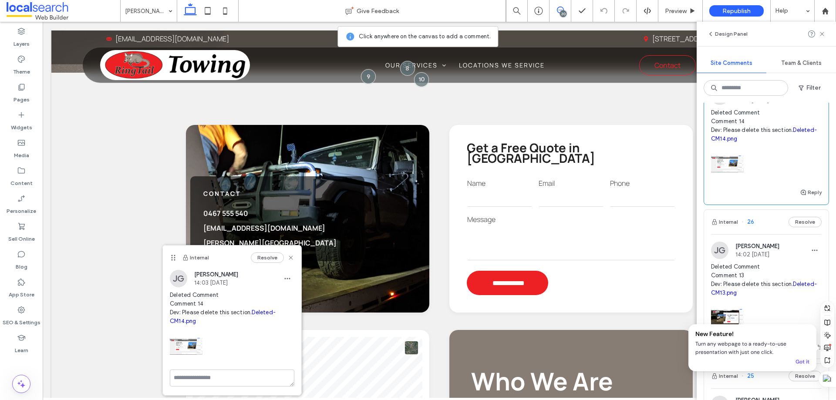
drag, startPoint x: 767, startPoint y: 219, endPoint x: 771, endPoint y: 223, distance: 5.5
click at [767, 219] on div "Internal 26 Resolve" at bounding box center [766, 222] width 125 height 24
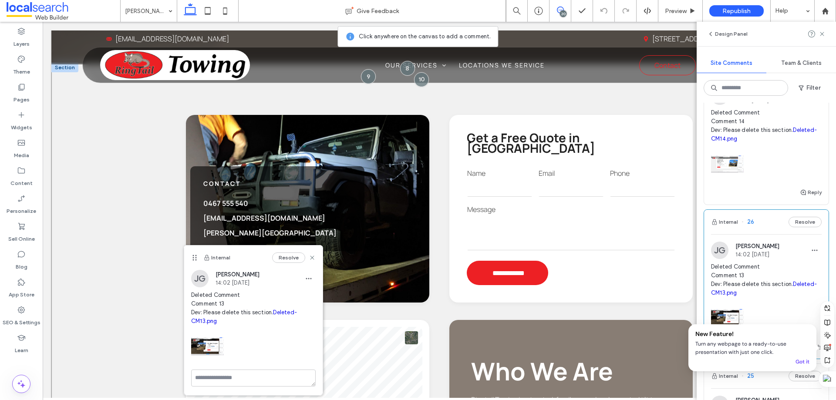
scroll to position [802, 0]
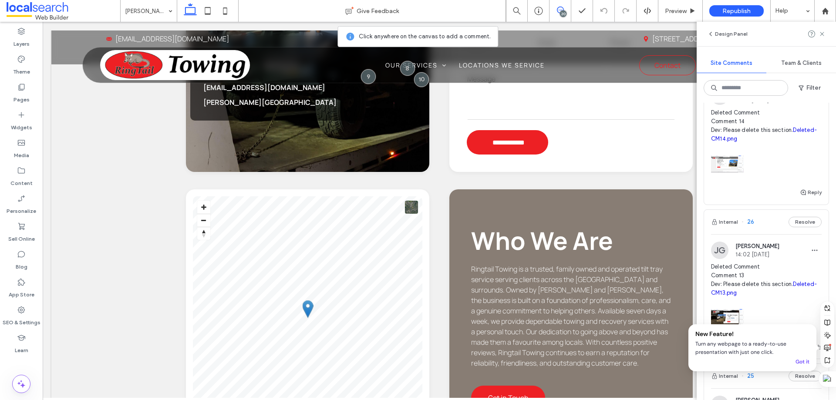
click at [558, 11] on icon at bounding box center [560, 10] width 7 height 7
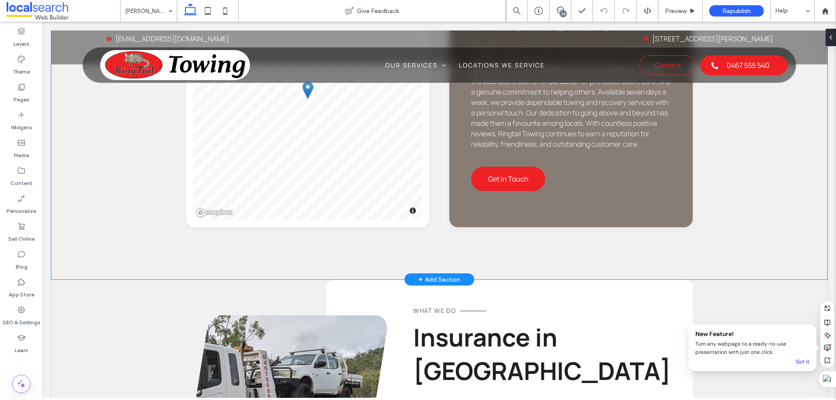
scroll to position [1064, 0]
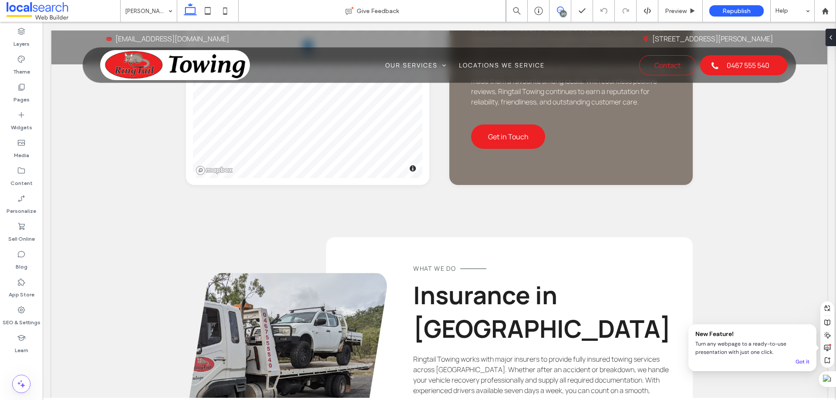
click at [562, 7] on icon at bounding box center [560, 10] width 7 height 7
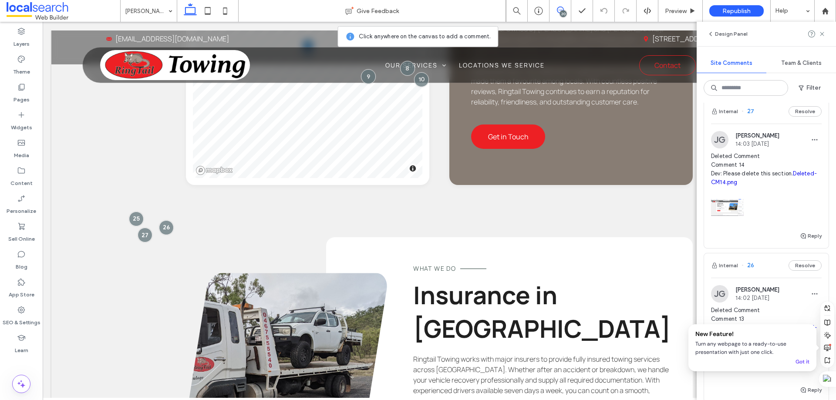
scroll to position [305, 0]
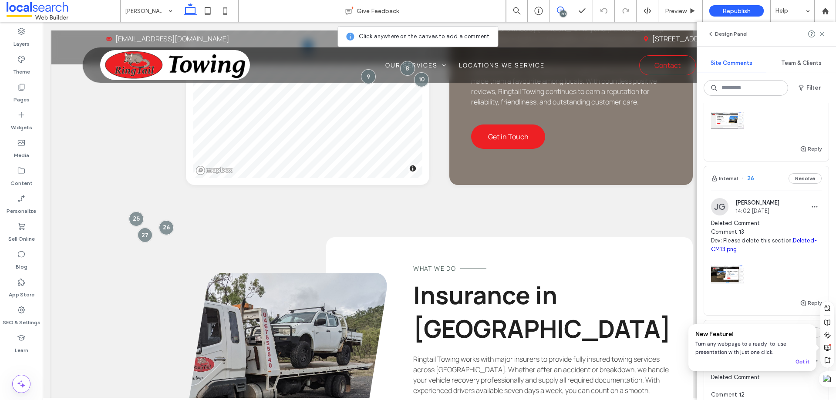
click at [753, 233] on span "Deleted Comment Comment 13 Dev: Please delete this section. Deleted-CM13.png" at bounding box center [766, 236] width 111 height 35
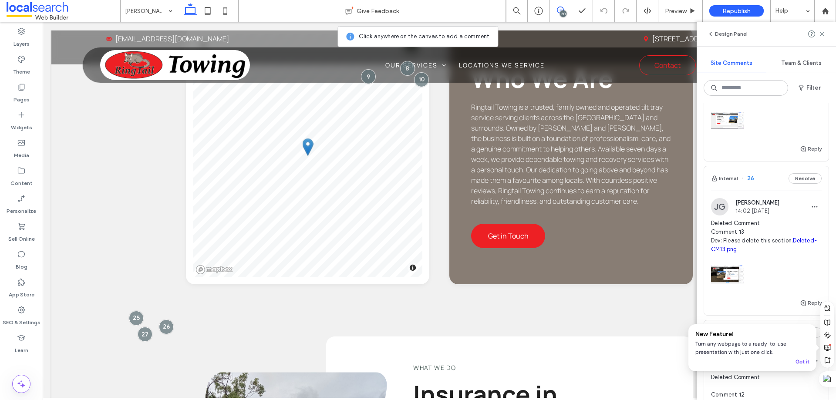
scroll to position [672, 0]
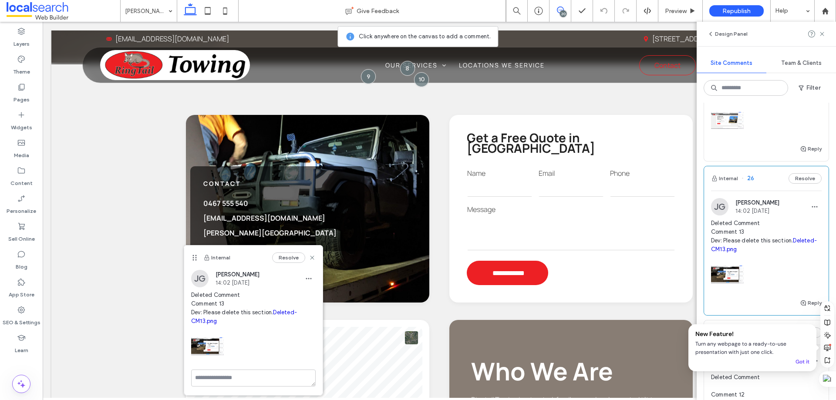
click at [235, 322] on link "Deleted-CM13.png" at bounding box center [244, 316] width 106 height 15
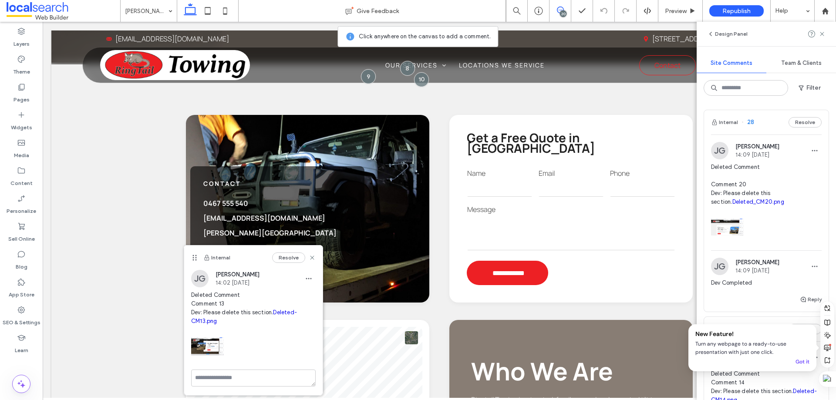
scroll to position [305, 0]
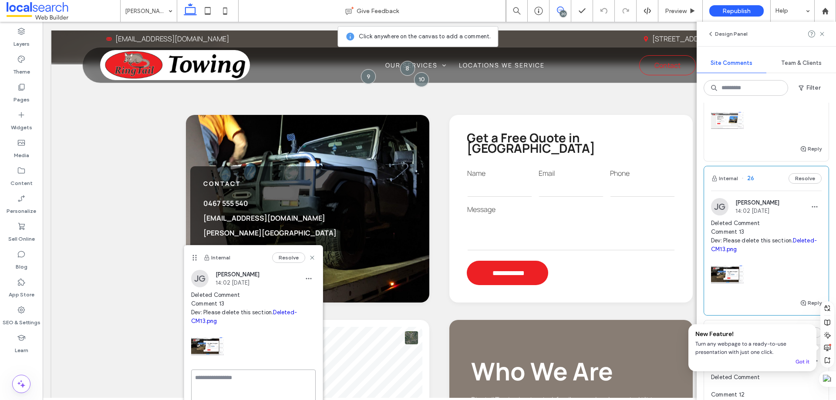
click at [225, 372] on textarea at bounding box center [253, 392] width 125 height 44
type textarea "**********"
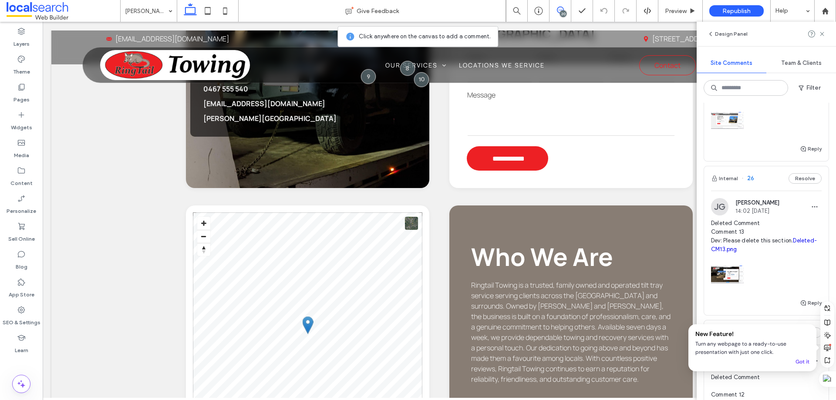
scroll to position [802, 0]
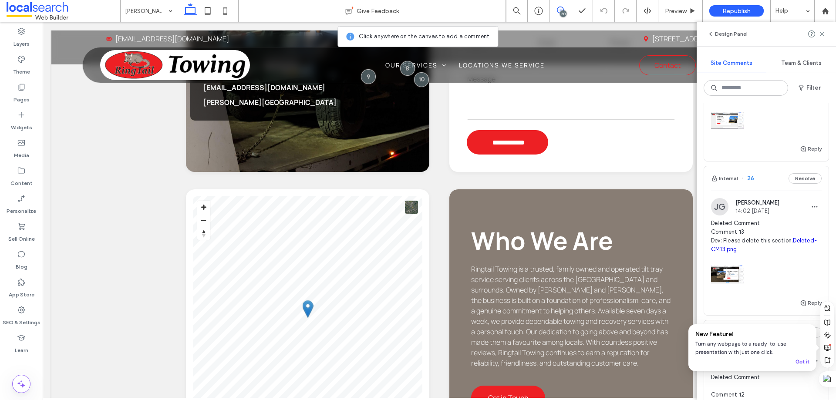
click at [767, 184] on div "Internal 26 Resolve" at bounding box center [766, 178] width 125 height 24
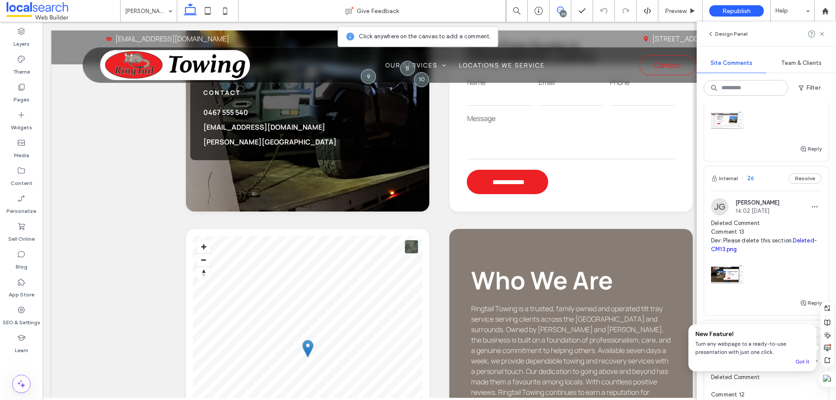
scroll to position [672, 0]
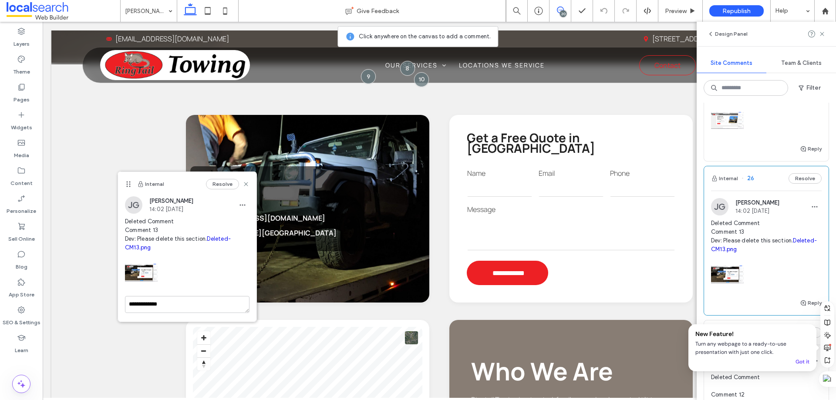
drag, startPoint x: 195, startPoint y: 258, endPoint x: 101, endPoint y: 125, distance: 163.5
click at [125, 181] on icon at bounding box center [128, 184] width 7 height 7
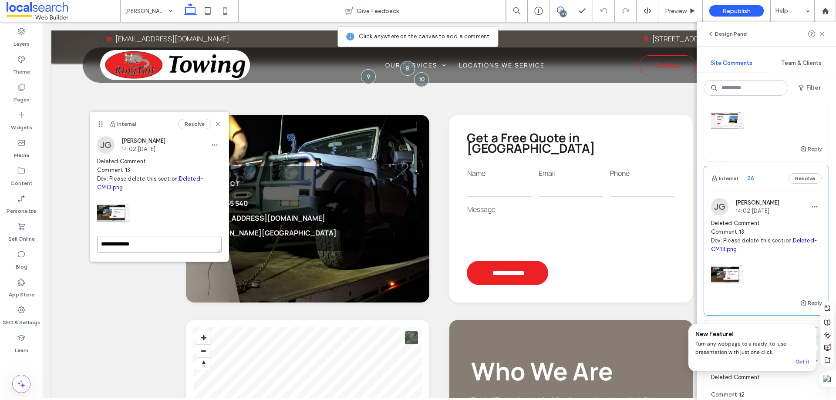
click at [152, 241] on textarea "**********" at bounding box center [159, 244] width 125 height 17
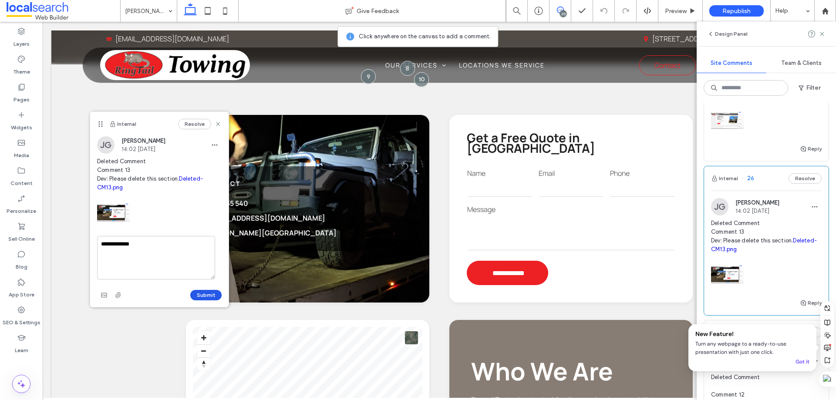
click at [203, 298] on button "Submit" at bounding box center [205, 295] width 31 height 10
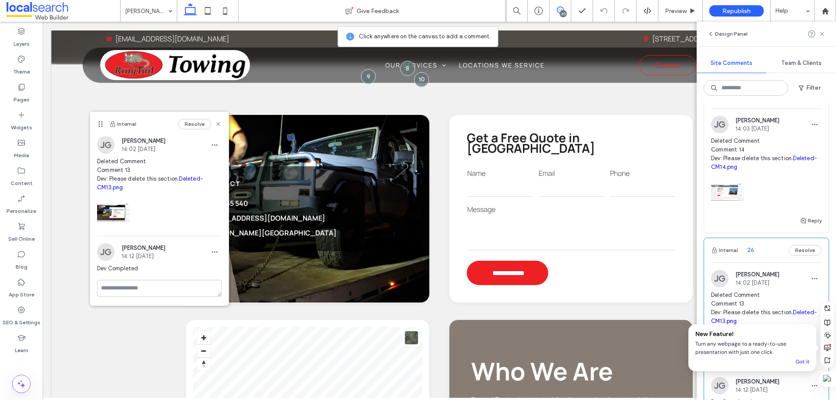
scroll to position [218, 0]
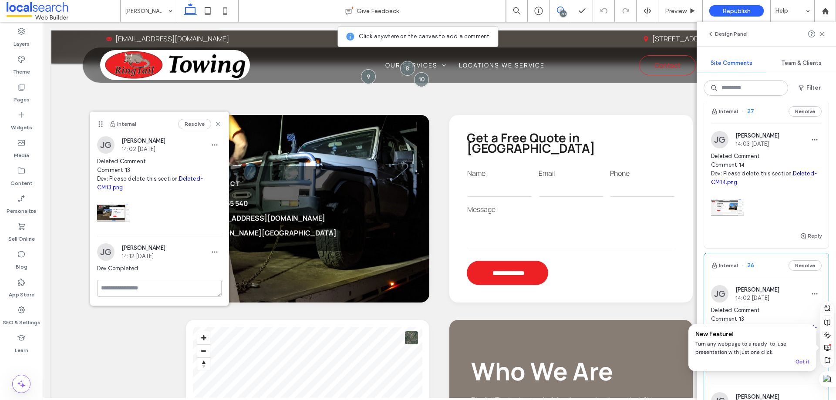
click at [764, 119] on div "Internal 27 Resolve" at bounding box center [766, 111] width 125 height 24
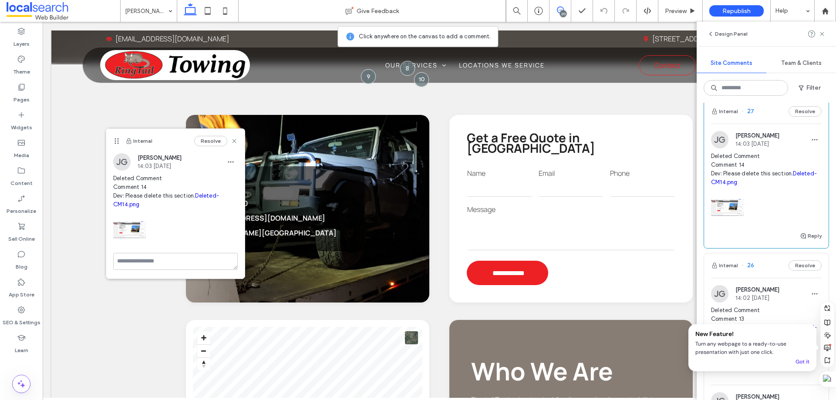
drag, startPoint x: 174, startPoint y: 261, endPoint x: 117, endPoint y: 144, distance: 129.8
click at [117, 144] on icon at bounding box center [116, 141] width 7 height 7
click at [146, 258] on textarea at bounding box center [175, 261] width 125 height 17
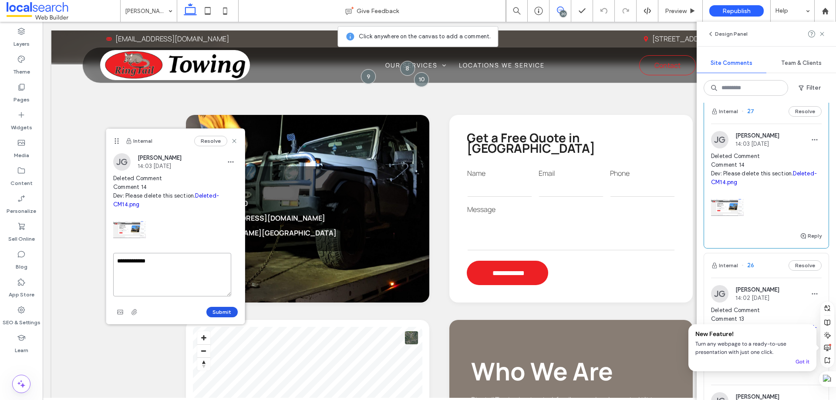
type textarea "**********"
click at [212, 314] on button "Submit" at bounding box center [221, 312] width 31 height 10
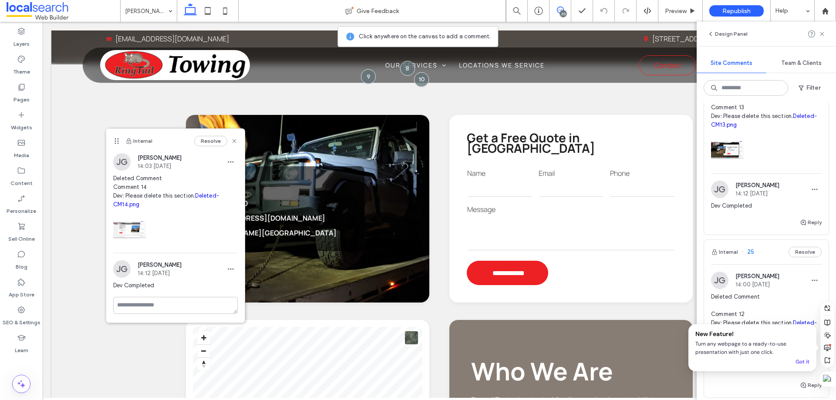
scroll to position [523, 0]
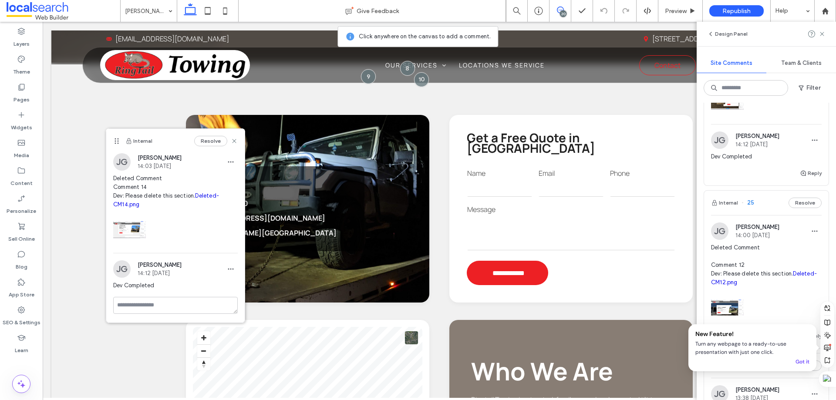
click at [767, 206] on div "Internal 25 Resolve" at bounding box center [766, 203] width 125 height 24
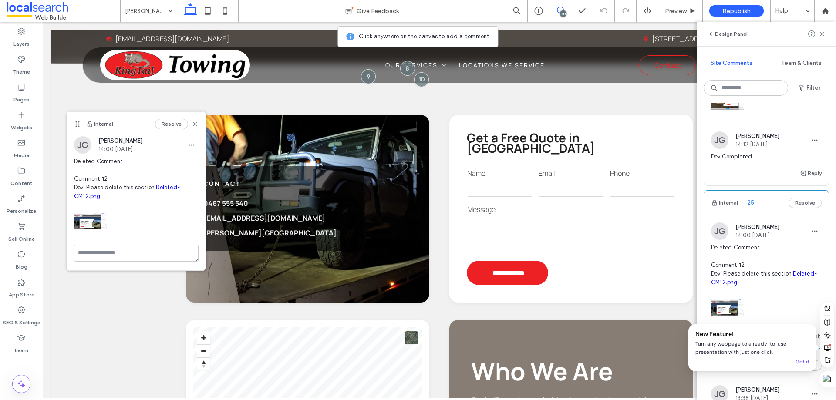
drag, startPoint x: 166, startPoint y: 240, endPoint x: 79, endPoint y: 123, distance: 145.7
click at [79, 123] on use at bounding box center [78, 125] width 4 height 6
click at [127, 261] on textarea at bounding box center [136, 252] width 125 height 17
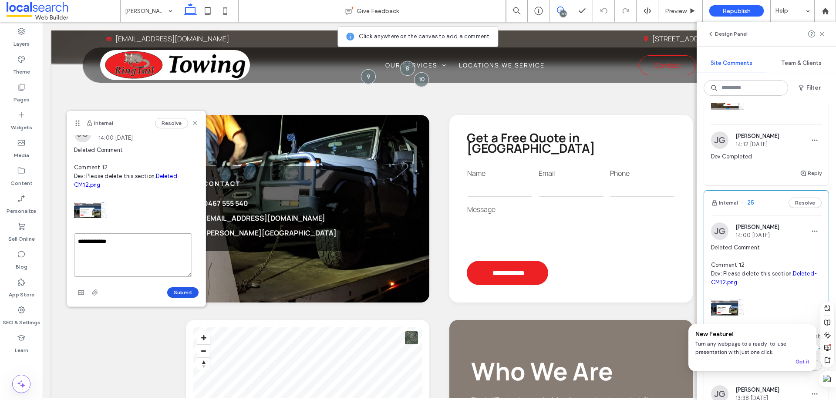
type textarea "**********"
click at [173, 291] on button "Submit" at bounding box center [182, 293] width 31 height 10
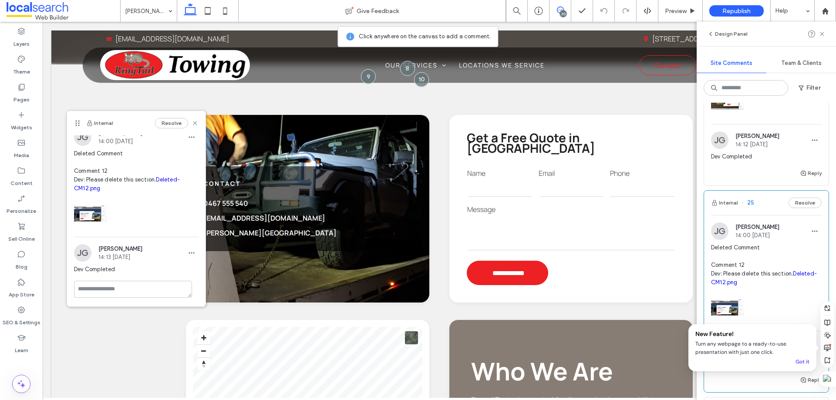
click at [110, 188] on link "Deleted-CM12.png" at bounding box center [127, 183] width 106 height 15
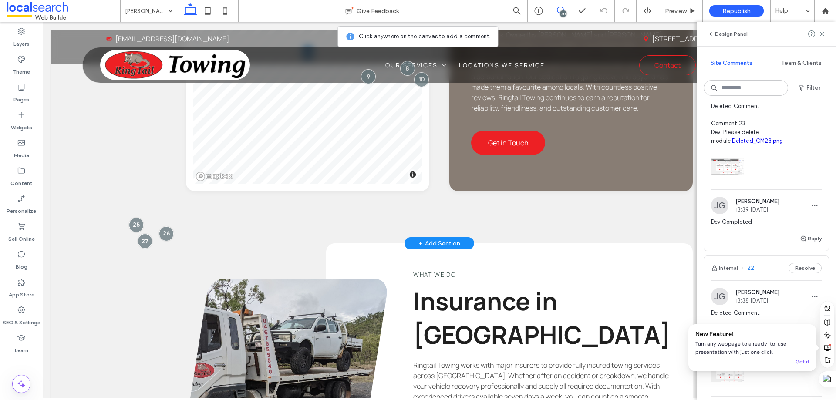
scroll to position [1064, 0]
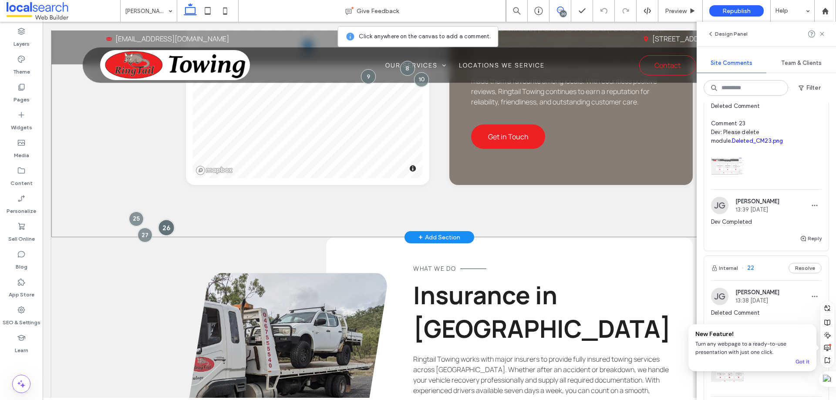
click at [168, 220] on div at bounding box center [167, 228] width 16 height 16
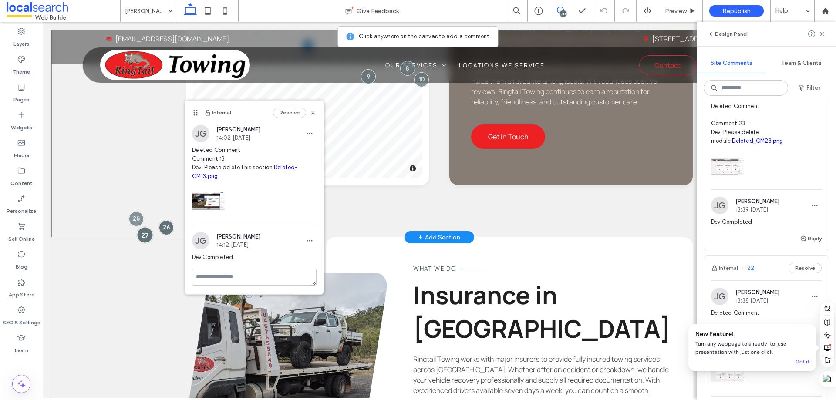
click at [142, 227] on div at bounding box center [145, 235] width 16 height 16
click at [165, 220] on div at bounding box center [167, 228] width 16 height 16
click at [142, 227] on div at bounding box center [145, 235] width 16 height 16
click at [138, 211] on div at bounding box center [136, 219] width 16 height 16
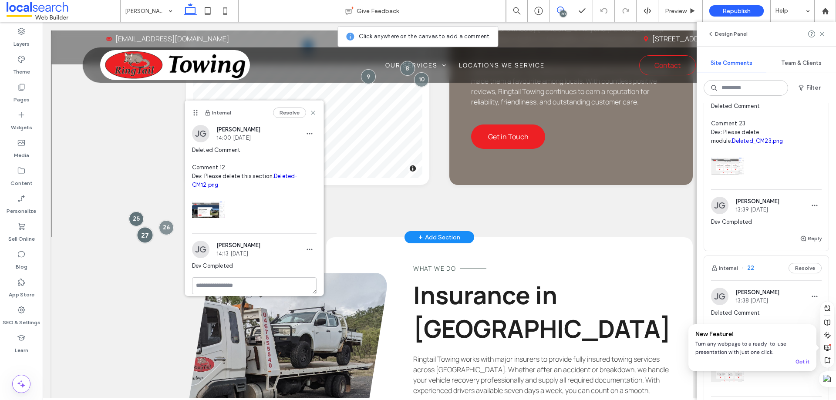
click at [141, 227] on div at bounding box center [145, 235] width 16 height 16
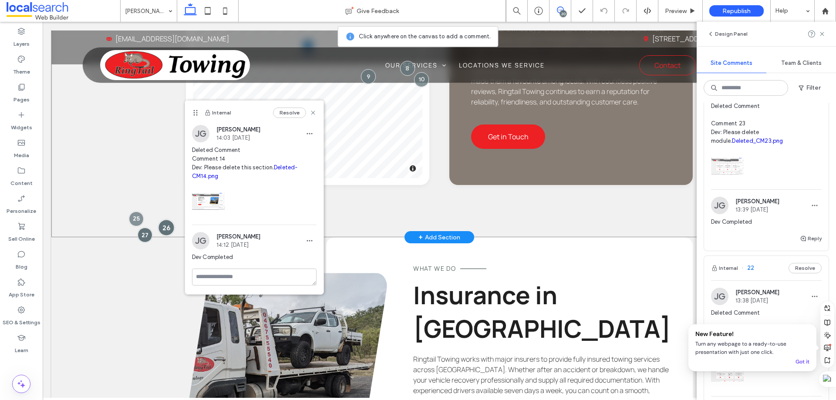
click at [163, 220] on div at bounding box center [167, 228] width 16 height 16
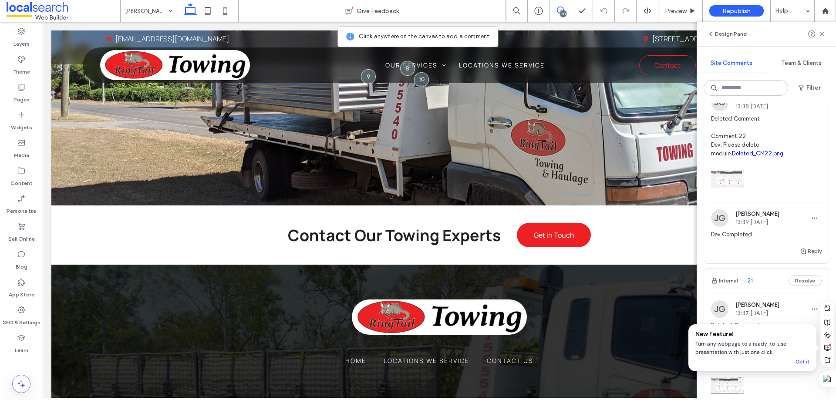
scroll to position [1133, 0]
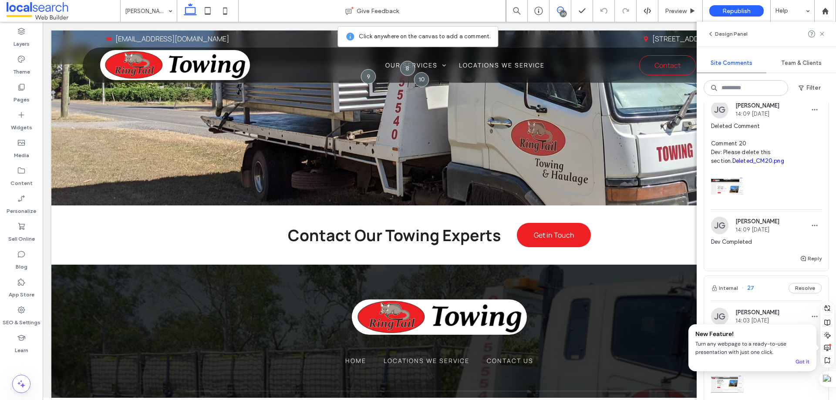
scroll to position [0, 0]
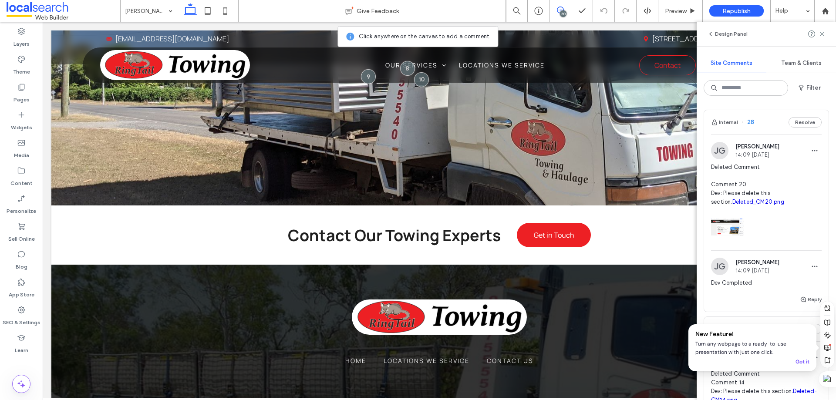
click at [562, 7] on icon at bounding box center [560, 10] width 7 height 7
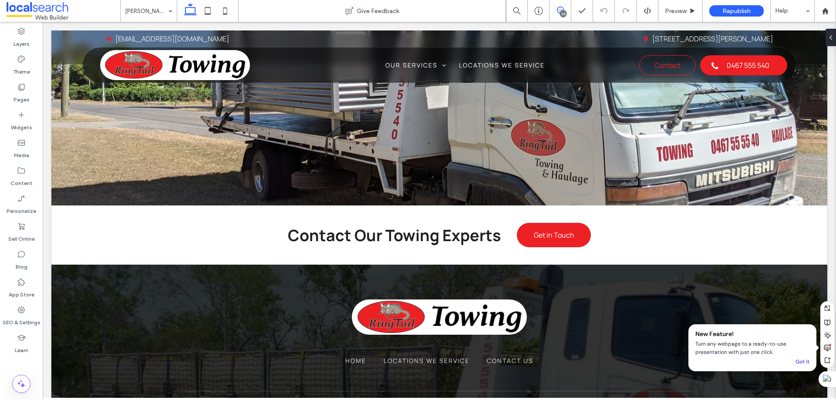
click at [559, 10] on icon at bounding box center [560, 10] width 7 height 7
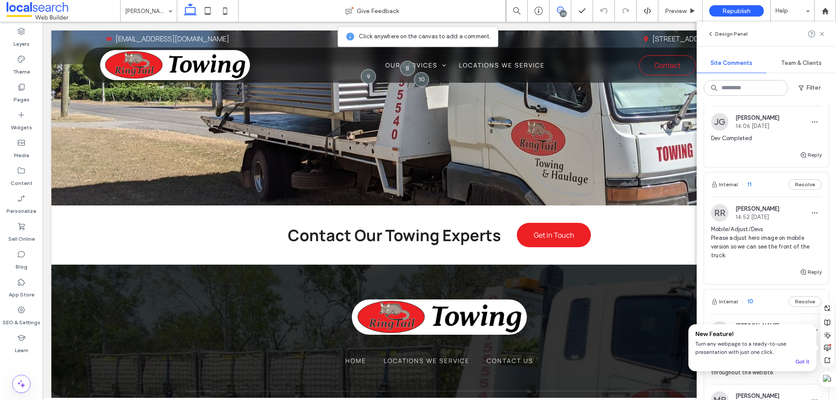
scroll to position [1637, 0]
drag, startPoint x: 24, startPoint y: 312, endPoint x: 33, endPoint y: 308, distance: 9.9
click at [24, 312] on use at bounding box center [21, 310] width 7 height 7
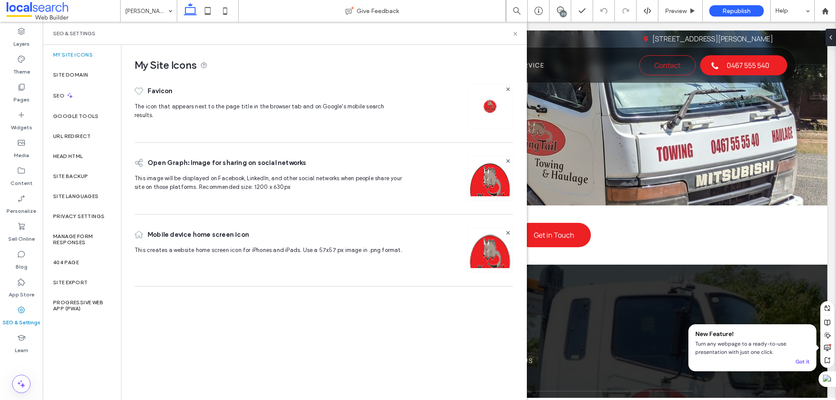
scroll to position [0, 0]
click at [82, 167] on div "Site Backup" at bounding box center [82, 176] width 78 height 20
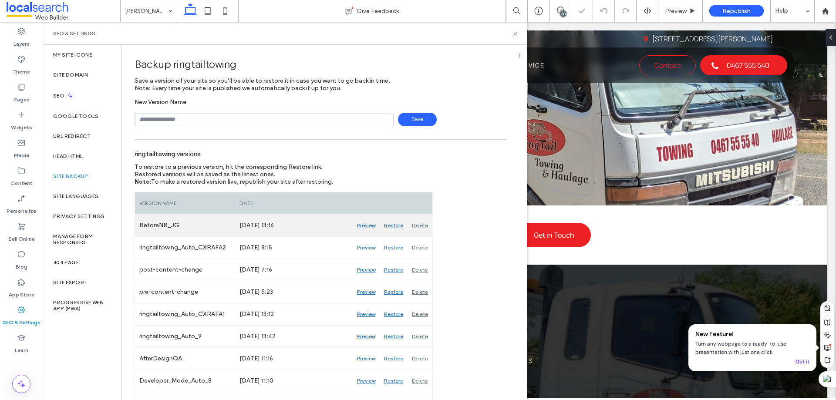
click at [367, 224] on div "Preview" at bounding box center [366, 226] width 27 height 22
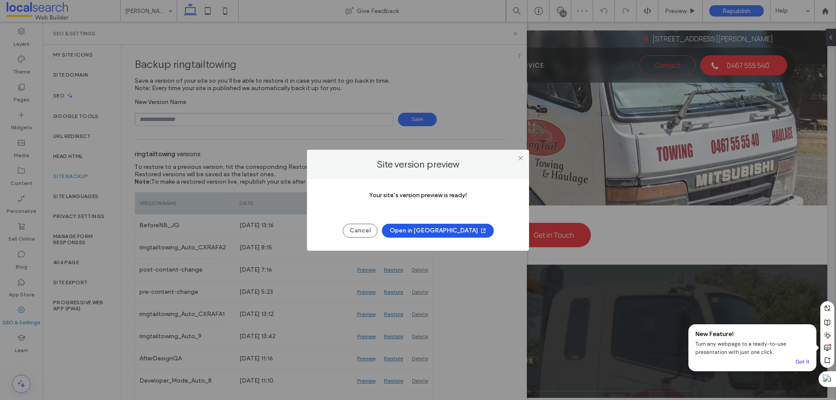
click at [447, 231] on button "Open in [GEOGRAPHIC_DATA]" at bounding box center [438, 231] width 112 height 14
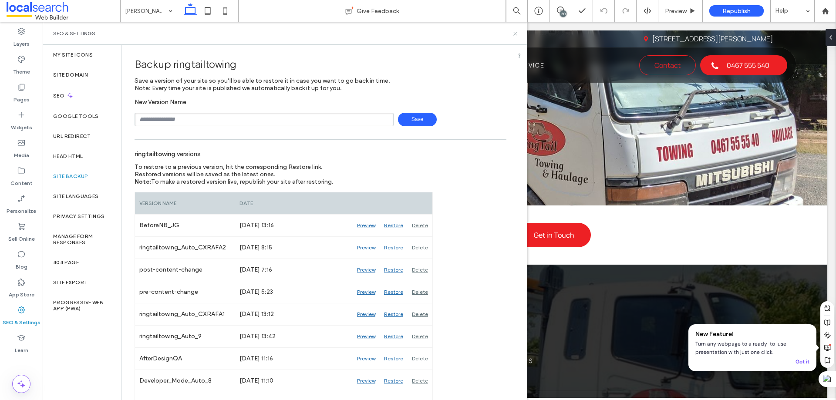
click at [514, 34] on icon at bounding box center [515, 33] width 7 height 7
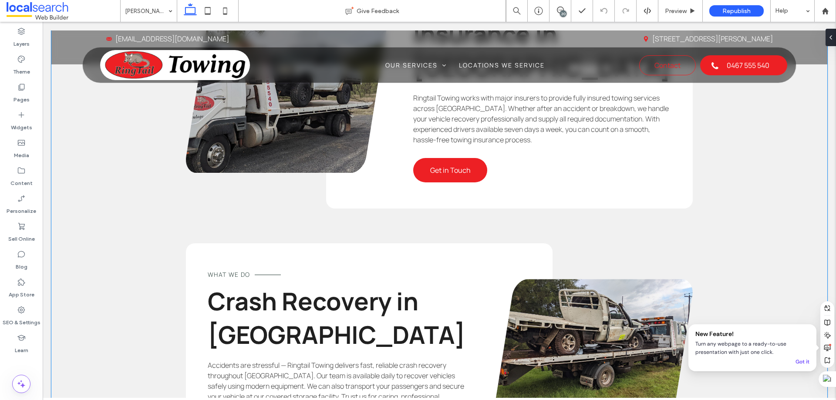
scroll to position [1456, 0]
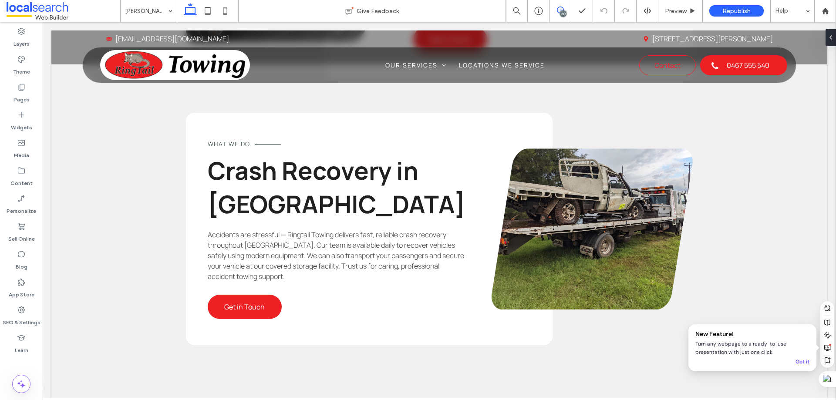
click at [563, 7] on icon at bounding box center [560, 10] width 7 height 7
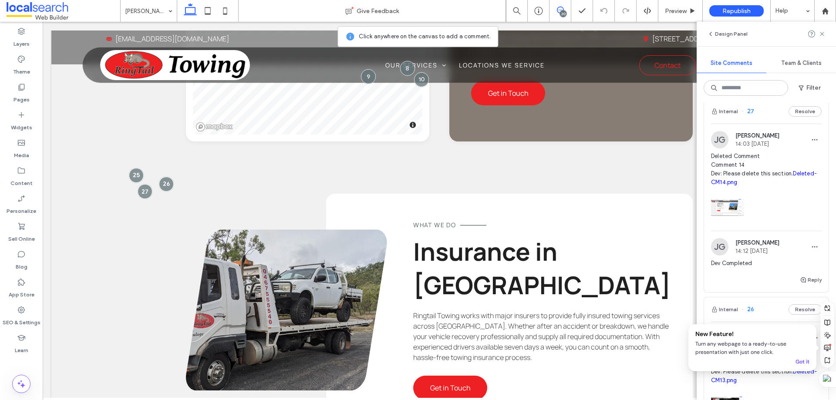
scroll to position [174, 0]
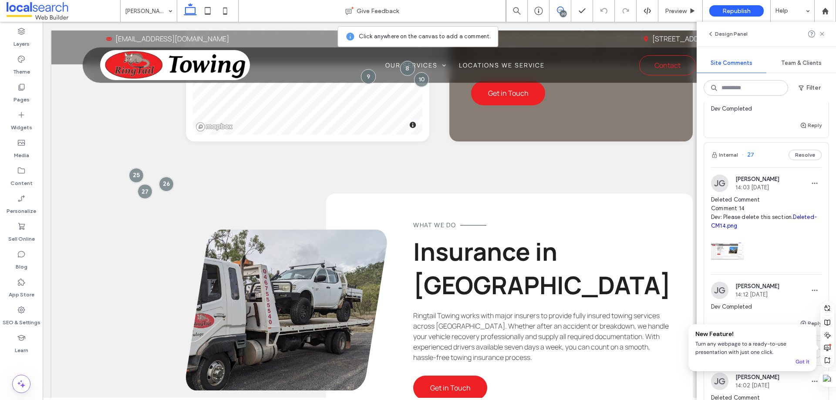
click at [759, 158] on div "Internal 27 Resolve" at bounding box center [766, 155] width 125 height 24
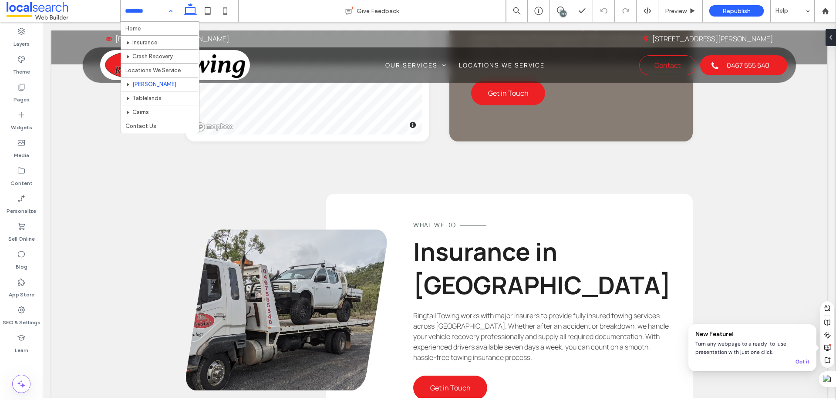
scroll to position [0, 0]
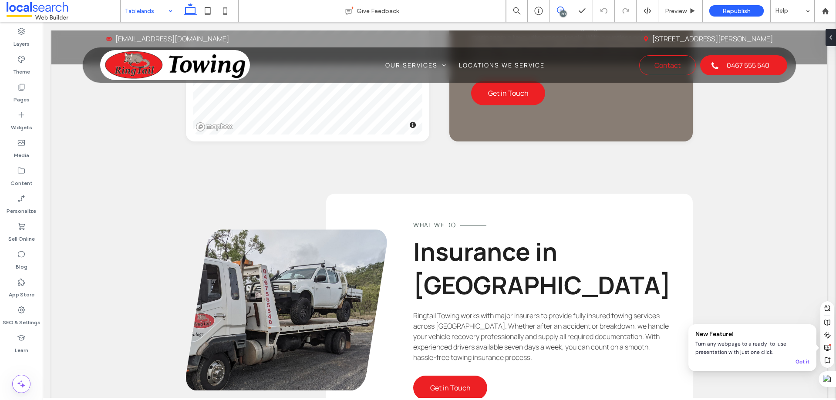
click at [560, 13] on use at bounding box center [560, 10] width 7 height 7
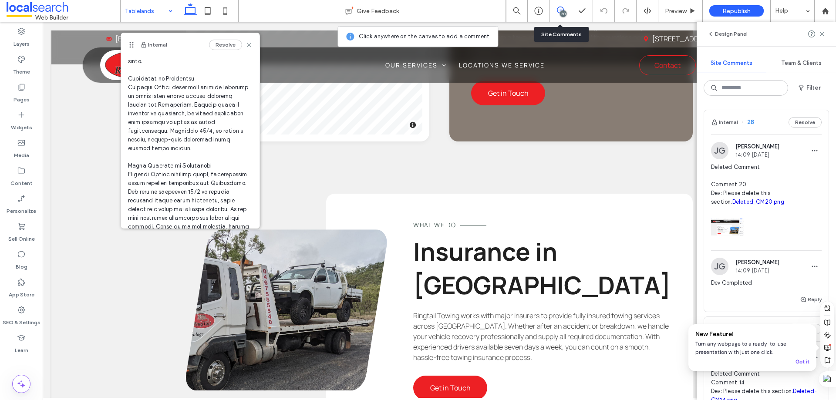
scroll to position [348, 0]
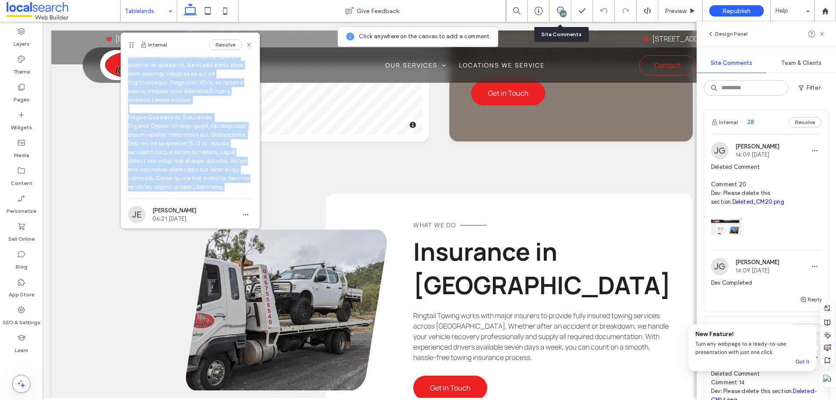
drag, startPoint x: 125, startPoint y: 80, endPoint x: 237, endPoint y: 192, distance: 158.3
copy span "Lor: Ipsumd sit ametcon adipisci: Elits Doeiusmod Tempori ut Laboreetdo Magnaal…"
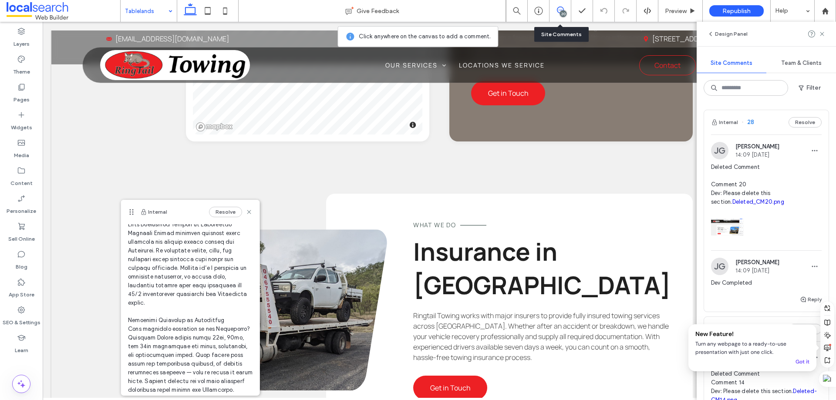
scroll to position [131, 0]
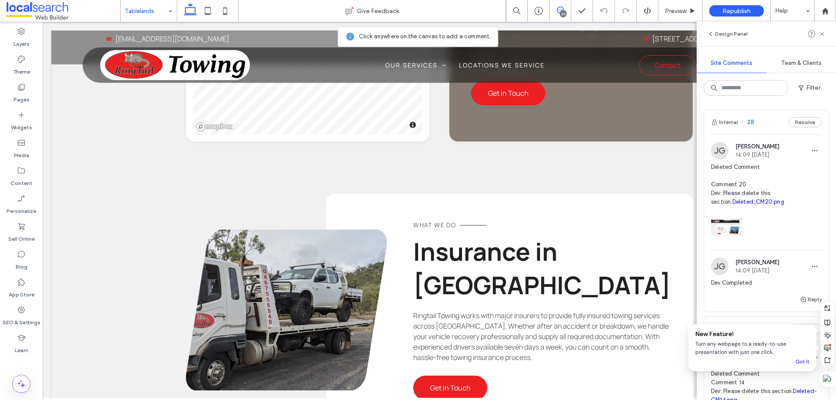
click at [560, 13] on div "20" at bounding box center [563, 13] width 7 height 7
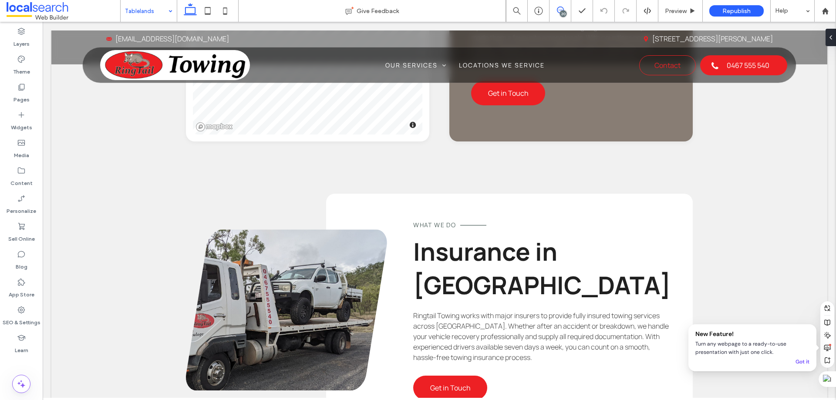
click at [565, 10] on span at bounding box center [560, 10] width 21 height 7
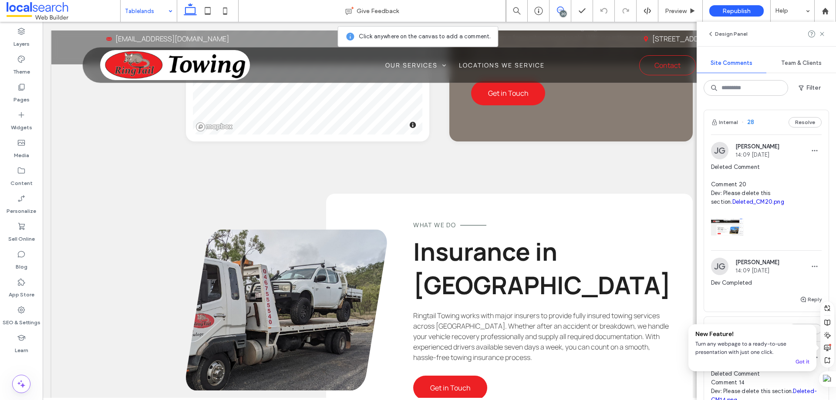
click at [562, 9] on icon at bounding box center [560, 10] width 7 height 7
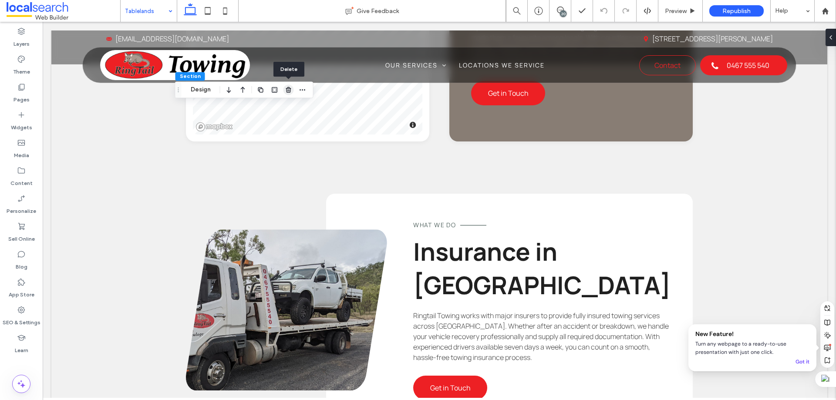
click at [290, 89] on icon "button" at bounding box center [288, 89] width 7 height 7
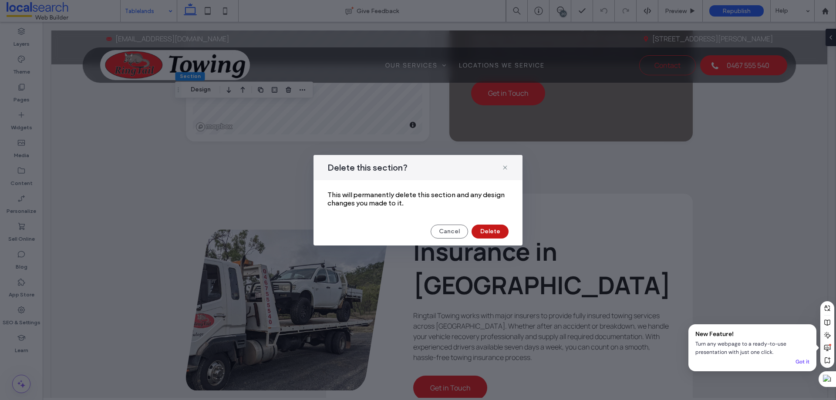
click at [492, 227] on button "Delete" at bounding box center [490, 232] width 37 height 14
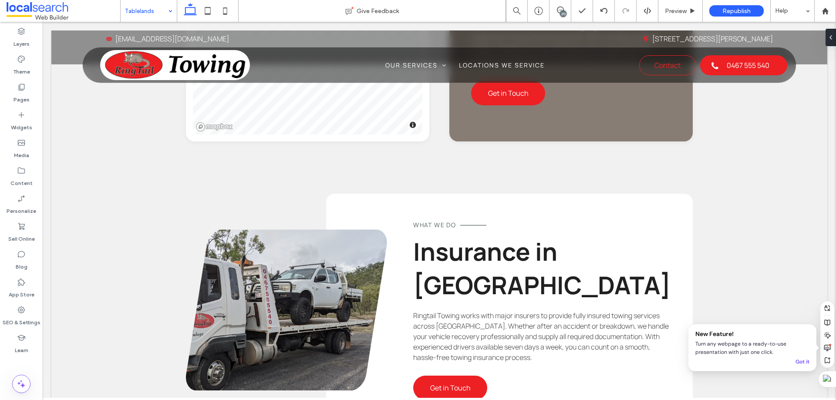
click at [565, 12] on div "20" at bounding box center [563, 13] width 7 height 7
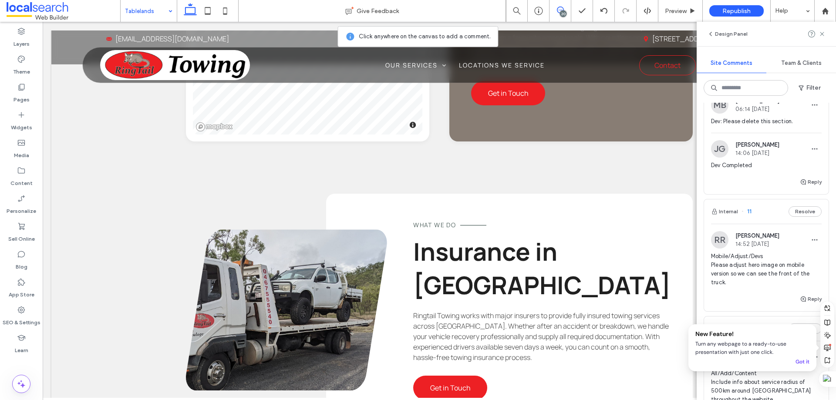
scroll to position [1525, 0]
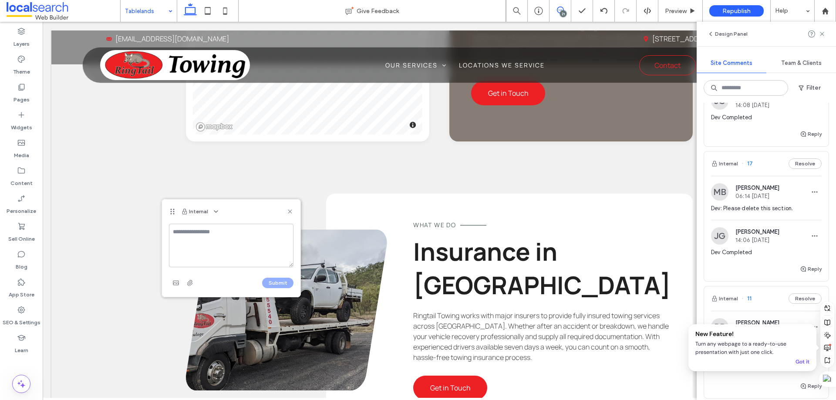
click at [213, 240] on textarea at bounding box center [231, 246] width 125 height 44
click at [208, 248] on textarea "**********" at bounding box center [231, 246] width 125 height 44
paste textarea "**********"
click at [229, 233] on textarea "**********" at bounding box center [231, 246] width 125 height 44
click at [239, 261] on textarea "**********" at bounding box center [231, 246] width 125 height 44
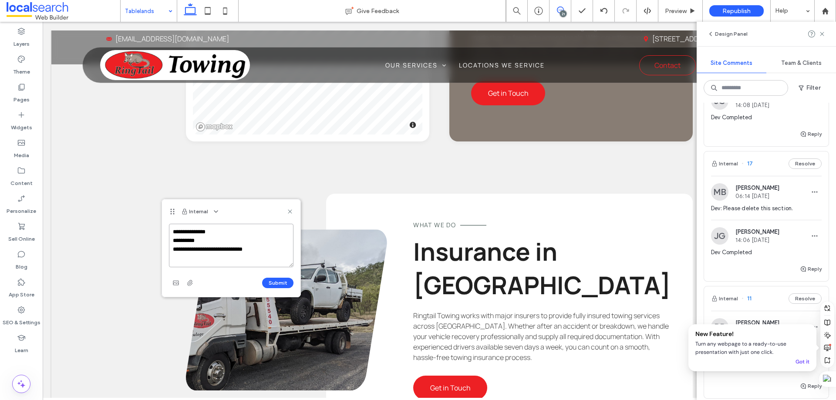
click at [266, 254] on textarea "**********" at bounding box center [231, 246] width 125 height 44
type textarea "**********"
click at [181, 283] on span "button" at bounding box center [176, 283] width 14 height 14
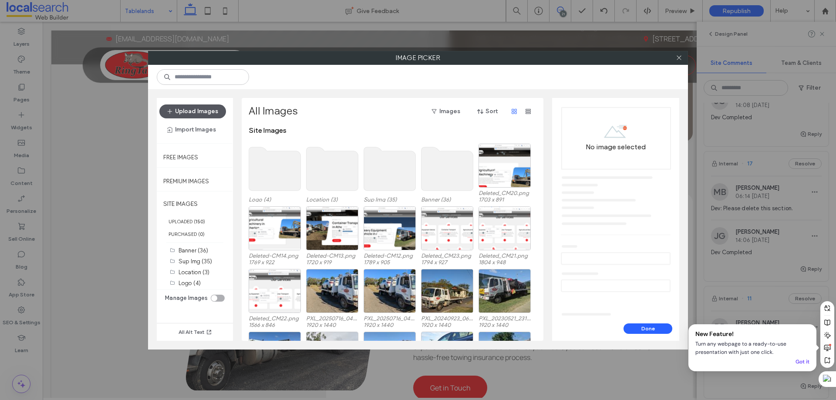
click at [206, 111] on button "Upload Images" at bounding box center [192, 112] width 67 height 14
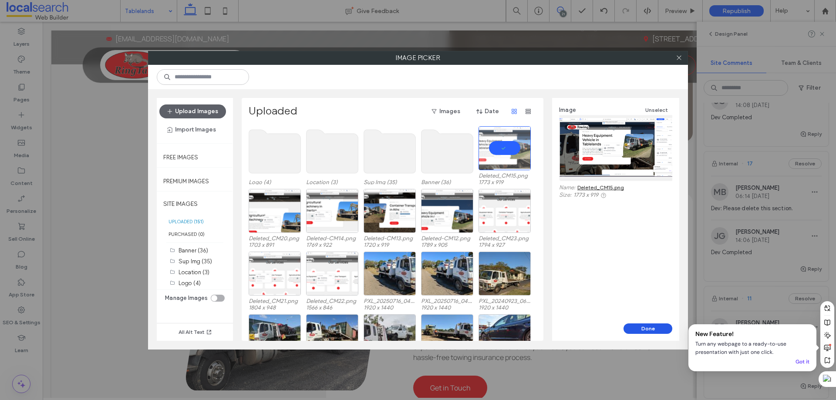
click at [641, 328] on button "Done" at bounding box center [648, 329] width 49 height 10
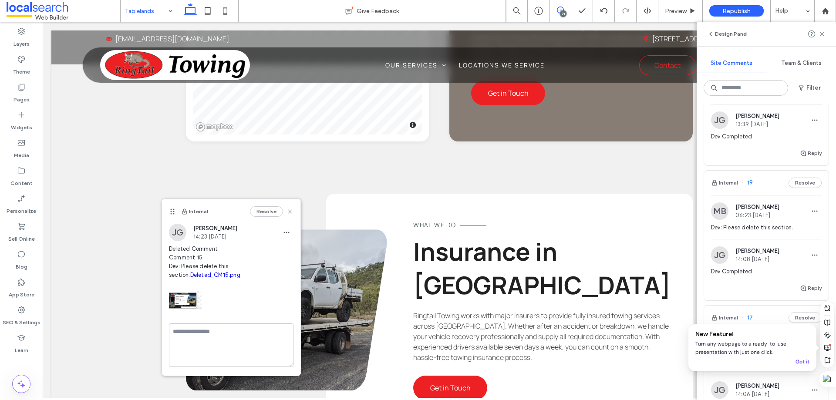
scroll to position [1679, 0]
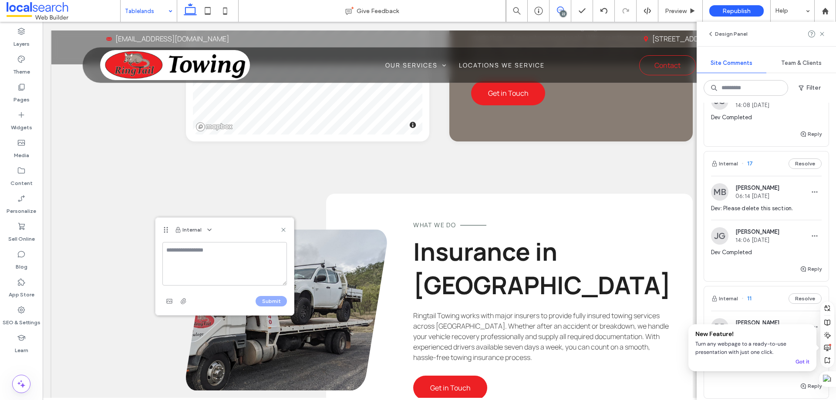
click at [189, 253] on textarea at bounding box center [224, 264] width 125 height 44
click at [183, 260] on textarea "**********" at bounding box center [224, 264] width 125 height 44
paste textarea "**********"
type textarea "**********"
click at [175, 300] on span "button" at bounding box center [169, 301] width 14 height 14
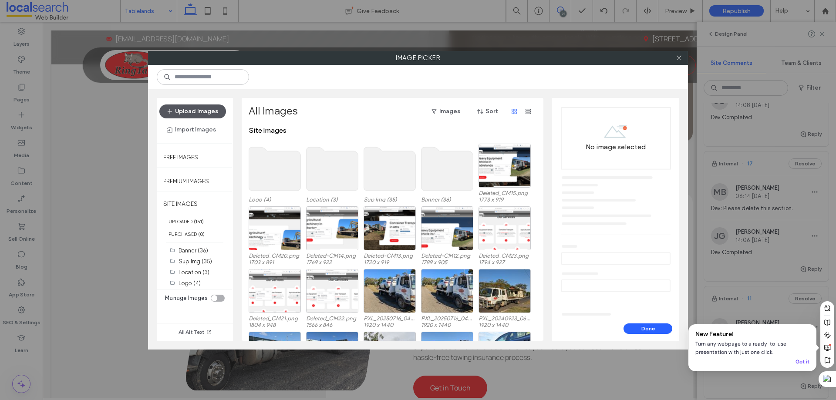
click at [212, 112] on button "Upload Images" at bounding box center [192, 112] width 67 height 14
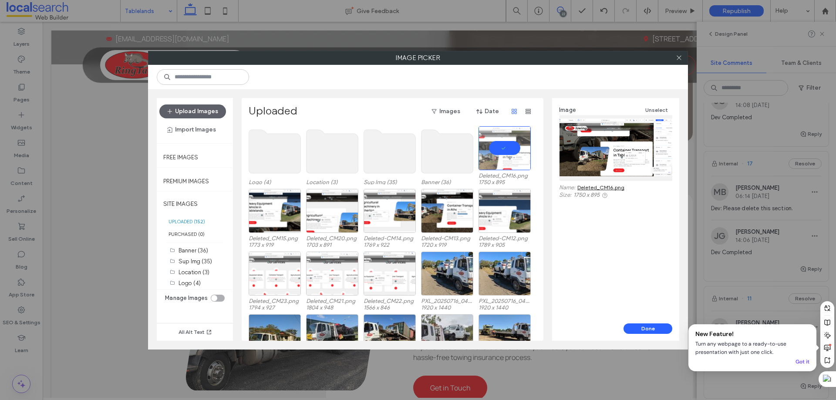
click at [634, 328] on button "Done" at bounding box center [648, 329] width 49 height 10
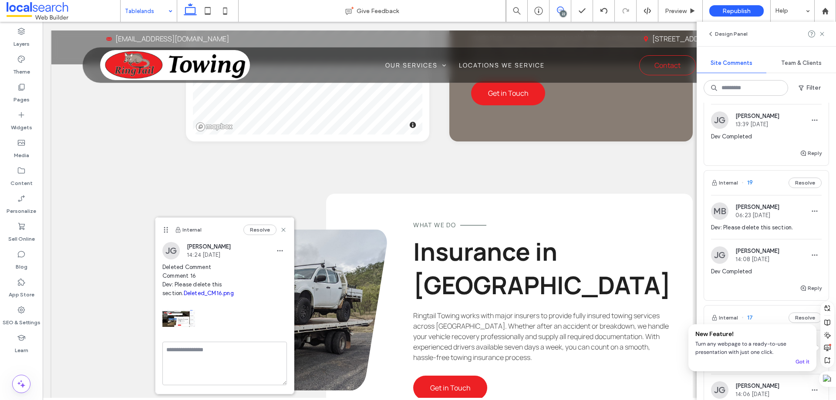
scroll to position [1833, 0]
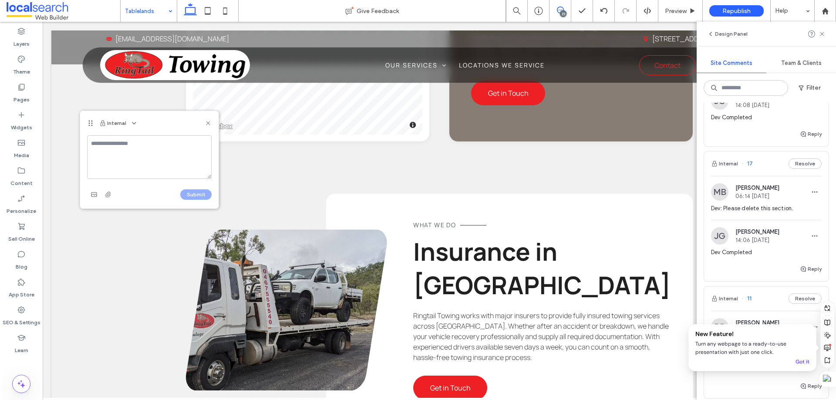
click at [561, 7] on use at bounding box center [560, 10] width 7 height 7
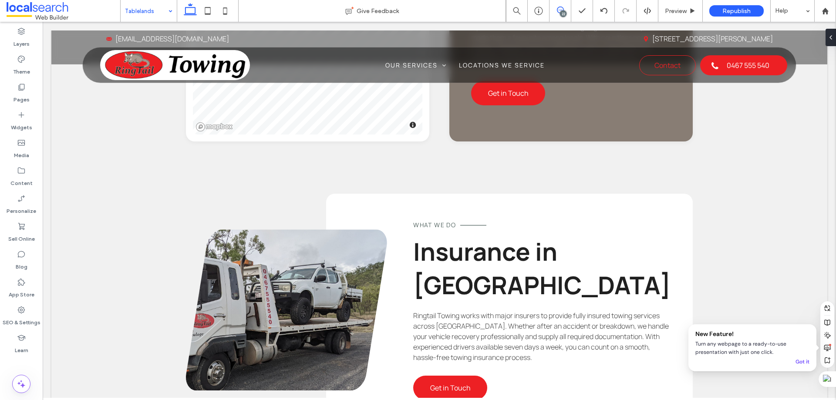
scroll to position [0, 0]
click at [201, 135] on button "Design" at bounding box center [200, 133] width 31 height 10
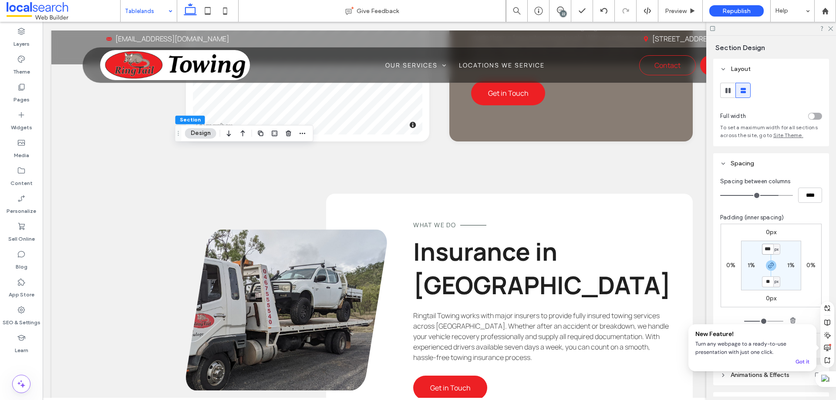
click at [765, 247] on input "***" at bounding box center [767, 249] width 11 height 11
type input "*"
click at [205, 7] on icon at bounding box center [207, 10] width 17 height 17
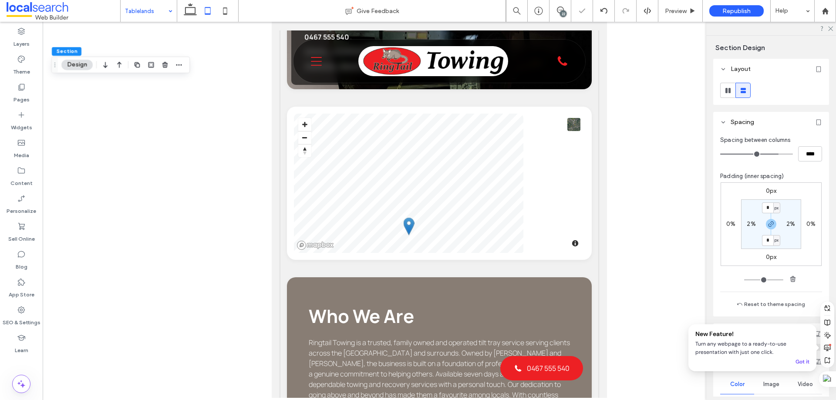
type input "**"
click at [764, 207] on input "**" at bounding box center [767, 208] width 11 height 11
click at [768, 223] on icon "button" at bounding box center [771, 224] width 7 height 7
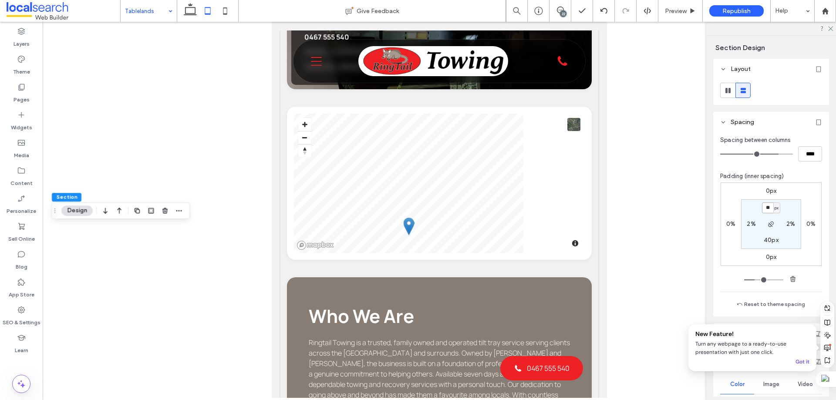
click at [766, 208] on input "**" at bounding box center [767, 208] width 11 height 11
type input "*"
click at [187, 6] on icon at bounding box center [190, 10] width 17 height 17
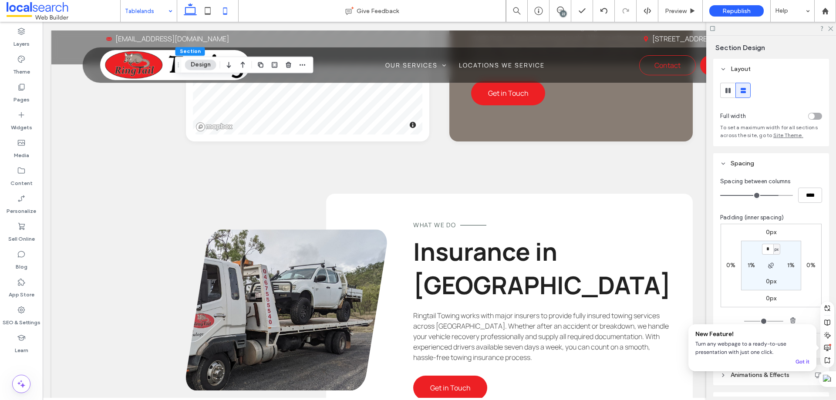
click at [228, 9] on icon at bounding box center [225, 10] width 17 height 17
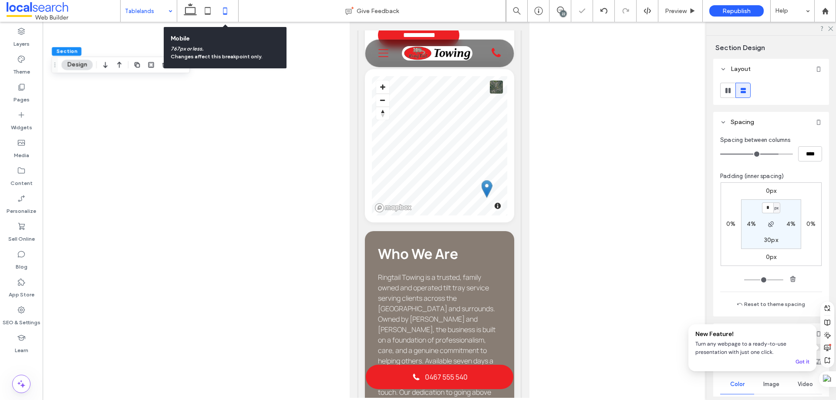
type input "**"
type input "****"
type input "**"
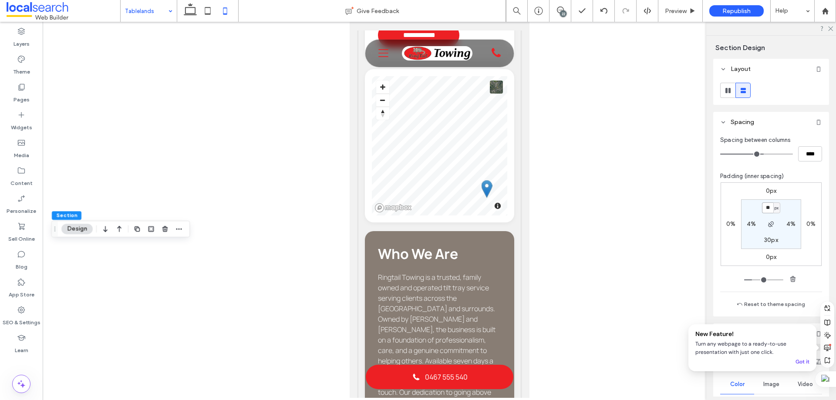
click at [767, 210] on input "**" at bounding box center [767, 208] width 11 height 11
type input "*"
click at [185, 11] on icon at bounding box center [190, 10] width 17 height 17
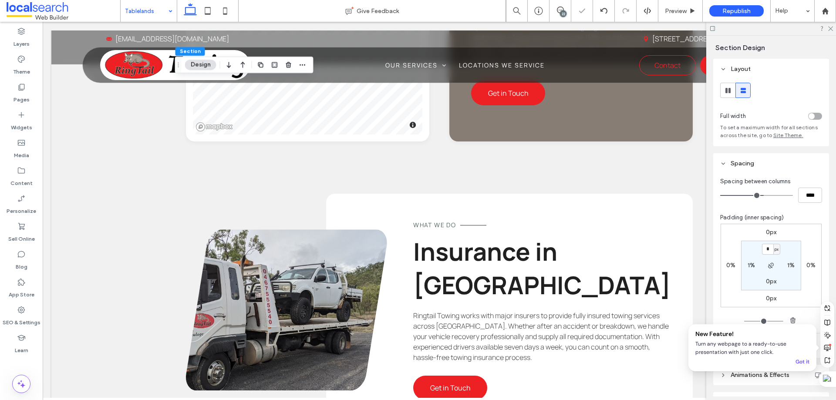
type input "**"
type input "****"
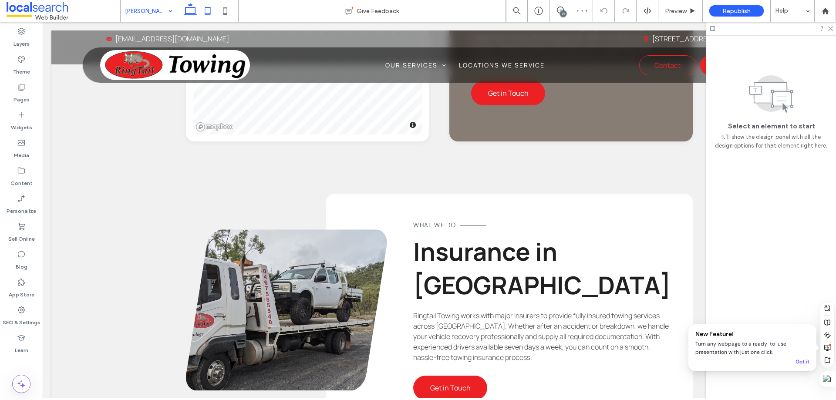
click at [209, 10] on icon at bounding box center [207, 10] width 17 height 17
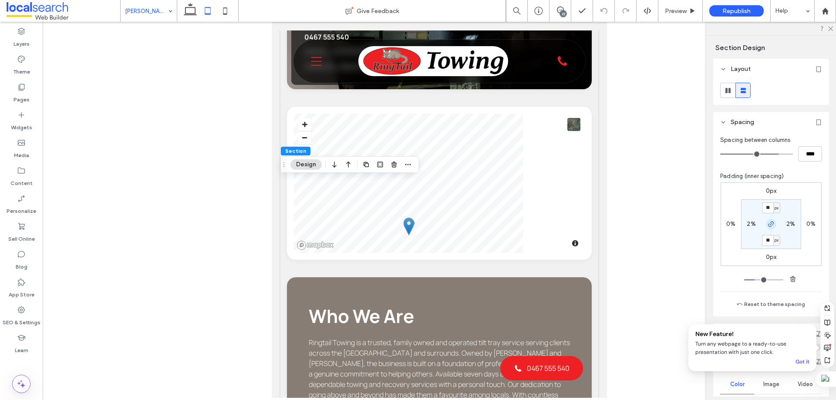
click at [772, 224] on span "button" at bounding box center [771, 224] width 10 height 10
click at [764, 204] on input "**" at bounding box center [767, 208] width 11 height 11
type input "*"
click at [229, 9] on icon at bounding box center [225, 10] width 17 height 17
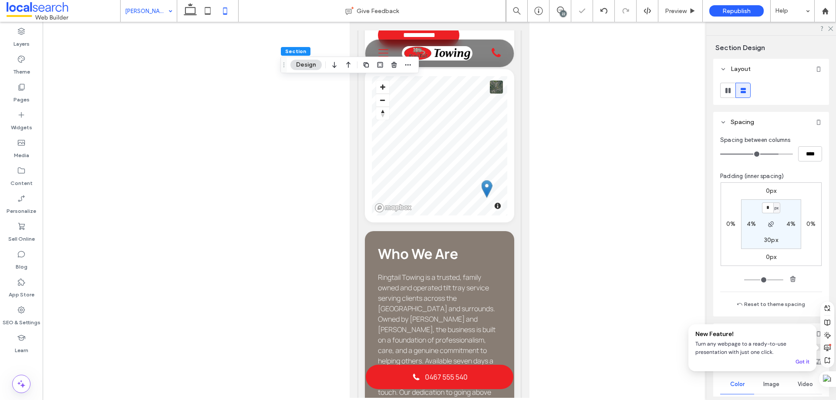
type input "**"
type input "****"
type input "**"
click at [765, 206] on input "**" at bounding box center [767, 208] width 11 height 11
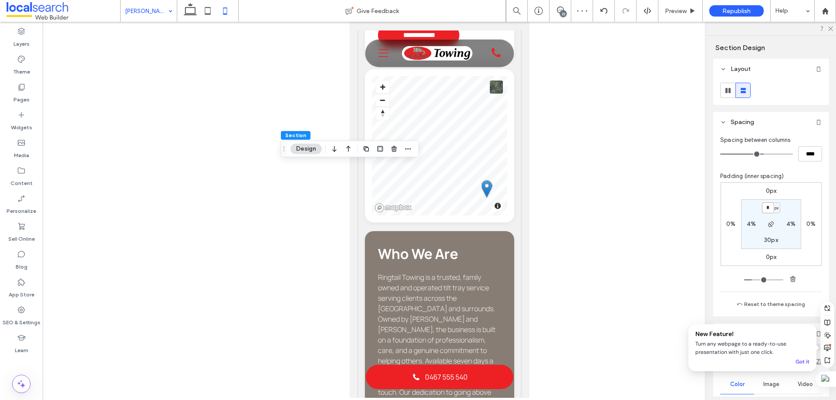
type input "*"
click at [185, 14] on icon at bounding box center [190, 10] width 17 height 17
type input "**"
type input "****"
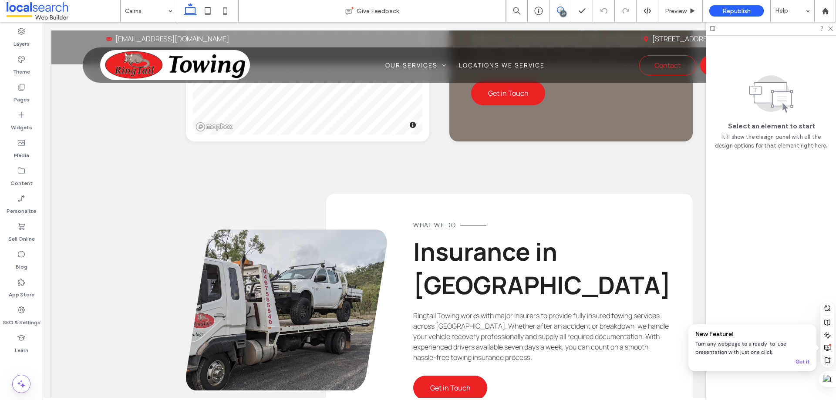
click at [564, 10] on use at bounding box center [560, 10] width 7 height 7
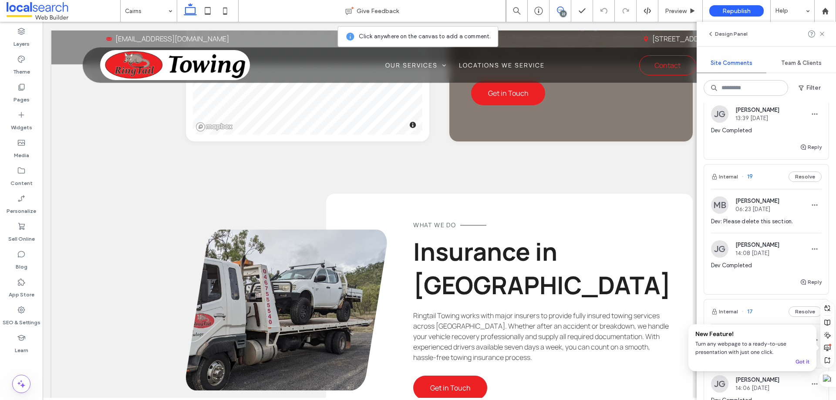
scroll to position [1742, 0]
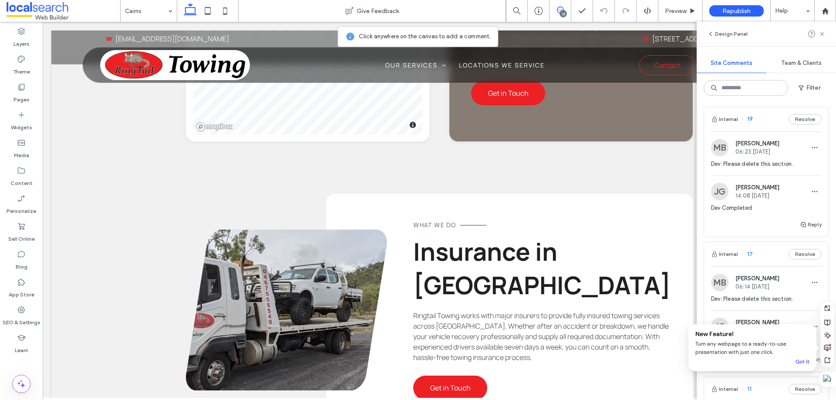
click at [765, 132] on div "Internal 19 Resolve" at bounding box center [766, 119] width 125 height 24
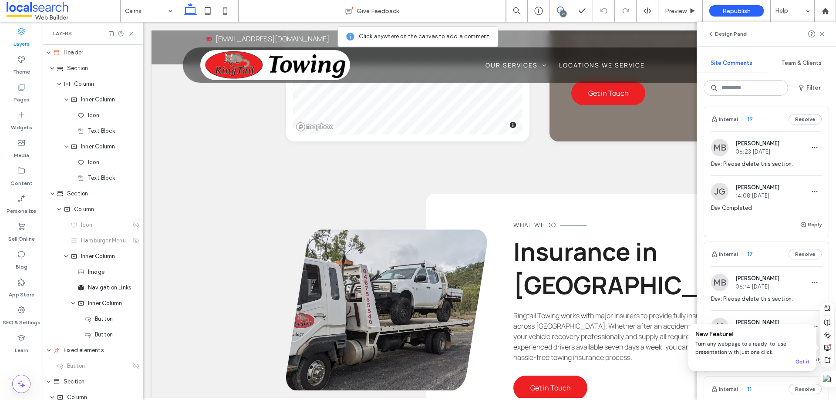
scroll to position [0, 230]
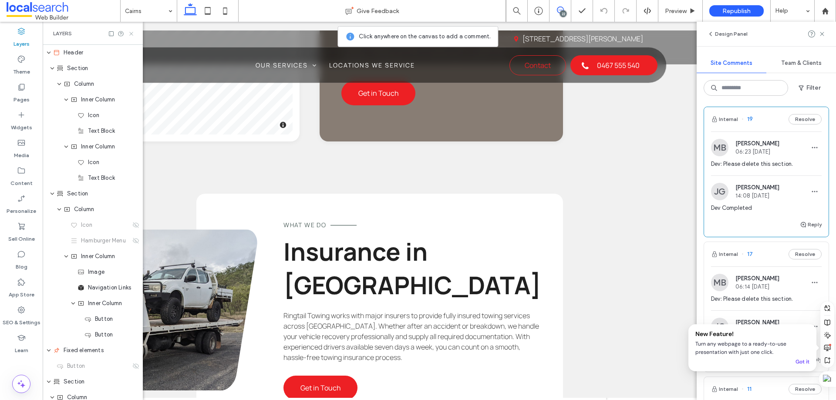
click at [132, 35] on icon at bounding box center [131, 33] width 7 height 7
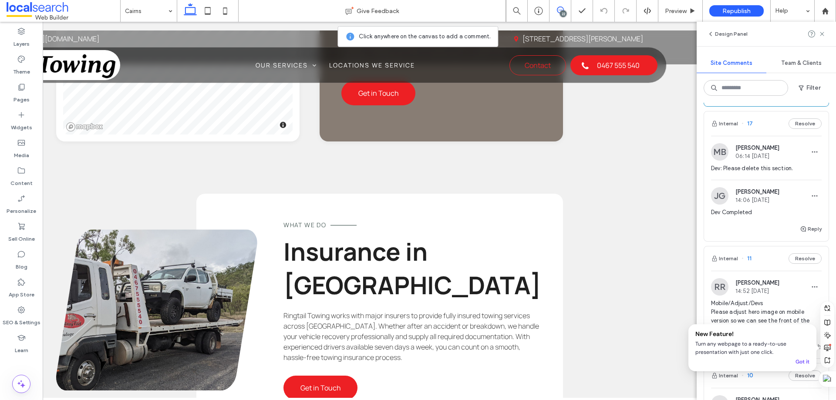
scroll to position [1742, 0]
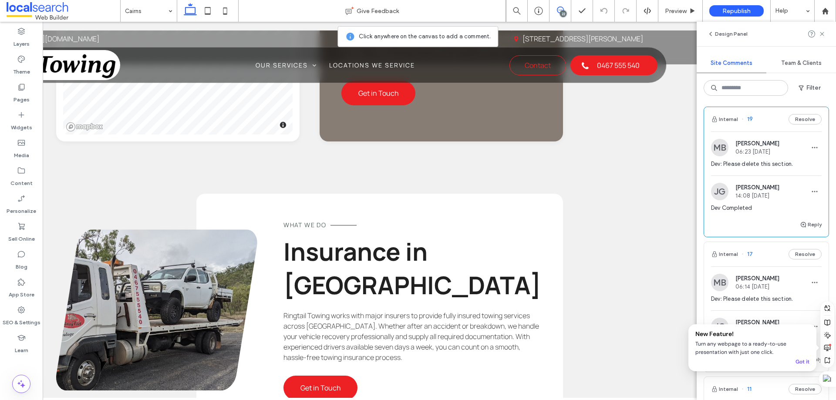
click at [563, 10] on div "22" at bounding box center [563, 13] width 7 height 7
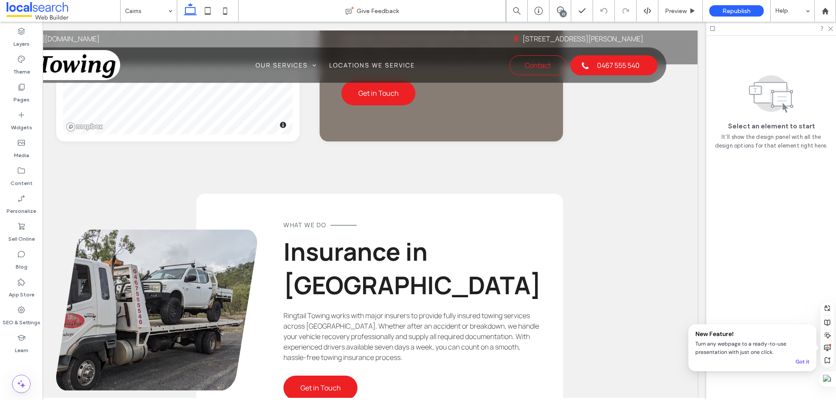
scroll to position [0, 0]
click at [563, 7] on icon at bounding box center [560, 10] width 7 height 7
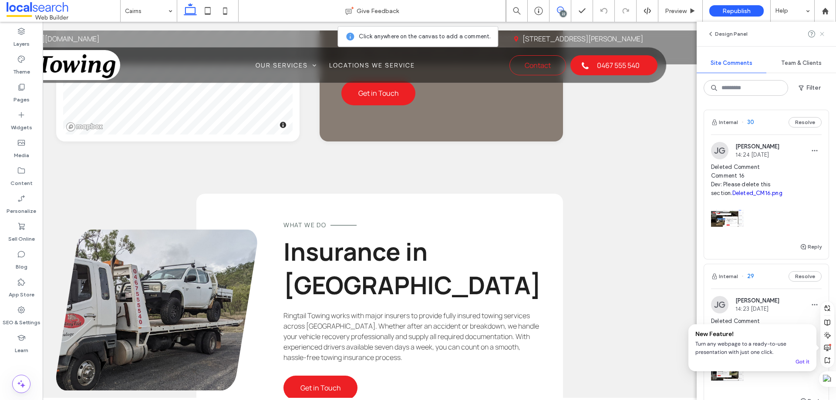
click at [821, 33] on icon at bounding box center [822, 33] width 7 height 7
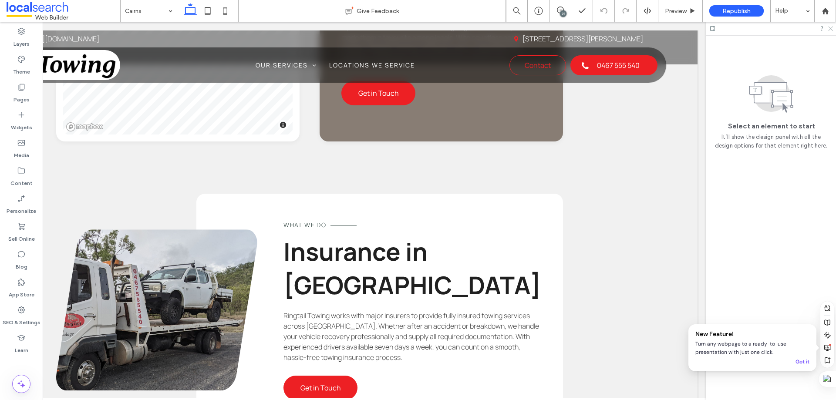
click at [830, 28] on icon at bounding box center [831, 28] width 6 height 6
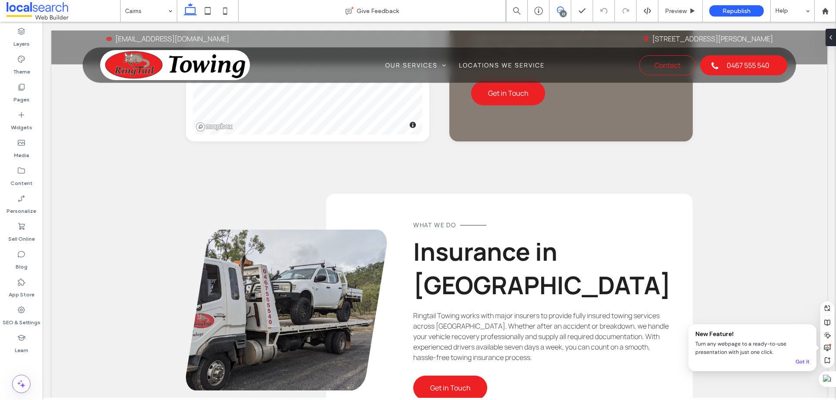
click at [560, 11] on icon at bounding box center [560, 10] width 7 height 7
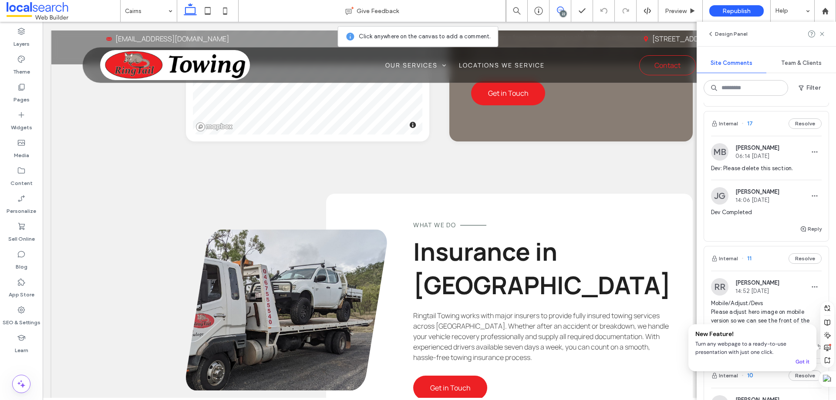
scroll to position [1830, 0]
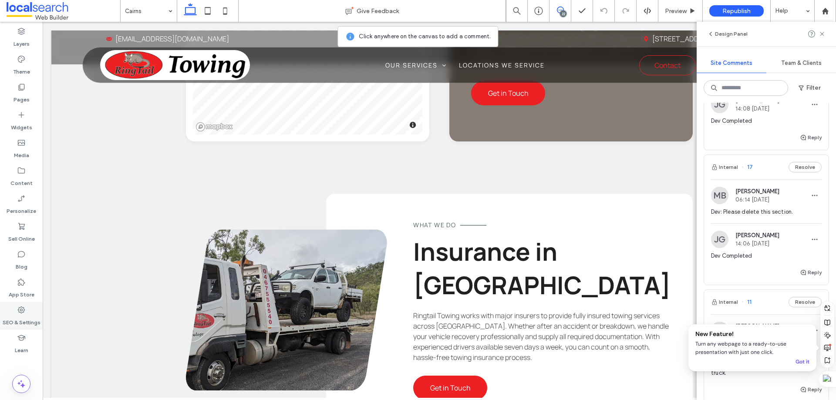
click at [27, 312] on div "SEO & Settings" at bounding box center [21, 316] width 43 height 28
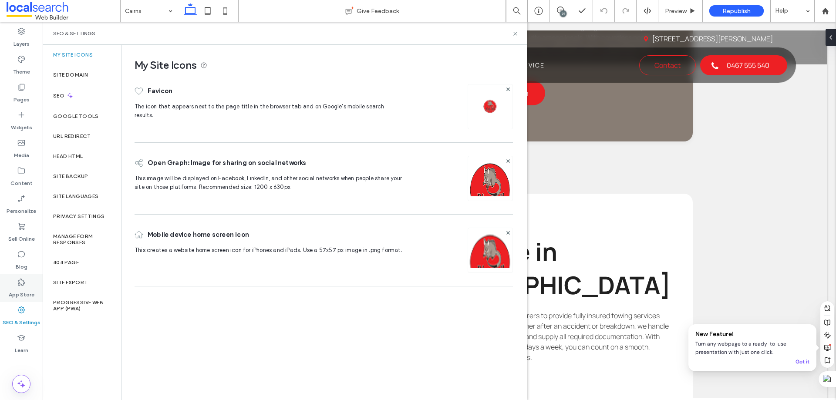
scroll to position [0, 0]
click at [75, 176] on label "Site Backup" at bounding box center [70, 176] width 35 height 6
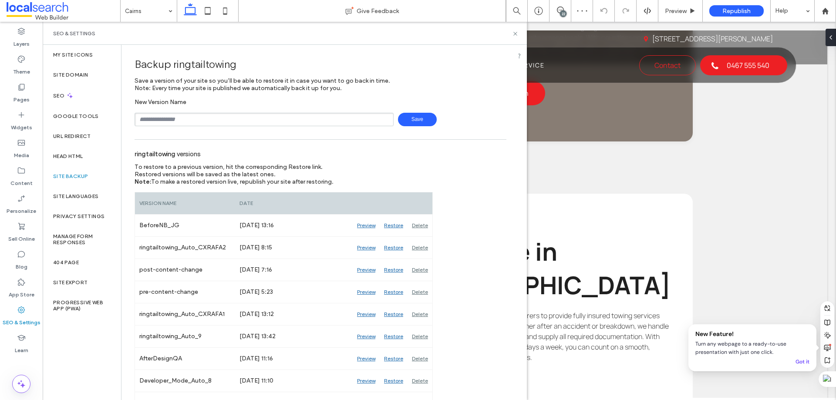
click at [162, 119] on input "text" at bounding box center [264, 120] width 259 height 14
type input "*"
type input "*******"
click at [405, 112] on div "New Version Name ******* Save" at bounding box center [321, 112] width 372 height 28
click at [409, 118] on span "Save" at bounding box center [417, 120] width 39 height 14
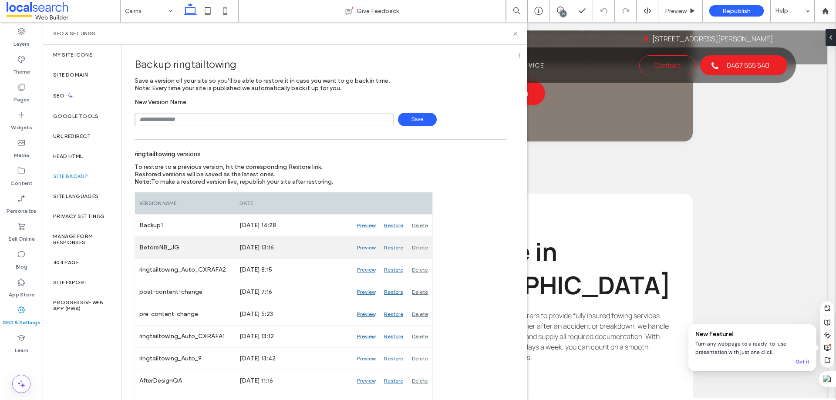
click at [392, 249] on div "Restore" at bounding box center [394, 248] width 28 height 22
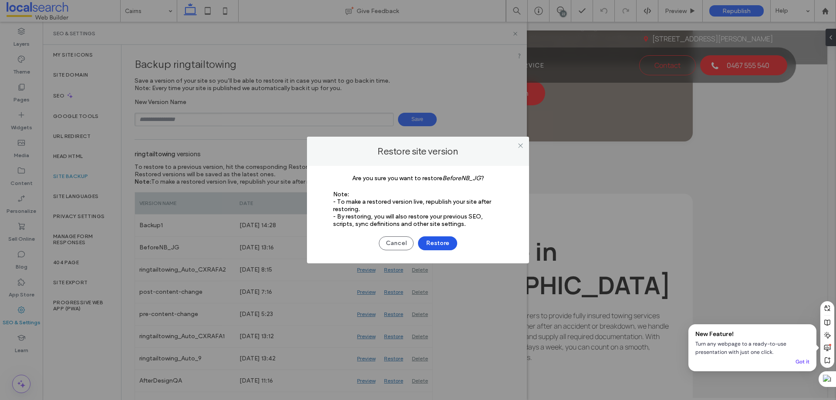
click at [429, 244] on button "Restore" at bounding box center [437, 244] width 39 height 14
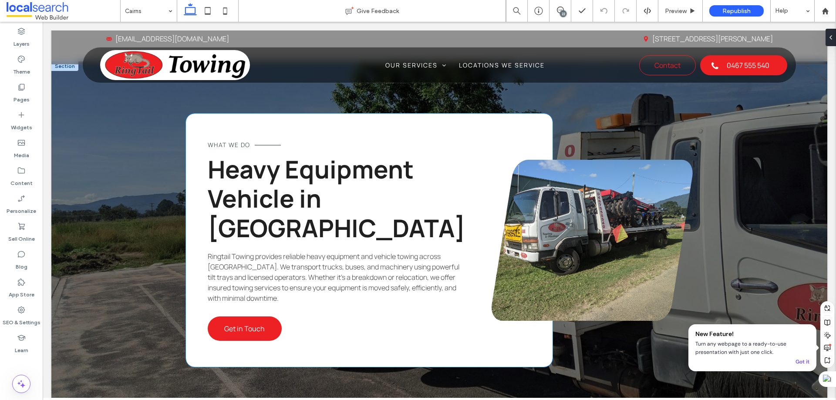
scroll to position [1263, 0]
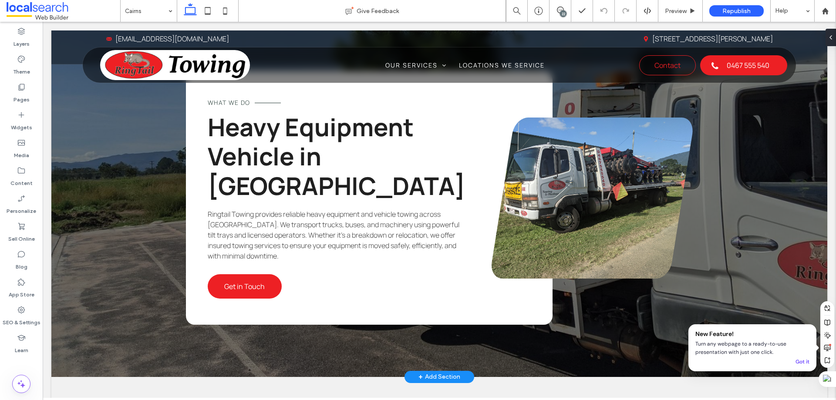
click at [437, 372] on div "+ Add Section" at bounding box center [440, 377] width 42 height 10
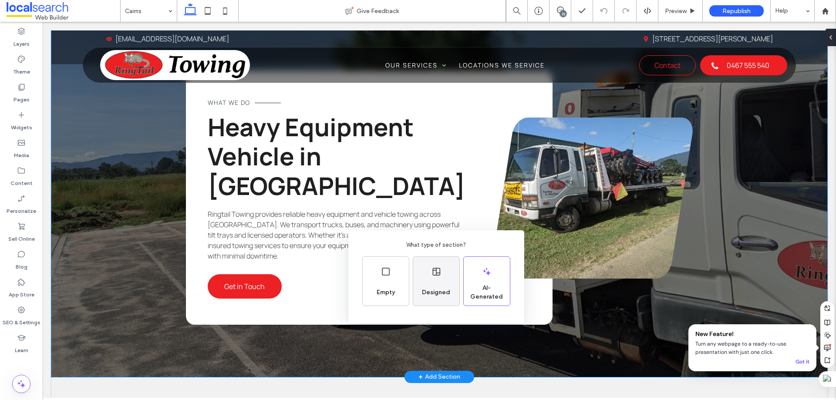
click at [433, 281] on div "Designed" at bounding box center [436, 281] width 46 height 49
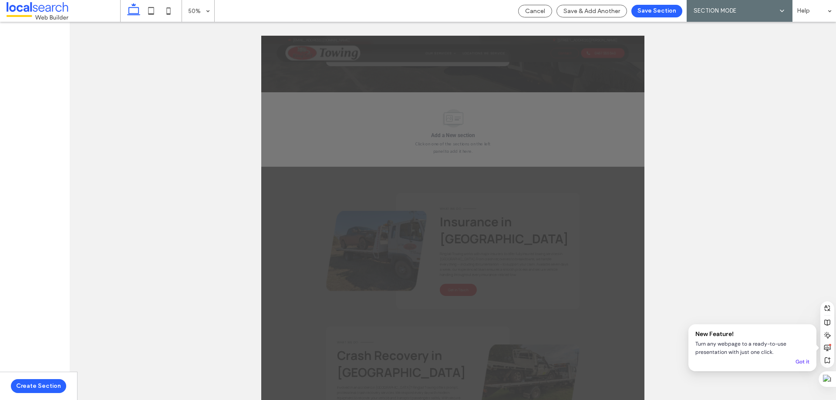
scroll to position [1500, 0]
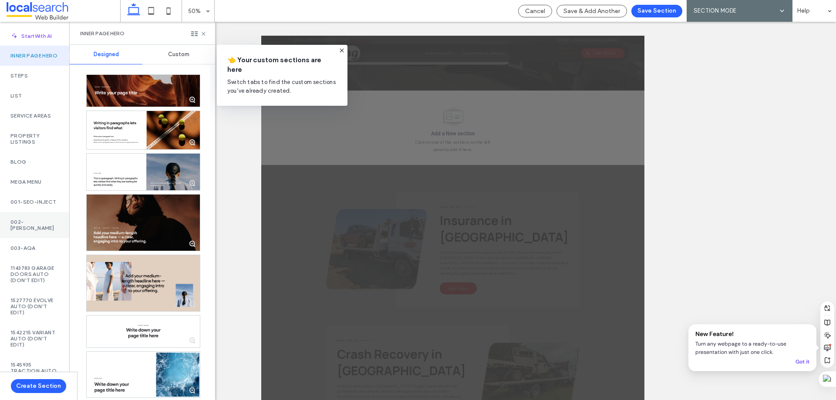
click at [43, 231] on label "002-[PERSON_NAME]" at bounding box center [34, 225] width 48 height 12
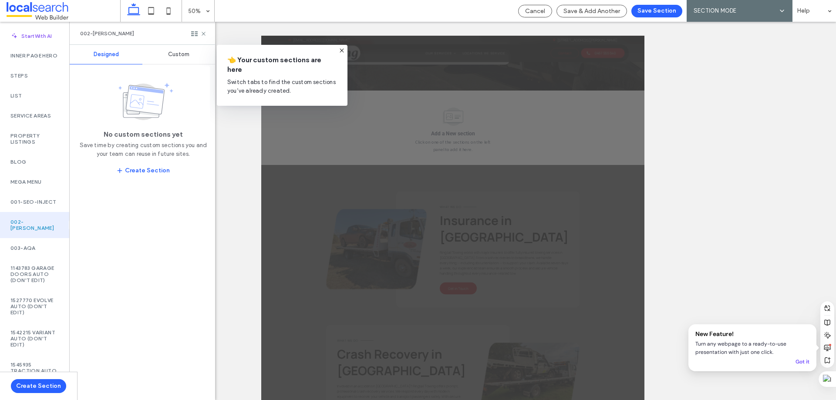
click at [341, 50] on icon at bounding box center [341, 50] width 7 height 7
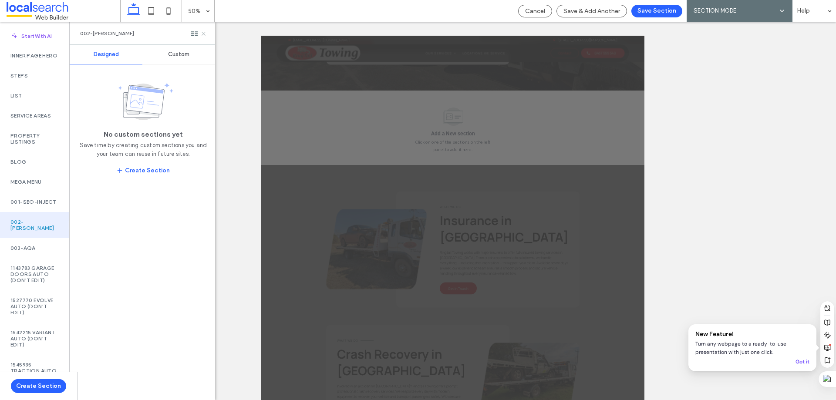
drag, startPoint x: 203, startPoint y: 35, endPoint x: 160, endPoint y: 14, distance: 47.7
click at [203, 35] on use at bounding box center [203, 33] width 3 height 3
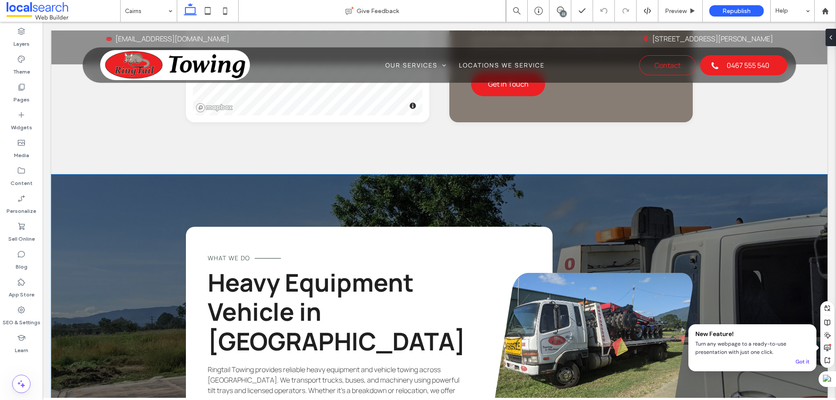
scroll to position [1282, 0]
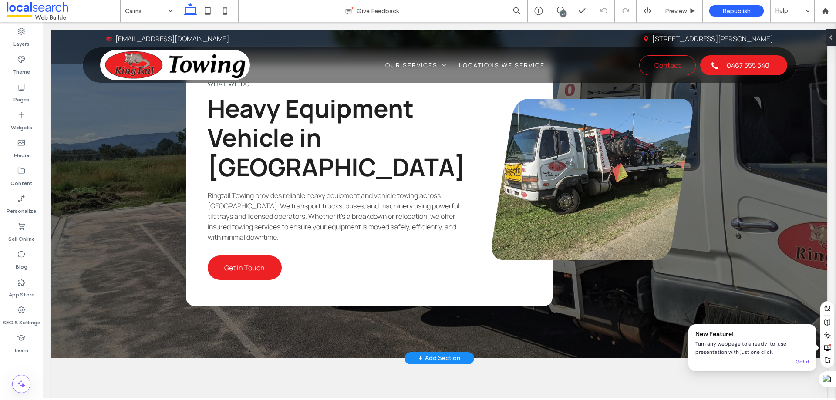
click at [444, 354] on div "+ Add Section" at bounding box center [440, 359] width 42 height 10
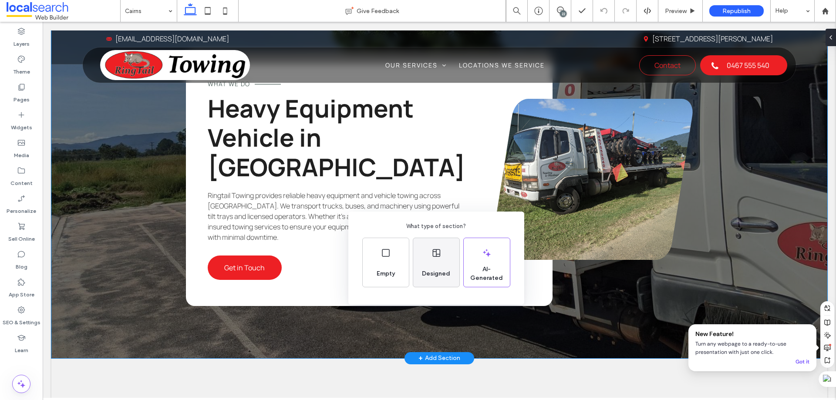
click at [453, 261] on div "Designed" at bounding box center [436, 262] width 46 height 49
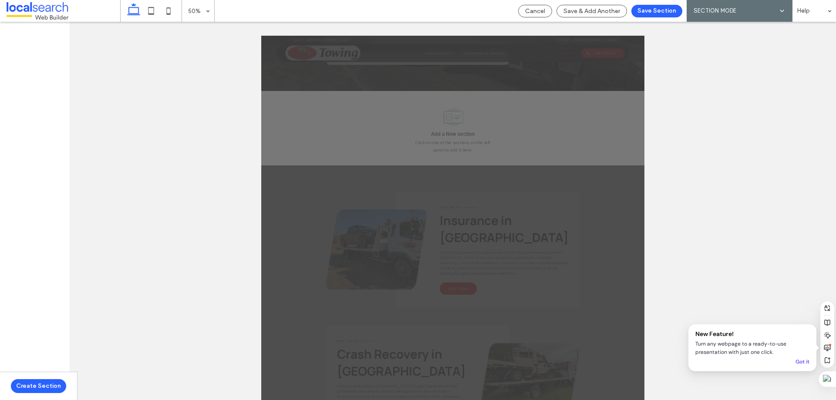
scroll to position [1500, 0]
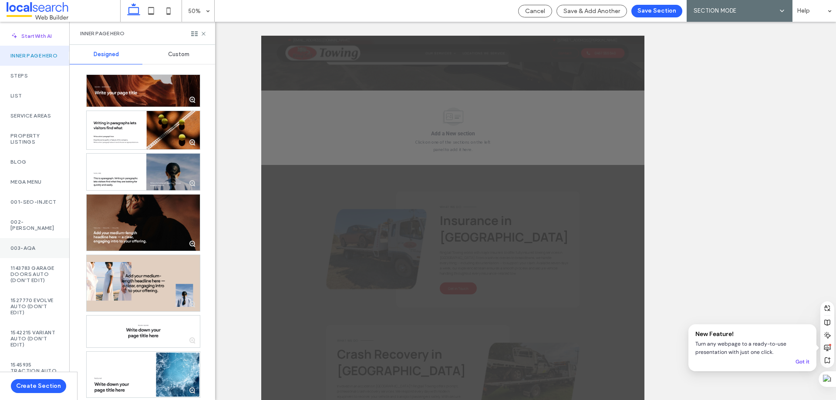
click at [29, 251] on label "003-AQA" at bounding box center [34, 248] width 48 height 6
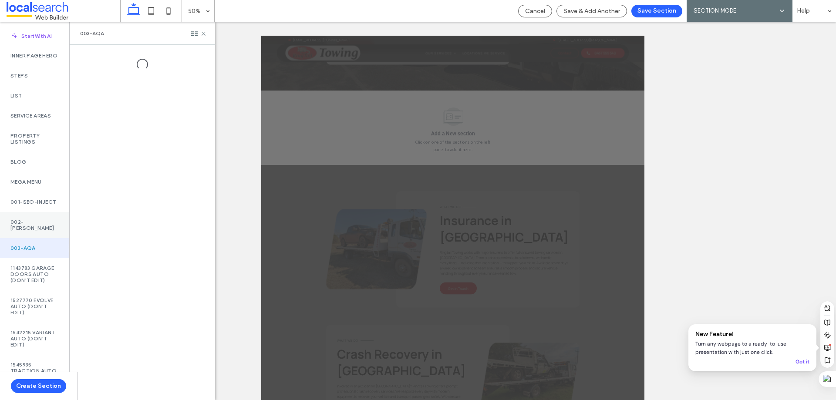
click at [30, 231] on label "002-[PERSON_NAME]" at bounding box center [34, 225] width 48 height 12
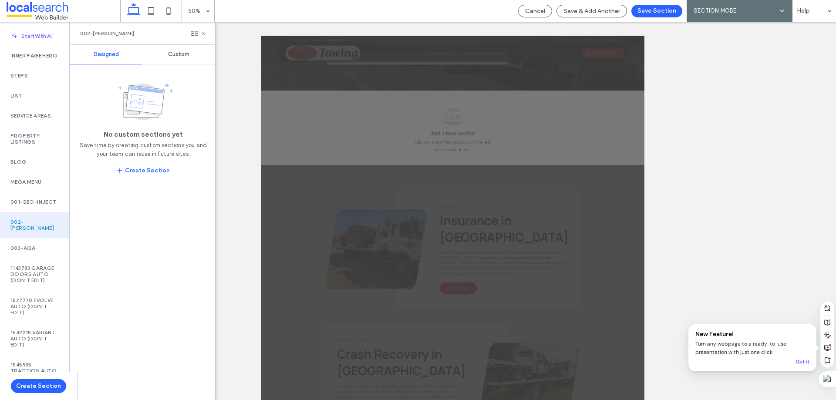
click at [174, 51] on span "Custom" at bounding box center [178, 54] width 21 height 7
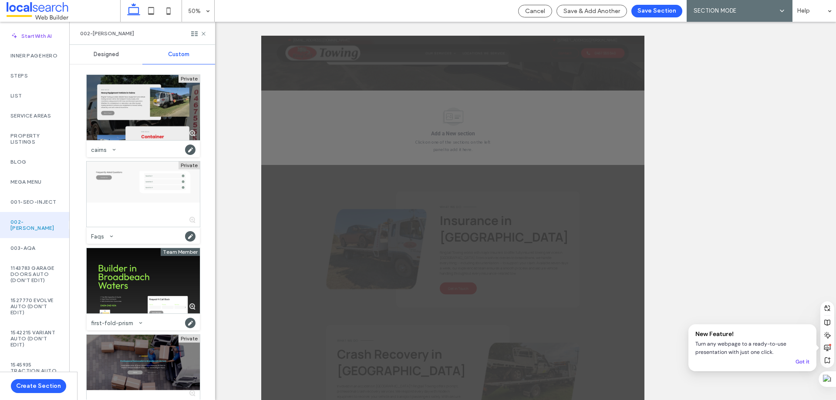
click at [139, 101] on div at bounding box center [143, 107] width 113 height 65
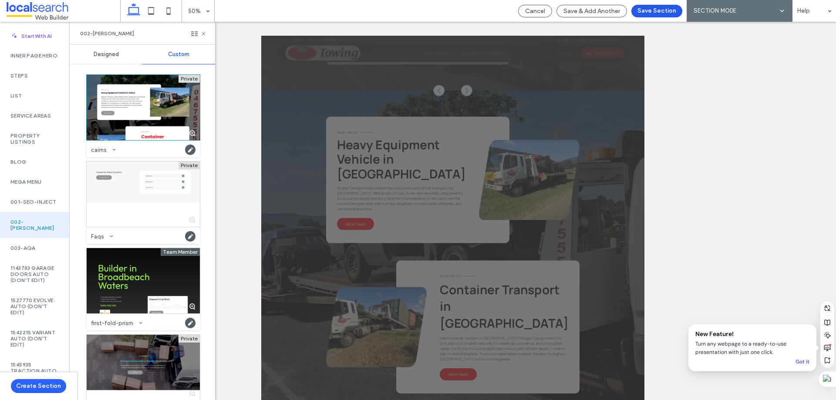
click at [653, 11] on button "Save Section" at bounding box center [657, 11] width 51 height 13
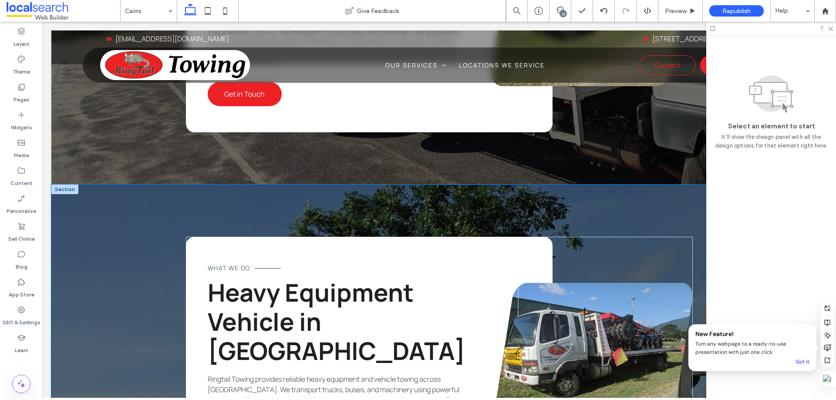
scroll to position [1534, 0]
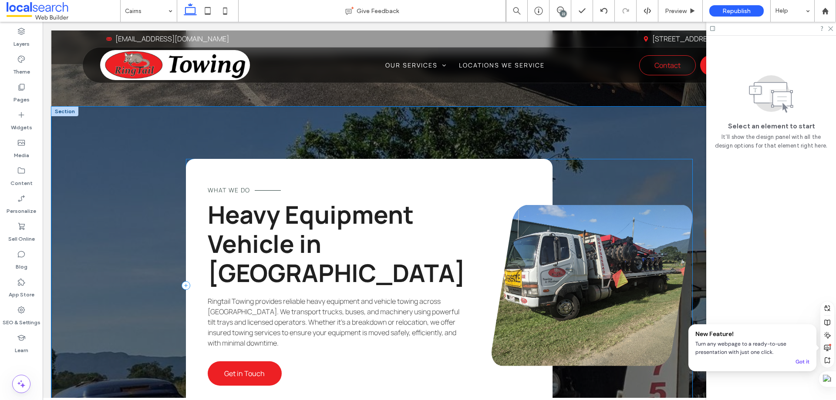
click at [579, 159] on div "What we do Heavy Equipment Vehicle in [GEOGRAPHIC_DATA] Ringtail Towing provide…" at bounding box center [439, 286] width 507 height 254
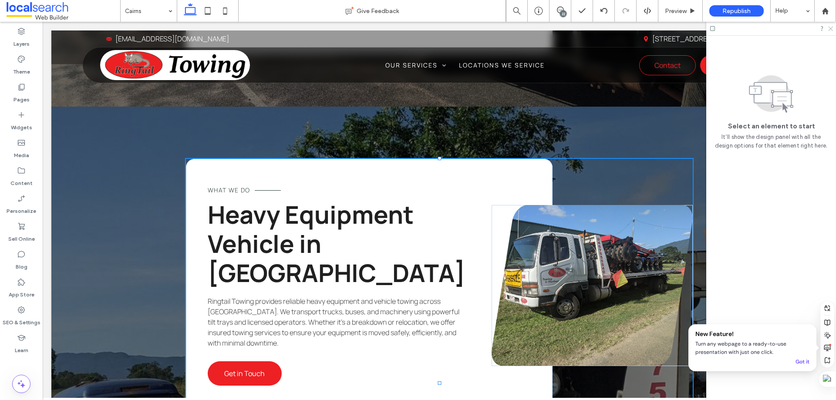
click at [829, 30] on icon at bounding box center [831, 28] width 6 height 6
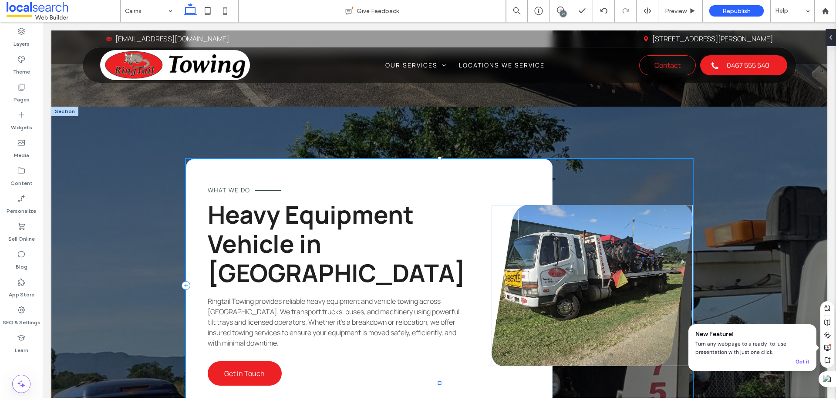
click at [621, 159] on div "What we do Heavy Equipment Vehicle in [GEOGRAPHIC_DATA] Ringtail Towing provide…" at bounding box center [439, 286] width 507 height 254
click at [551, 159] on div "What we do Heavy Equipment Vehicle in [GEOGRAPHIC_DATA] Ringtail Towing provide…" at bounding box center [439, 286] width 507 height 254
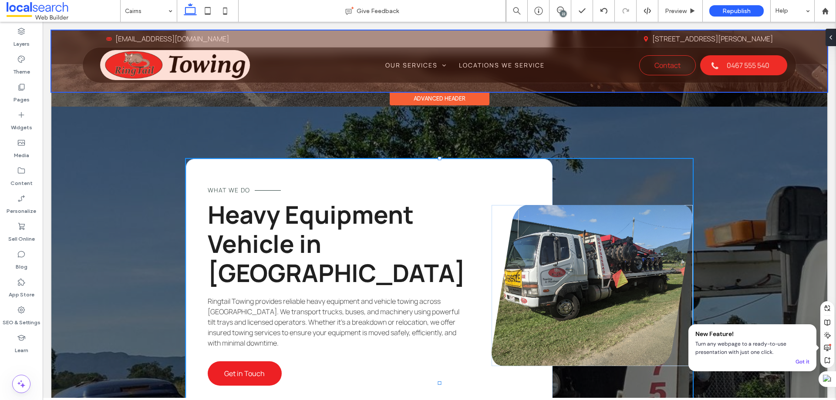
click at [476, 64] on div at bounding box center [439, 60] width 776 height 61
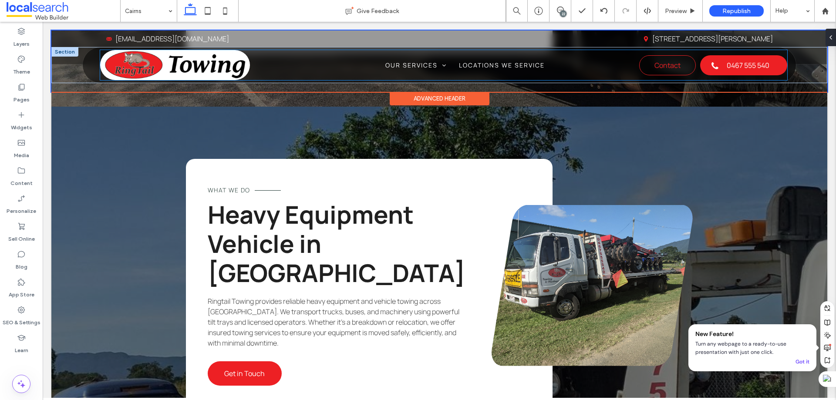
click at [503, 58] on div "Home Our Services Insurance Crash Recovery Locations We Service Contact Us Cont…" at bounding box center [443, 65] width 687 height 30
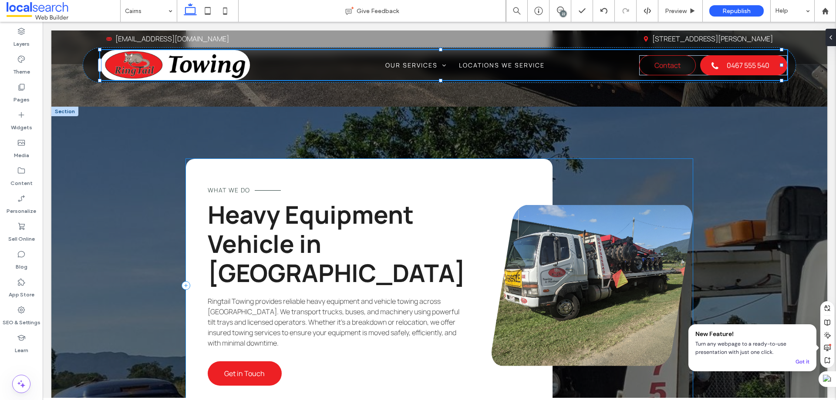
click at [583, 159] on div "What we do Heavy Equipment Vehicle in [GEOGRAPHIC_DATA] Ringtail Towing provide…" at bounding box center [439, 286] width 507 height 254
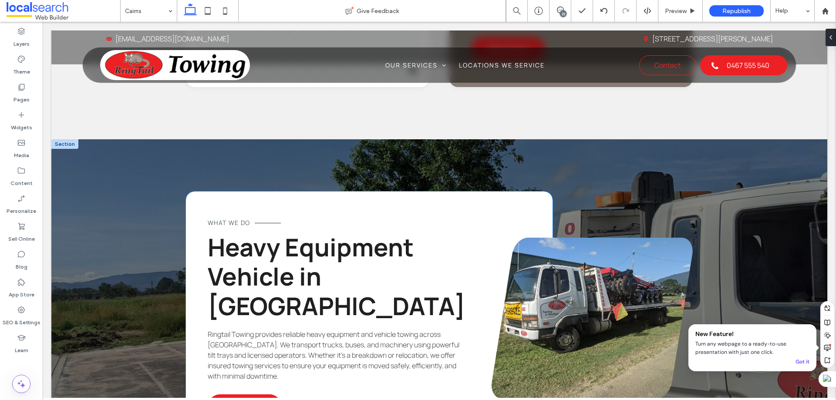
scroll to position [1142, 0]
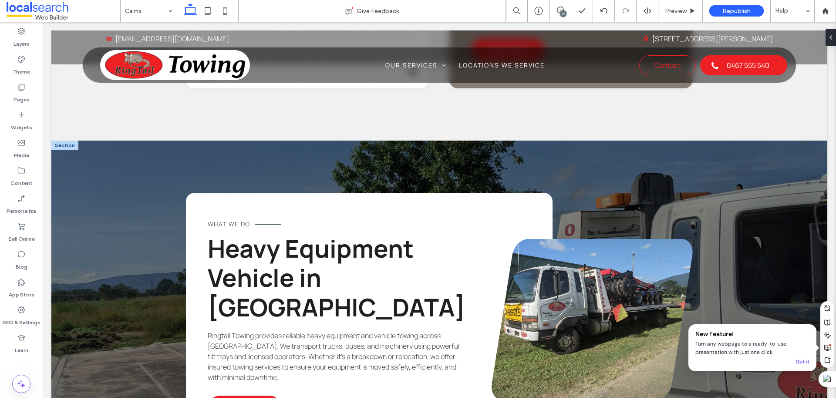
click at [63, 141] on div at bounding box center [64, 146] width 27 height 10
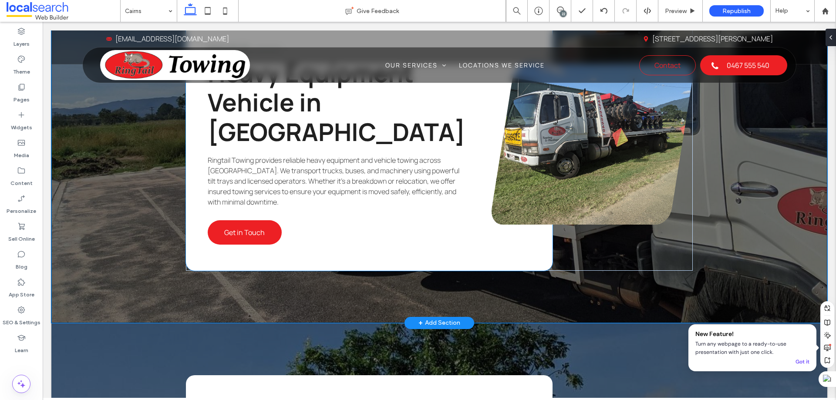
scroll to position [1360, 0]
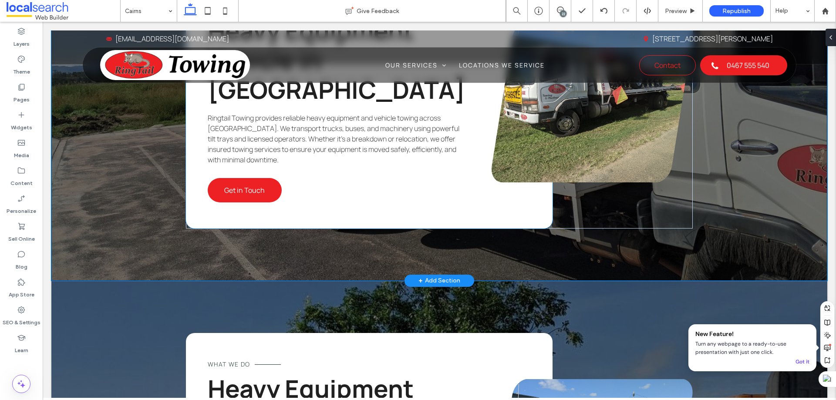
click at [179, 175] on div "What we do Heavy Equipment Vehicle in [GEOGRAPHIC_DATA] Ringtail Towing provide…" at bounding box center [439, 102] width 523 height 358
click at [239, 178] on link "Get in Touch" at bounding box center [245, 190] width 74 height 24
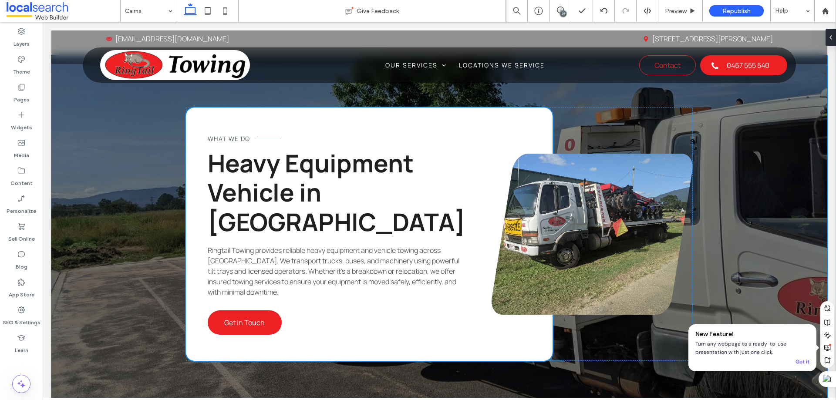
scroll to position [1185, 0]
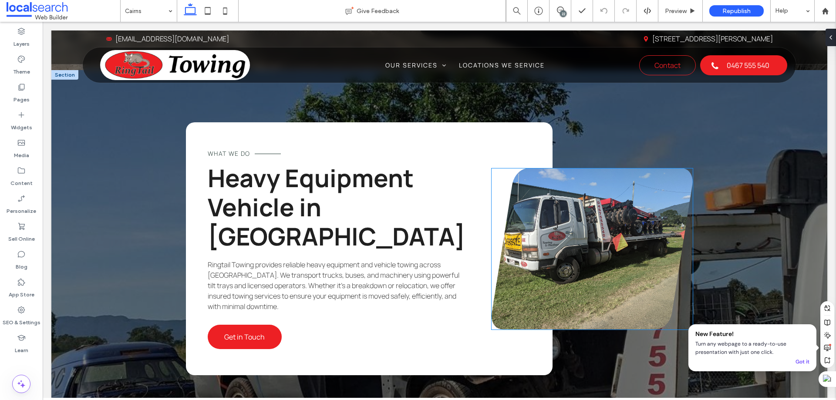
scroll to position [1568, 0]
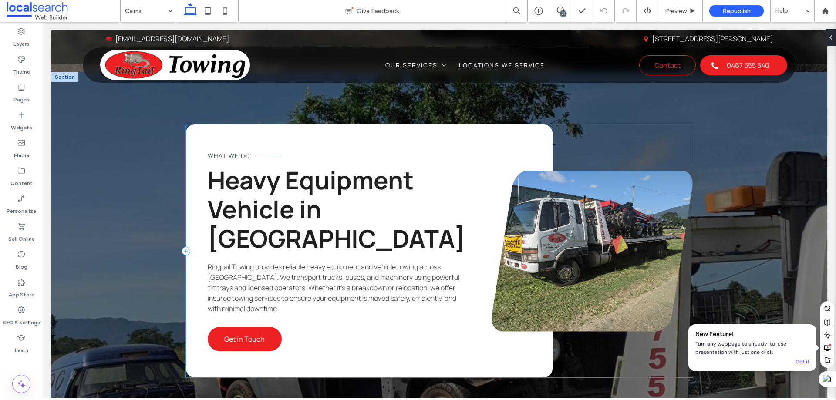
click at [562, 125] on div "What we do Heavy Equipment Vehicle in [GEOGRAPHIC_DATA] Ringtail Towing provide…" at bounding box center [439, 252] width 507 height 254
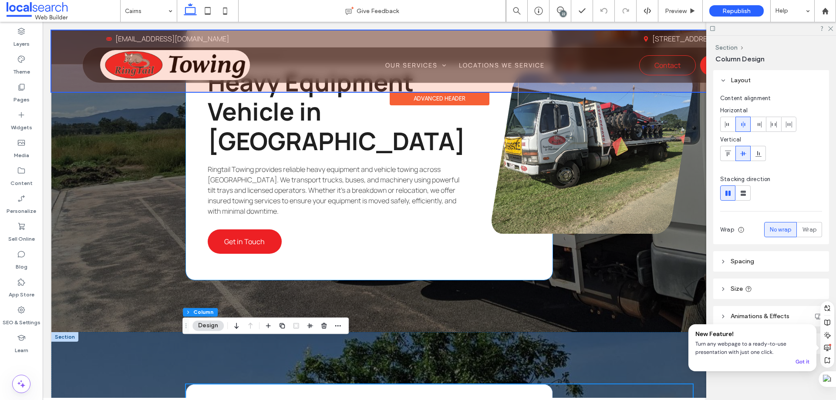
scroll to position [1307, 0]
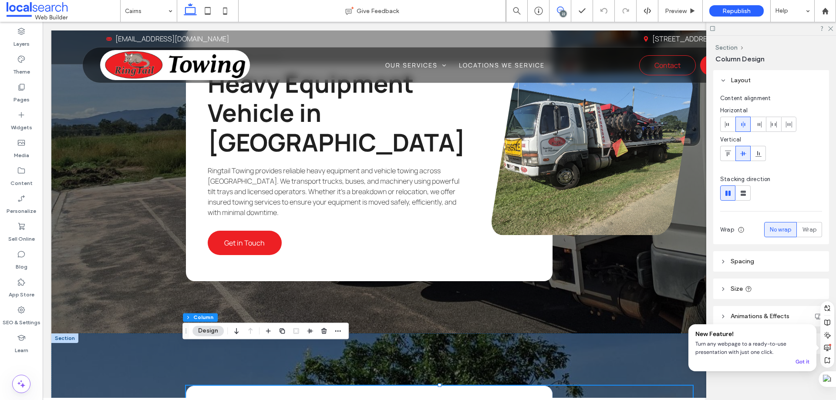
drag, startPoint x: 556, startPoint y: 9, endPoint x: 504, endPoint y: 11, distance: 52.3
click at [556, 9] on span at bounding box center [560, 10] width 21 height 7
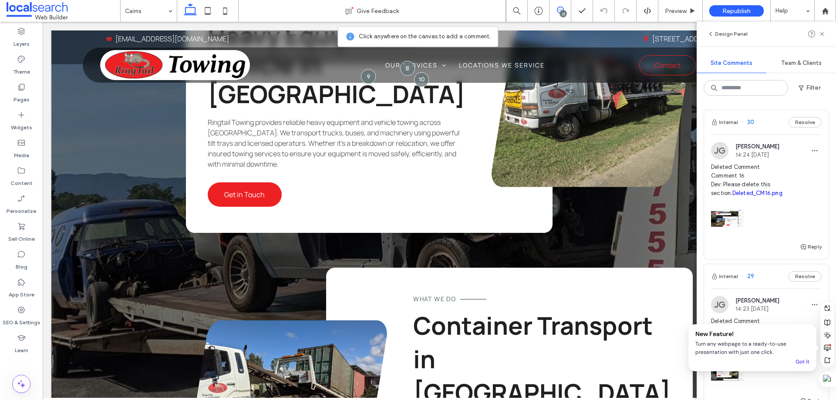
scroll to position [1742, 0]
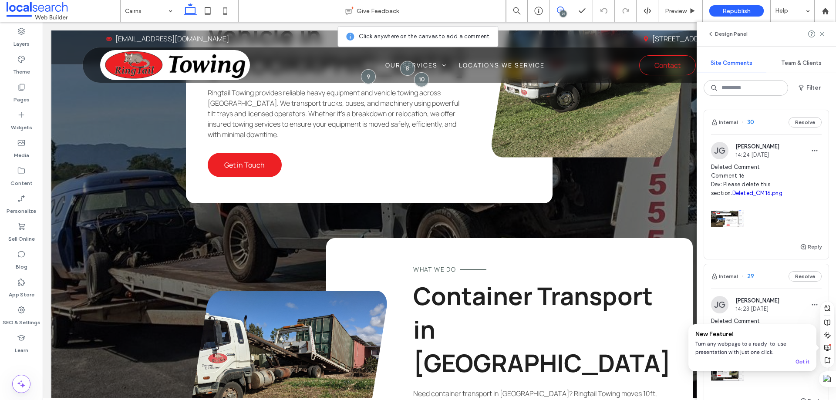
click at [561, 10] on icon at bounding box center [560, 10] width 7 height 7
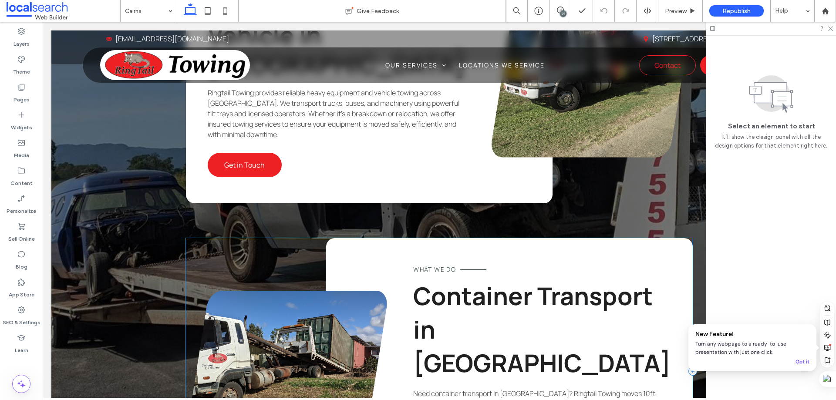
click at [312, 238] on div "What We Do Container Transport in Cairns Need container transport in Cairns? Ri…" at bounding box center [439, 371] width 507 height 266
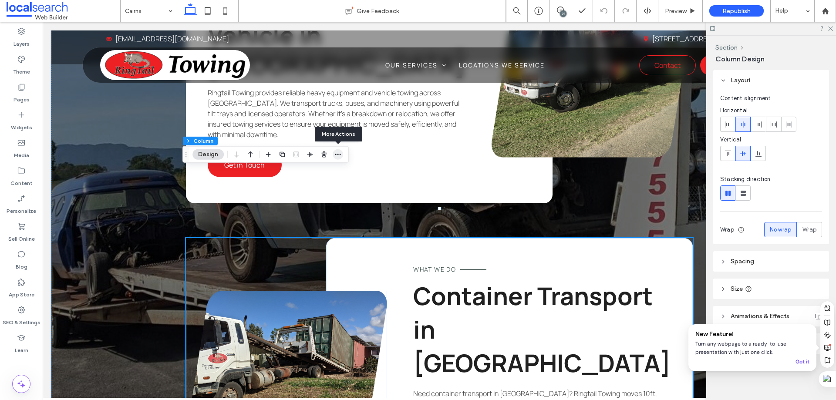
click at [338, 154] on use "button" at bounding box center [338, 154] width 6 height 1
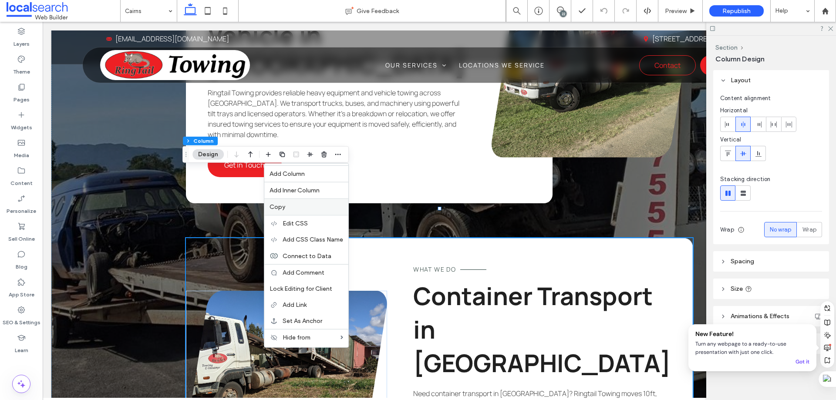
click at [296, 208] on label "Copy" at bounding box center [307, 206] width 74 height 7
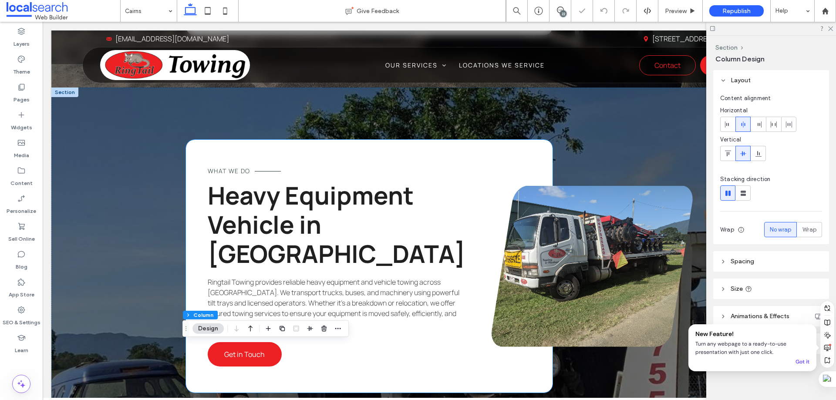
scroll to position [1394, 0]
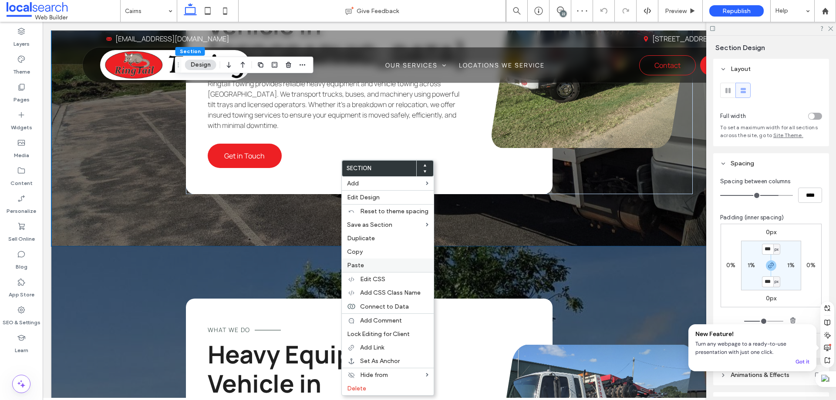
click at [363, 266] on span "Paste" at bounding box center [355, 265] width 17 height 7
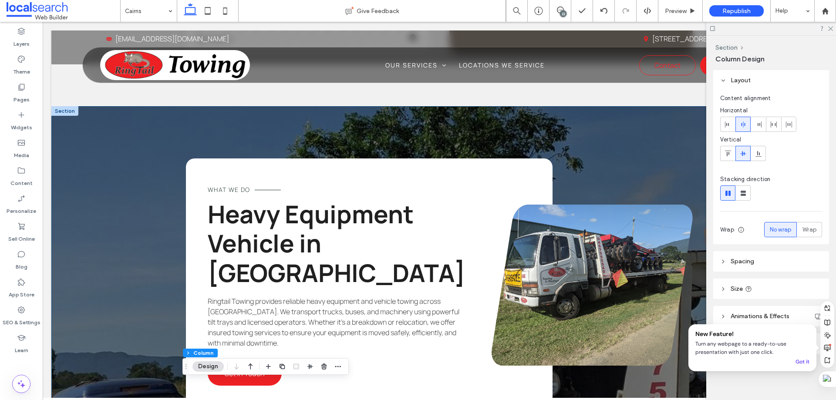
scroll to position [1263, 0]
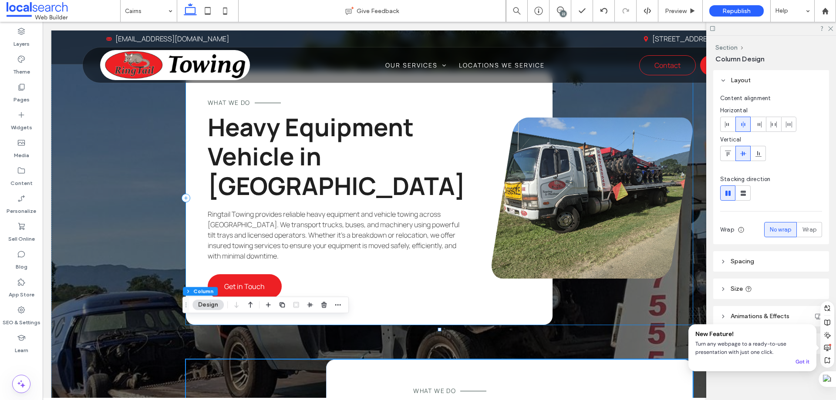
click at [561, 265] on div "What we do Heavy Equipment Vehicle in Cairns Ringtail Towing provides reliable …" at bounding box center [439, 198] width 507 height 254
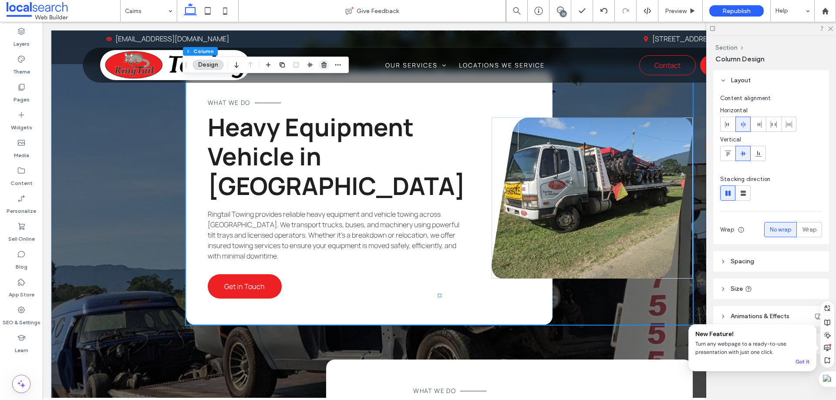
click at [326, 67] on icon "button" at bounding box center [324, 64] width 7 height 7
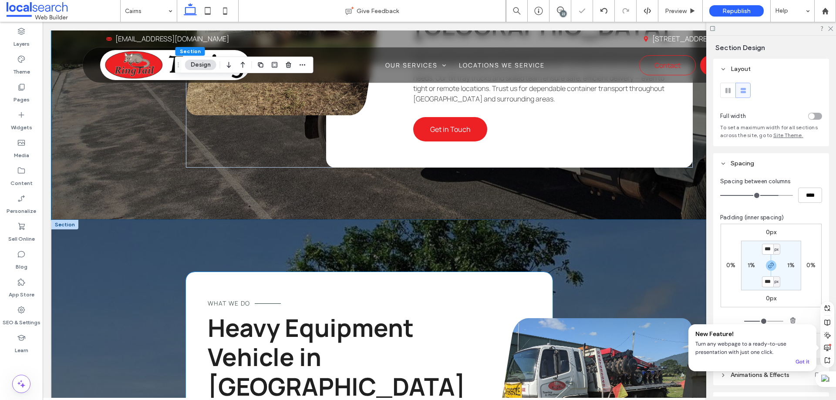
scroll to position [1438, 0]
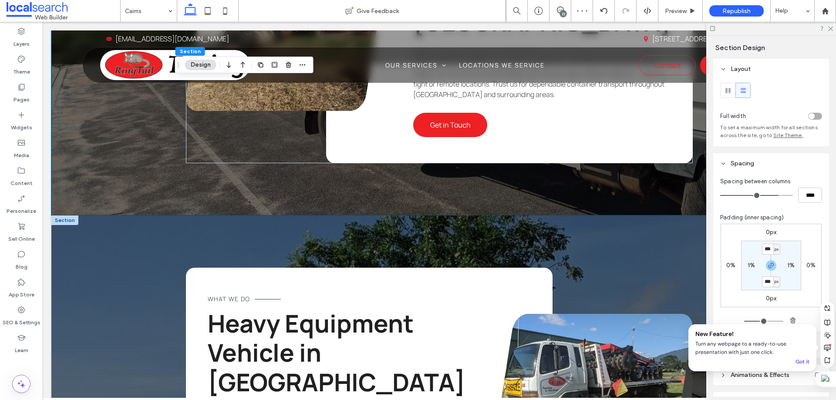
click at [73, 216] on div at bounding box center [64, 221] width 27 height 10
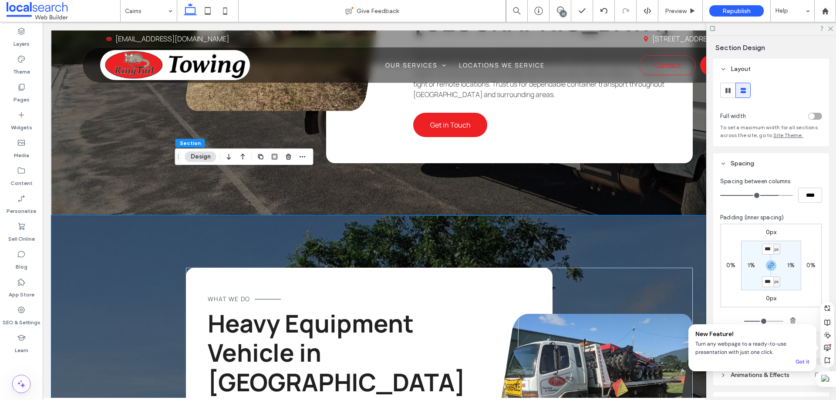
click at [288, 160] on icon "button" at bounding box center [288, 156] width 7 height 7
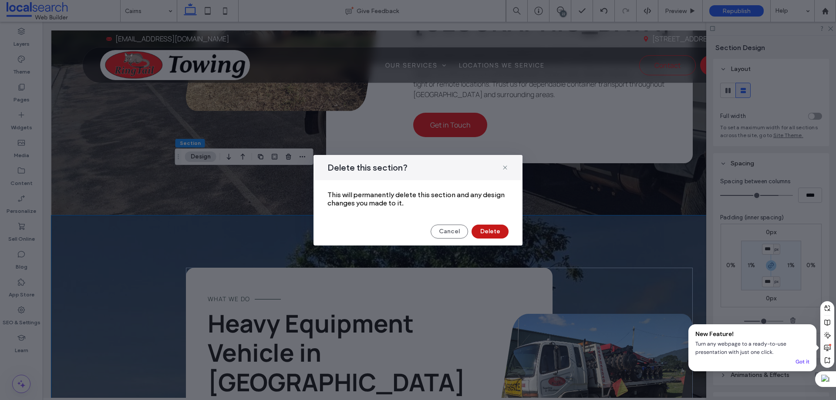
click at [486, 236] on button "Delete" at bounding box center [490, 232] width 37 height 14
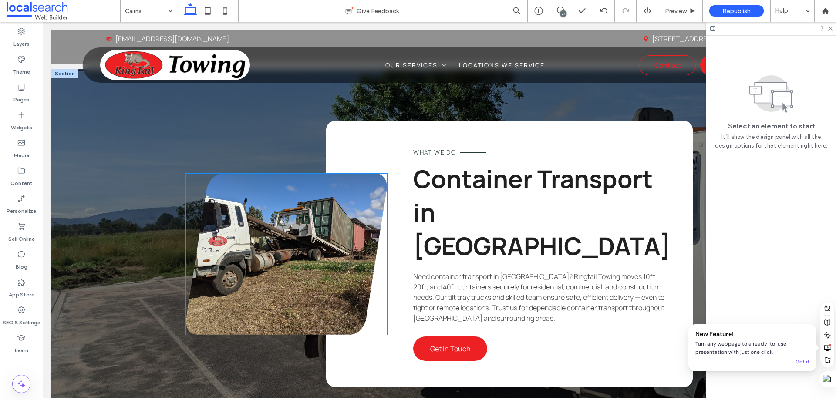
scroll to position [1133, 0]
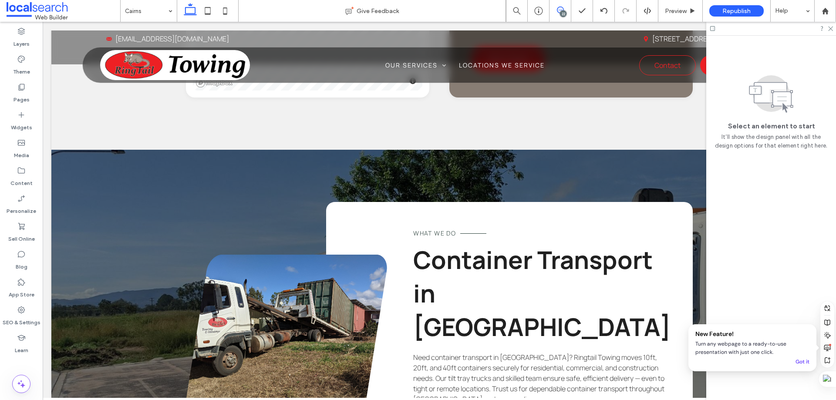
click at [557, 8] on icon at bounding box center [560, 10] width 7 height 7
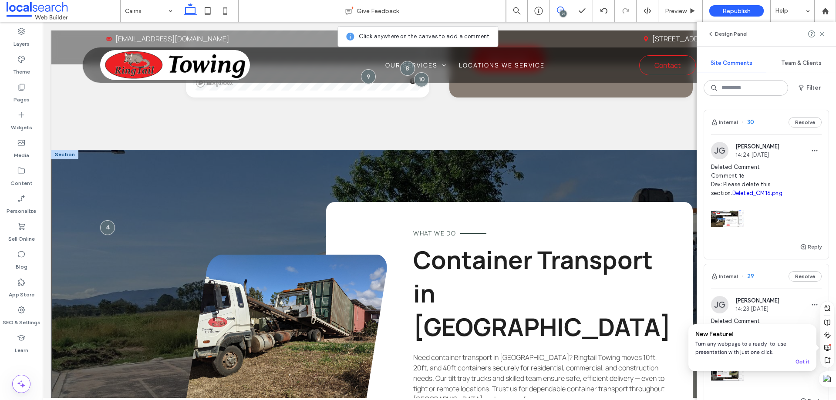
click at [149, 153] on div "What We Do Container Transport in Cairns Need container transport in Cairns? Ri…" at bounding box center [439, 335] width 776 height 371
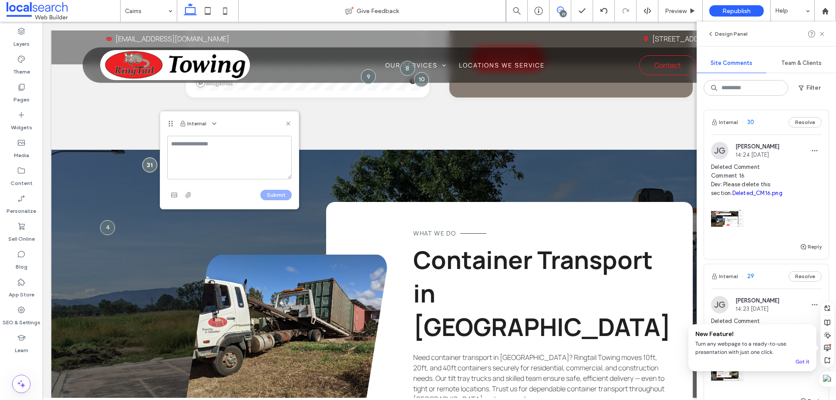
click at [203, 149] on textarea at bounding box center [229, 158] width 125 height 44
click at [186, 159] on textarea "**********" at bounding box center [229, 158] width 125 height 44
paste textarea "**********"
type textarea "**********"
click at [172, 195] on use "button" at bounding box center [174, 195] width 6 height 4
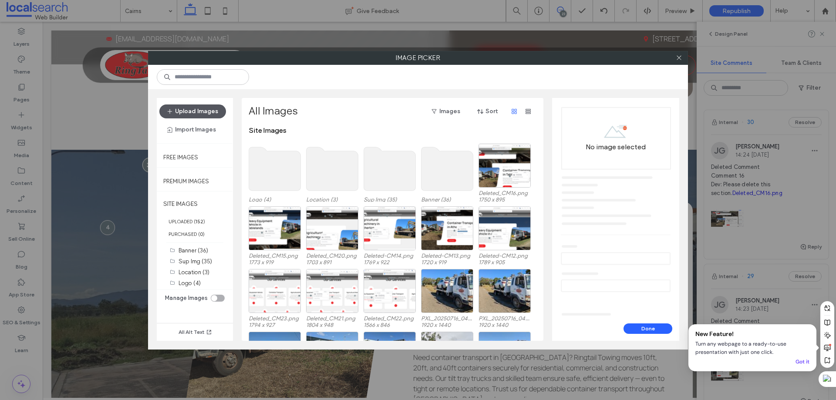
click at [201, 111] on button "Upload Images" at bounding box center [192, 112] width 67 height 14
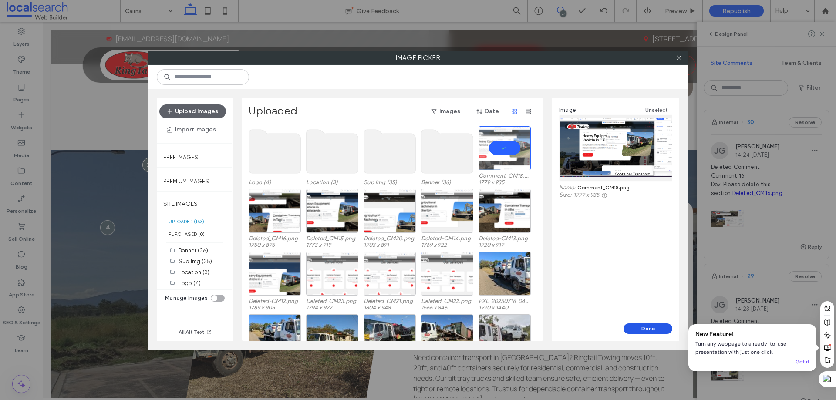
click at [652, 329] on button "Done" at bounding box center [648, 329] width 49 height 10
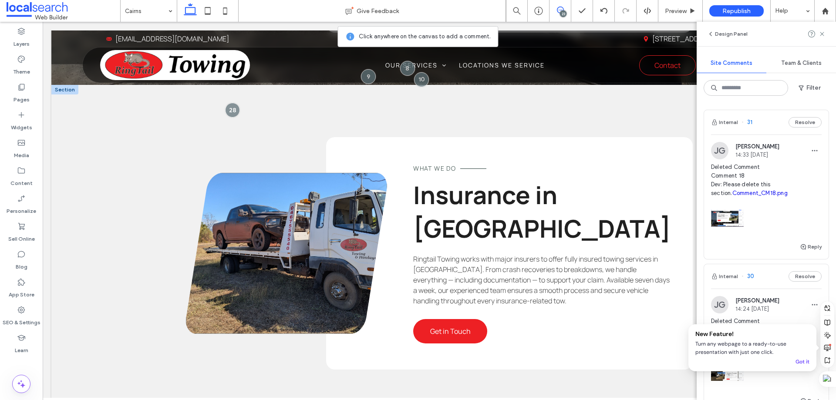
scroll to position [1481, 0]
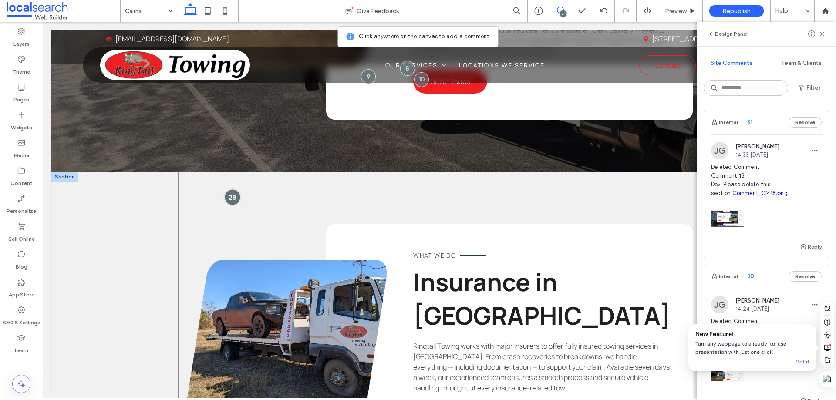
click at [228, 189] on div at bounding box center [233, 197] width 16 height 16
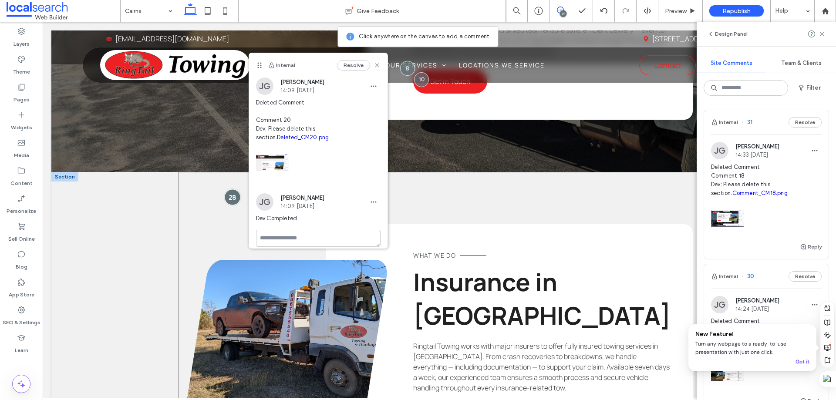
click at [230, 189] on div at bounding box center [233, 197] width 16 height 16
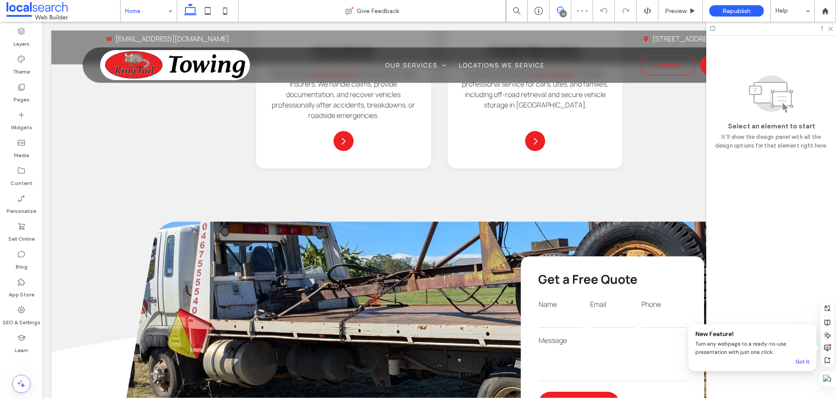
drag, startPoint x: 561, startPoint y: 10, endPoint x: 440, endPoint y: 48, distance: 126.8
click at [561, 10] on icon at bounding box center [560, 10] width 7 height 7
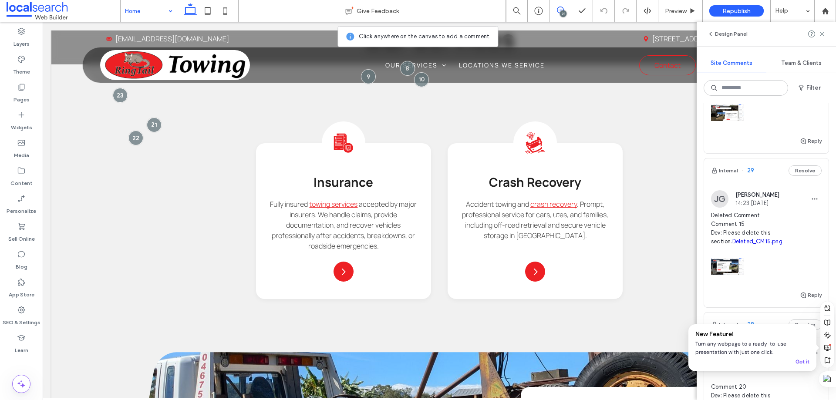
scroll to position [218, 0]
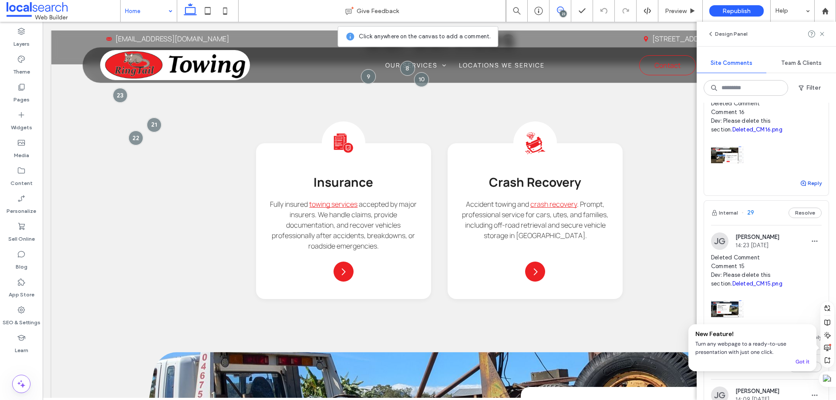
click at [802, 186] on button "Reply" at bounding box center [811, 183] width 22 height 10
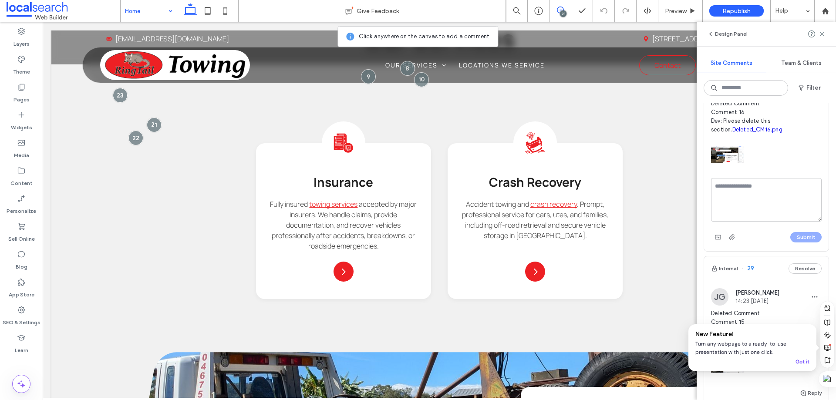
click at [755, 190] on textarea at bounding box center [766, 200] width 111 height 44
type textarea "**********"
click at [801, 235] on button "Submit" at bounding box center [806, 237] width 31 height 10
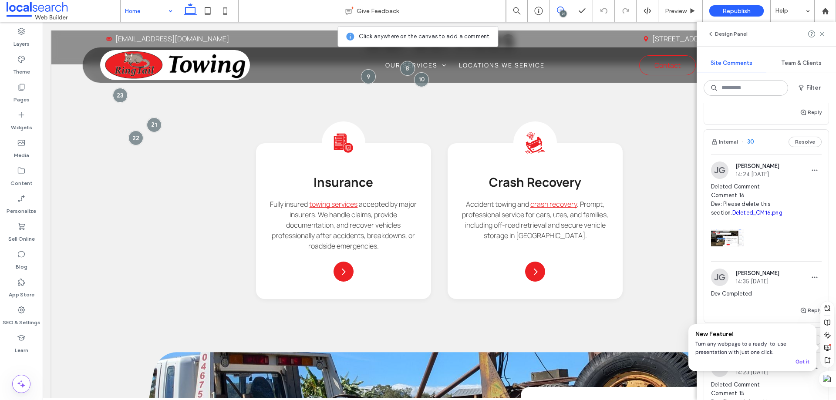
scroll to position [131, 0]
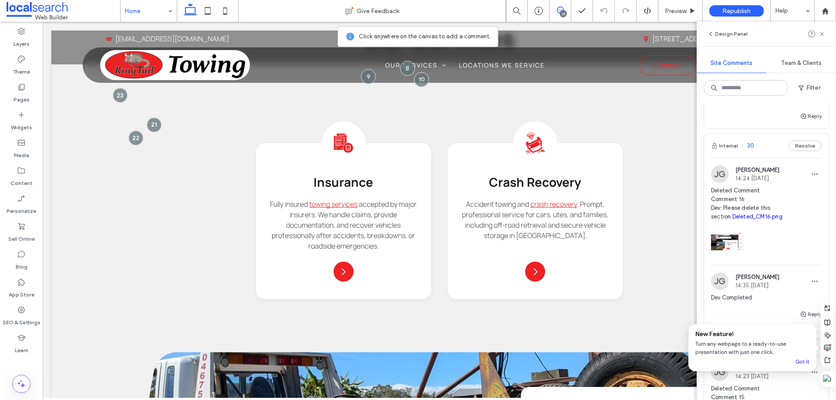
click at [773, 162] on div "JG Jefferson Garcia 14:24 Aug 14 2025 Deleted Comment Comment 16 Dev: Please de…" at bounding box center [766, 233] width 125 height 151
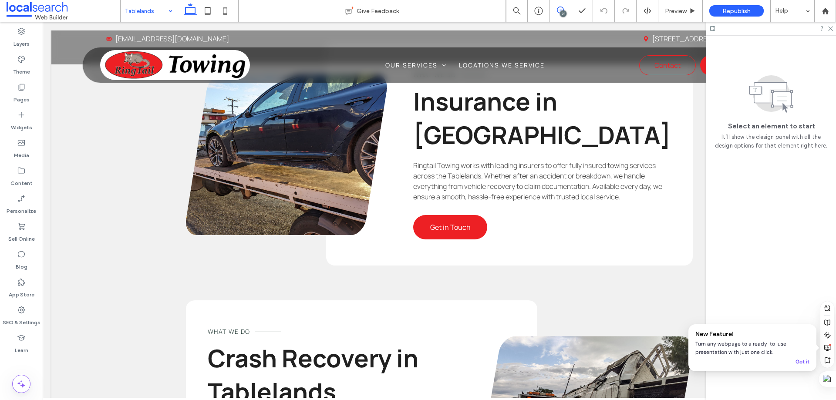
click at [560, 8] on icon at bounding box center [560, 10] width 7 height 7
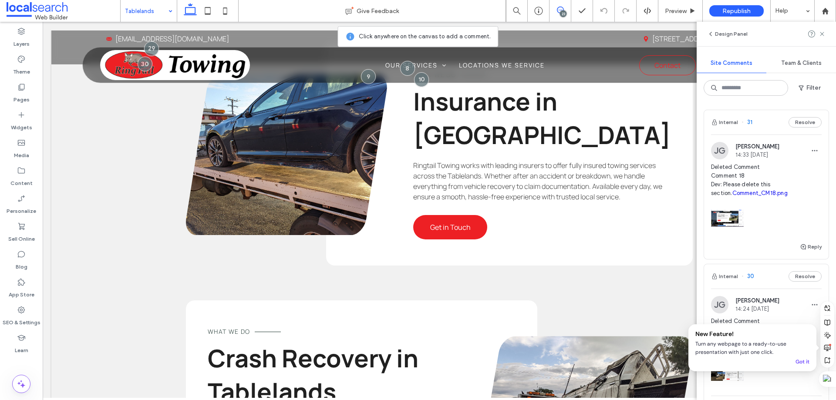
click at [751, 194] on link "Comment_CM18.png" at bounding box center [760, 193] width 55 height 7
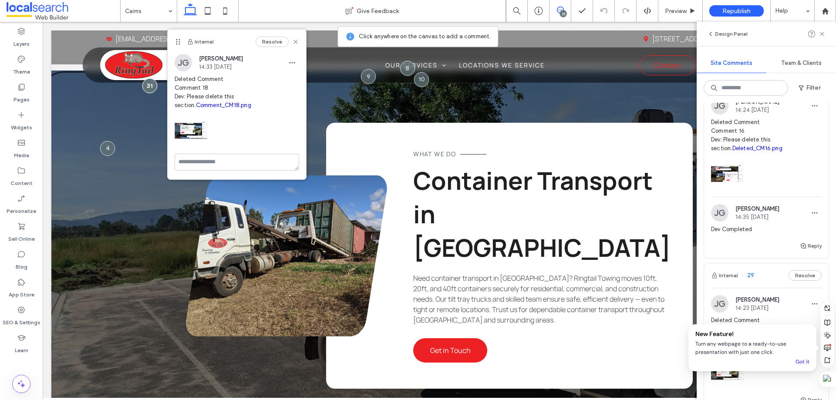
scroll to position [131, 0]
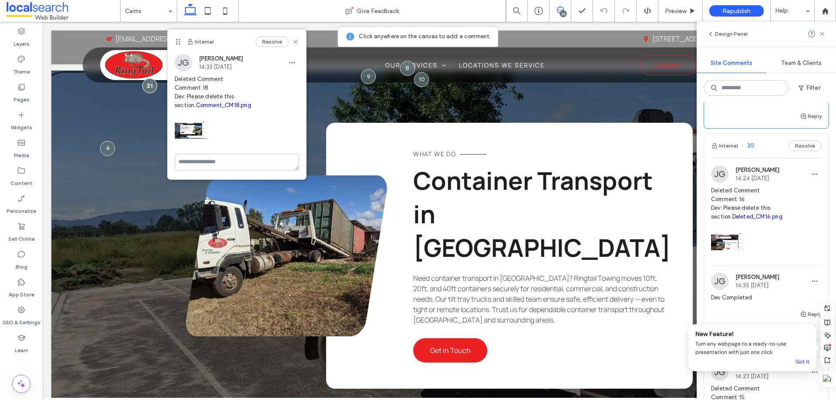
click at [747, 214] on link "Deleted_CM16.png" at bounding box center [758, 216] width 50 height 7
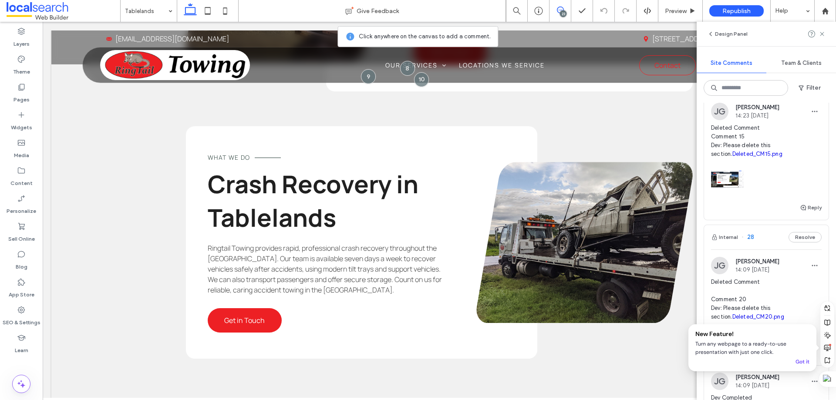
scroll to position [392, 0]
click at [800, 208] on icon "button" at bounding box center [803, 207] width 7 height 7
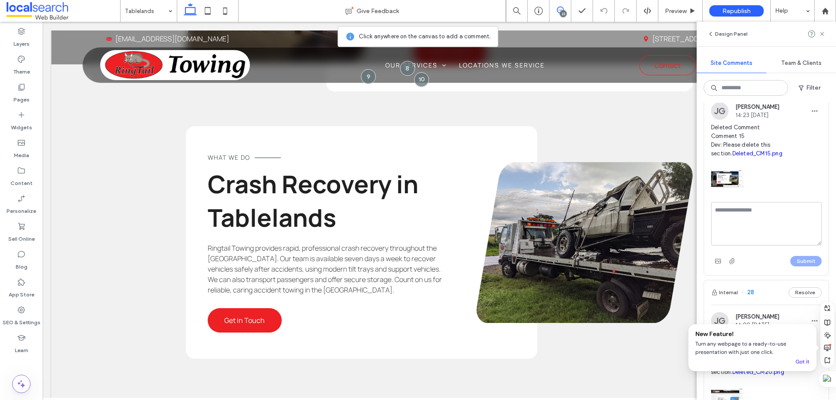
click at [745, 213] on textarea at bounding box center [766, 224] width 111 height 44
click at [744, 210] on textarea "**********" at bounding box center [763, 224] width 104 height 44
type textarea "**********"
click at [794, 257] on button "Submit" at bounding box center [806, 261] width 31 height 10
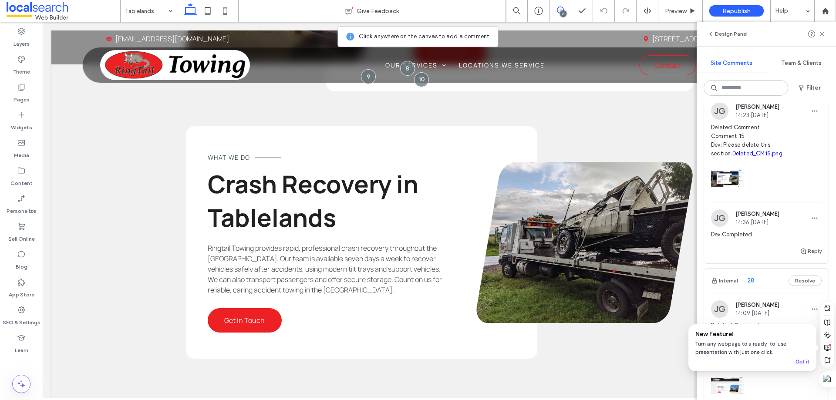
click at [768, 189] on div at bounding box center [766, 176] width 111 height 37
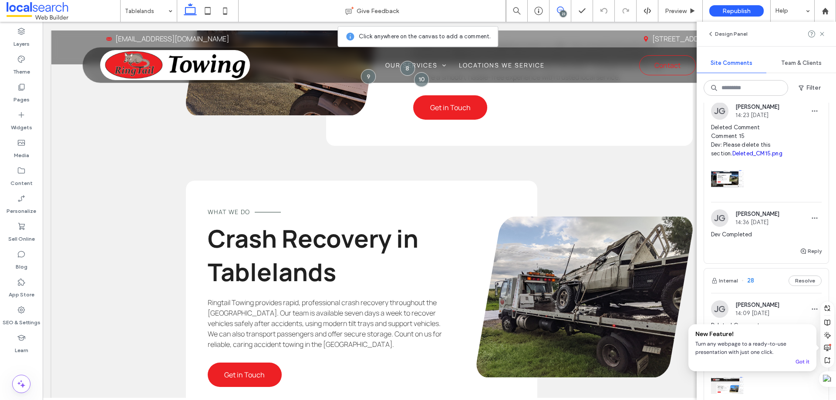
scroll to position [1237, 0]
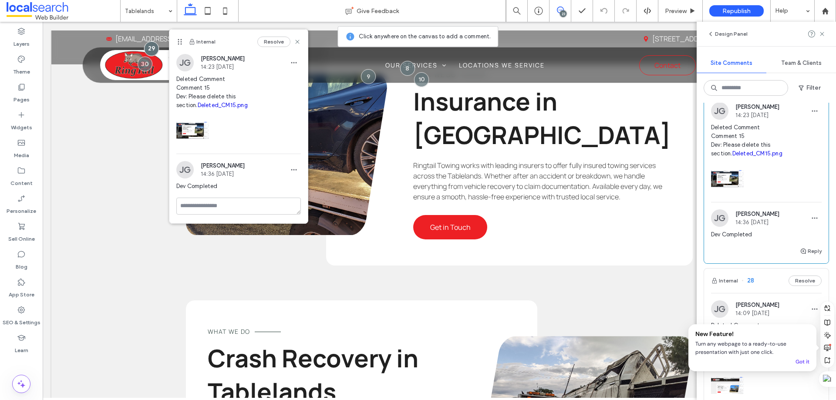
click at [211, 105] on link "Deleted_CM15.png" at bounding box center [223, 105] width 50 height 7
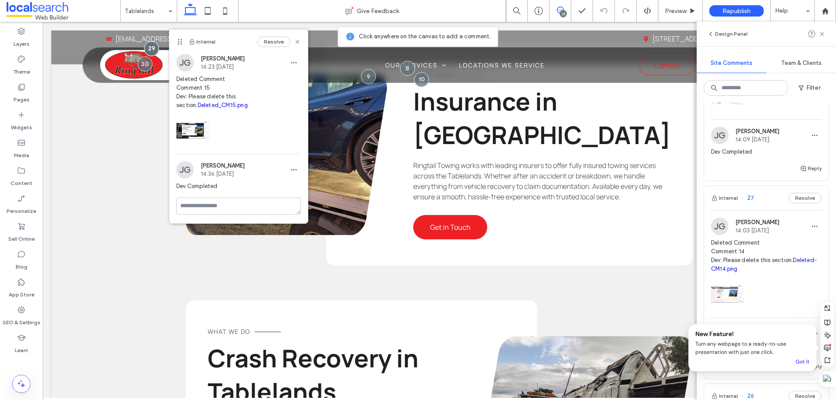
scroll to position [697, 0]
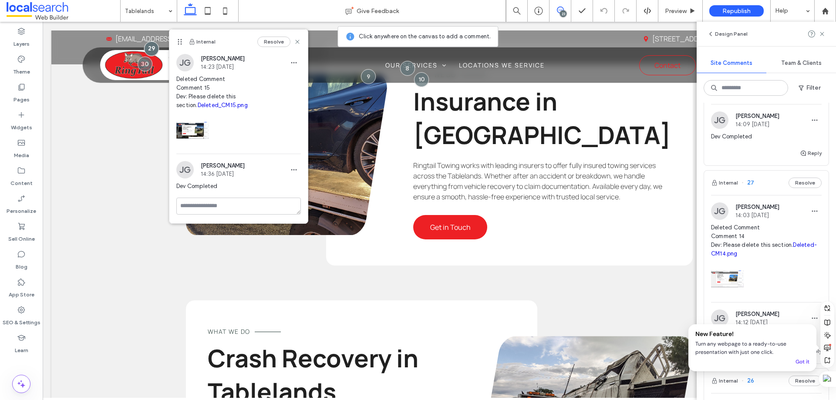
click at [772, 191] on div "Internal 27 Resolve" at bounding box center [766, 183] width 125 height 24
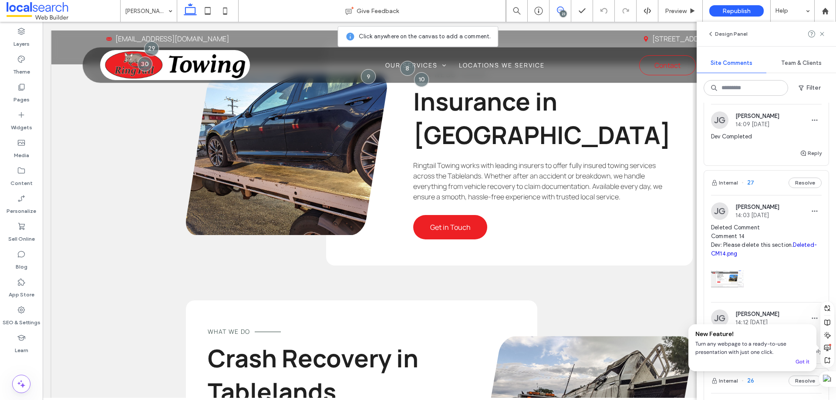
click at [761, 181] on div "Atherton Give Feedback 23 Preview Republish Help Design Panel Site Comments Tea…" at bounding box center [418, 200] width 836 height 400
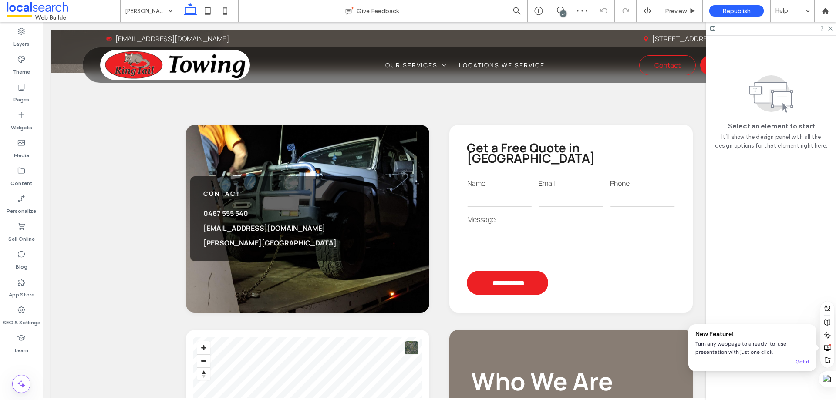
click at [561, 15] on div "23" at bounding box center [563, 13] width 7 height 7
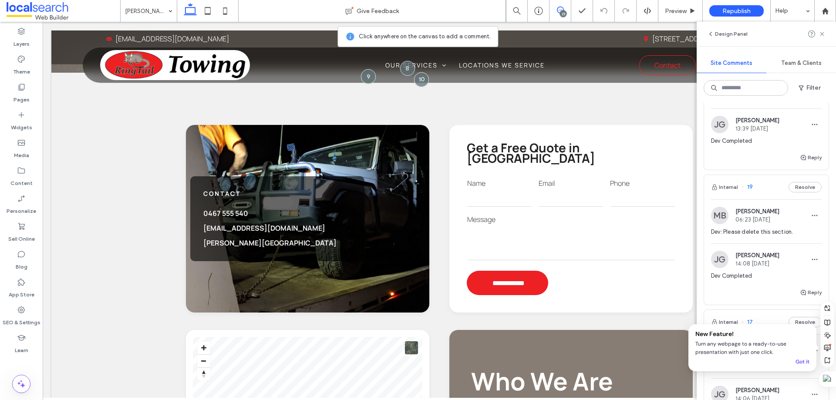
scroll to position [1960, 0]
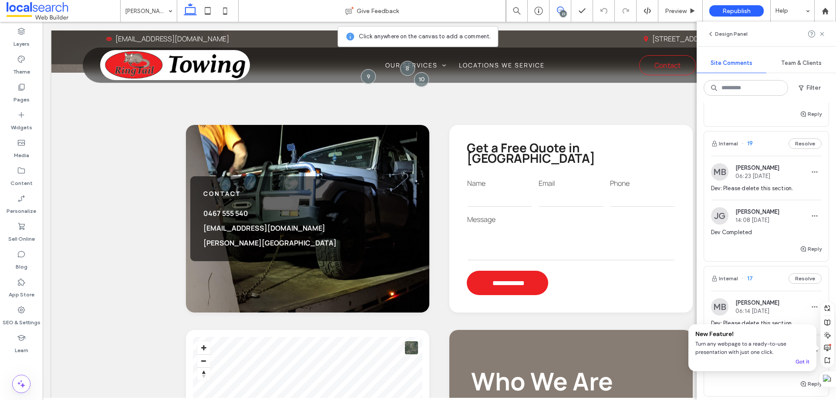
click at [767, 156] on div "Internal 19 Resolve" at bounding box center [766, 144] width 125 height 24
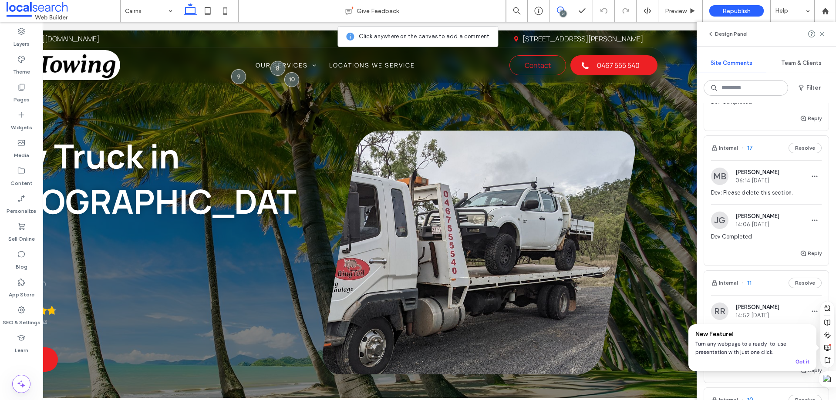
click at [765, 160] on div "Internal 17 Resolve" at bounding box center [766, 148] width 125 height 24
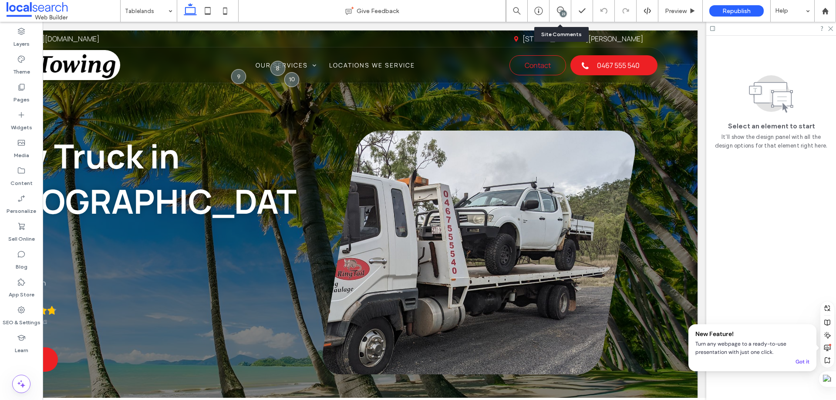
click at [563, 15] on div "23" at bounding box center [563, 13] width 7 height 7
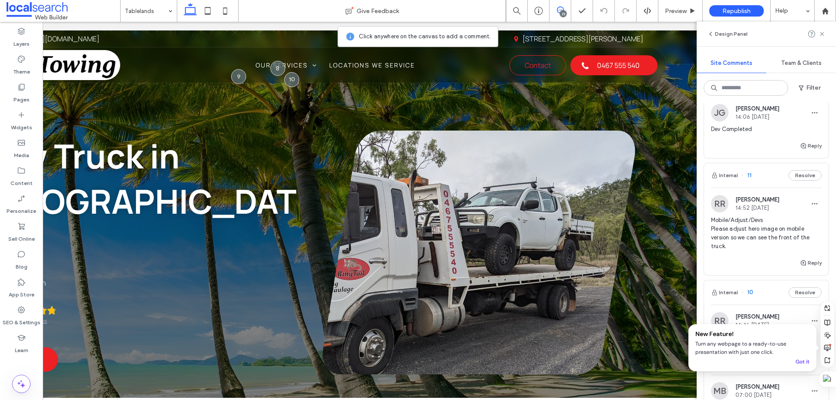
scroll to position [2222, 0]
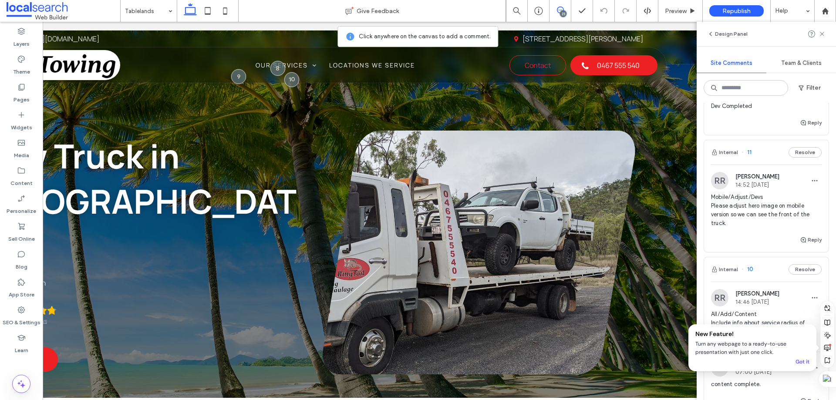
click at [764, 165] on div "Internal 11 Resolve" at bounding box center [766, 152] width 125 height 24
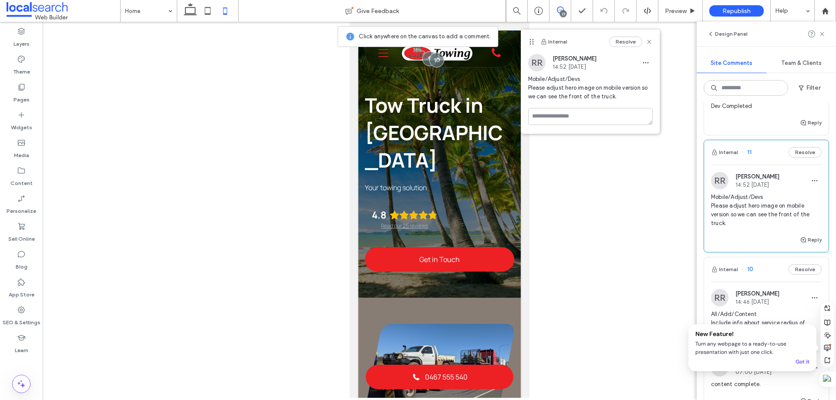
click at [558, 10] on use at bounding box center [560, 10] width 7 height 7
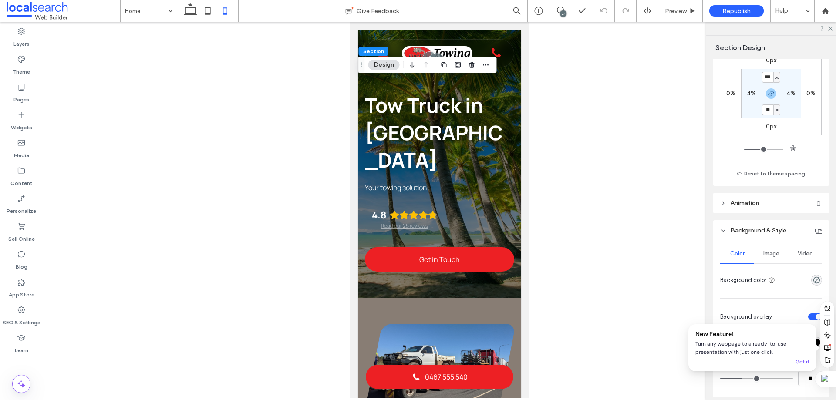
scroll to position [261, 0]
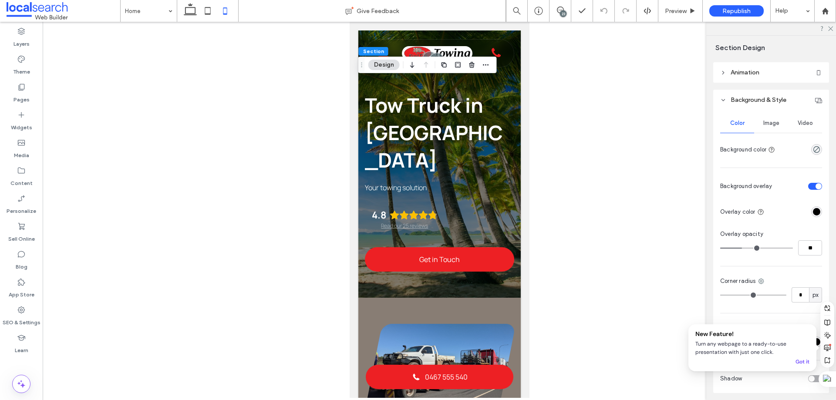
click at [771, 125] on span "Image" at bounding box center [772, 123] width 16 height 7
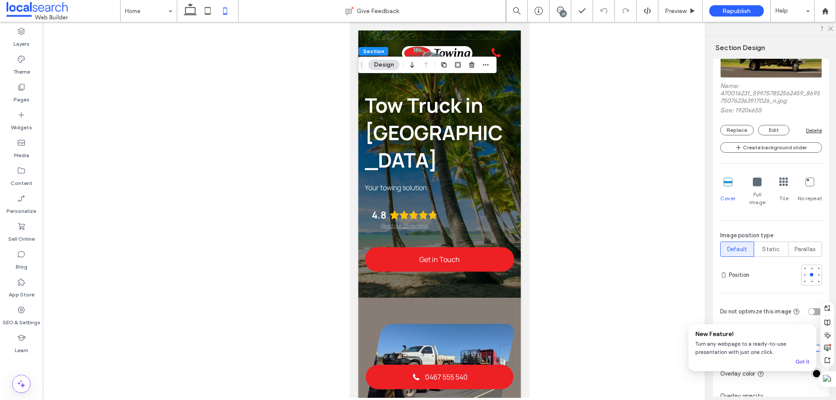
scroll to position [392, 0]
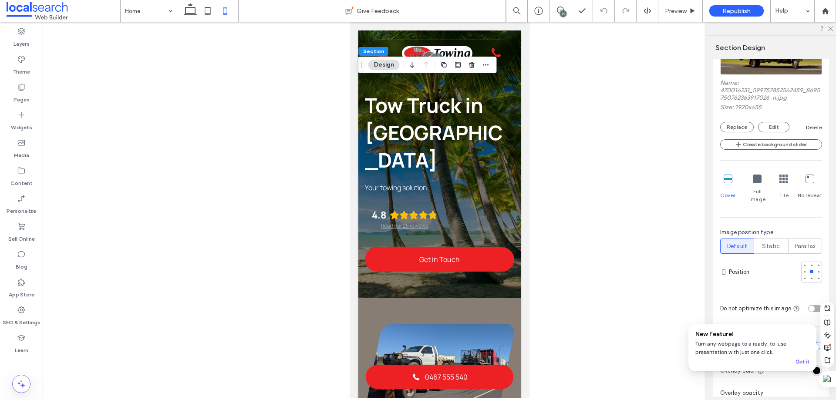
click at [781, 181] on icon at bounding box center [784, 179] width 9 height 9
click at [756, 176] on icon at bounding box center [757, 179] width 9 height 9
click at [728, 180] on icon at bounding box center [728, 179] width 9 height 9
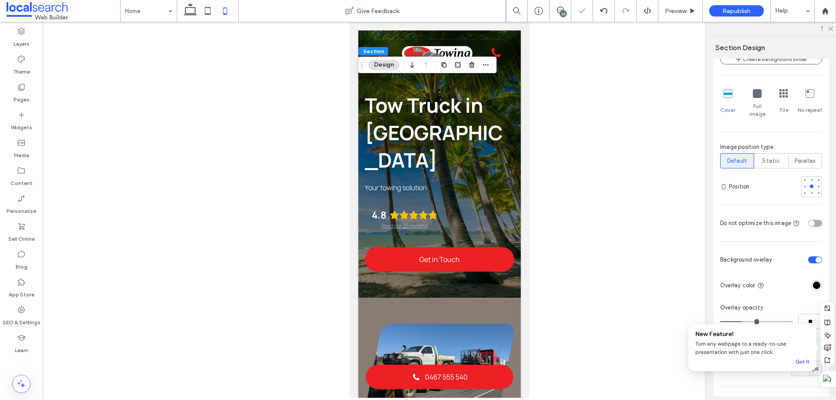
scroll to position [479, 0]
click at [817, 183] on div at bounding box center [818, 184] width 3 height 3
click at [810, 183] on div at bounding box center [811, 184] width 3 height 3
click at [817, 190] on div at bounding box center [818, 191] width 3 height 3
click at [809, 182] on div at bounding box center [812, 185] width 6 height 6
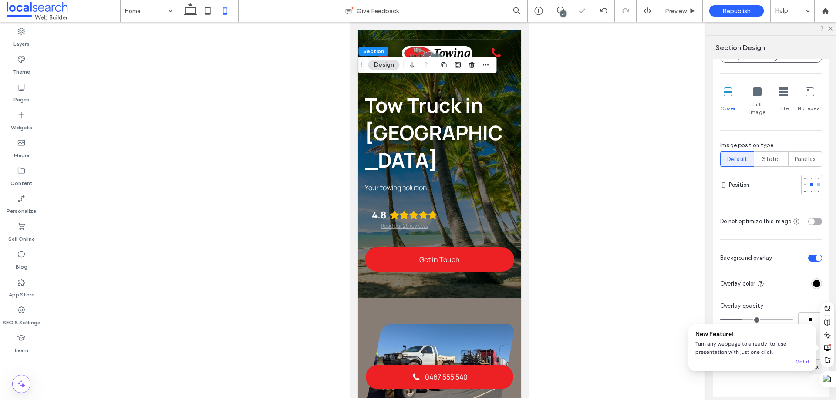
click at [816, 182] on div at bounding box center [819, 185] width 6 height 6
click at [801, 155] on span "Parallax" at bounding box center [805, 159] width 21 height 9
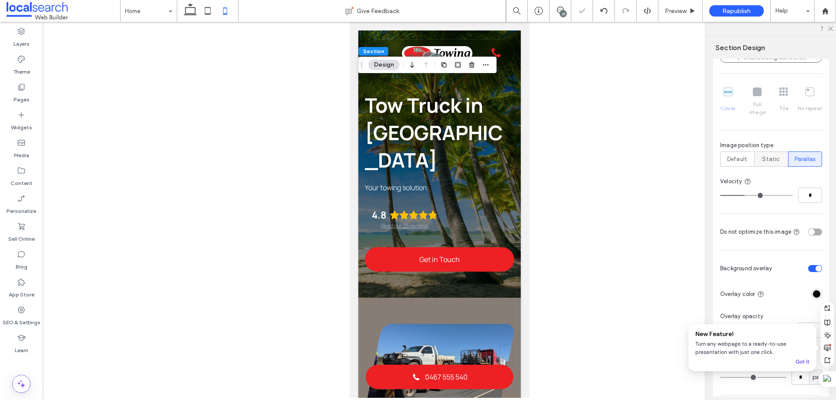
click at [779, 152] on div "Static" at bounding box center [771, 159] width 23 height 14
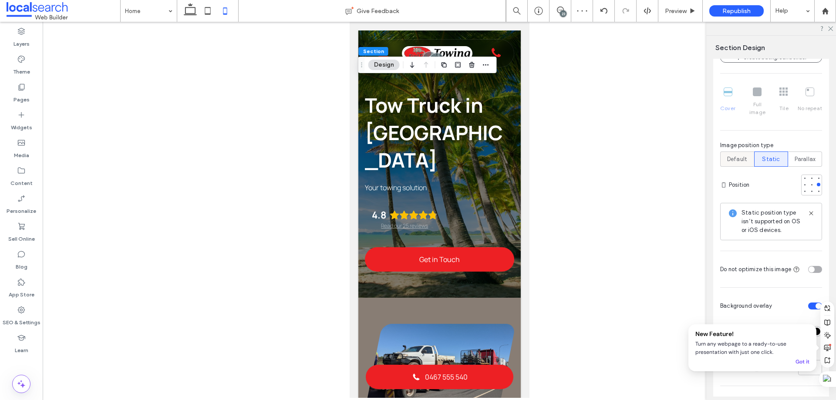
click at [731, 155] on span "Default" at bounding box center [737, 159] width 20 height 9
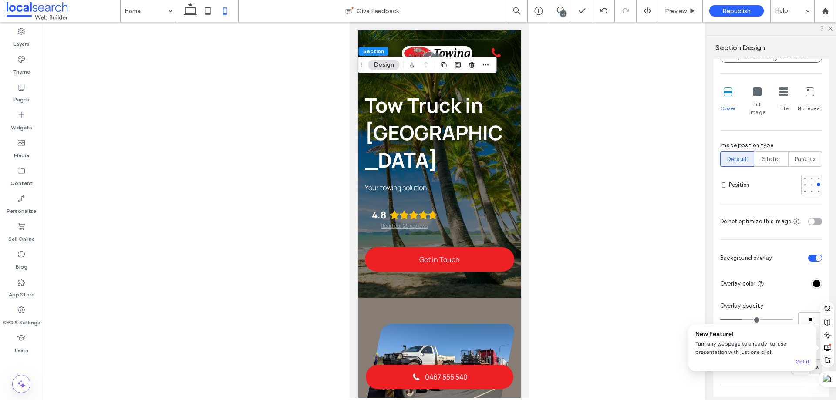
click at [388, 61] on button "Design" at bounding box center [384, 65] width 31 height 10
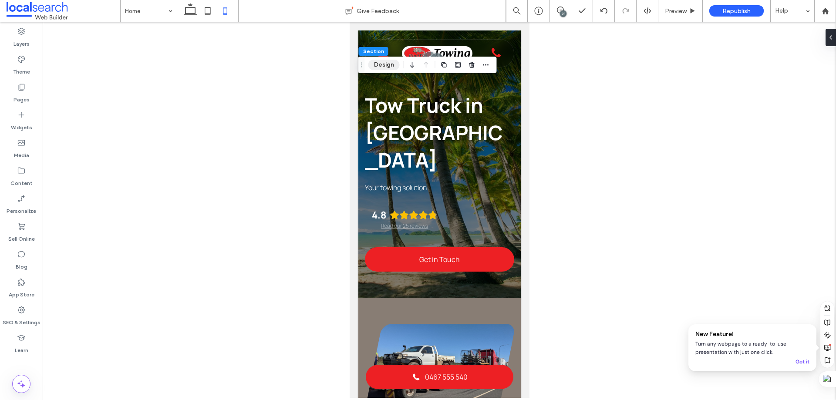
click at [380, 67] on button "Design" at bounding box center [384, 65] width 31 height 10
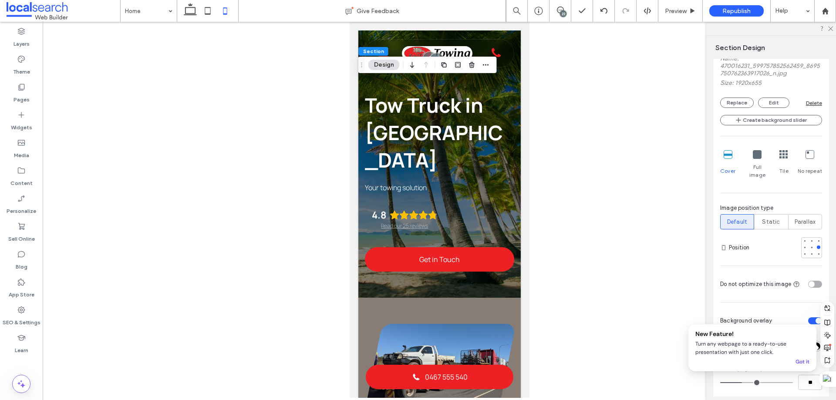
scroll to position [392, 0]
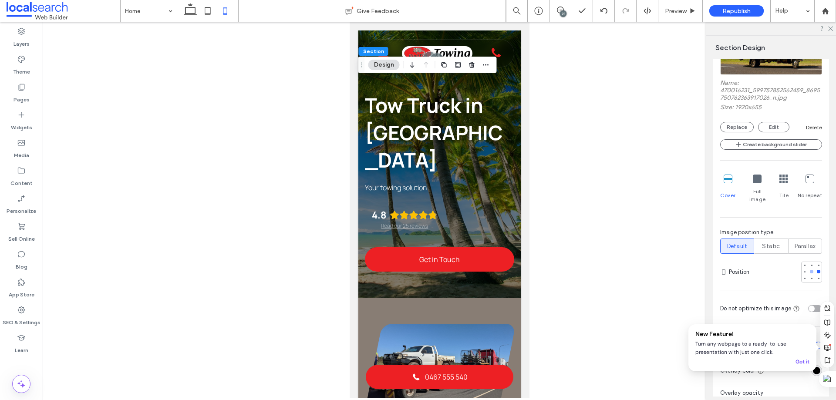
click at [809, 269] on div at bounding box center [812, 272] width 6 height 6
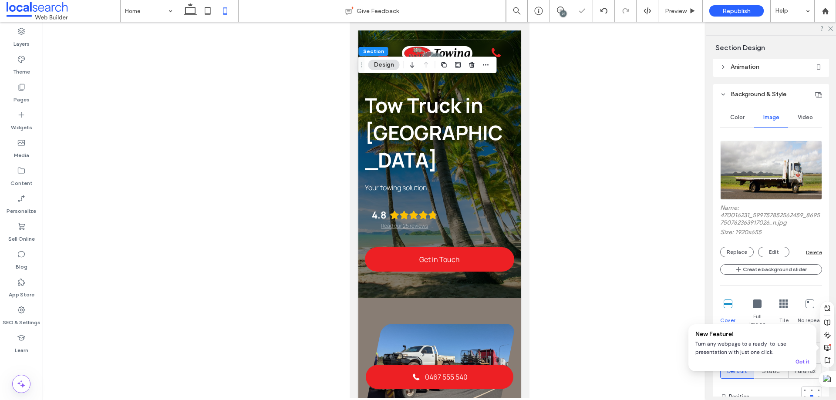
scroll to position [261, 0]
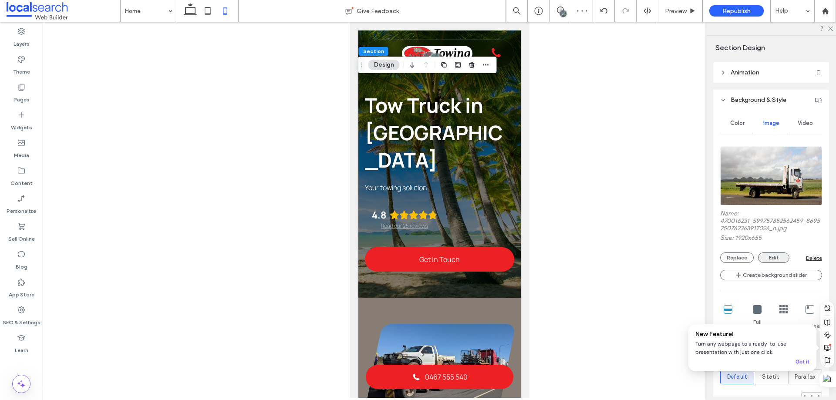
click at [779, 260] on button "Edit" at bounding box center [773, 258] width 31 height 10
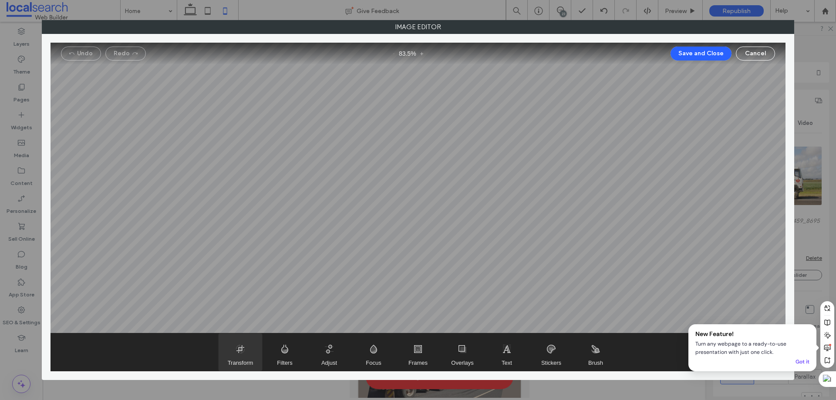
click at [253, 359] on span "Transform" at bounding box center [241, 352] width 44 height 37
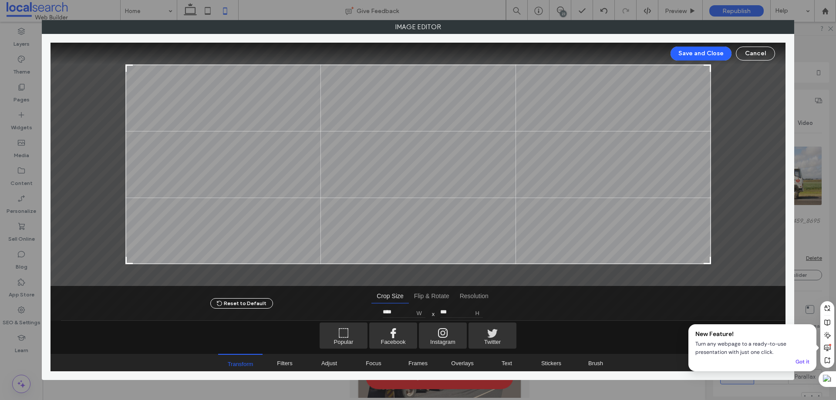
type input "****"
type input "***"
type input "****"
type input "***"
type input "****"
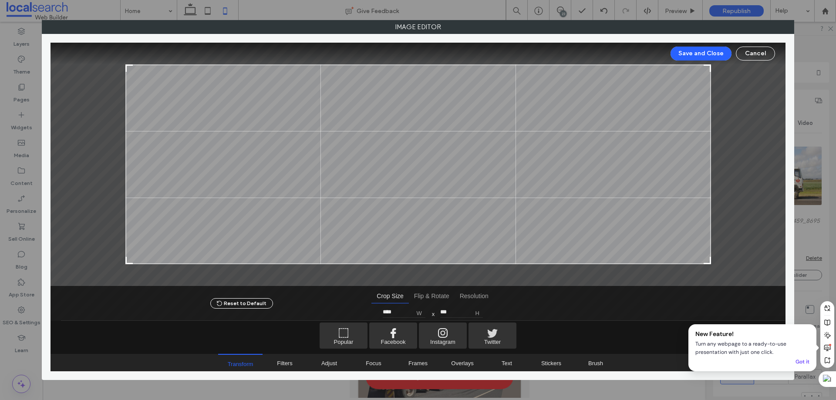
type input "***"
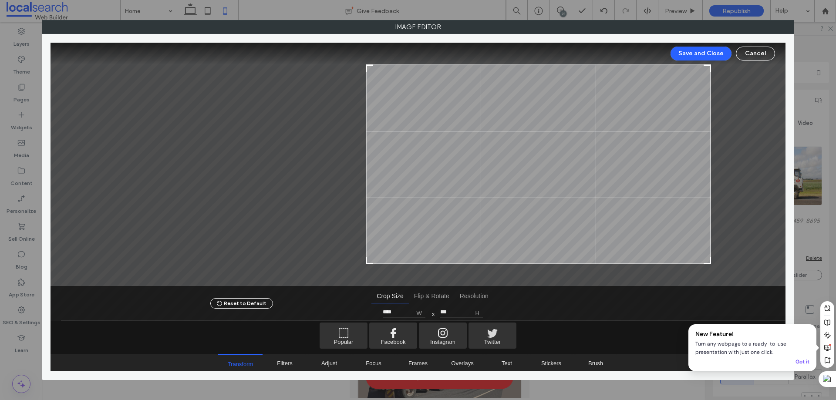
type input "****"
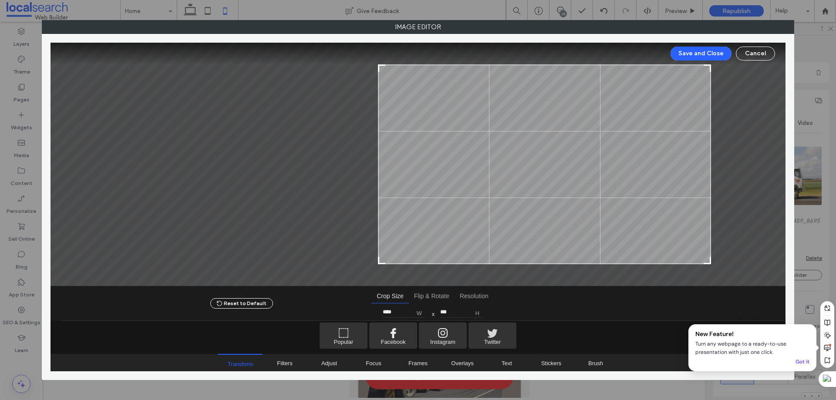
drag, startPoint x: 128, startPoint y: 263, endPoint x: 380, endPoint y: 276, distance: 252.6
click at [380, 276] on div at bounding box center [418, 165] width 735 height 244
click at [711, 51] on button "Save and Close" at bounding box center [701, 54] width 61 height 14
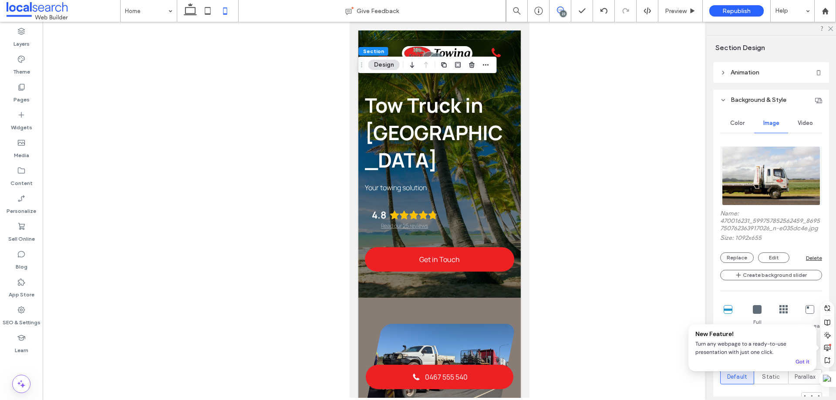
click at [560, 10] on use at bounding box center [560, 10] width 7 height 7
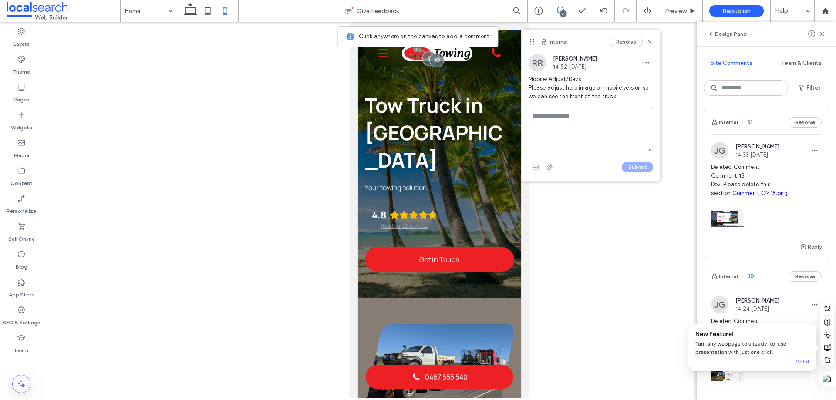
click at [572, 117] on textarea at bounding box center [591, 130] width 125 height 44
type textarea "**********"
click at [634, 169] on button "Submit" at bounding box center [637, 167] width 31 height 10
click at [206, 11] on icon at bounding box center [207, 10] width 17 height 17
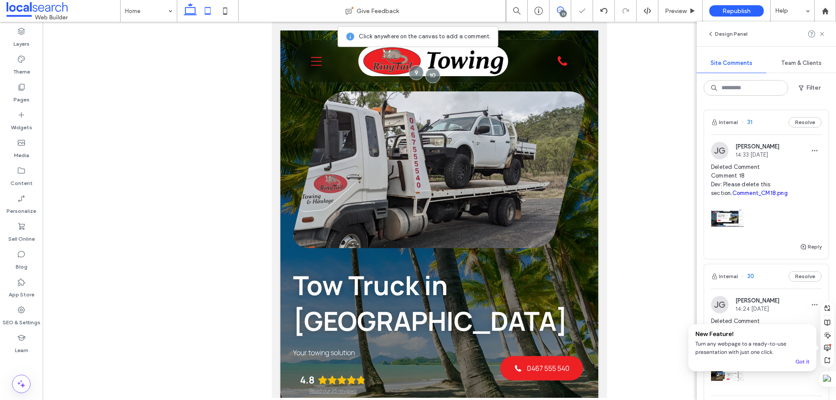
click at [186, 10] on use at bounding box center [190, 9] width 13 height 12
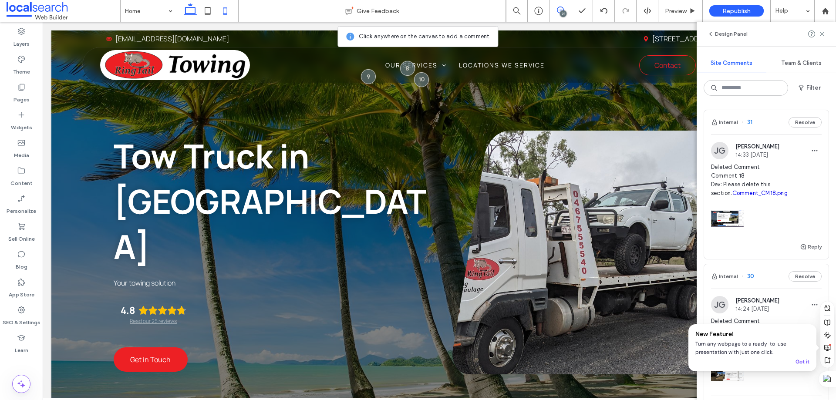
click at [222, 7] on icon at bounding box center [225, 10] width 17 height 17
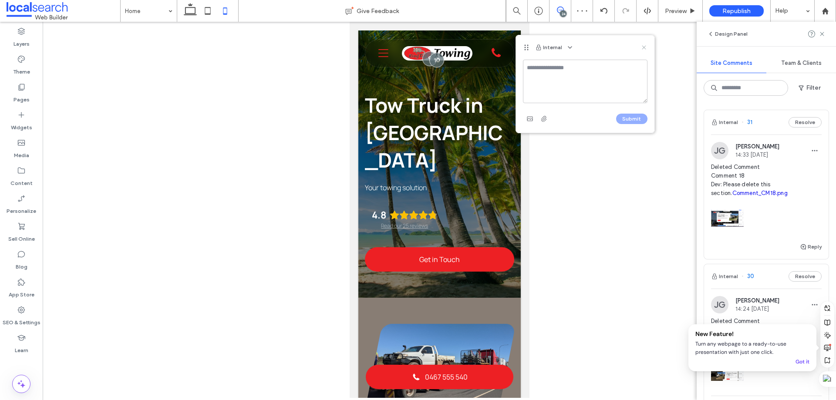
click at [646, 47] on icon at bounding box center [644, 47] width 7 height 7
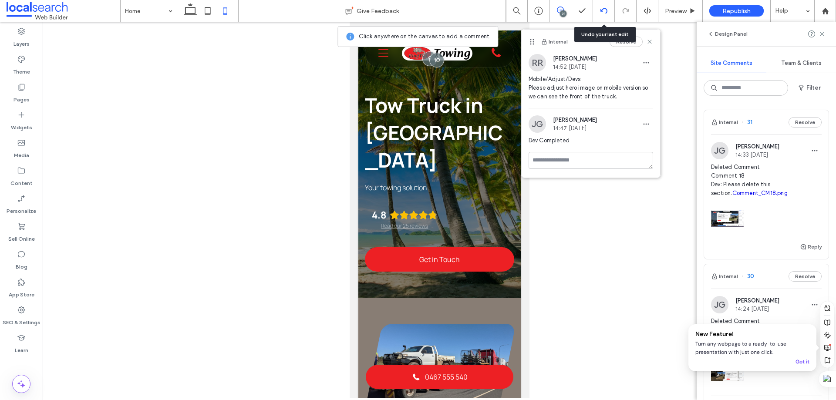
click at [609, 7] on div at bounding box center [604, 11] width 22 height 22
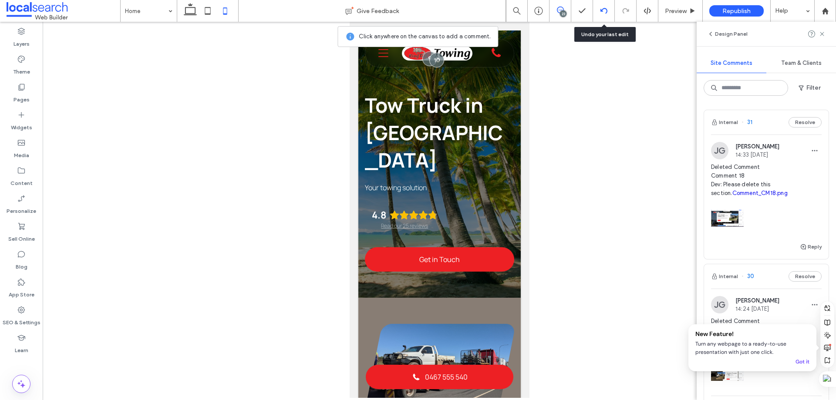
click at [602, 9] on icon at bounding box center [604, 10] width 7 height 7
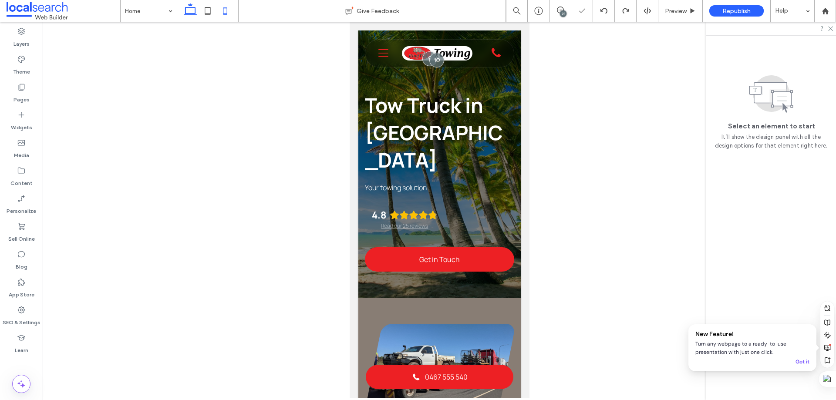
click at [187, 11] on icon at bounding box center [190, 10] width 17 height 17
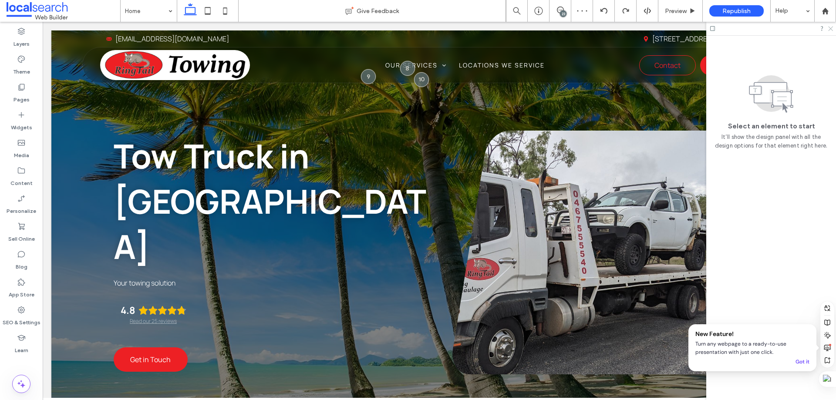
click at [832, 28] on icon at bounding box center [831, 28] width 6 height 6
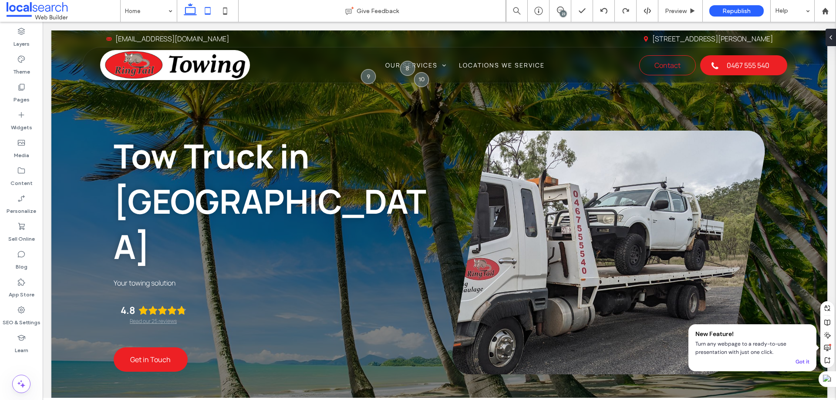
click at [208, 10] on icon at bounding box center [207, 10] width 17 height 17
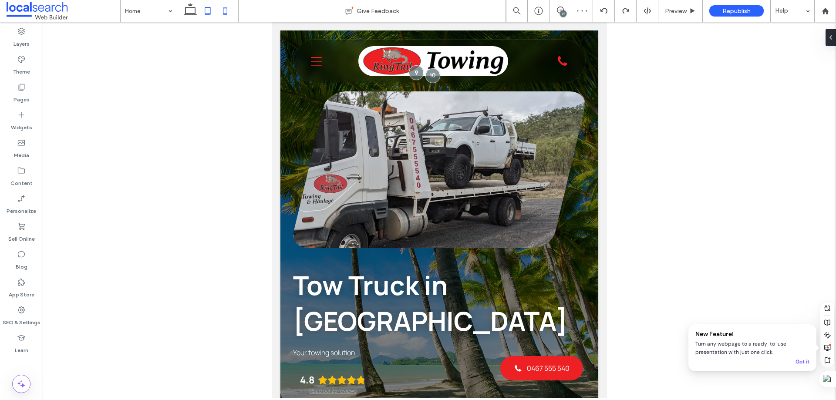
click at [225, 11] on icon at bounding box center [225, 10] width 17 height 17
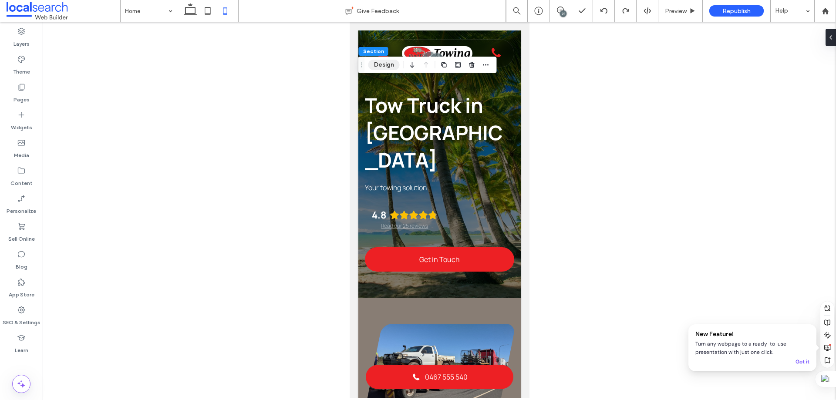
click at [386, 61] on button "Design" at bounding box center [384, 65] width 31 height 10
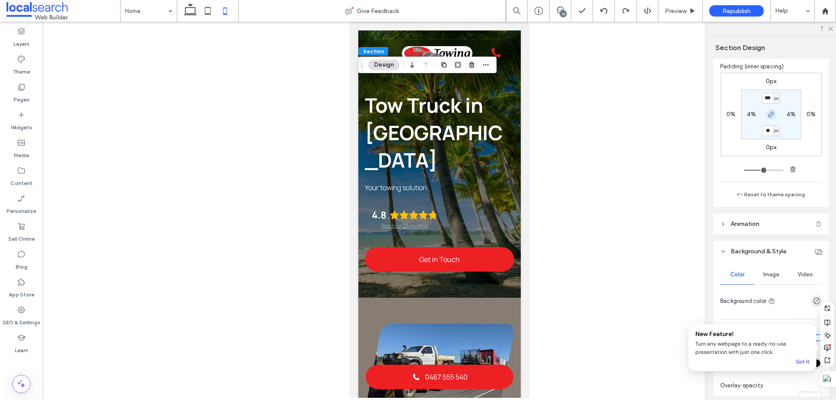
scroll to position [131, 0]
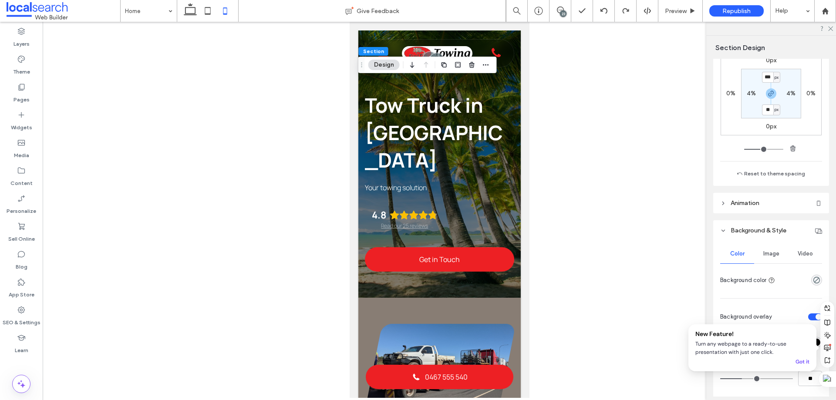
click at [768, 253] on span "Image" at bounding box center [772, 253] width 16 height 7
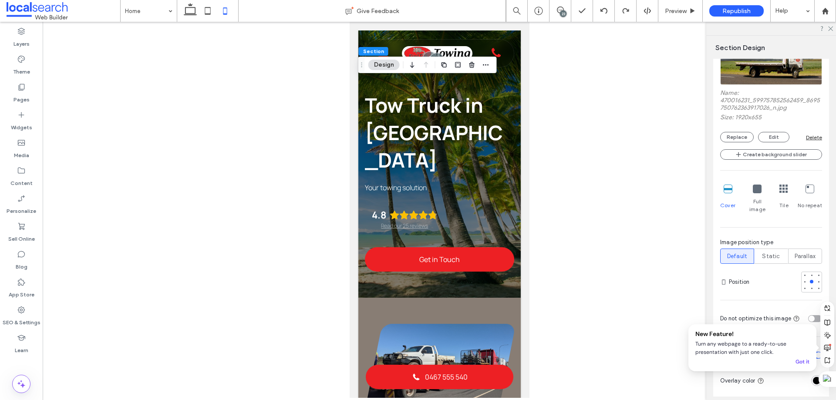
scroll to position [392, 0]
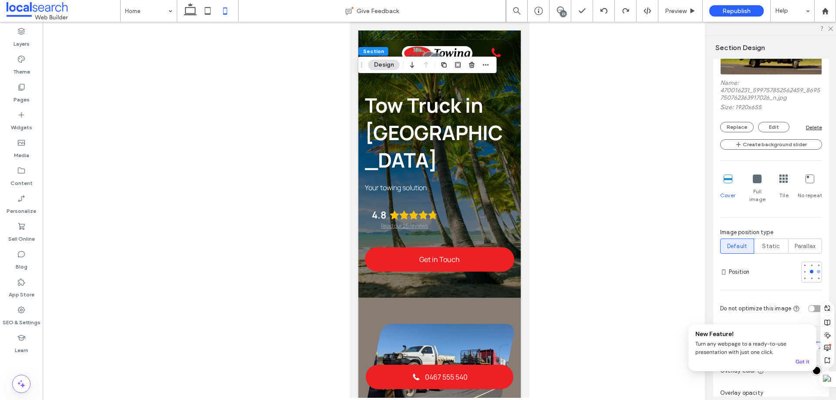
click at [817, 270] on div at bounding box center [818, 271] width 3 height 3
click at [809, 269] on div at bounding box center [812, 272] width 6 height 6
click at [816, 276] on div at bounding box center [819, 279] width 6 height 6
click at [810, 270] on div at bounding box center [811, 271] width 3 height 3
click at [817, 264] on div at bounding box center [818, 265] width 3 height 3
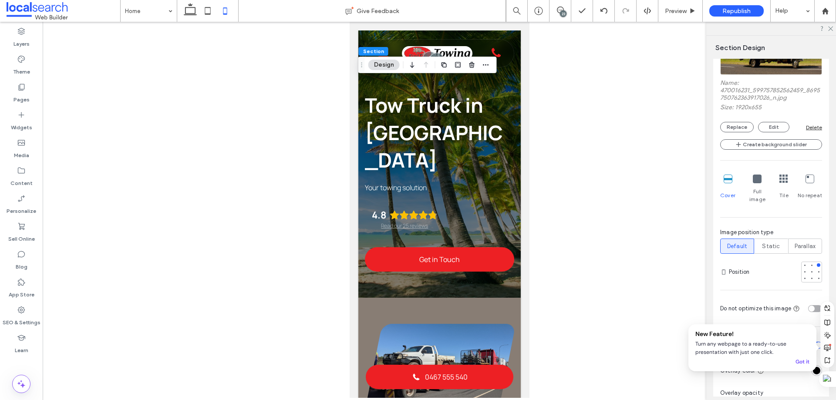
click at [781, 186] on div "Tile" at bounding box center [784, 189] width 9 height 36
click at [754, 179] on icon at bounding box center [757, 179] width 9 height 9
click at [726, 176] on icon at bounding box center [728, 179] width 9 height 9
click at [810, 270] on div at bounding box center [811, 271] width 3 height 3
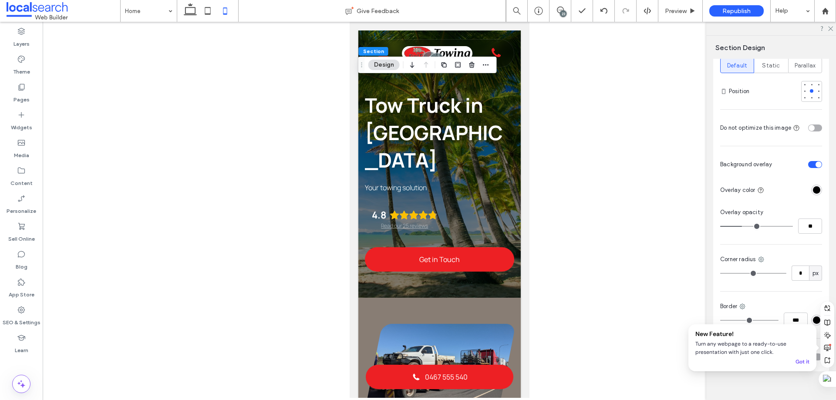
scroll to position [575, 0]
click at [20, 315] on label "SEO & Settings" at bounding box center [22, 321] width 38 height 12
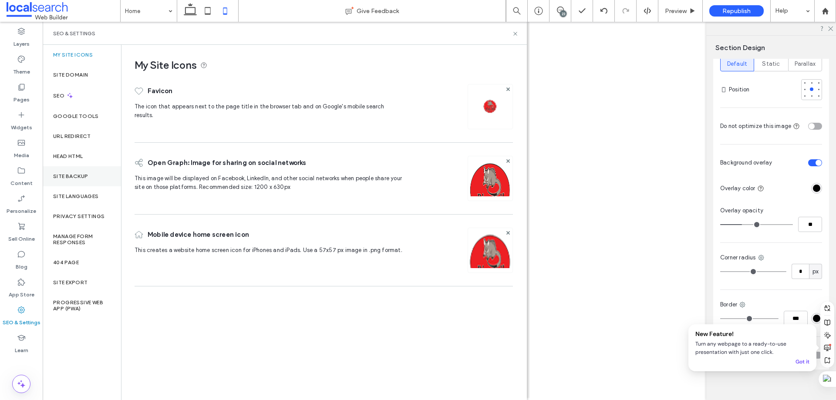
click at [80, 182] on div "Site Backup" at bounding box center [82, 176] width 78 height 20
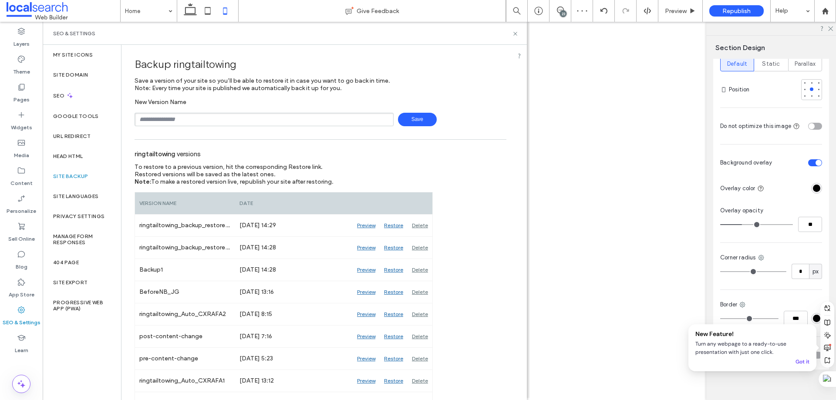
click at [164, 122] on input "text" at bounding box center [264, 120] width 259 height 14
click at [178, 118] on input "******" at bounding box center [264, 120] width 259 height 14
type input "**********"
click at [398, 120] on span "Save" at bounding box center [417, 120] width 39 height 14
click at [517, 35] on use at bounding box center [515, 33] width 3 height 3
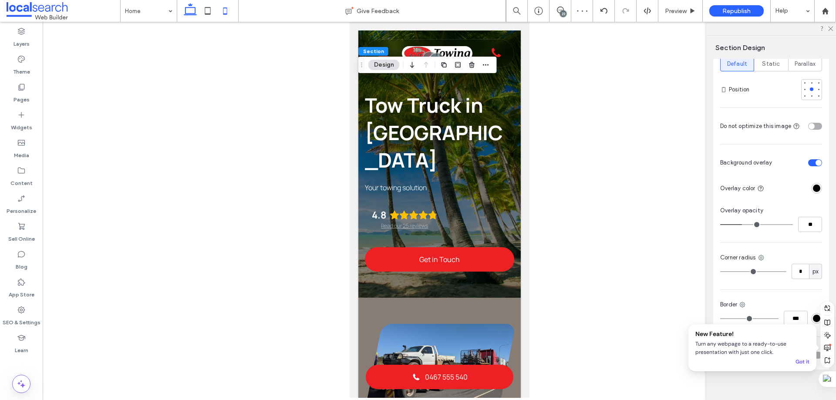
click at [198, 7] on icon at bounding box center [190, 10] width 17 height 17
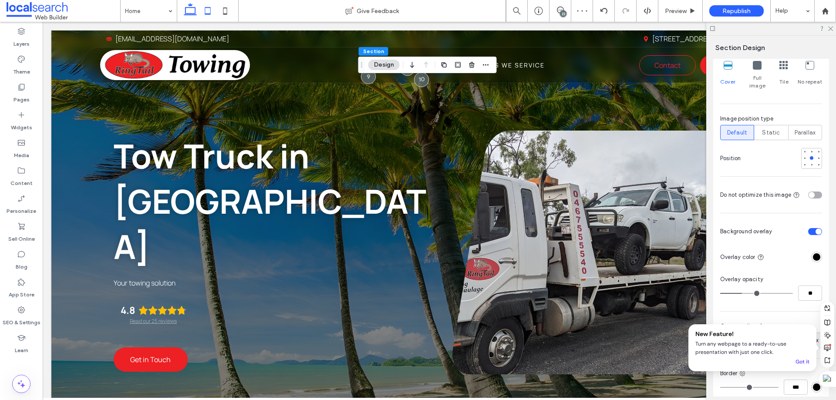
type input "***"
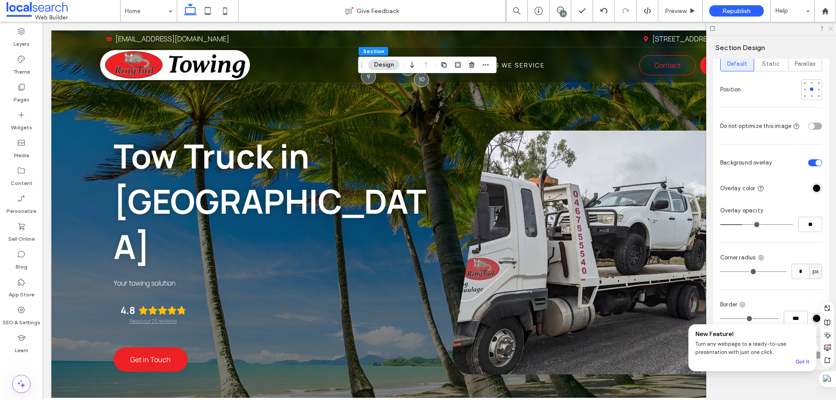
click at [830, 29] on icon at bounding box center [831, 28] width 6 height 6
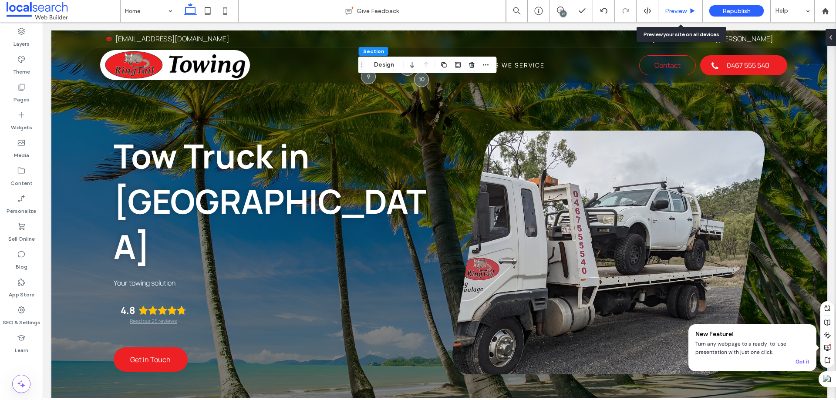
click at [670, 6] on div "Preview" at bounding box center [681, 11] width 44 height 22
click at [678, 14] on span "Preview" at bounding box center [676, 10] width 22 height 7
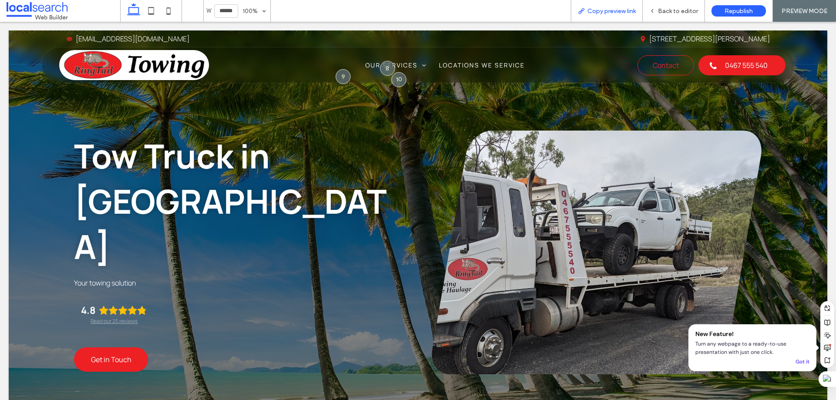
click at [612, 14] on span "Copy preview link" at bounding box center [612, 10] width 48 height 7
click at [662, 10] on span "Back to editor" at bounding box center [678, 10] width 40 height 7
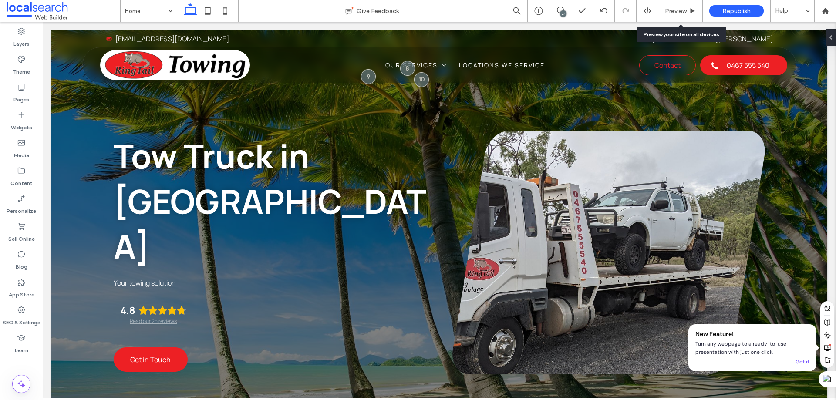
click at [564, 12] on div "23" at bounding box center [563, 13] width 7 height 7
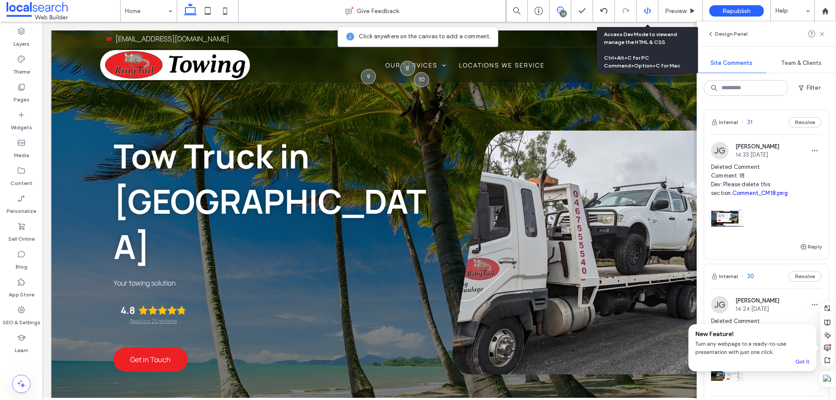
click at [642, 8] on div at bounding box center [647, 11] width 21 height 8
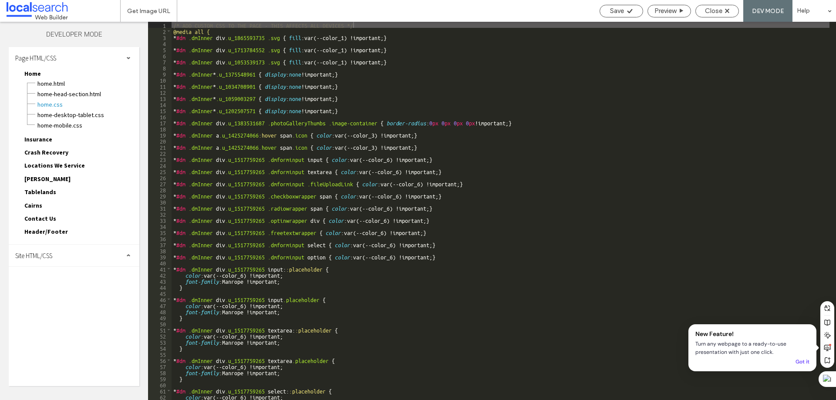
click at [51, 258] on span "Site HTML/CSS" at bounding box center [33, 256] width 37 height 8
click at [59, 297] on span "site.css" at bounding box center [90, 293] width 99 height 9
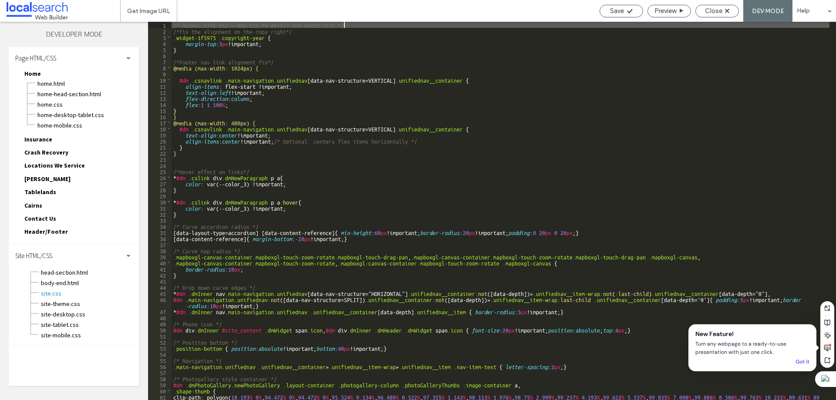
click at [349, 25] on div "/* GLOBAL SITE CSS - ADD CSS TO AFFECT THE WHOLE SITE */ /*fix the alignment on…" at bounding box center [501, 226] width 658 height 409
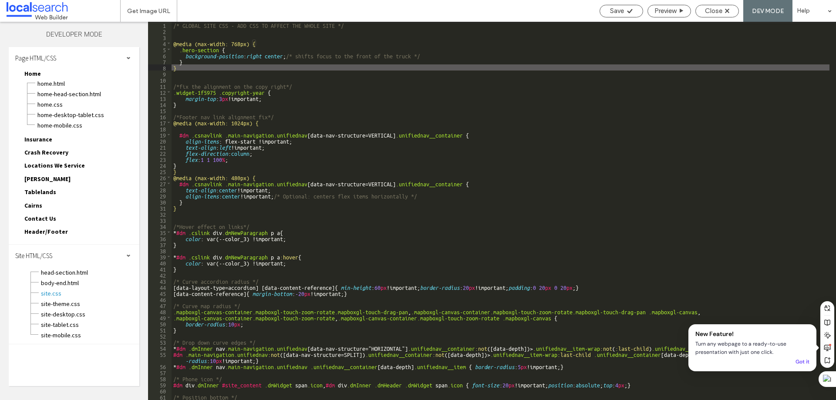
click at [220, 49] on div "/* GLOBAL SITE CSS - ADD CSS TO AFFECT THE WHOLE SITE */ @media (max-width: 768…" at bounding box center [501, 217] width 658 height 391
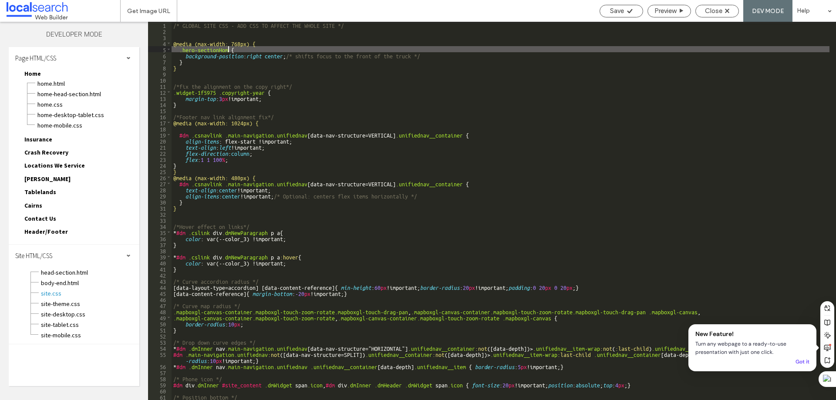
type textarea "**"
drag, startPoint x: 231, startPoint y: 48, endPoint x: 183, endPoint y: 47, distance: 48.8
click at [183, 47] on div "/* GLOBAL SITE CSS - ADD CSS TO AFFECT THE WHOLE SITE */ @media (max-width: 768…" at bounding box center [501, 217] width 658 height 391
drag, startPoint x: 622, startPoint y: 10, endPoint x: 630, endPoint y: 13, distance: 8.8
click at [621, 10] on span "Save" at bounding box center [617, 11] width 14 height 8
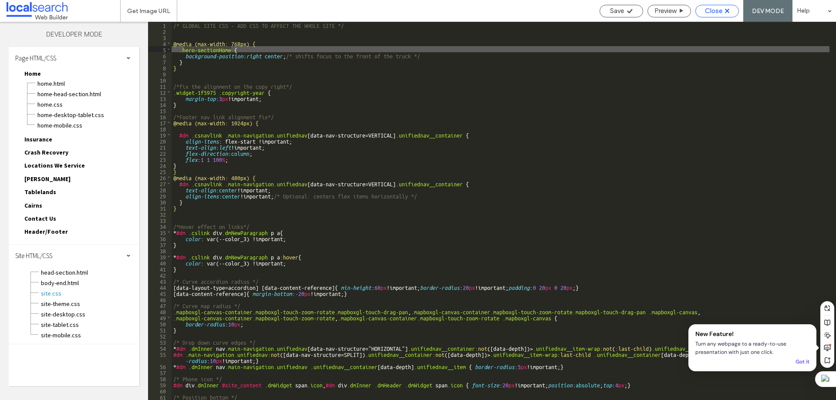
click at [711, 10] on span "Close" at bounding box center [713, 11] width 17 height 8
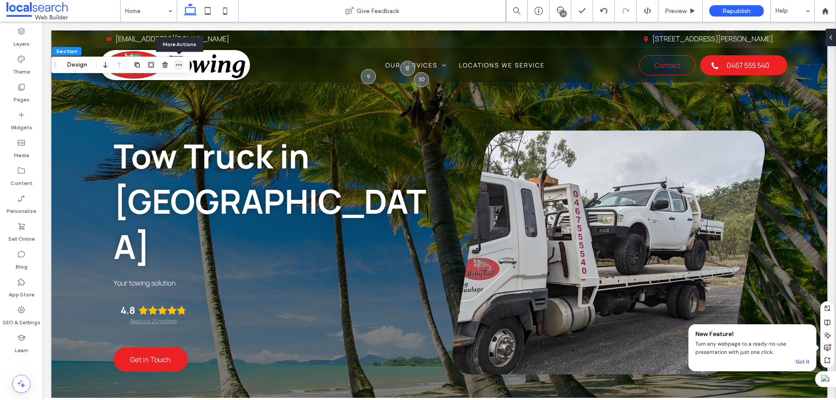
click at [182, 66] on icon "button" at bounding box center [179, 64] width 7 height 7
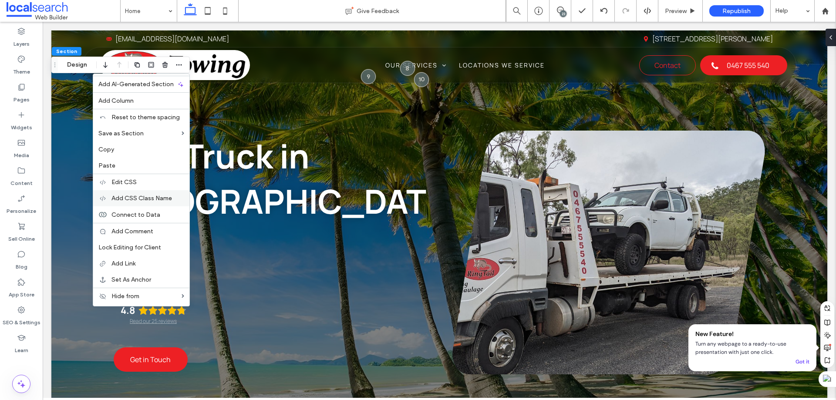
click at [141, 200] on span "Add CSS Class Name" at bounding box center [142, 198] width 61 height 7
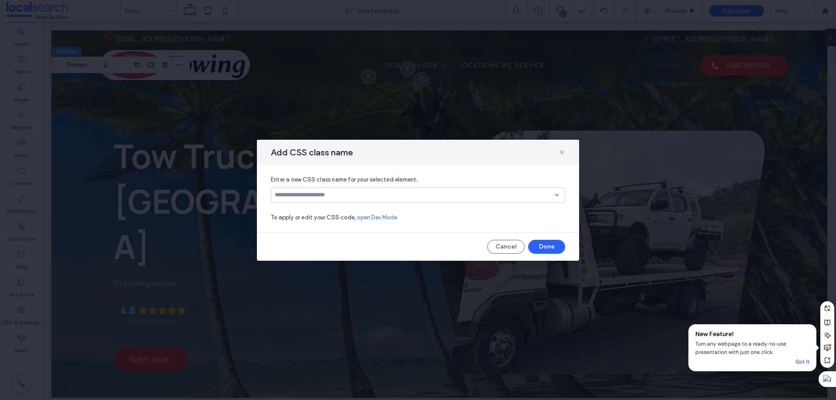
click at [302, 200] on div at bounding box center [418, 195] width 294 height 15
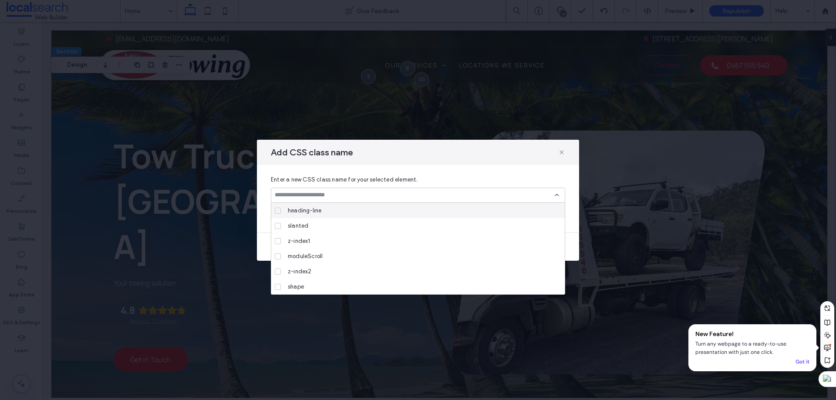
click at [304, 194] on input at bounding box center [415, 195] width 280 height 7
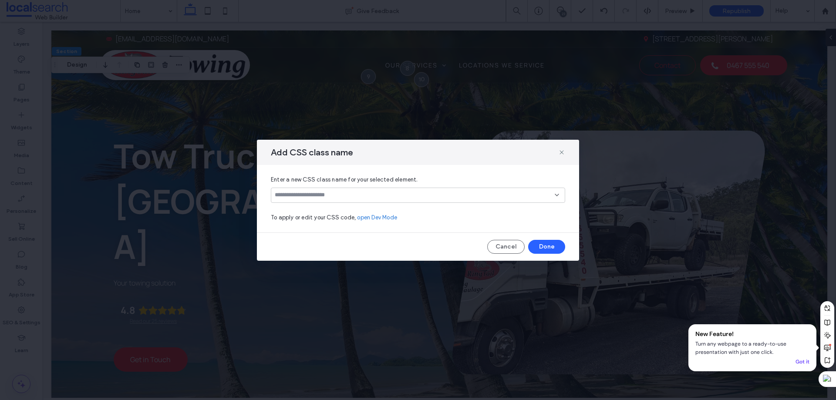
paste input "**********"
type input "**********"
click at [323, 211] on div "Create "hero-sectionHome"" at bounding box center [418, 209] width 286 height 7
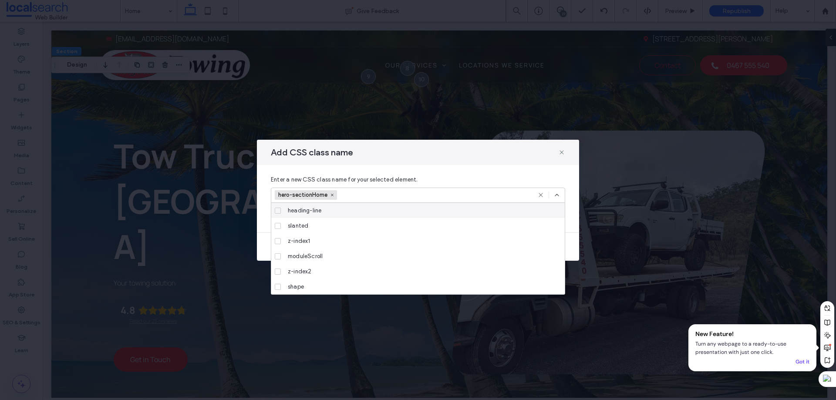
click at [555, 193] on icon at bounding box center [557, 195] width 7 height 7
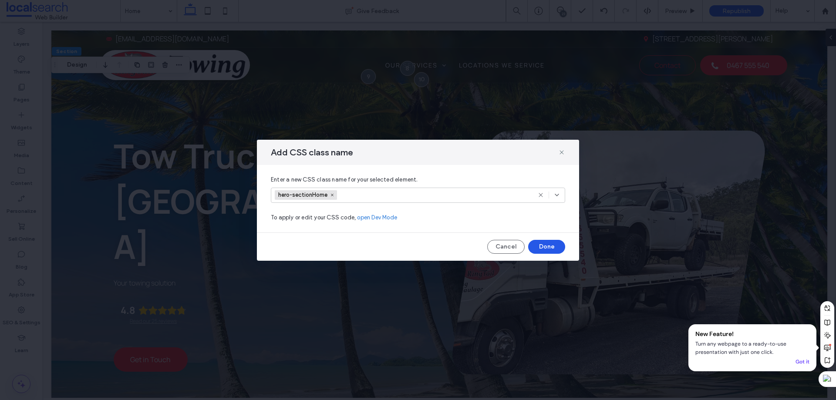
click at [544, 243] on button "Done" at bounding box center [546, 247] width 37 height 14
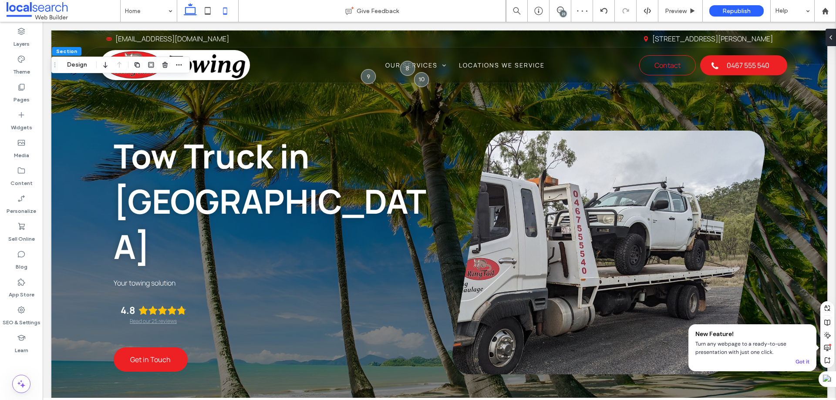
click at [220, 11] on icon at bounding box center [225, 10] width 17 height 17
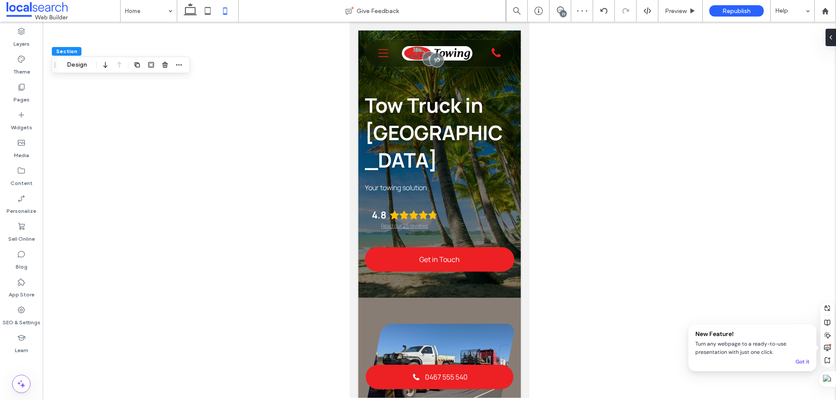
type input "***"
type input "**"
type input "***"
click at [175, 66] on span "button" at bounding box center [179, 65] width 10 height 10
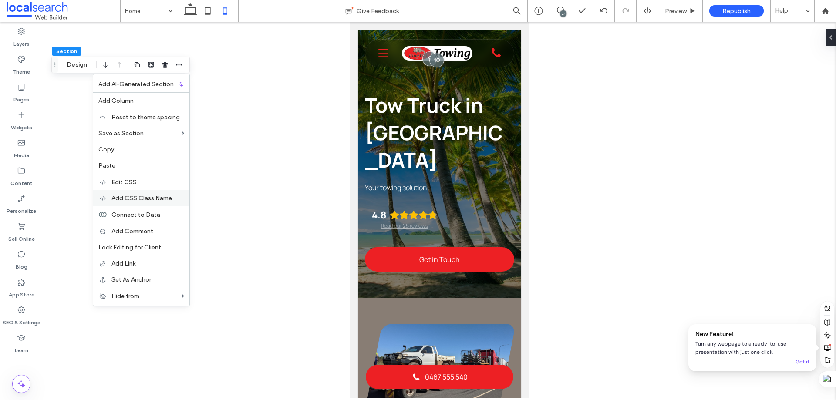
click at [140, 201] on span "Add CSS Class Name" at bounding box center [142, 198] width 61 height 7
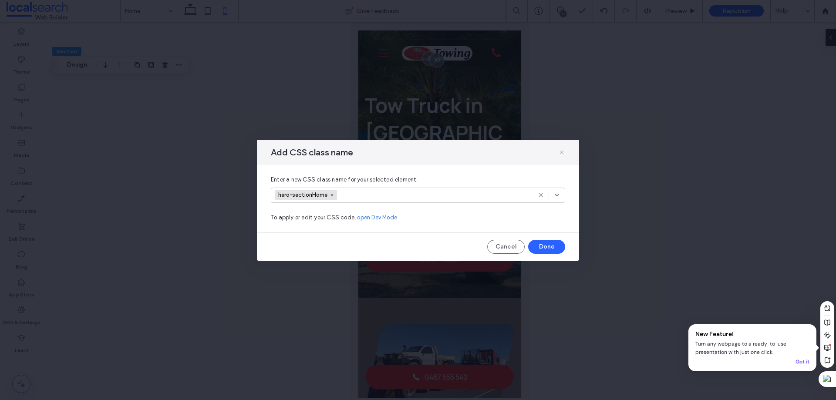
click at [562, 155] on icon at bounding box center [561, 152] width 7 height 7
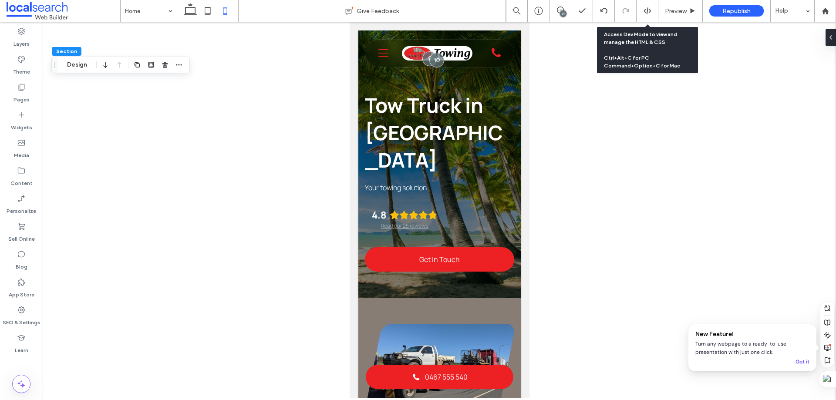
click at [649, 10] on icon at bounding box center [648, 11] width 8 height 8
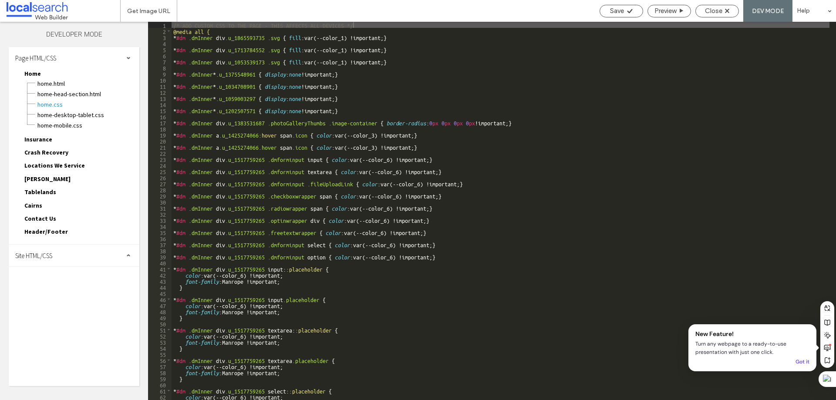
click at [58, 257] on div "Site HTML/CSS" at bounding box center [74, 256] width 131 height 22
click at [59, 293] on span "site.css" at bounding box center [90, 293] width 99 height 9
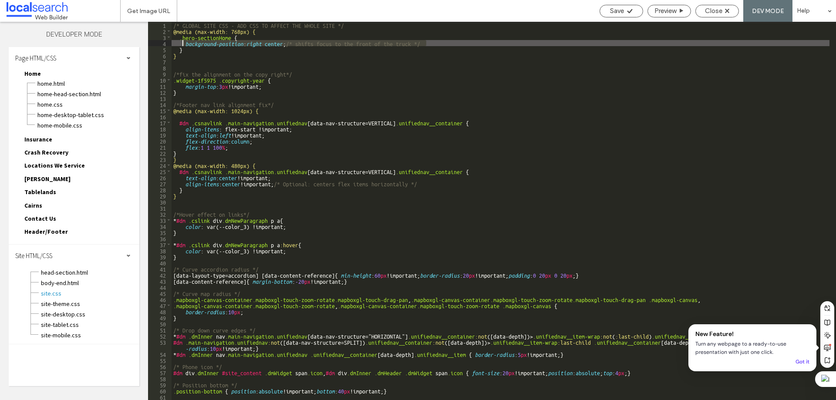
drag, startPoint x: 437, startPoint y: 44, endPoint x: 182, endPoint y: 40, distance: 255.7
click at [182, 40] on div "/* GLOBAL SITE CSS - ADD CSS TO AFFECT THE WHOLE SITE */ @media (max-width: 768…" at bounding box center [501, 217] width 658 height 391
drag, startPoint x: 186, startPoint y: 51, endPoint x: 179, endPoint y: 39, distance: 14.0
click at [179, 39] on div "/* GLOBAL SITE CSS - ADD CSS TO AFFECT THE WHOLE SITE */ @media (max-width: 768…" at bounding box center [501, 217] width 658 height 391
click at [216, 47] on div "/* GLOBAL SITE CSS - ADD CSS TO AFFECT THE WHOLE SITE */ @media (max-width: 768…" at bounding box center [501, 211] width 658 height 379
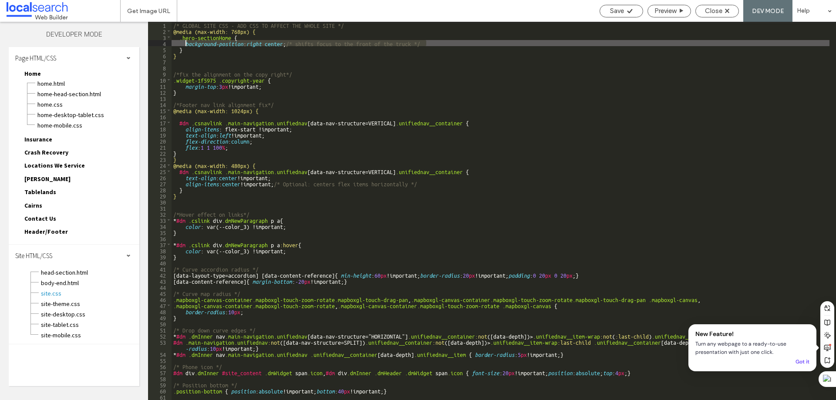
drag, startPoint x: 440, startPoint y: 44, endPoint x: 186, endPoint y: 41, distance: 253.6
click at [186, 41] on div "/* GLOBAL SITE CSS - ADD CSS TO AFFECT THE WHOLE SITE */ @media (max-width: 768…" at bounding box center [501, 217] width 658 height 391
click at [288, 47] on div "/* GLOBAL SITE CSS - ADD CSS TO AFFECT THE WHOLE SITE */ @media (max-width: 768…" at bounding box center [501, 217] width 658 height 391
drag, startPoint x: 185, startPoint y: 43, endPoint x: 290, endPoint y: 45, distance: 105.0
click at [290, 45] on div "/* GLOBAL SITE CSS - ADD CSS TO AFFECT THE WHOLE SITE */ @media (max-width: 768…" at bounding box center [501, 217] width 658 height 391
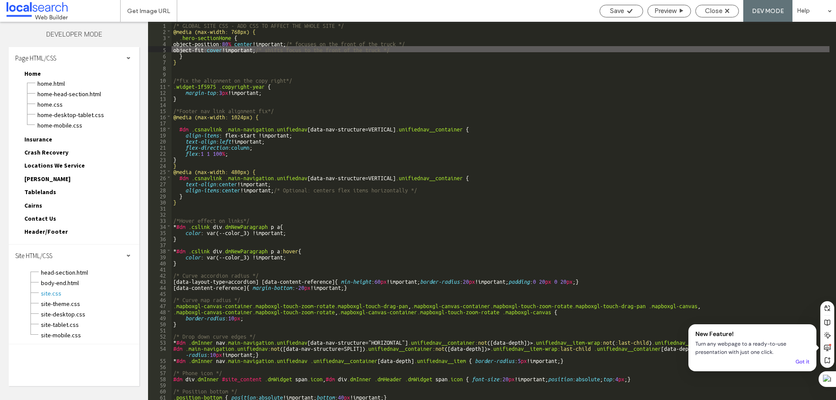
click at [440, 44] on div "/* GLOBAL SITE CSS - ADD CSS TO AFFECT THE WHOLE SITE */ @media (max-width: 768…" at bounding box center [501, 217] width 658 height 391
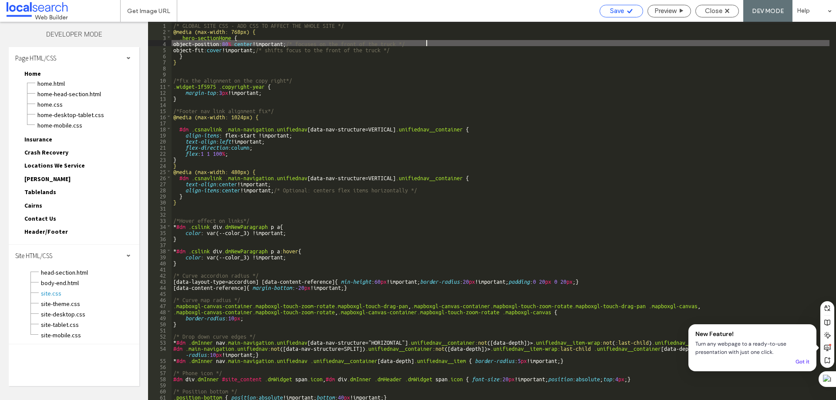
click at [616, 11] on span "Save" at bounding box center [617, 11] width 14 height 8
click at [717, 12] on span "Close" at bounding box center [713, 11] width 17 height 8
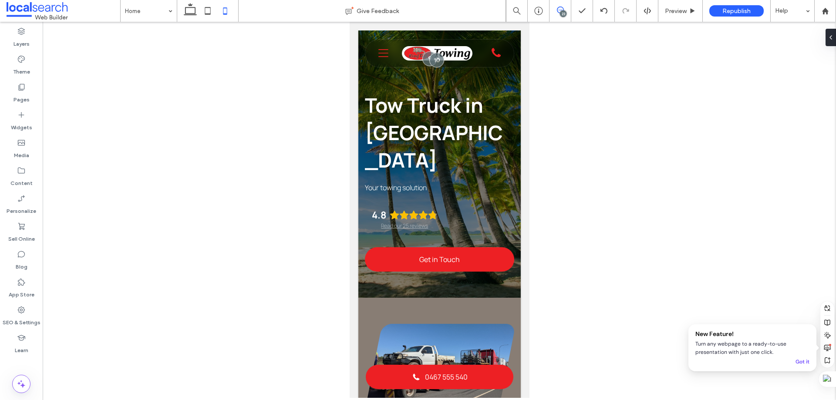
click at [564, 10] on use at bounding box center [560, 10] width 7 height 7
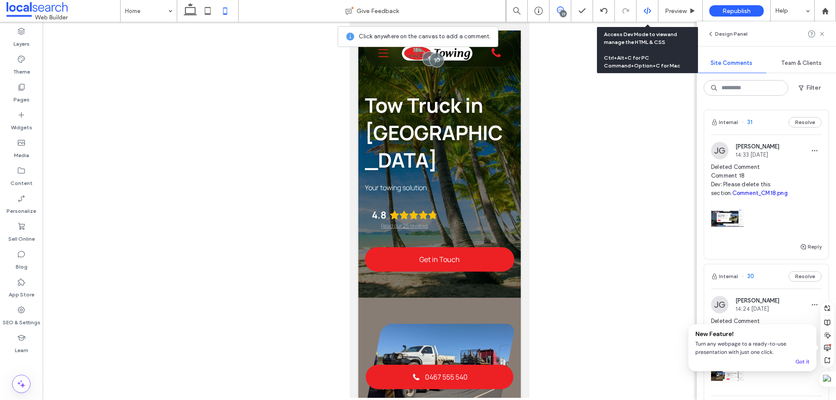
click at [650, 11] on icon at bounding box center [648, 11] width 8 height 8
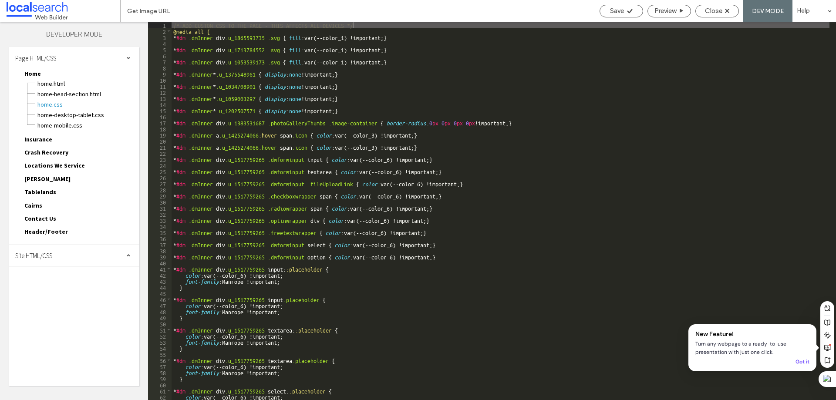
click at [65, 254] on div "Site HTML/CSS" at bounding box center [74, 256] width 131 height 22
click at [67, 294] on span "site.css" at bounding box center [90, 293] width 99 height 9
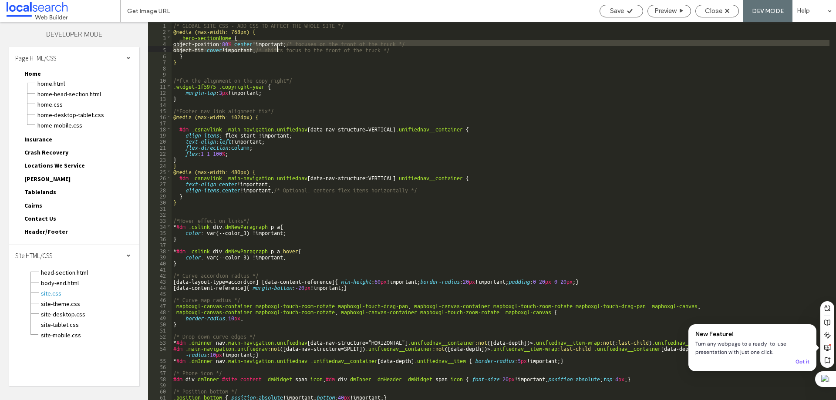
drag, startPoint x: 180, startPoint y: 44, endPoint x: 277, endPoint y: 49, distance: 97.7
click at [277, 49] on div "/* GLOBAL SITE CSS - ADD CSS TO AFFECT THE WHOLE SITE */ @media (max-width: 768…" at bounding box center [501, 217] width 658 height 391
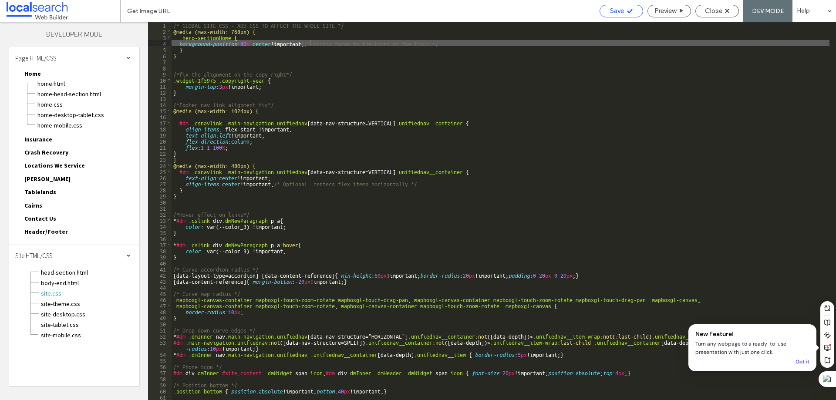
click at [629, 10] on icon at bounding box center [630, 11] width 7 height 7
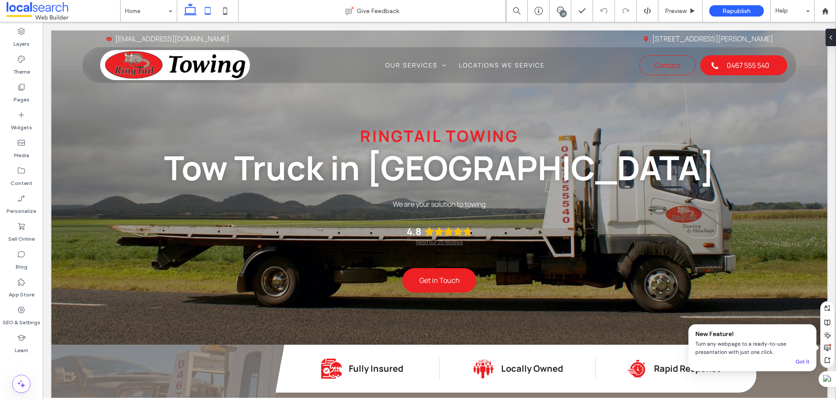
click at [212, 10] on icon at bounding box center [207, 10] width 17 height 17
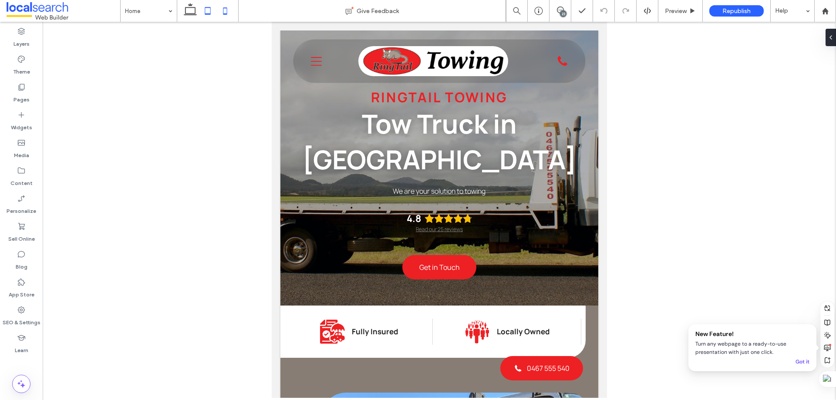
click at [221, 8] on icon at bounding box center [225, 10] width 17 height 17
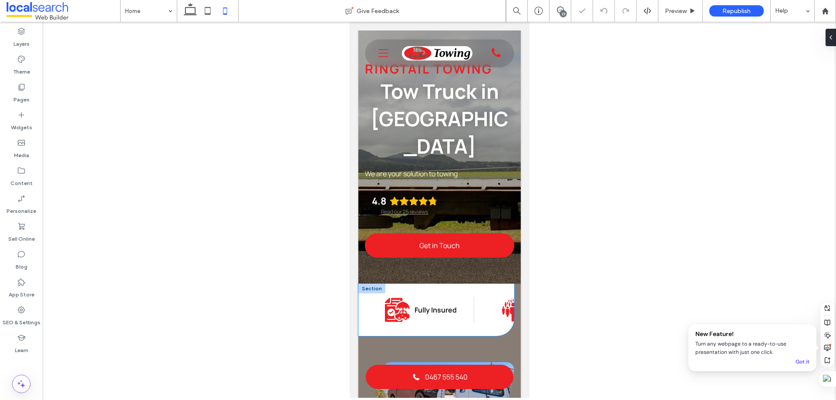
scroll to position [44, 0]
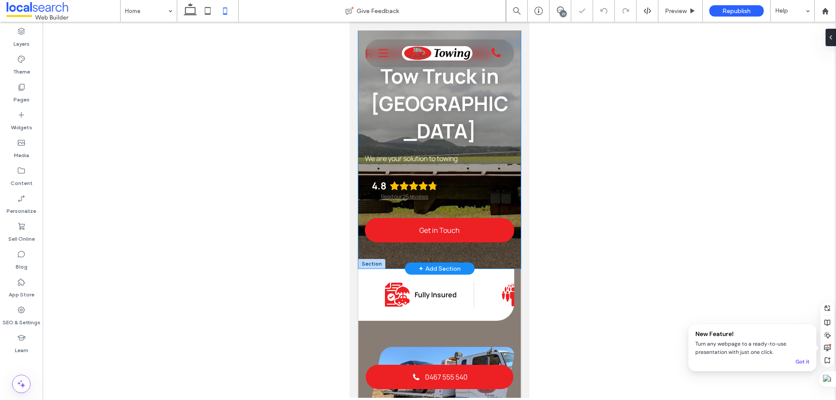
click at [440, 232] on div "Ringtail Towing Tow Truck in Mareeba We are your solution to towing 4.8 Read ou…" at bounding box center [439, 128] width 162 height 282
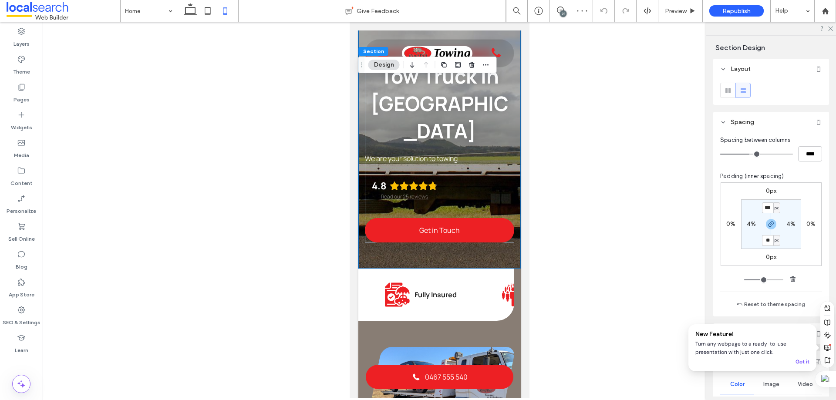
click at [385, 61] on button "Design" at bounding box center [384, 65] width 31 height 10
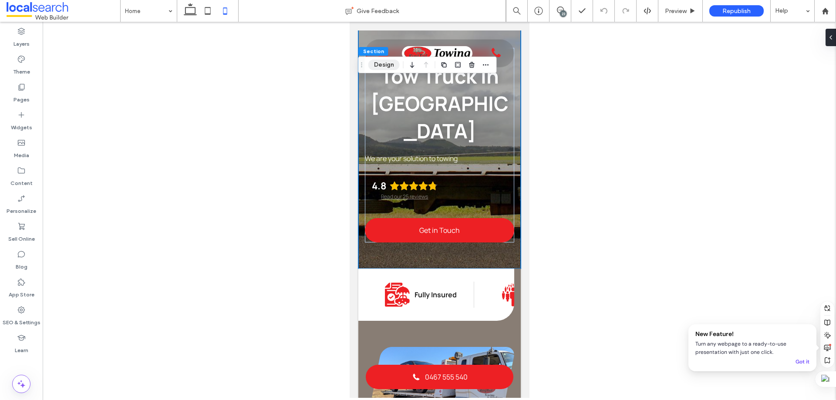
click at [384, 61] on button "Design" at bounding box center [384, 65] width 31 height 10
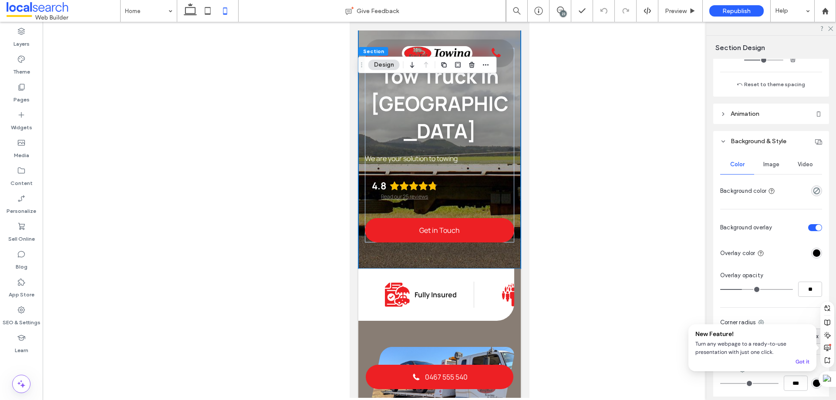
scroll to position [293, 0]
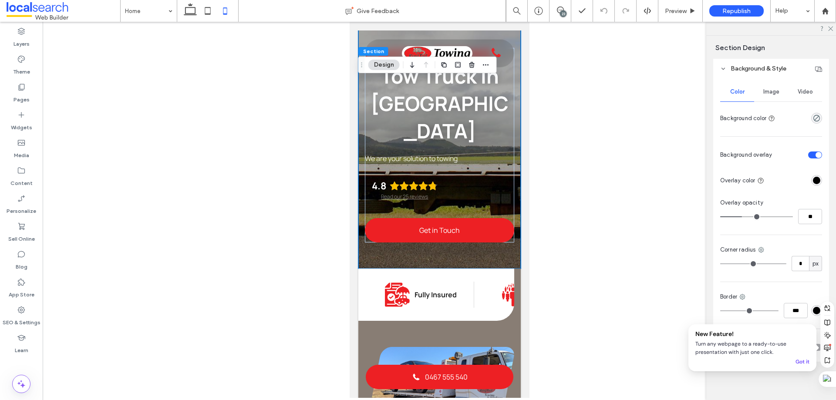
click at [770, 94] on span "Image" at bounding box center [772, 91] width 16 height 7
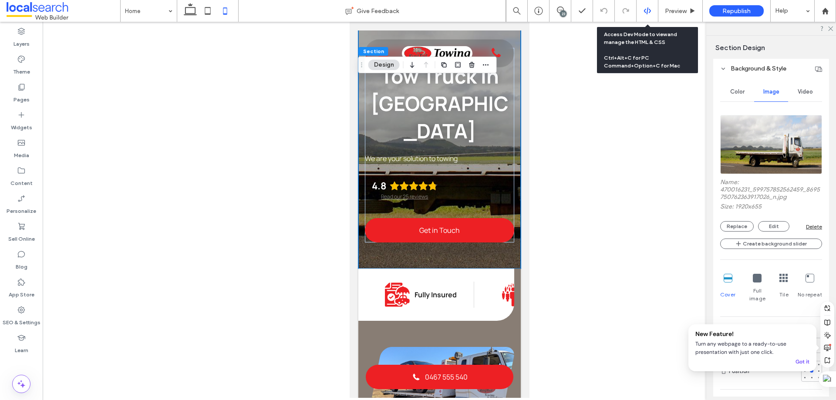
click at [648, 10] on use at bounding box center [647, 10] width 7 height 7
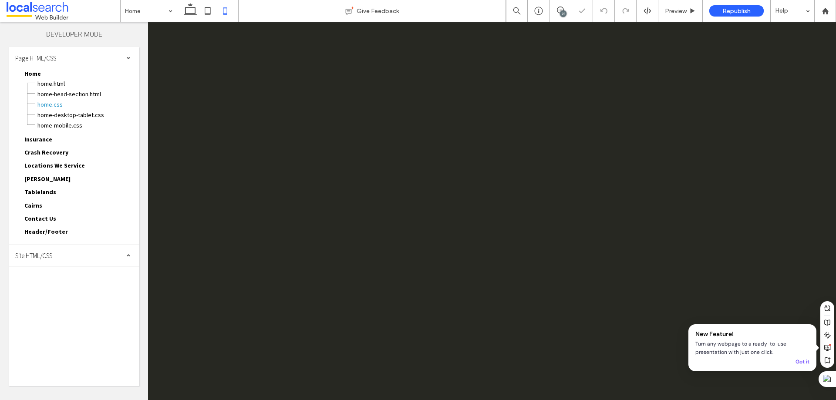
scroll to position [0, 0]
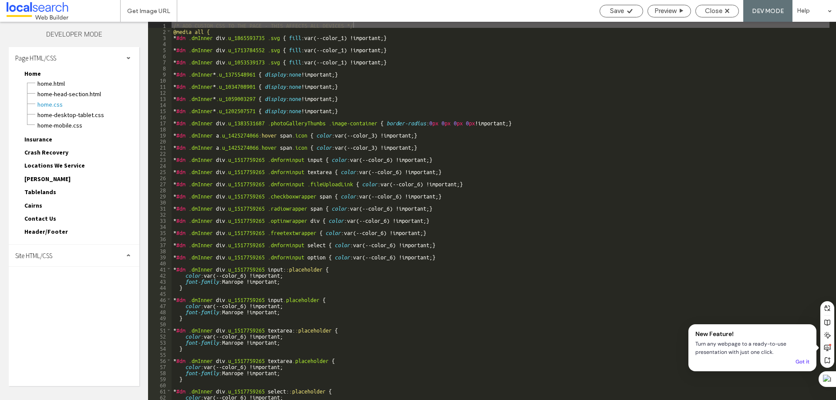
click at [65, 257] on div "Site HTML/CSS" at bounding box center [74, 256] width 131 height 22
click at [60, 294] on span "site.css" at bounding box center [90, 293] width 99 height 9
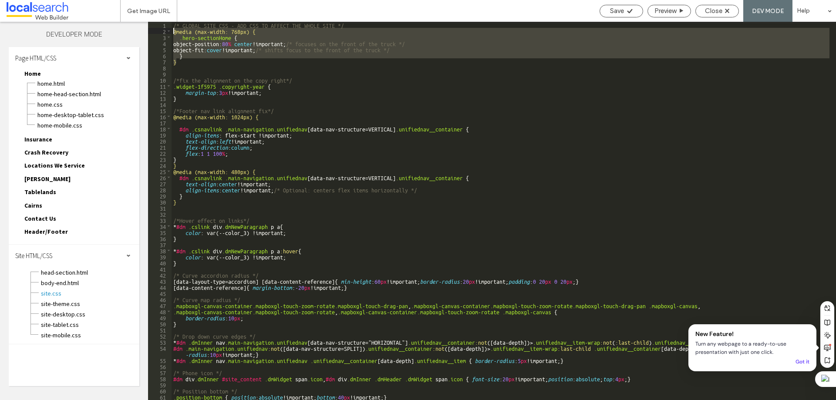
drag, startPoint x: 198, startPoint y: 62, endPoint x: 175, endPoint y: 30, distance: 39.7
click at [175, 30] on div "/* GLOBAL SITE CSS - ADD CSS TO AFFECT THE WHOLE SITE */ @media (max-width: 768…" at bounding box center [501, 217] width 658 height 391
type textarea "**"
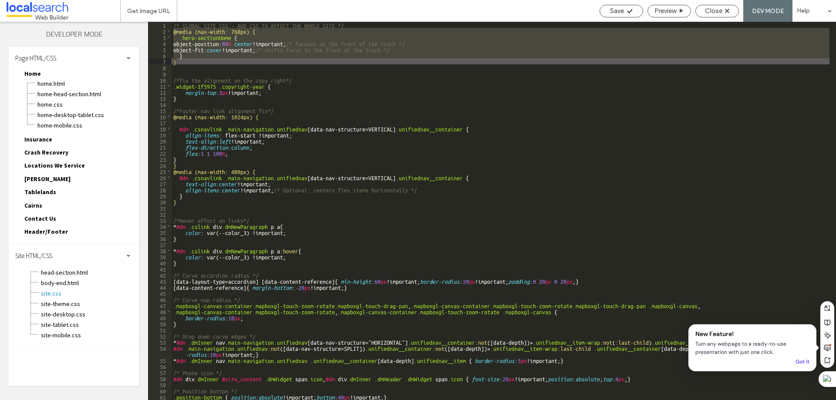
click at [187, 58] on div "/* GLOBAL SITE CSS - ADD CSS TO AFFECT THE WHOLE SITE */ @media (max-width: 768…" at bounding box center [501, 211] width 658 height 379
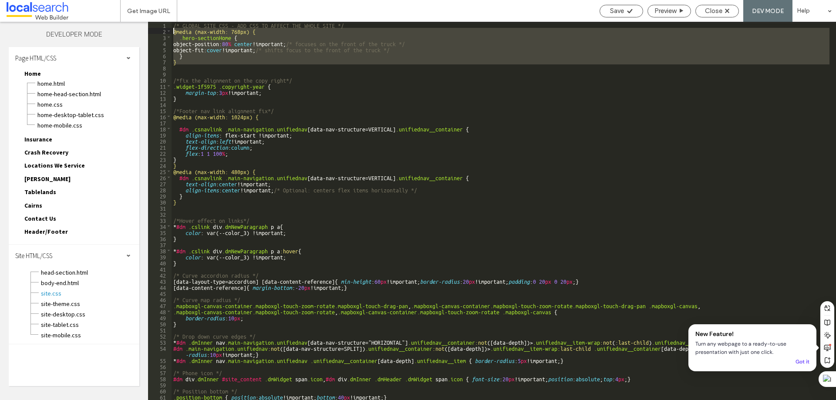
drag, startPoint x: 182, startPoint y: 67, endPoint x: 173, endPoint y: 32, distance: 36.0
click at [173, 32] on div "/* GLOBAL SITE CSS - ADD CSS TO AFFECT THE WHOLE SITE */ @media (max-width: 768…" at bounding box center [501, 217] width 658 height 391
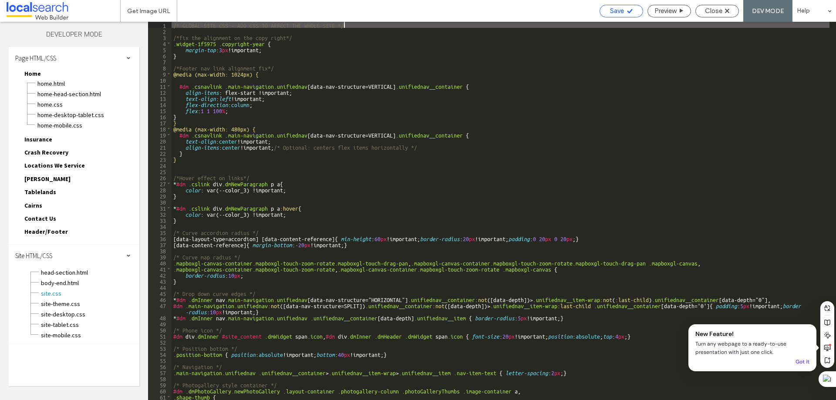
click at [627, 11] on use at bounding box center [629, 11] width 5 height 4
click at [710, 12] on span "Close" at bounding box center [713, 11] width 17 height 8
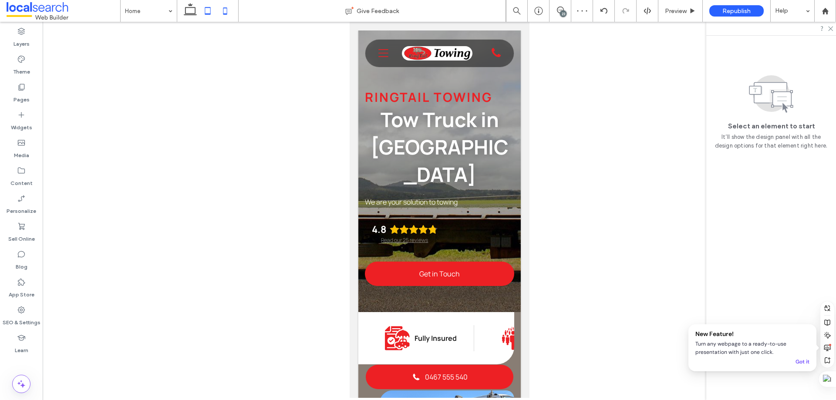
click at [208, 11] on icon at bounding box center [207, 10] width 17 height 17
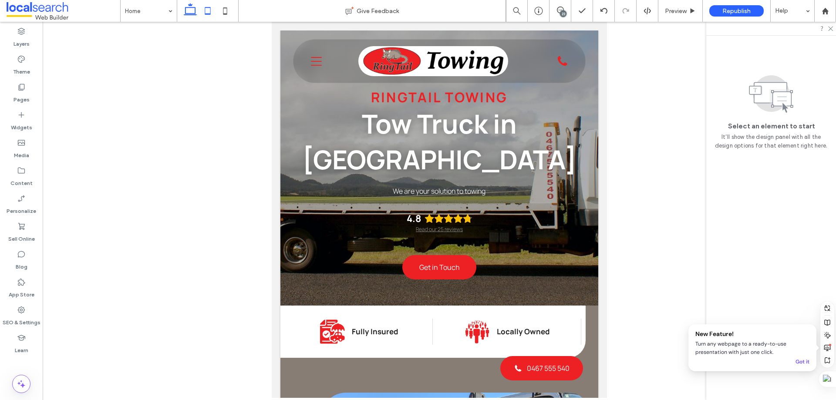
click at [193, 10] on icon at bounding box center [190, 10] width 17 height 17
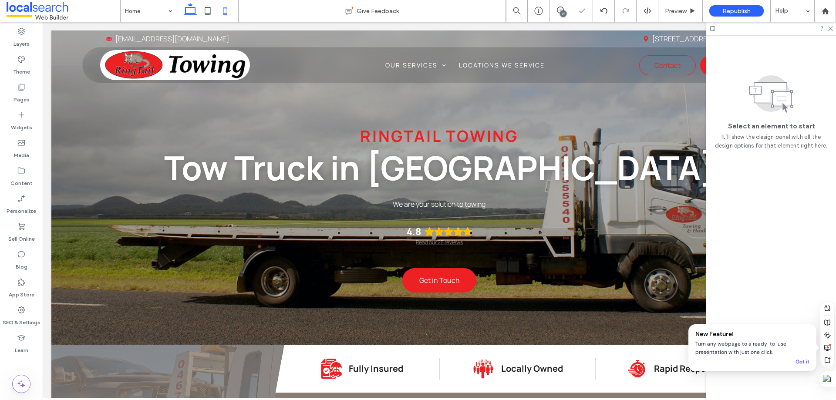
click at [224, 15] on icon at bounding box center [225, 10] width 17 height 17
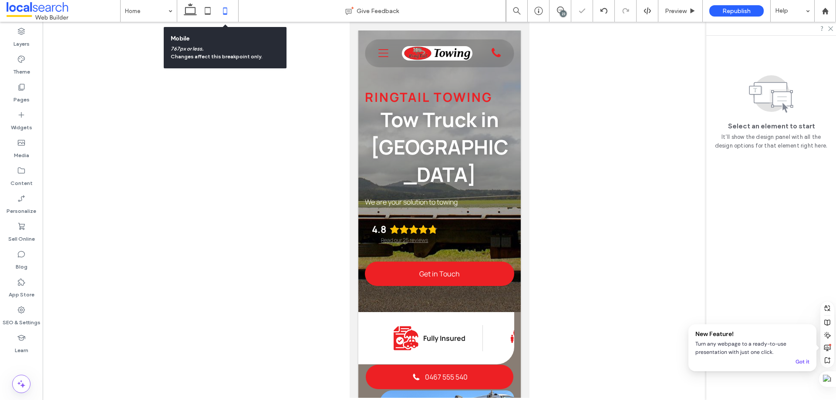
scroll to position [0, 9]
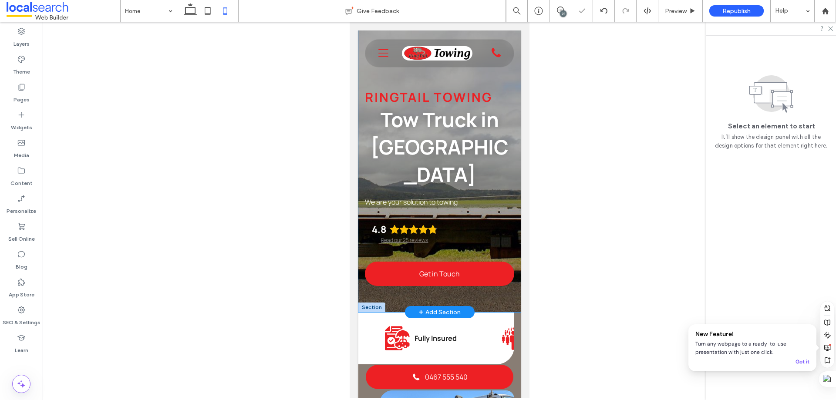
click at [433, 272] on div "Ringtail Towing Tow Truck in Mareeba We are your solution to towing 4.8 Read ou…" at bounding box center [439, 171] width 162 height 282
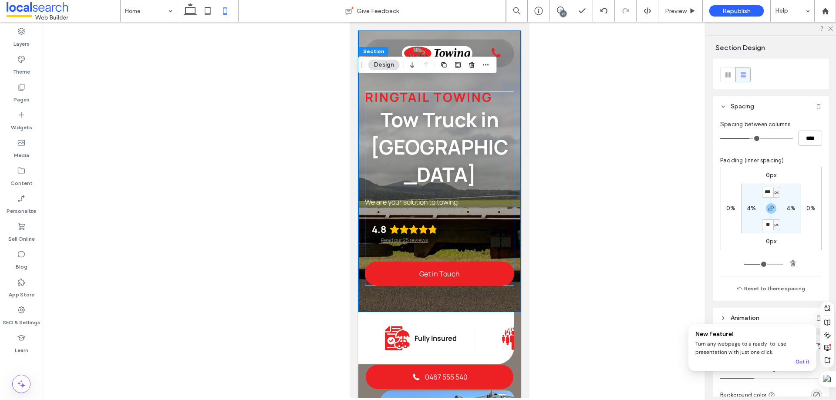
scroll to position [0, 0]
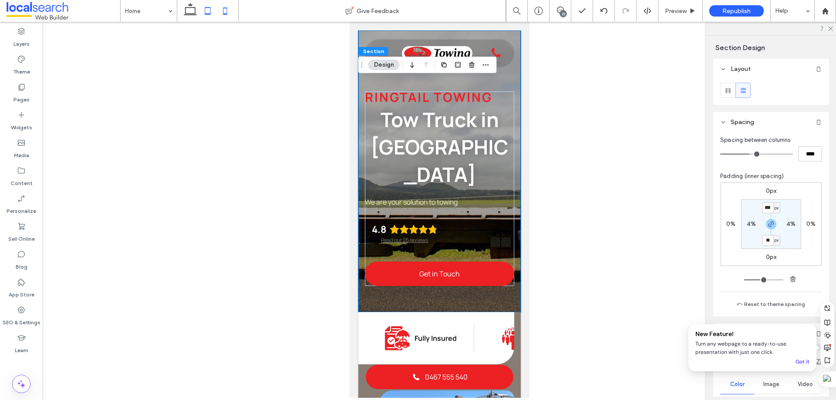
click at [205, 13] on use at bounding box center [208, 10] width 6 height 7
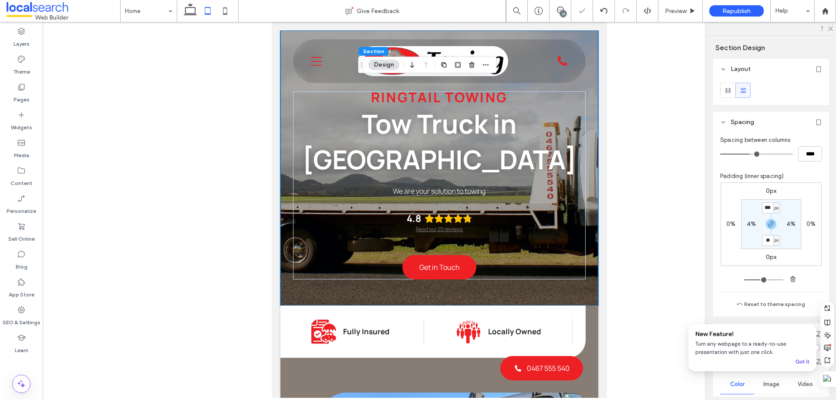
type input "**"
type input "****"
click at [226, 9] on icon at bounding box center [225, 10] width 17 height 17
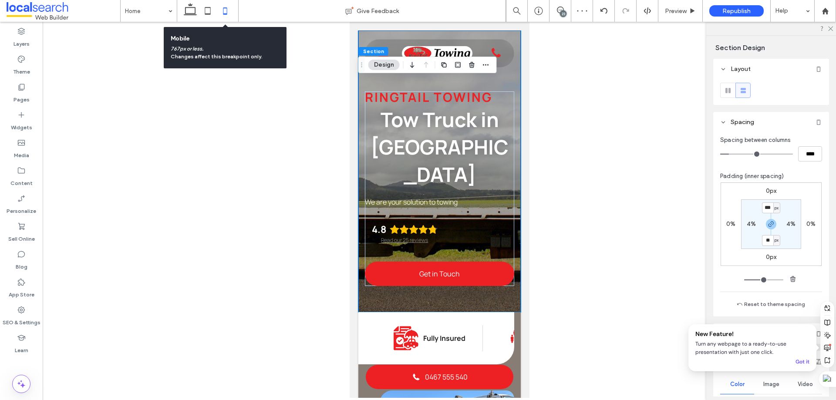
type input "**"
type input "****"
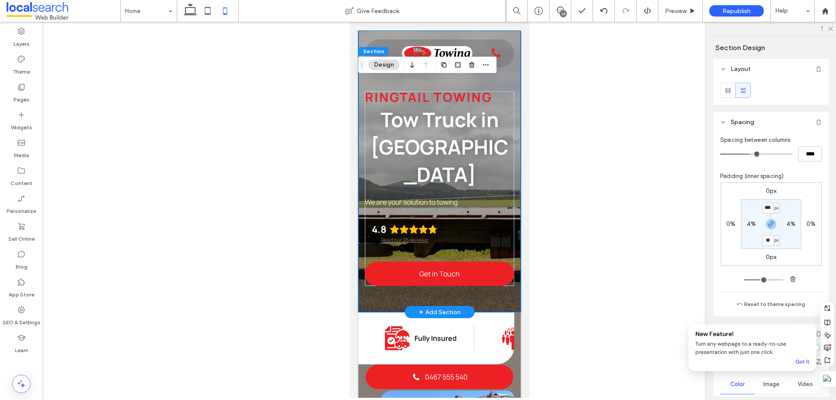
click at [425, 264] on div "Ringtail Towing Tow Truck in Mareeba We are your solution to towing 4.8 Read ou…" at bounding box center [439, 171] width 162 height 282
click at [483, 62] on icon "button" at bounding box center [486, 64] width 7 height 7
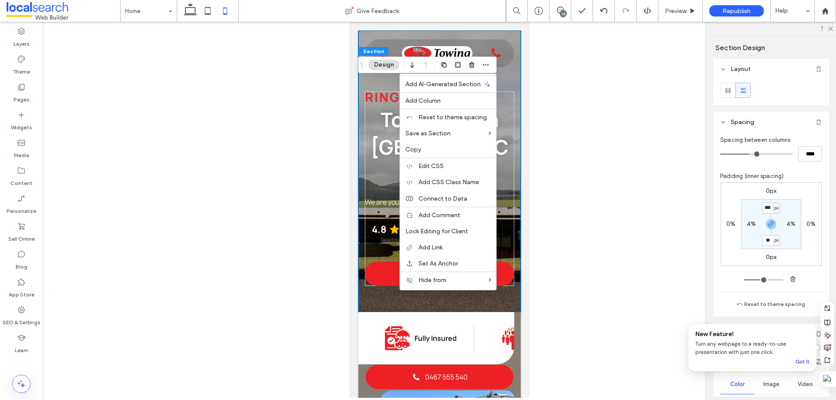
scroll to position [174, 0]
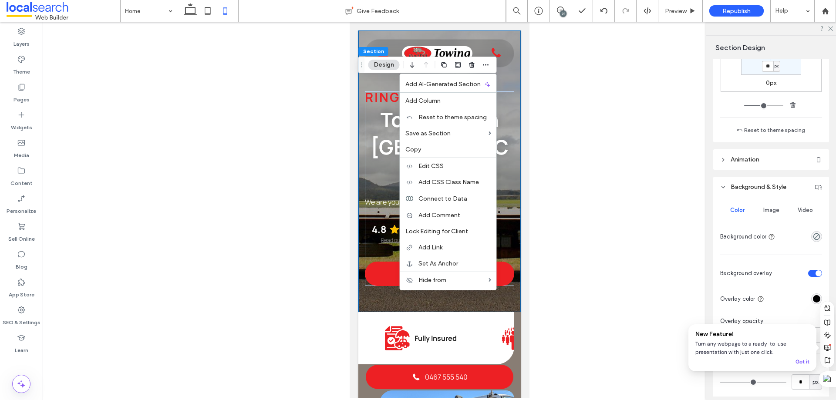
click at [768, 211] on span "Image" at bounding box center [772, 210] width 16 height 7
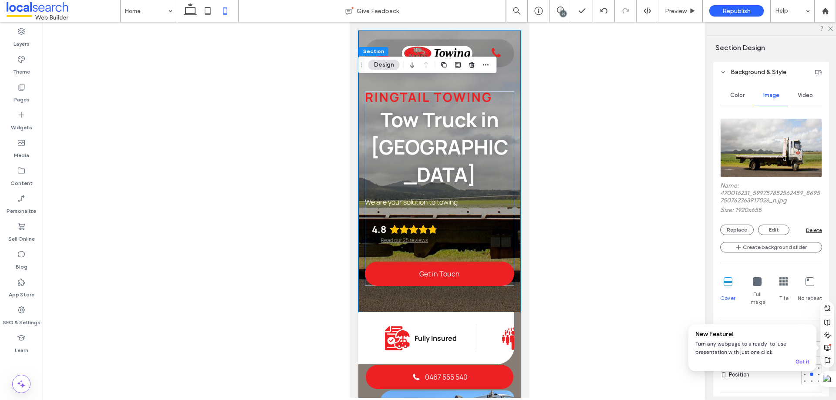
scroll to position [305, 0]
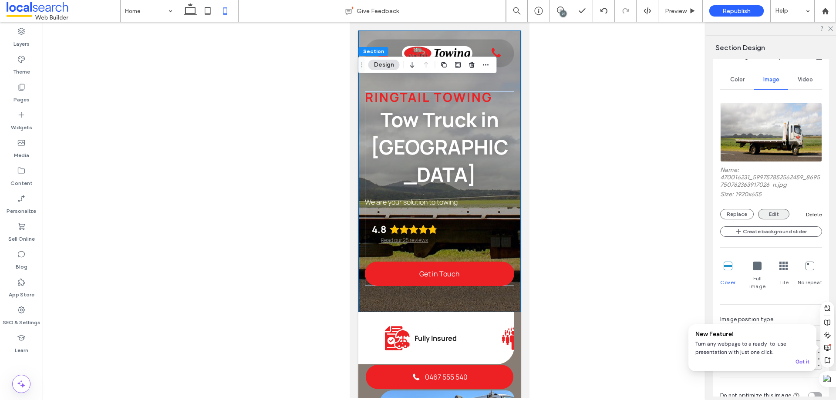
click at [771, 213] on button "Edit" at bounding box center [773, 214] width 31 height 10
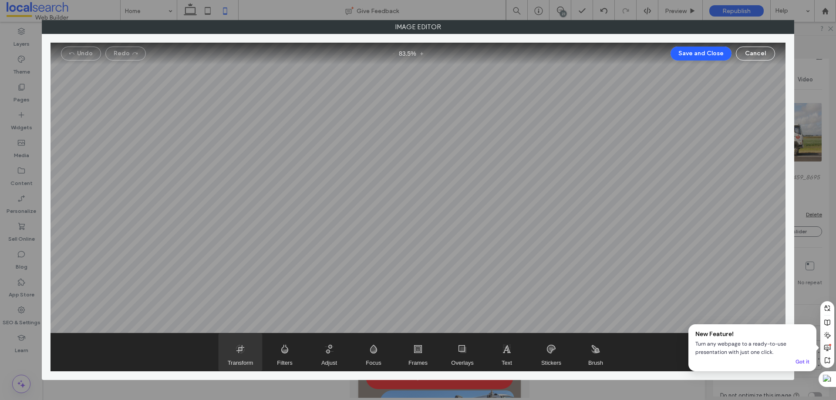
click at [254, 351] on span "Transform" at bounding box center [241, 352] width 44 height 37
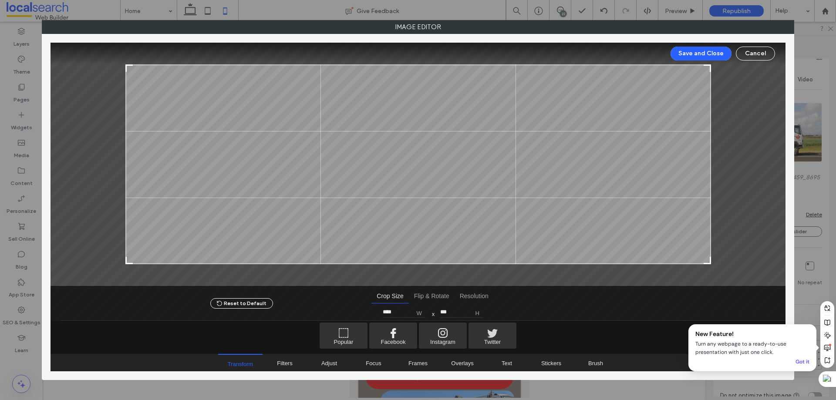
type input "****"
type input "***"
type input "****"
type input "***"
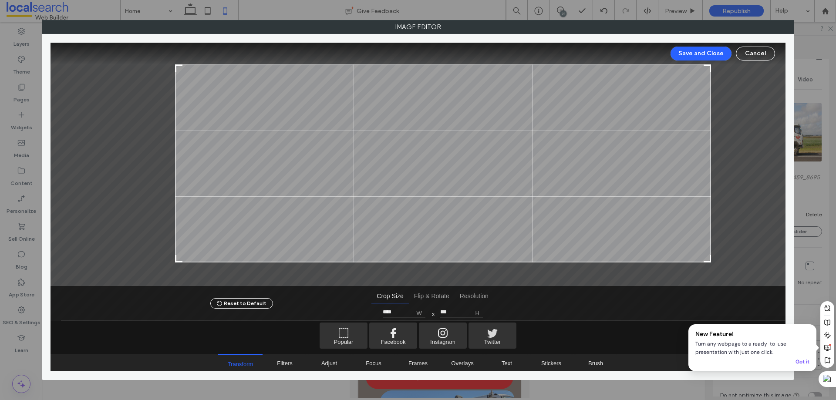
type input "****"
type input "***"
type input "****"
type input "***"
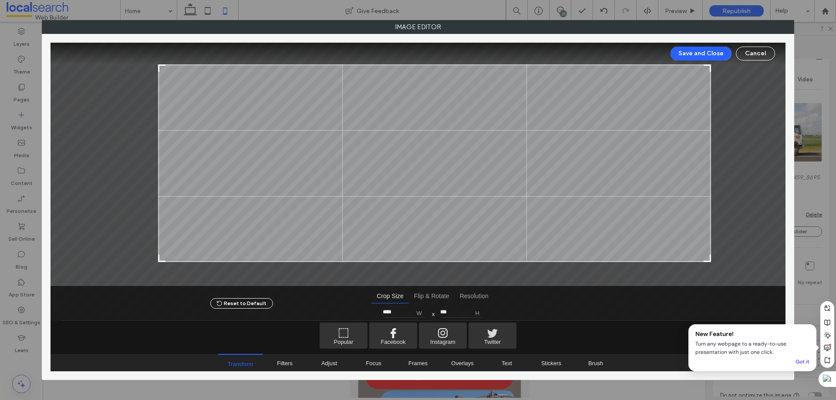
type input "****"
type input "***"
type input "****"
type input "***"
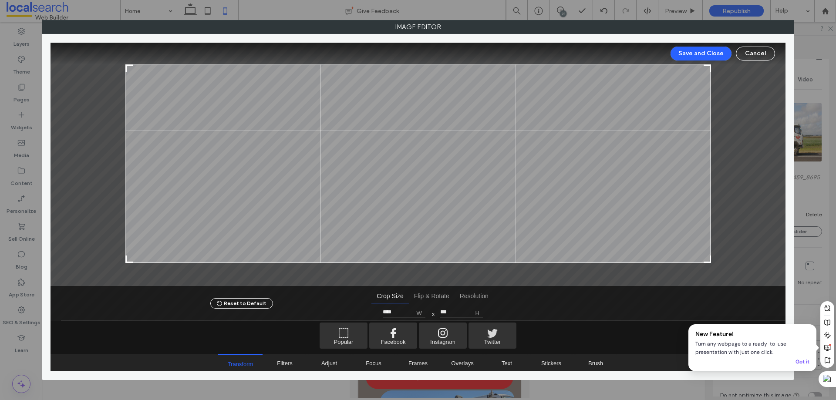
click at [125, 258] on div at bounding box center [129, 259] width 10 height 10
type input "****"
type input "***"
type input "****"
type input "***"
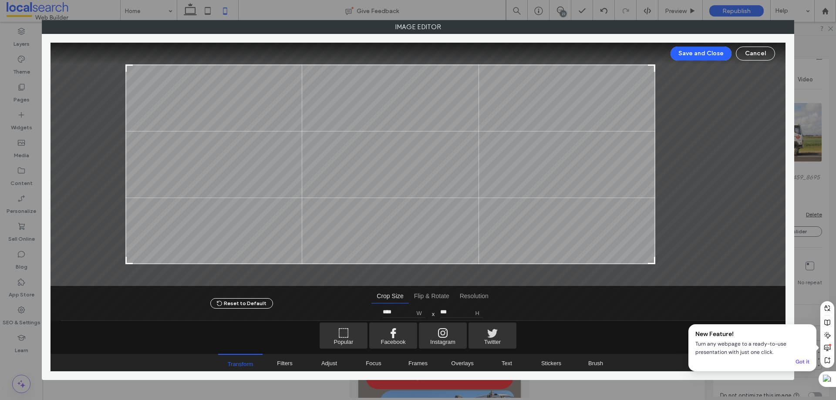
drag, startPoint x: 710, startPoint y: 259, endPoint x: 654, endPoint y: 260, distance: 55.8
click at [654, 260] on div at bounding box center [651, 260] width 10 height 10
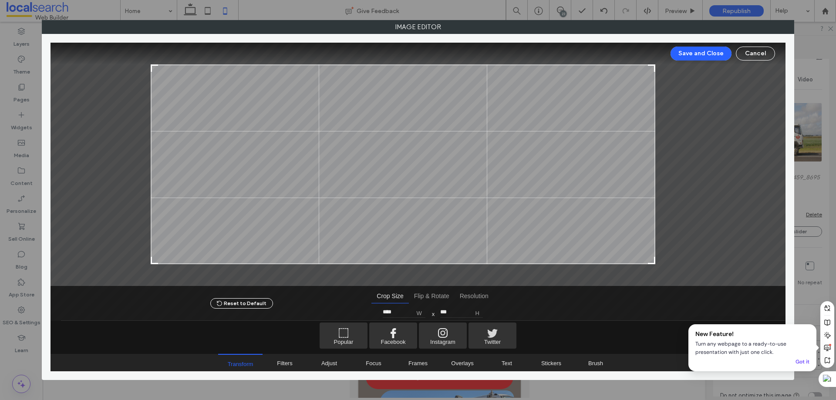
type input "****"
type input "***"
type input "****"
type input "***"
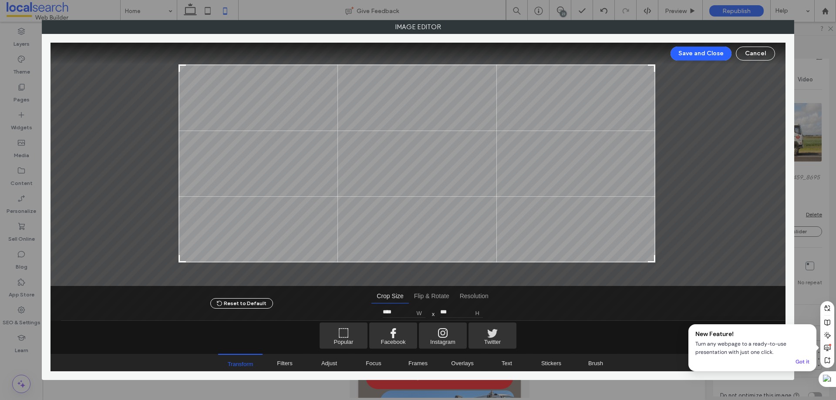
type input "****"
type input "***"
type input "****"
type input "***"
type input "****"
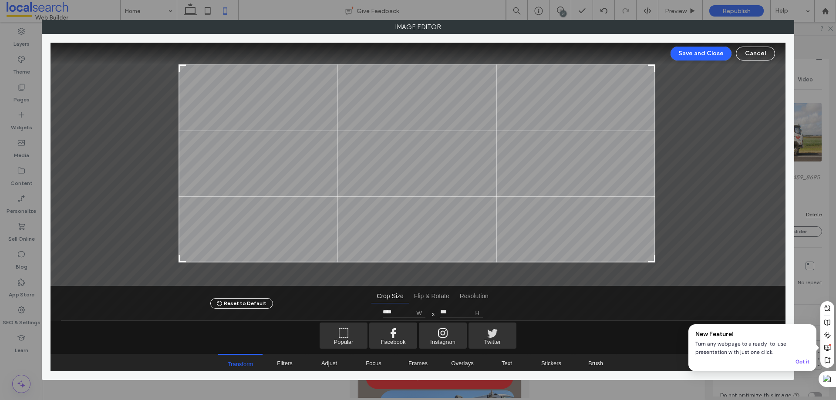
type input "***"
type input "****"
type input "***"
type input "****"
type input "***"
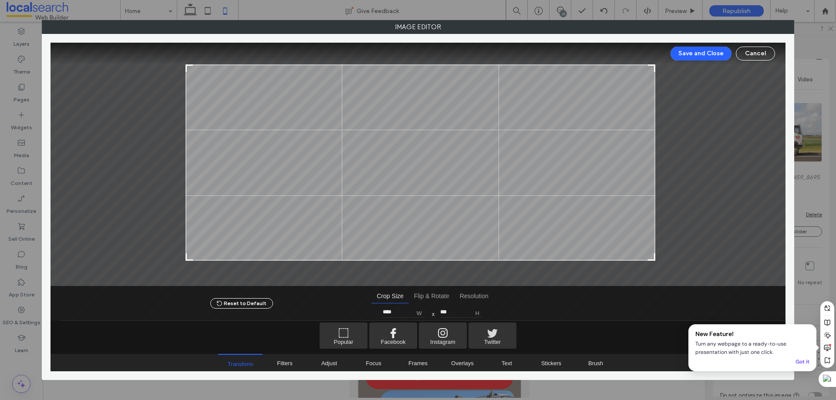
type input "****"
type input "***"
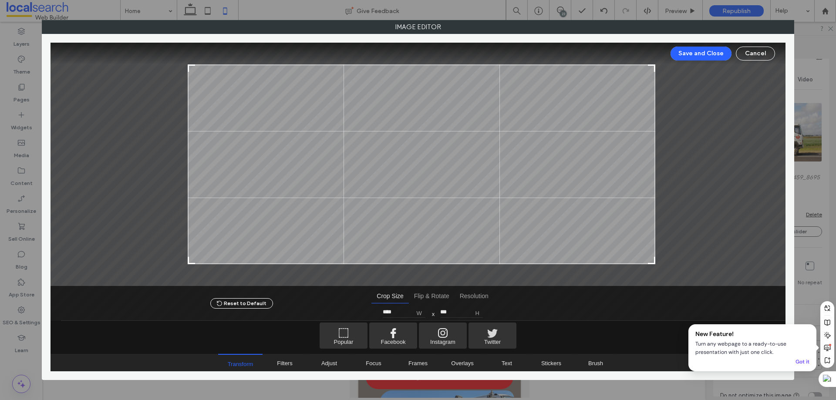
type input "****"
type input "***"
type input "****"
type input "***"
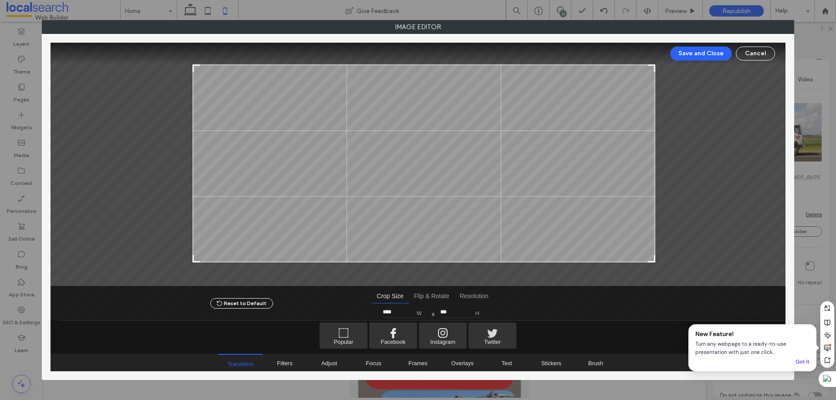
type input "****"
type input "***"
drag, startPoint x: 126, startPoint y: 258, endPoint x: 193, endPoint y: 263, distance: 67.7
click at [193, 263] on div at bounding box center [197, 260] width 10 height 10
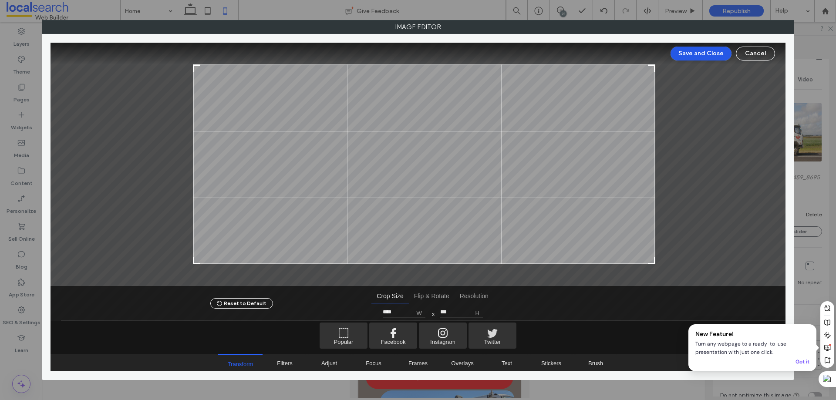
click at [714, 54] on button "Save and Close" at bounding box center [701, 54] width 61 height 14
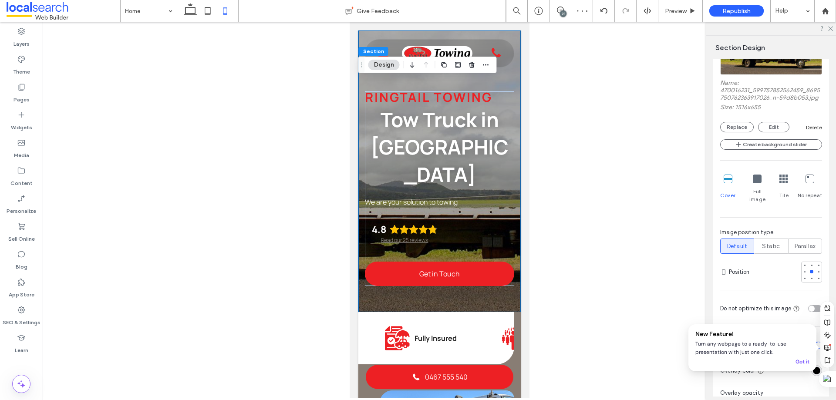
scroll to position [436, 0]
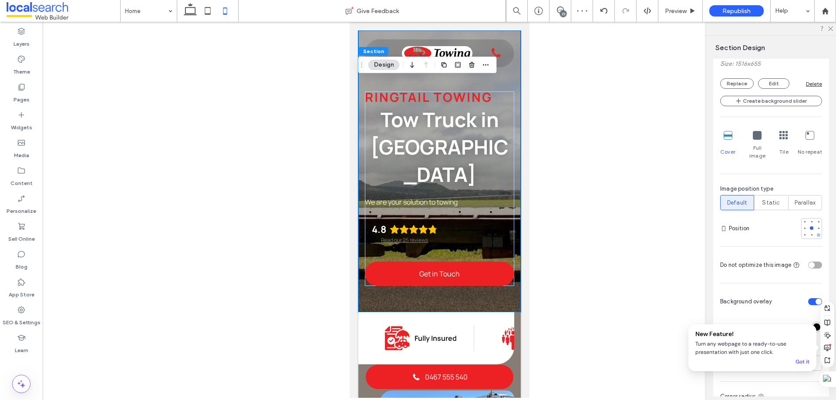
click at [817, 235] on div at bounding box center [818, 234] width 3 height 3
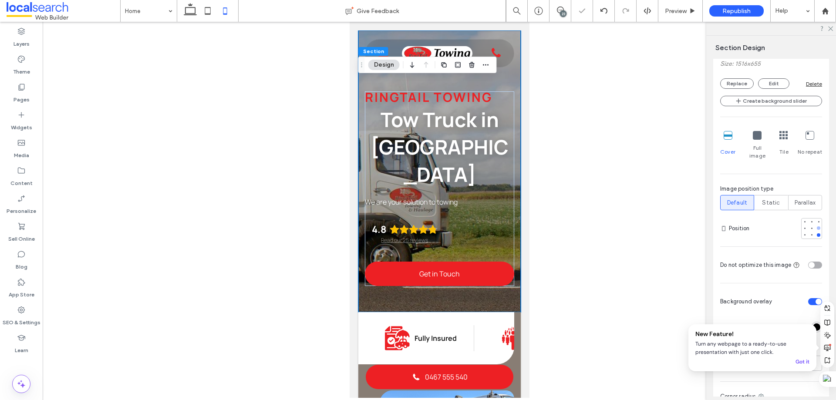
click at [817, 227] on div at bounding box center [818, 228] width 3 height 3
click at [816, 228] on div at bounding box center [819, 228] width 6 height 6
click at [810, 227] on div at bounding box center [811, 228] width 3 height 3
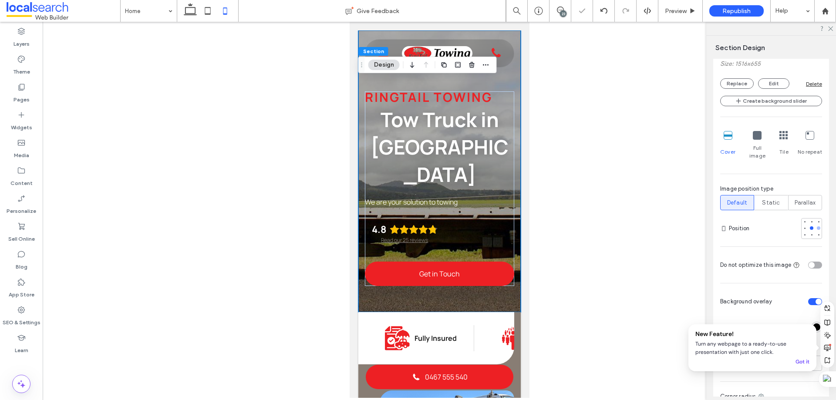
click at [816, 227] on div at bounding box center [819, 228] width 6 height 6
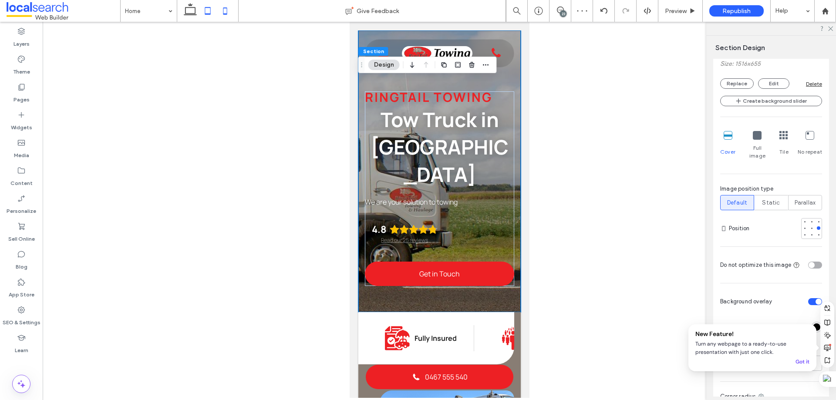
click at [206, 10] on icon at bounding box center [207, 10] width 17 height 17
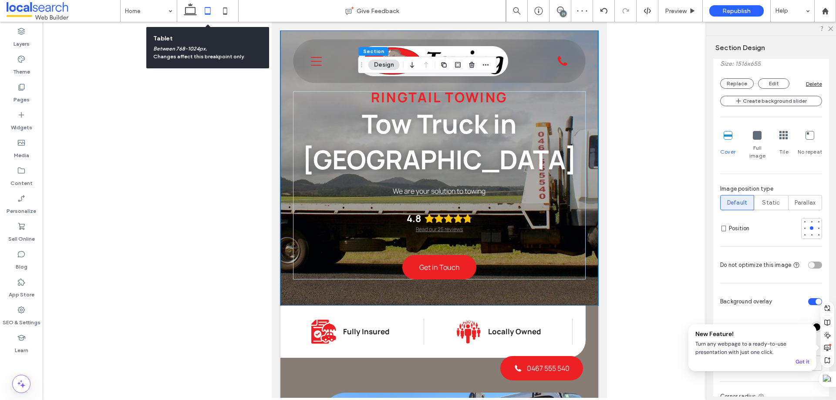
type input "**"
type input "****"
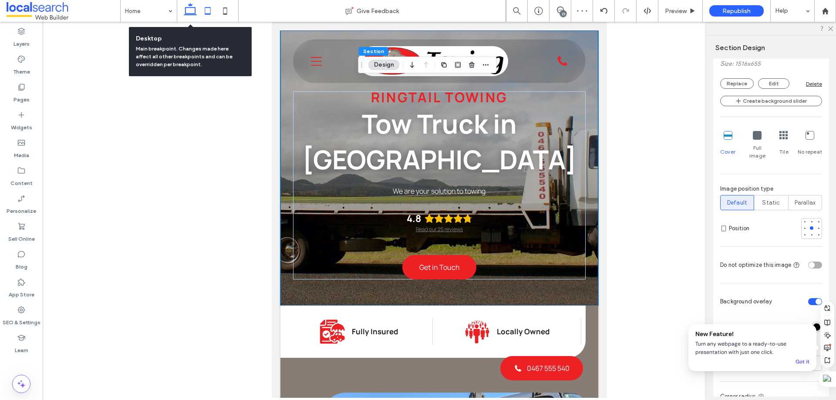
click at [186, 11] on use at bounding box center [190, 9] width 13 height 12
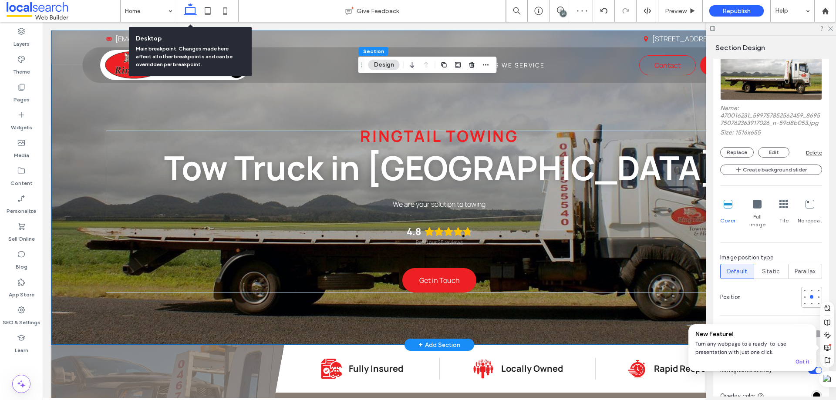
type input "***"
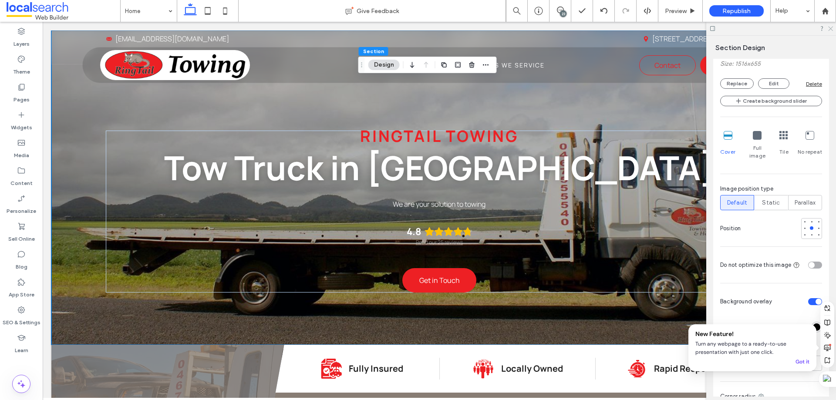
click at [831, 28] on use at bounding box center [831, 29] width 5 height 5
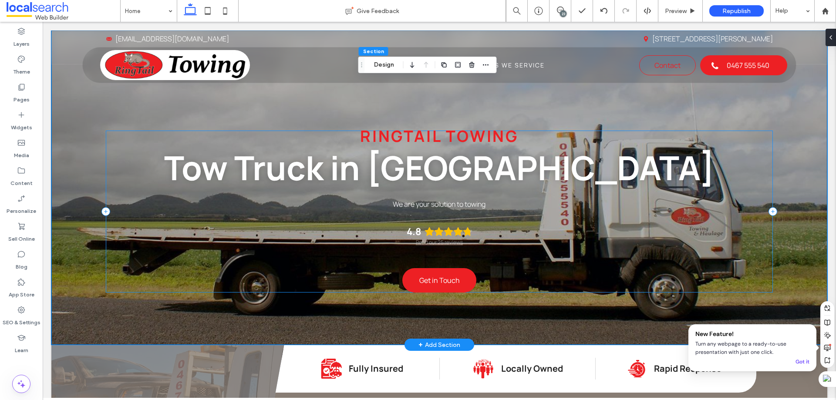
scroll to position [44, 0]
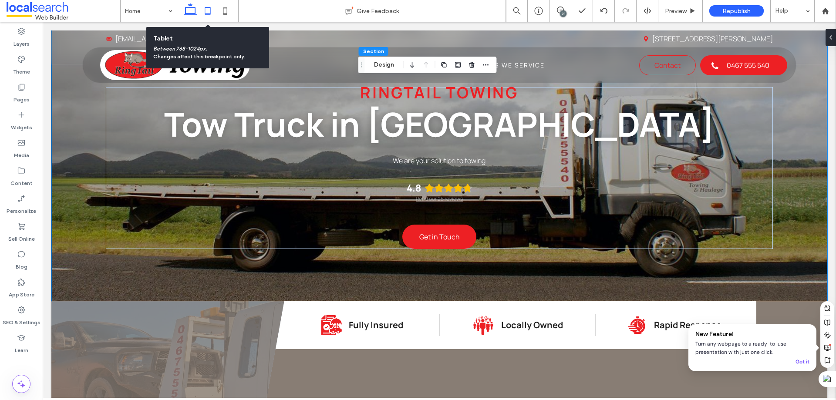
click at [206, 7] on icon at bounding box center [207, 10] width 17 height 17
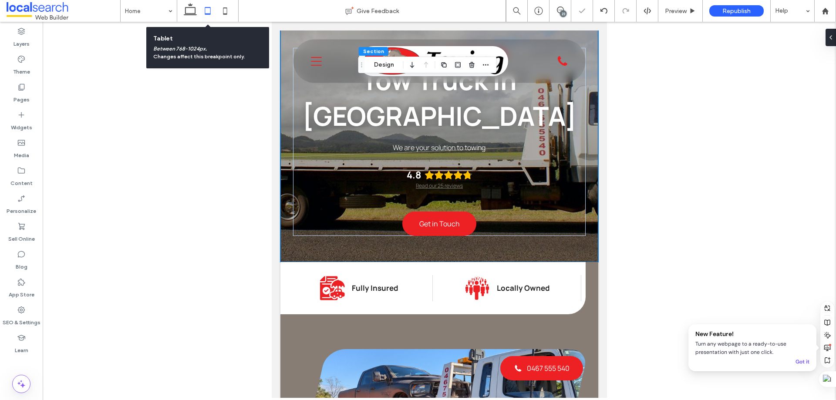
type input "***"
type input "**"
type input "***"
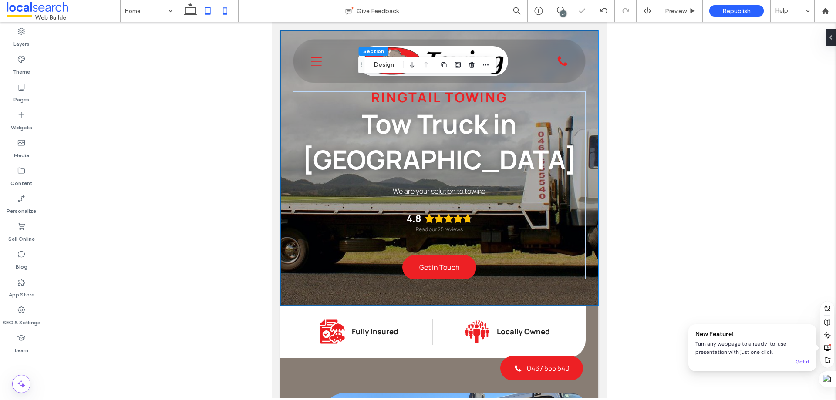
click at [222, 10] on icon at bounding box center [225, 10] width 17 height 17
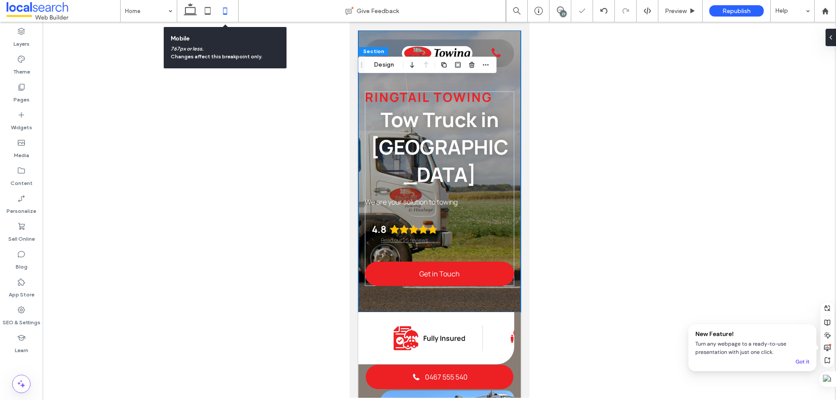
type input "**"
type input "****"
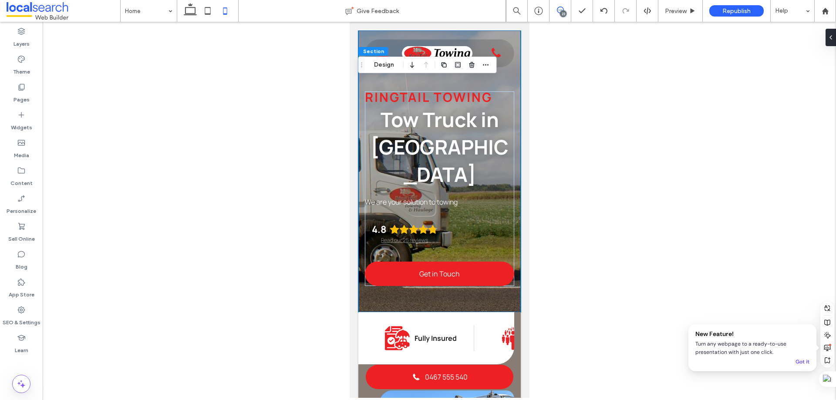
click at [566, 7] on span at bounding box center [560, 10] width 21 height 7
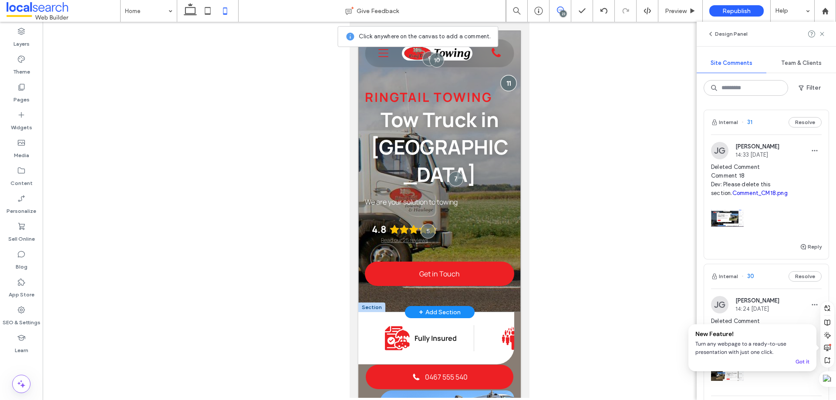
click at [501, 78] on div at bounding box center [508, 83] width 16 height 16
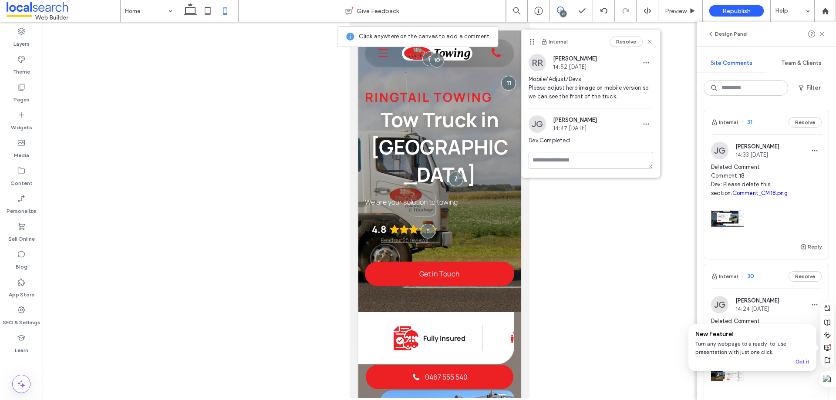
scroll to position [0, 9]
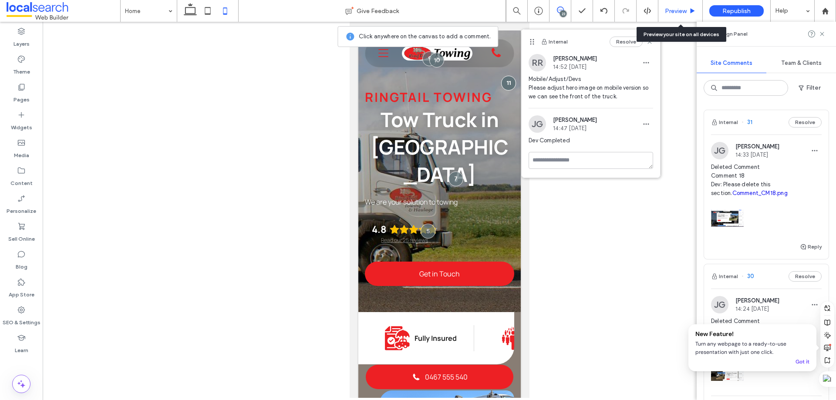
click at [671, 8] on span "Preview" at bounding box center [676, 10] width 22 height 7
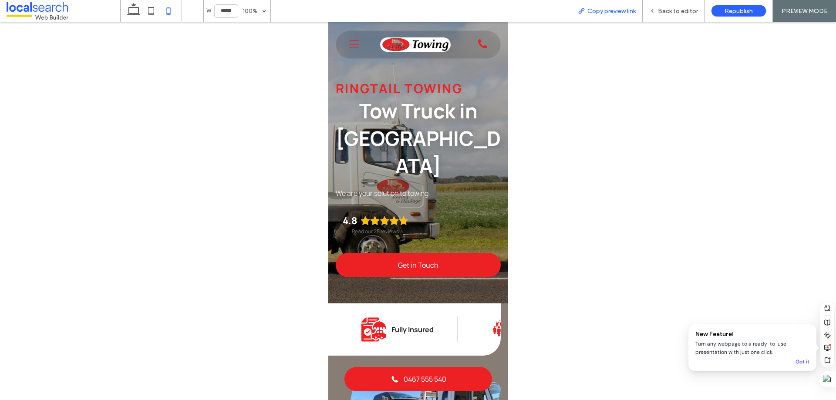
click at [606, 13] on span "Copy preview link" at bounding box center [612, 10] width 48 height 7
click at [669, 16] on div "Back to editor" at bounding box center [674, 11] width 62 height 22
click at [659, 8] on div "Back to editor" at bounding box center [674, 10] width 62 height 7
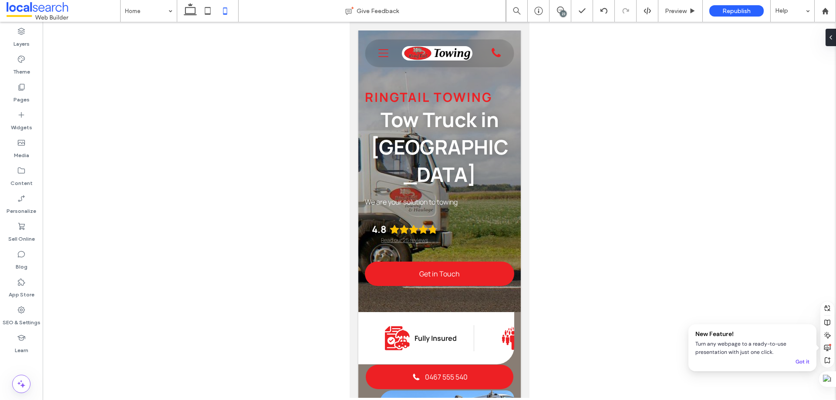
drag, startPoint x: 562, startPoint y: 14, endPoint x: 547, endPoint y: 64, distance: 52.2
click at [562, 14] on div "23" at bounding box center [563, 13] width 7 height 7
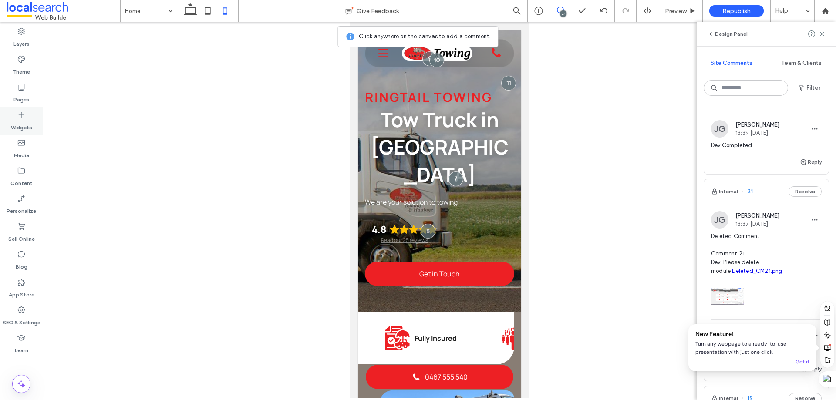
scroll to position [1655, 0]
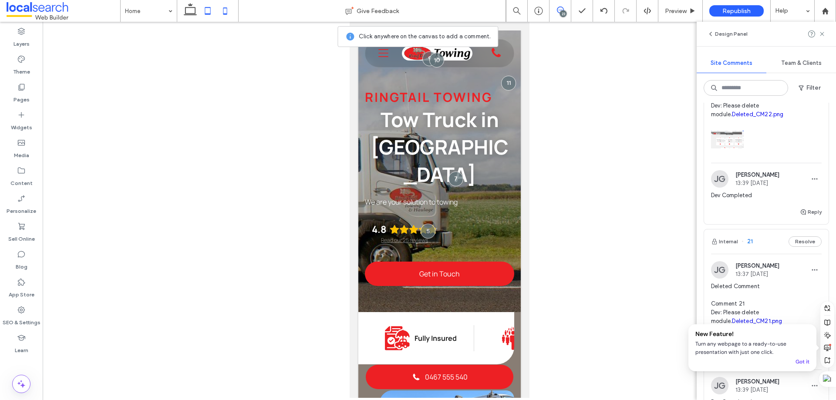
drag, startPoint x: 189, startPoint y: 14, endPoint x: 214, endPoint y: 15, distance: 25.3
click at [189, 14] on use at bounding box center [190, 9] width 13 height 12
